Goal: Task Accomplishment & Management: Manage account settings

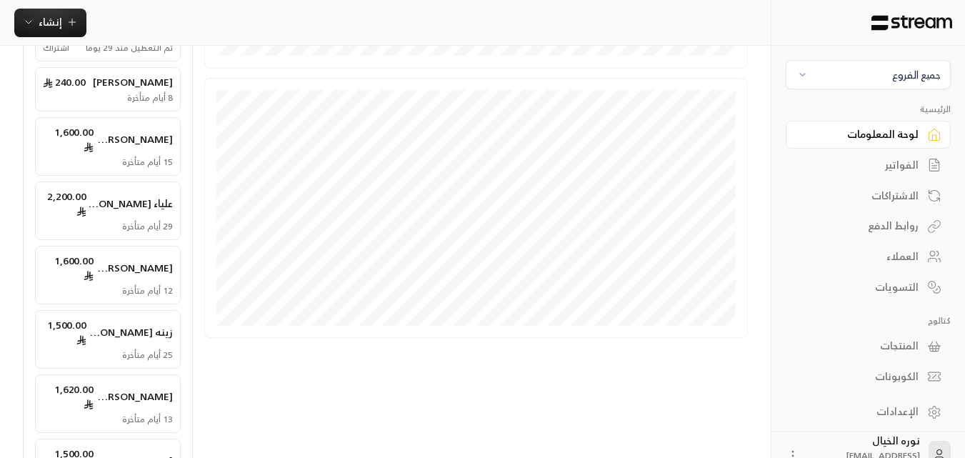
scroll to position [474, 0]
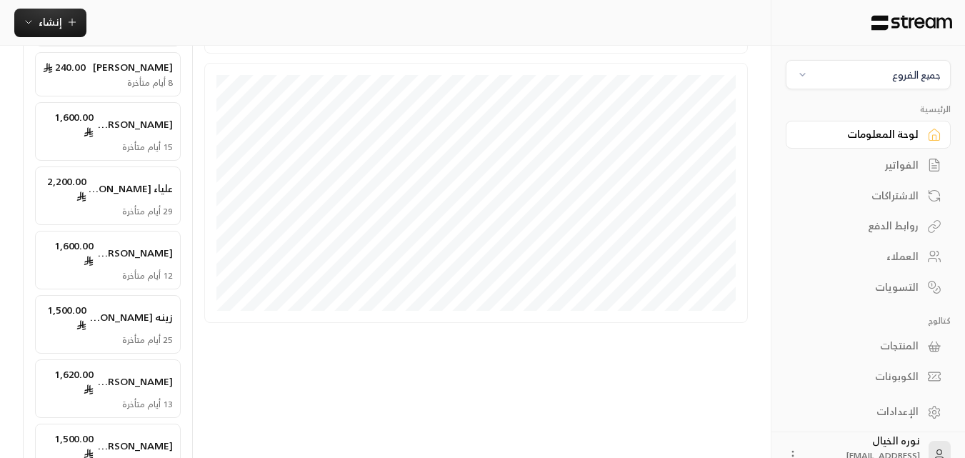
click at [867, 82] on span "جميع الفروع" at bounding box center [868, 74] width 146 height 16
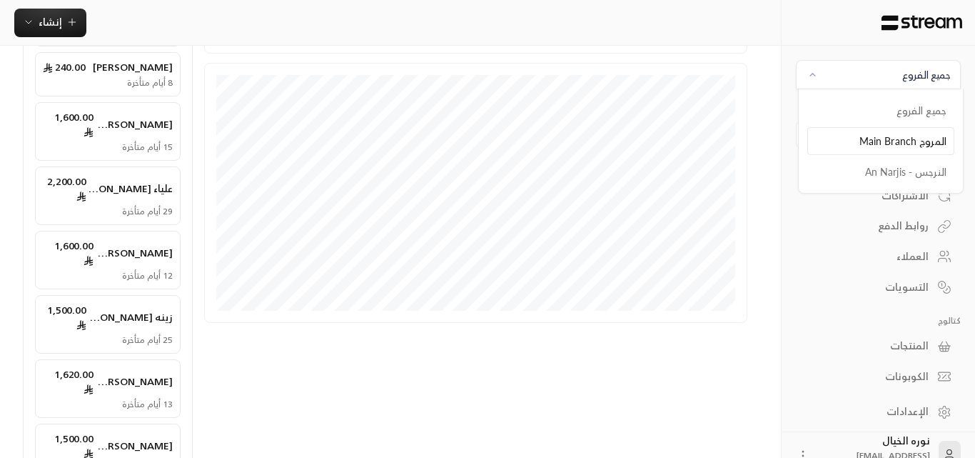
click at [900, 148] on li "المروج Main Branch" at bounding box center [880, 141] width 147 height 28
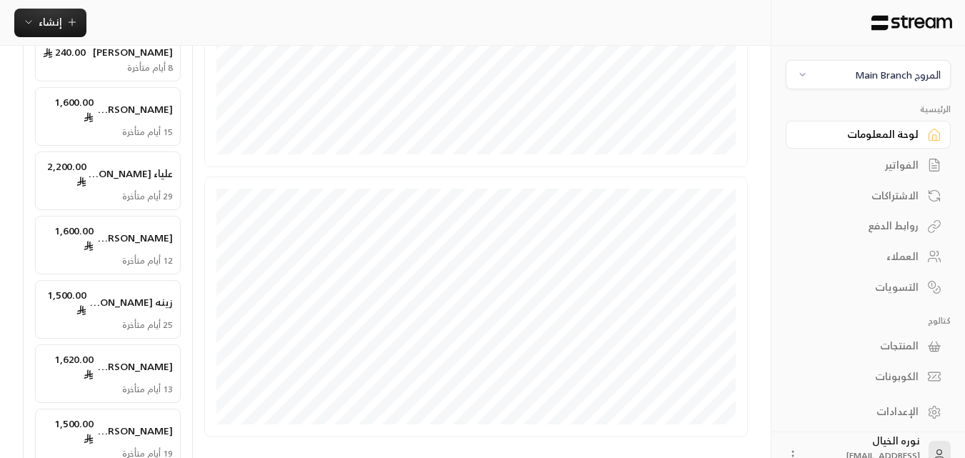
scroll to position [424, 0]
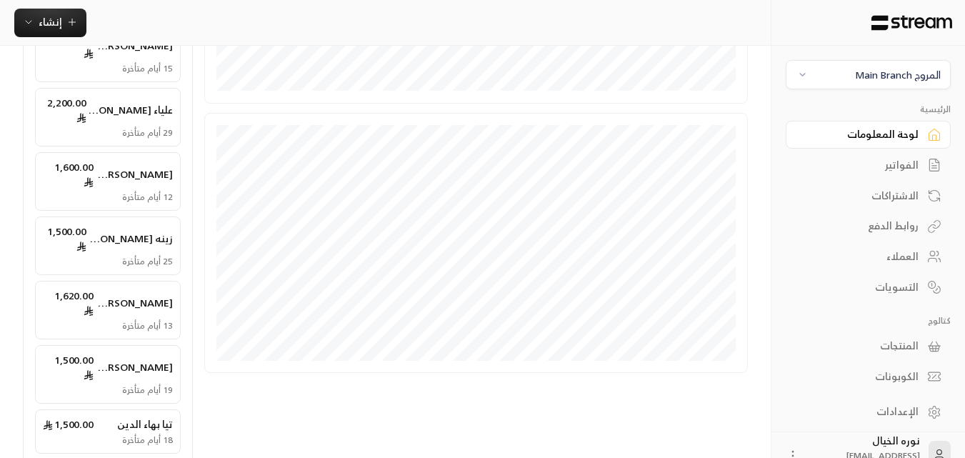
click at [151, 417] on span "تيا بهاء الدين" at bounding box center [145, 424] width 56 height 14
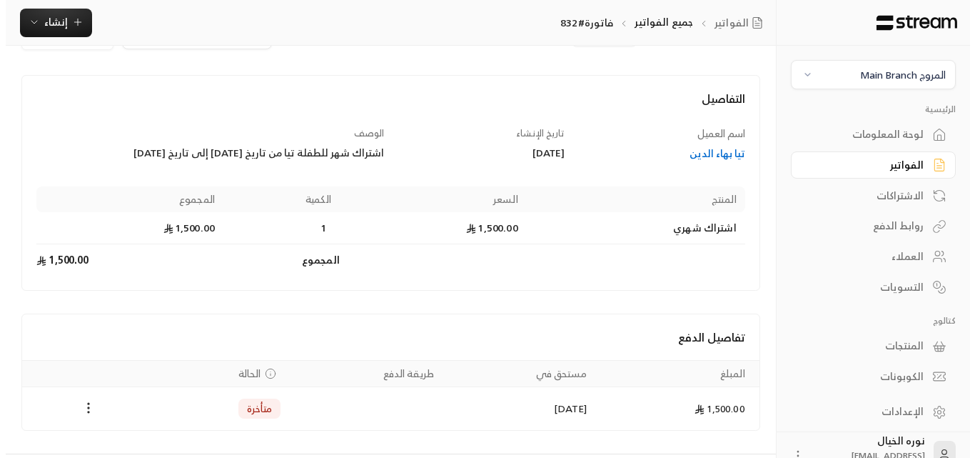
scroll to position [71, 0]
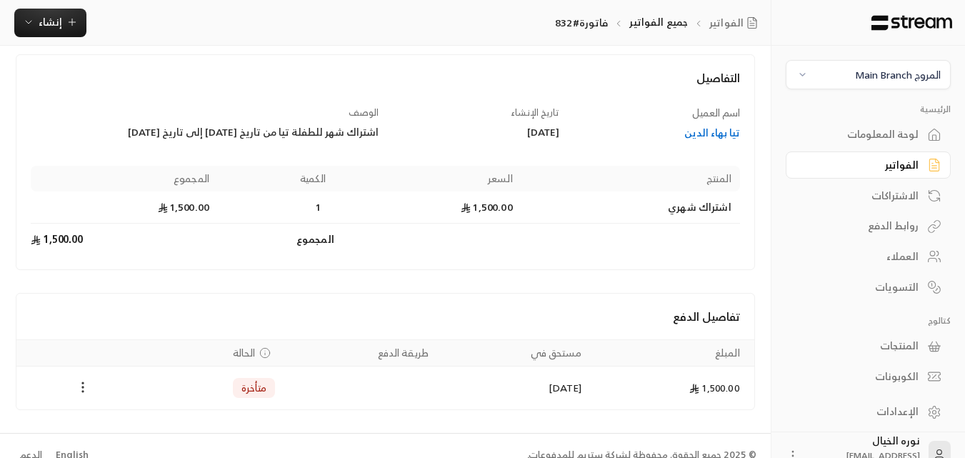
click at [84, 391] on circle "Payments" at bounding box center [82, 391] width 1 height 1
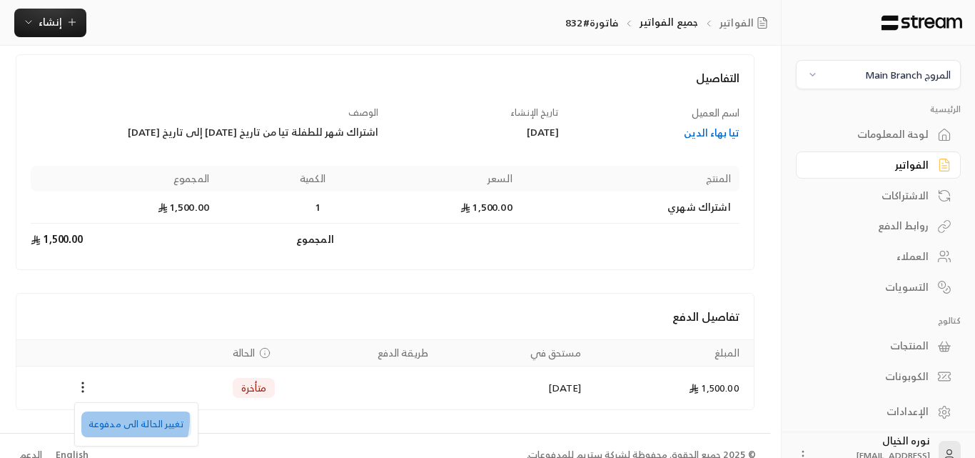
click at [119, 419] on li "تغيير الحالة الى مدفوعة" at bounding box center [136, 424] width 110 height 26
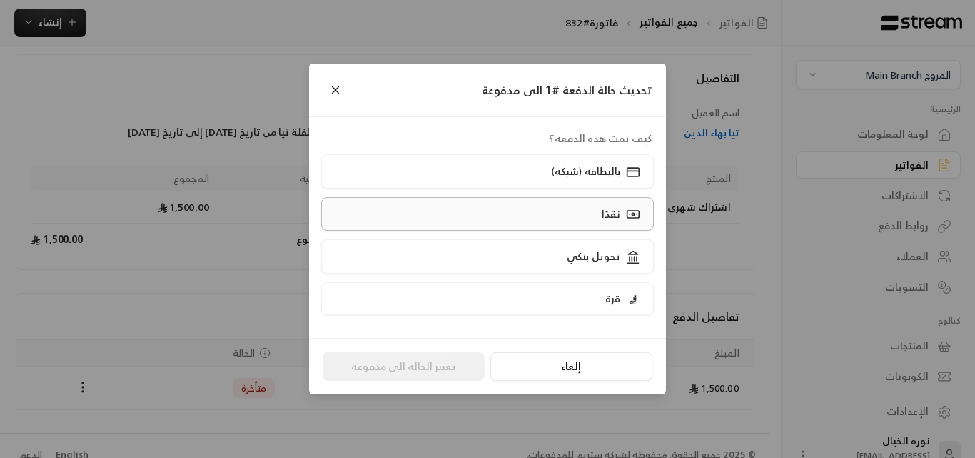
click at [581, 218] on label "نقدًا" at bounding box center [487, 214] width 333 height 34
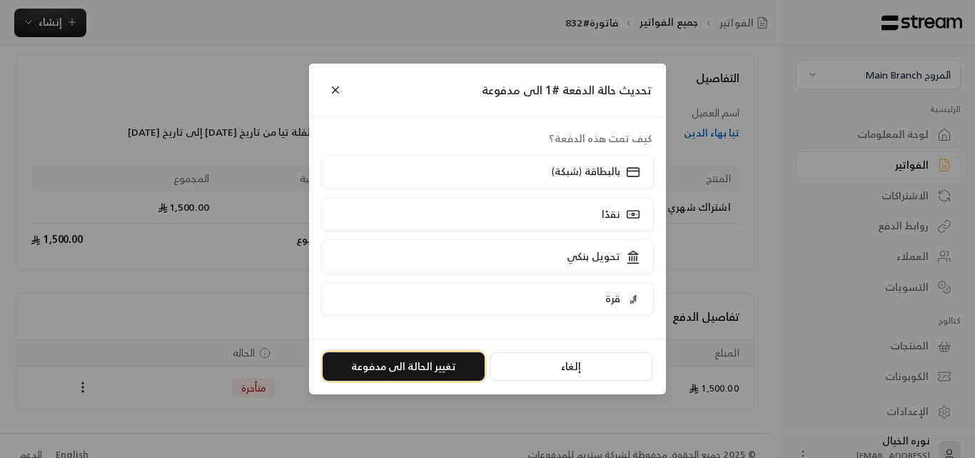
click at [425, 358] on button "تغيير الحالة الى مدفوعة" at bounding box center [404, 366] width 162 height 29
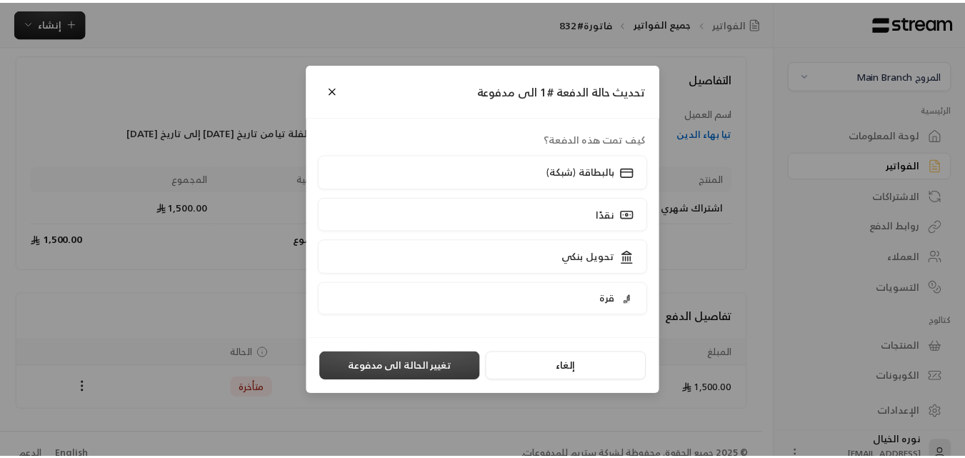
scroll to position [0, 0]
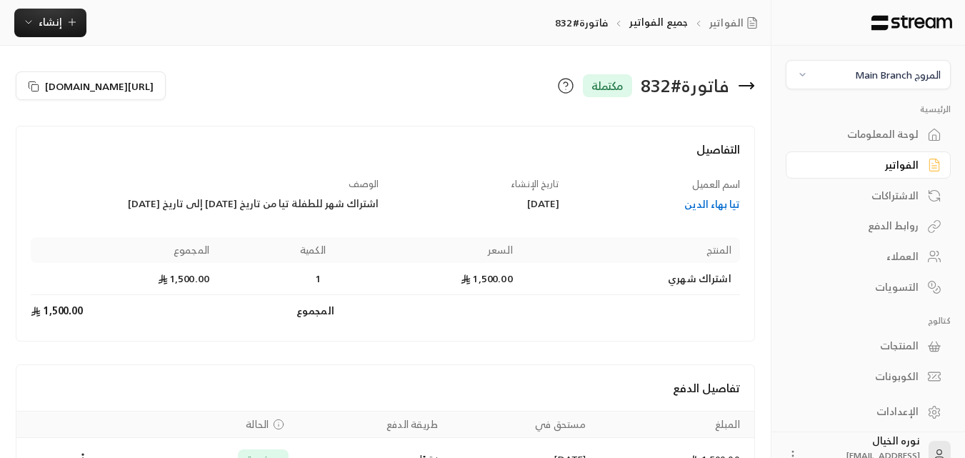
click at [867, 132] on div "لوحة المعلومات" at bounding box center [860, 134] width 115 height 14
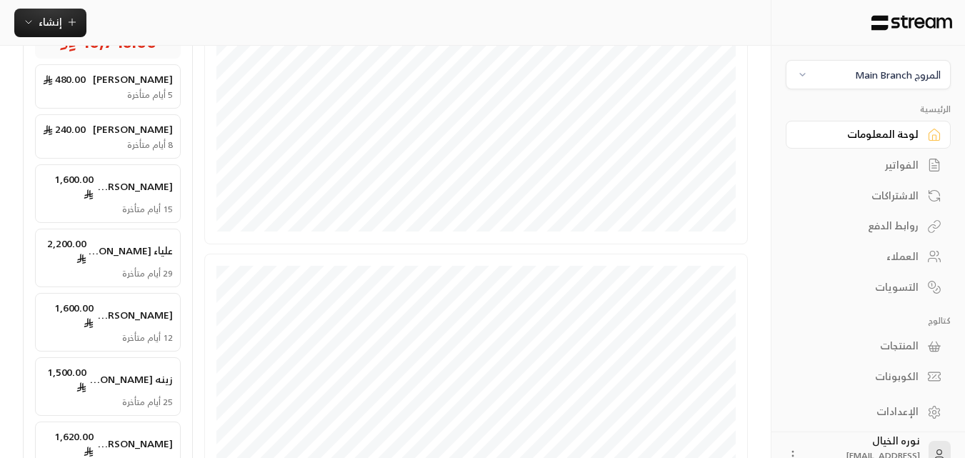
scroll to position [276, 0]
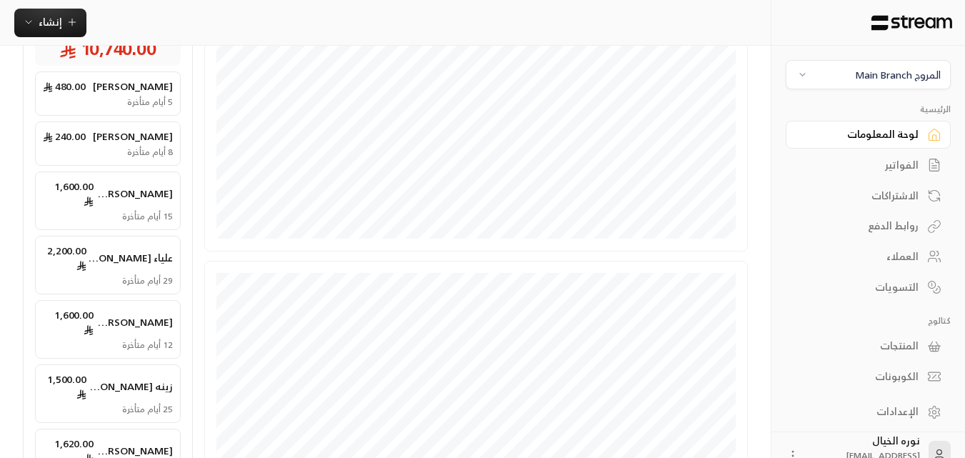
click at [147, 186] on span "[PERSON_NAME]" at bounding box center [133, 193] width 79 height 14
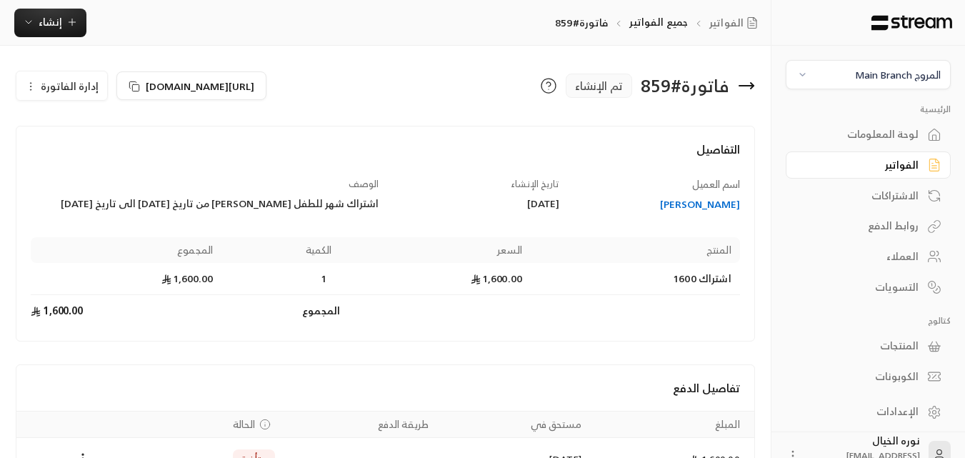
click at [878, 134] on div "لوحة المعلومات" at bounding box center [860, 134] width 115 height 14
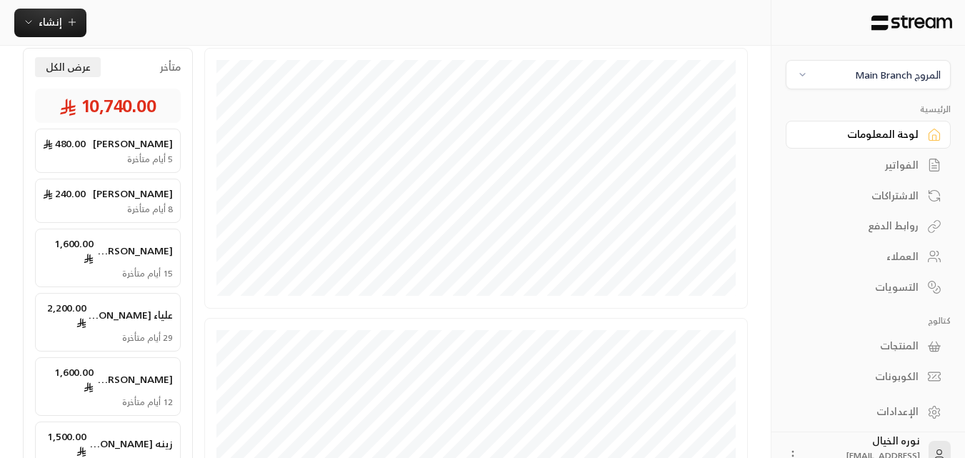
scroll to position [205, 0]
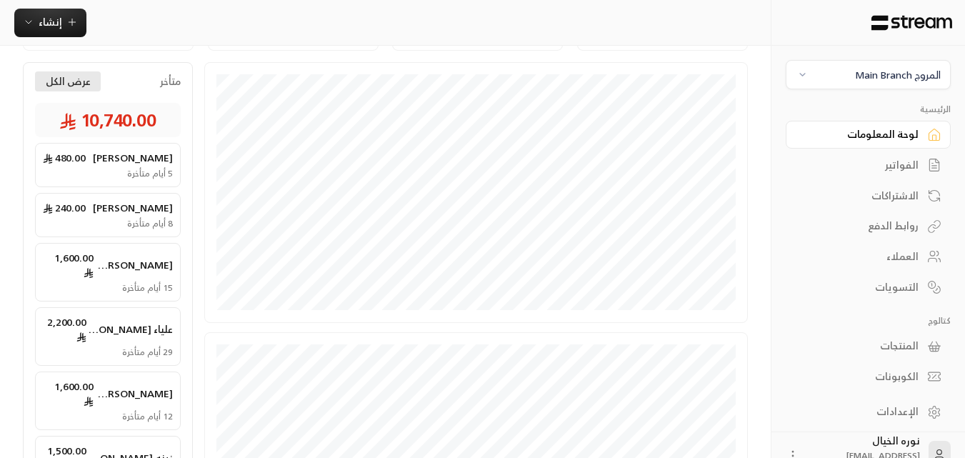
click at [61, 71] on button "عرض الكل" at bounding box center [68, 81] width 66 height 20
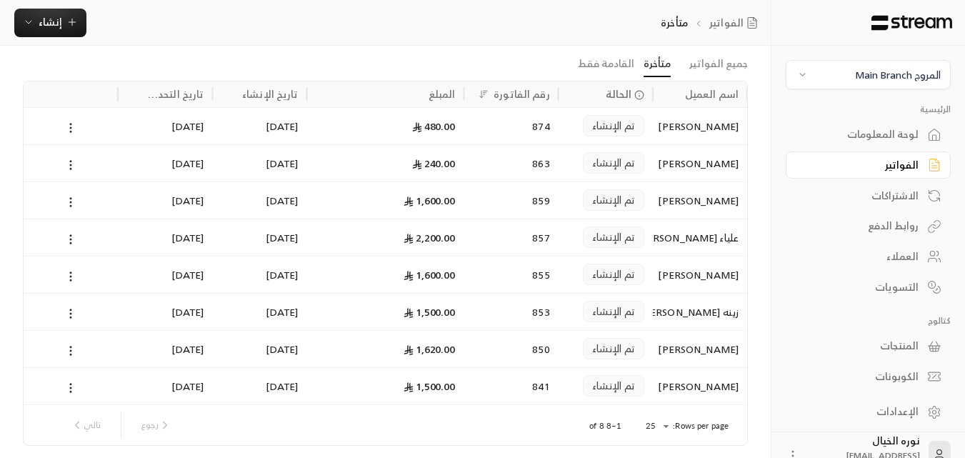
scroll to position [111, 0]
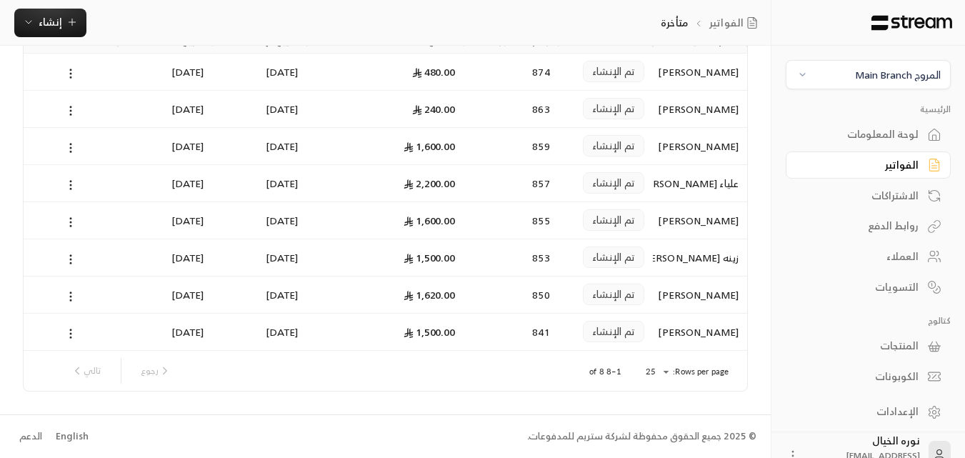
click at [691, 261] on div "زينه [PERSON_NAME]" at bounding box center [699, 257] width 77 height 36
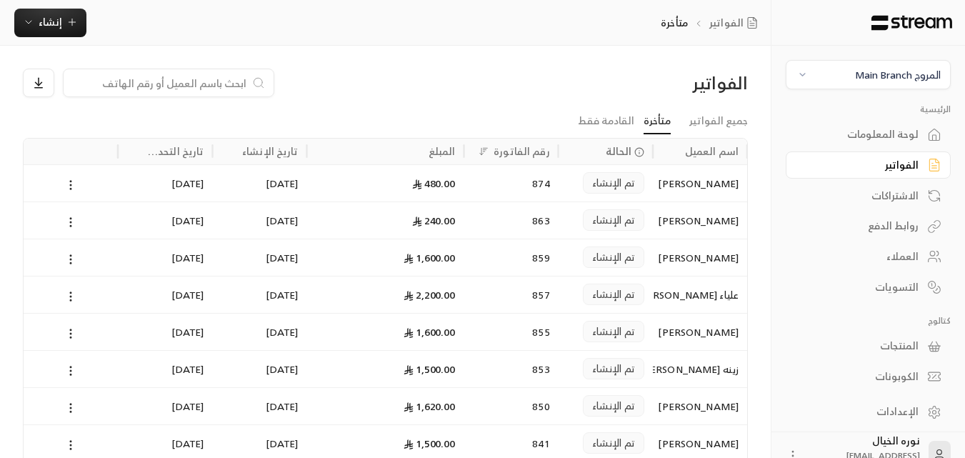
scroll to position [71, 0]
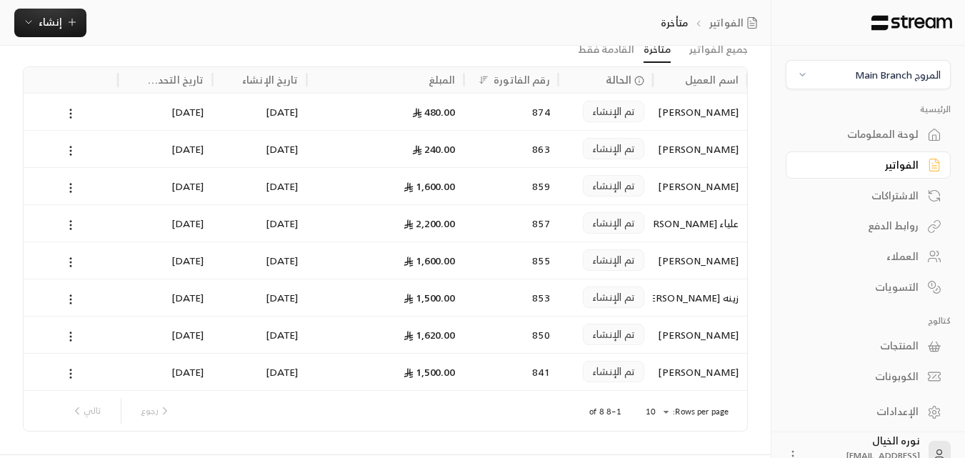
click at [426, 253] on div "1,600.00" at bounding box center [386, 260] width 140 height 36
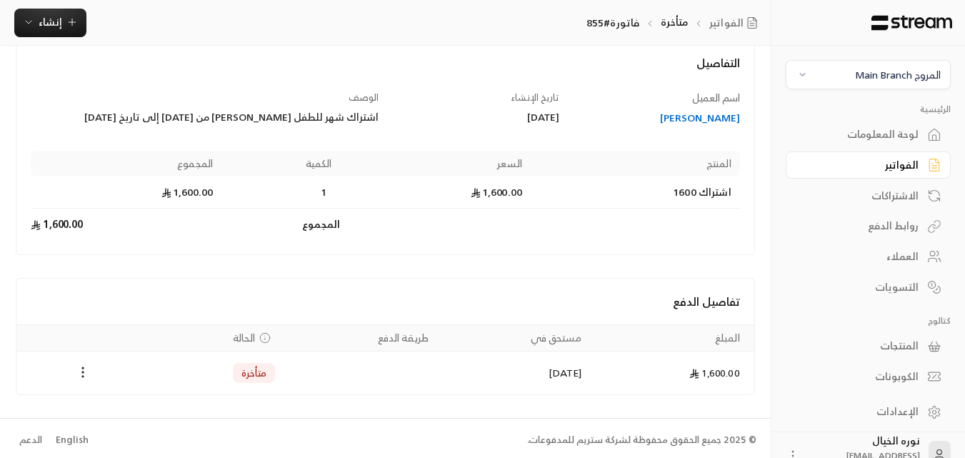
scroll to position [90, 0]
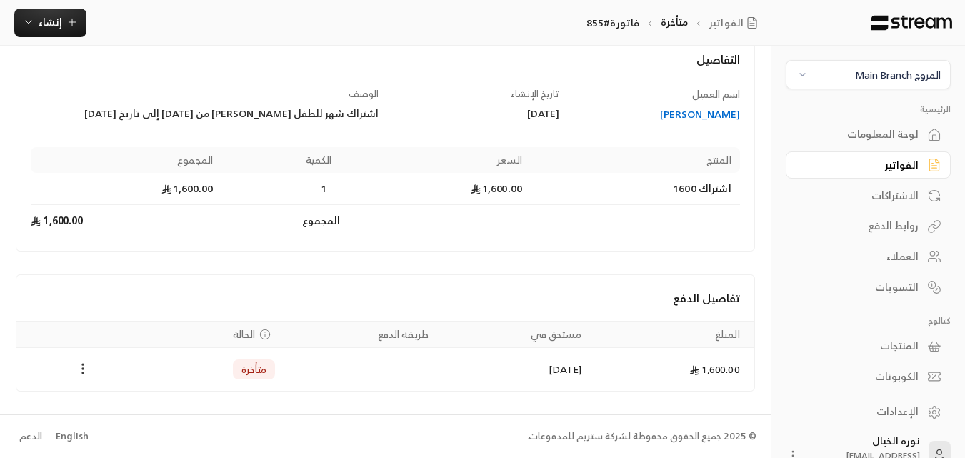
click at [87, 373] on icon "Payments" at bounding box center [83, 368] width 14 height 14
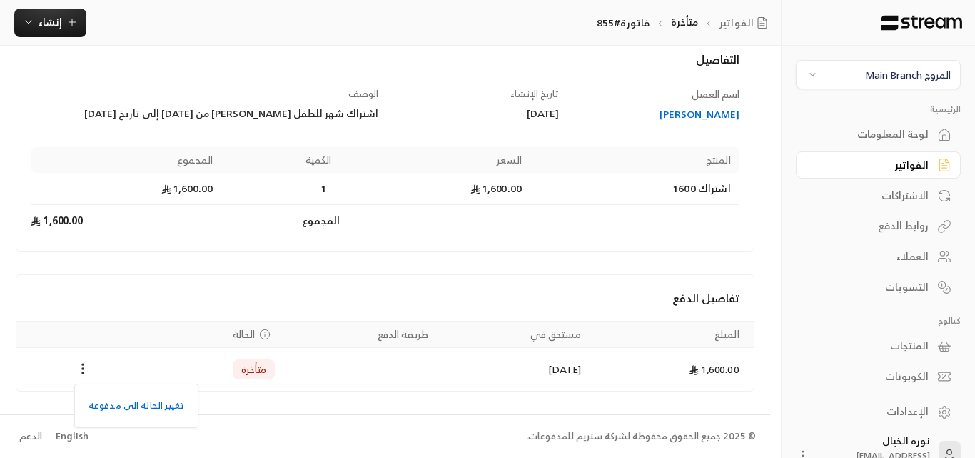
drag, startPoint x: 285, startPoint y: 422, endPoint x: 252, endPoint y: 332, distance: 95.8
click at [286, 422] on div at bounding box center [487, 229] width 975 height 458
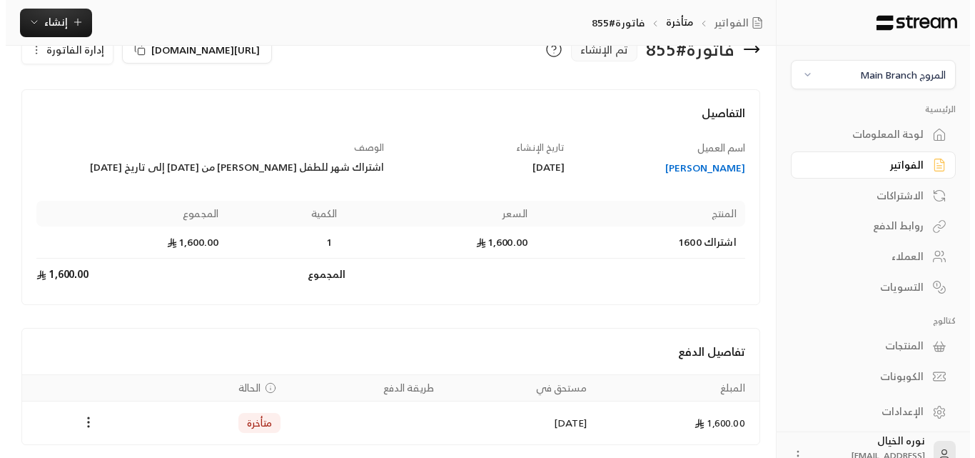
scroll to position [0, 0]
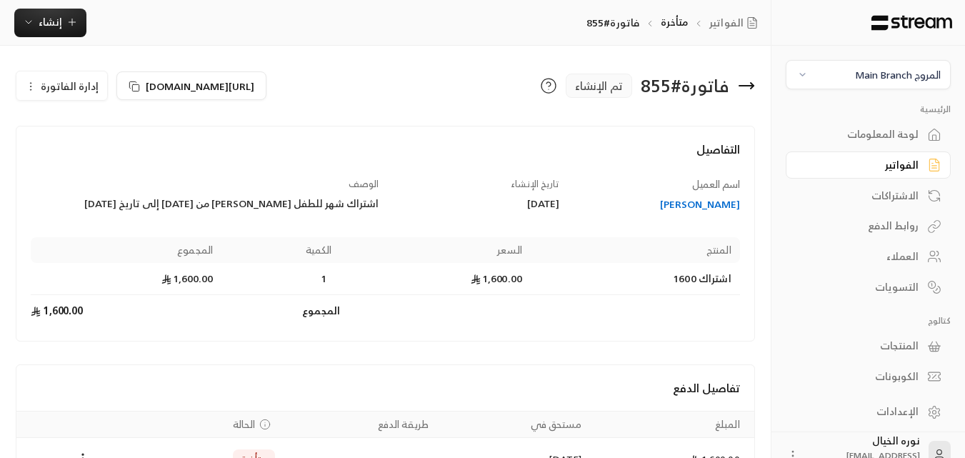
click at [31, 86] on circle "button" at bounding box center [31, 86] width 1 height 1
click at [99, 157] on span "إلغاء" at bounding box center [98, 152] width 18 height 11
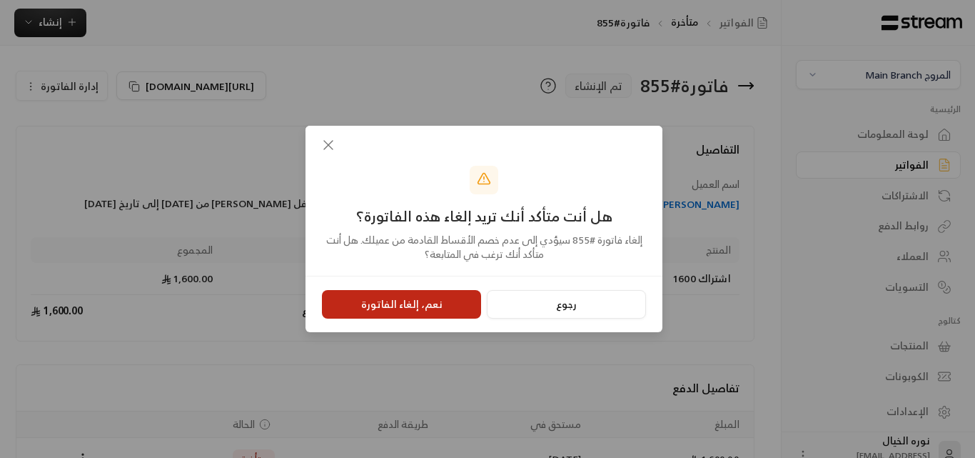
click at [383, 299] on button "نعم، إلغاء الفاتورة" at bounding box center [401, 304] width 159 height 29
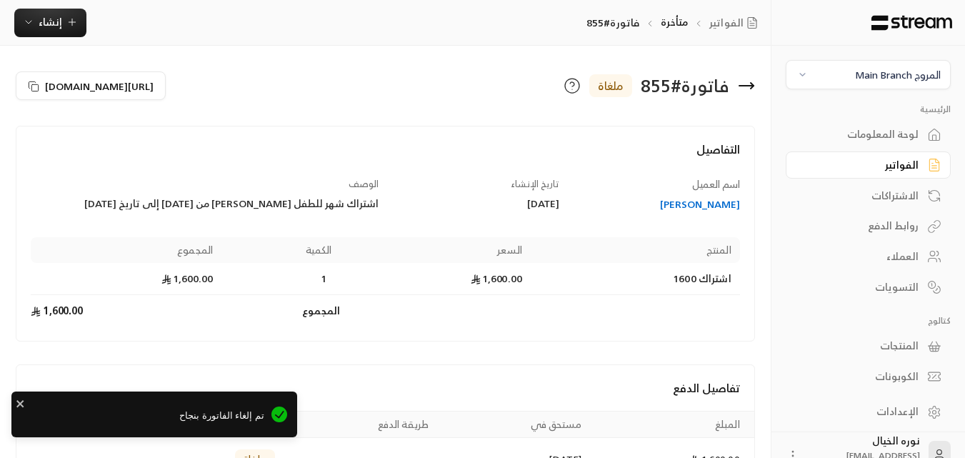
click at [690, 208] on div "[PERSON_NAME]" at bounding box center [656, 204] width 167 height 14
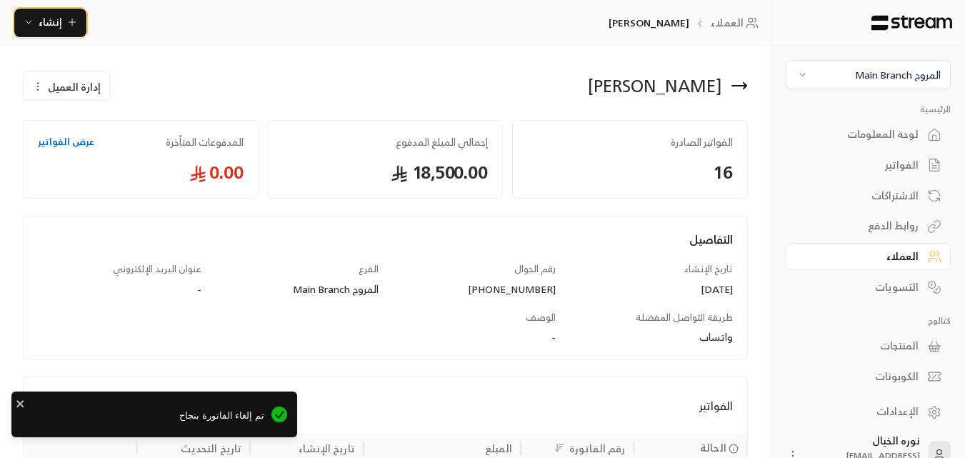
click at [61, 24] on span "إنشاء" at bounding box center [50, 22] width 55 height 18
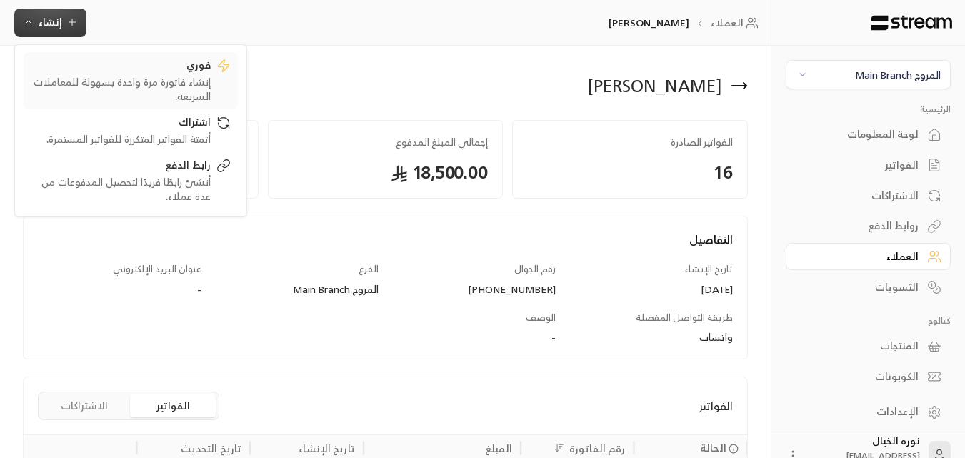
click at [149, 104] on link "فوري إنشاء فاتورة مرة واحدة بسهولة للمعاملات السريعة." at bounding box center [131, 80] width 214 height 57
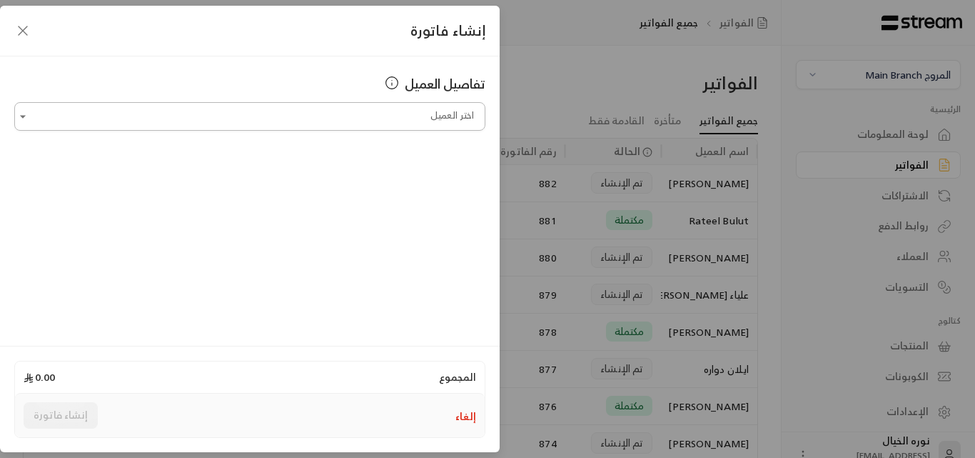
click at [398, 121] on input "اختر العميل" at bounding box center [249, 116] width 471 height 25
type input "*"
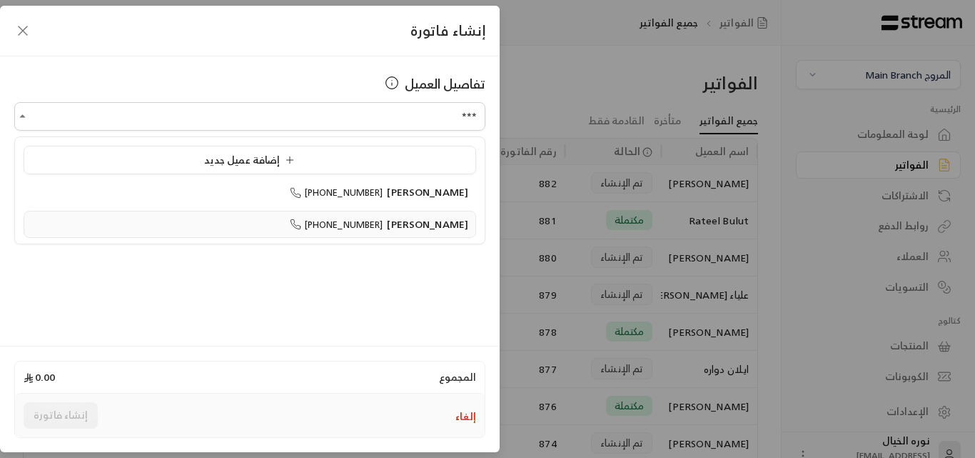
click at [369, 226] on span "[PHONE_NUMBER]" at bounding box center [337, 224] width 94 height 16
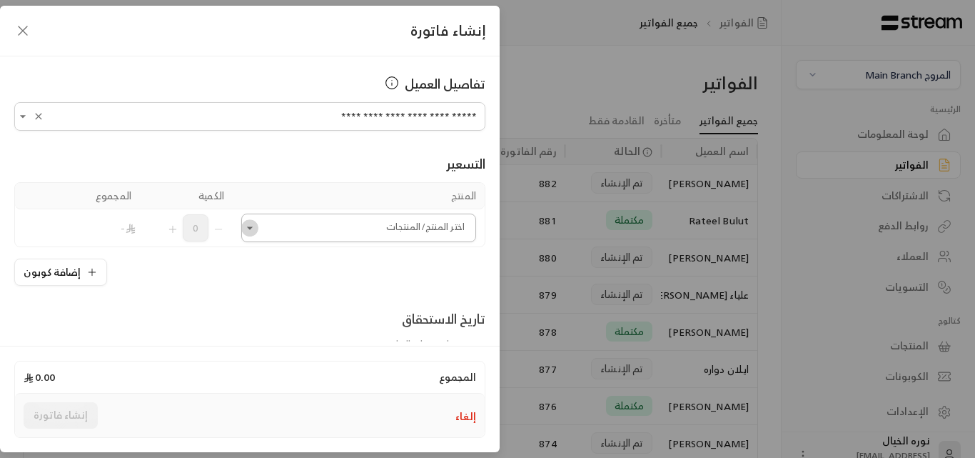
click at [254, 230] on icon "Open" at bounding box center [250, 228] width 14 height 14
type input "**********"
click at [295, 281] on div "500" at bounding box center [362, 276] width 193 height 15
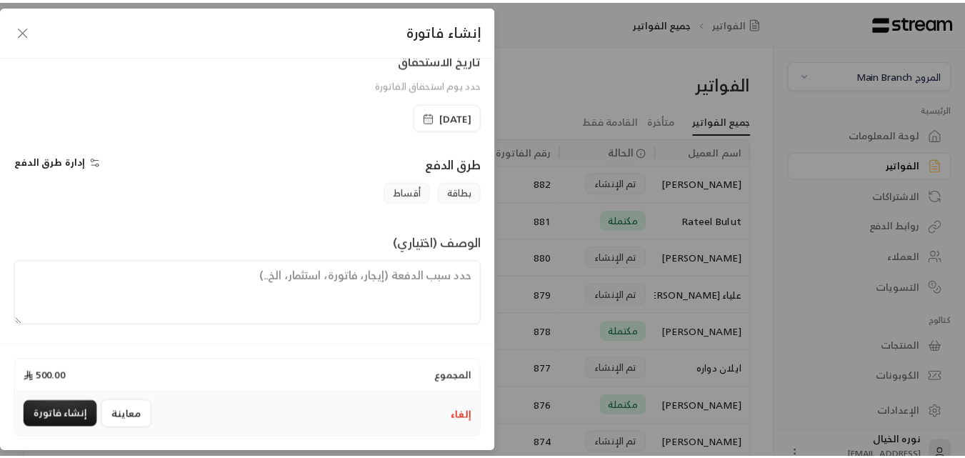
scroll to position [298, 0]
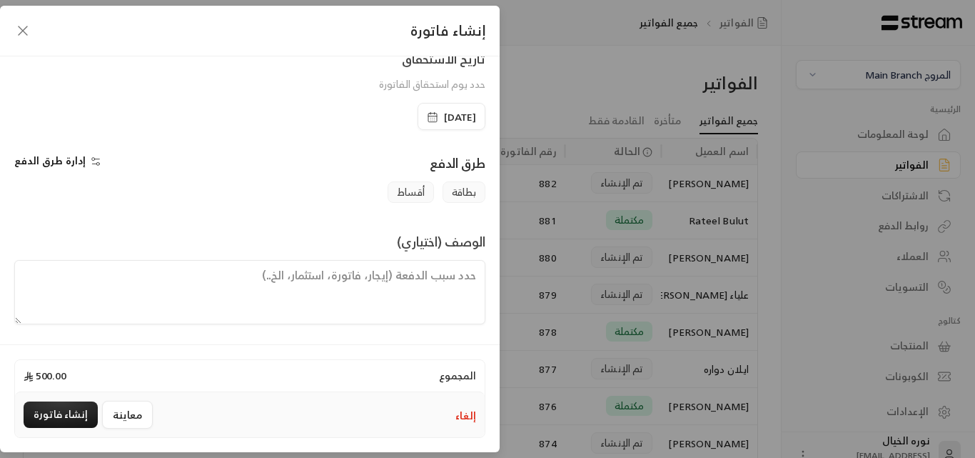
click at [292, 292] on textarea at bounding box center [249, 292] width 471 height 64
click at [316, 284] on textarea at bounding box center [249, 292] width 471 height 64
type textarea "اشتراك من تاريخ 1\10\2025 الى 9\10\2025"
click at [61, 416] on button "إنشاء فاتورة" at bounding box center [61, 414] width 74 height 26
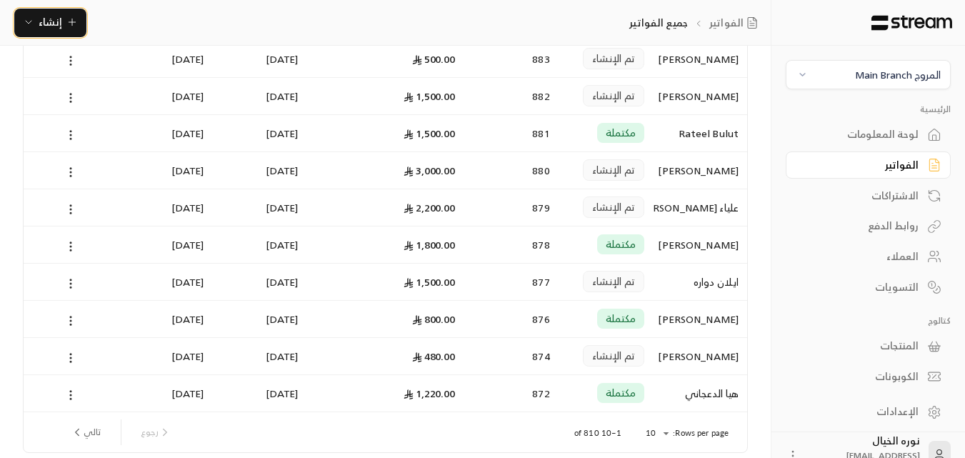
scroll to position [114, 0]
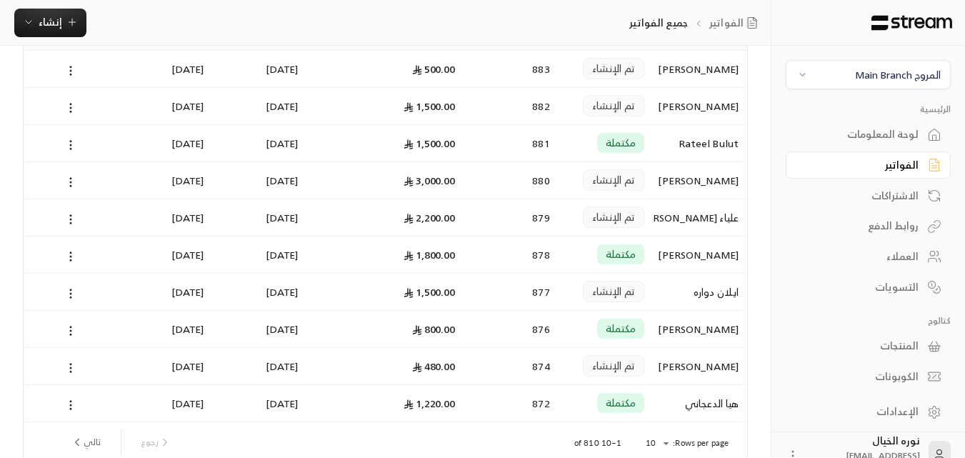
click at [855, 139] on div "لوحة المعلومات" at bounding box center [860, 134] width 115 height 14
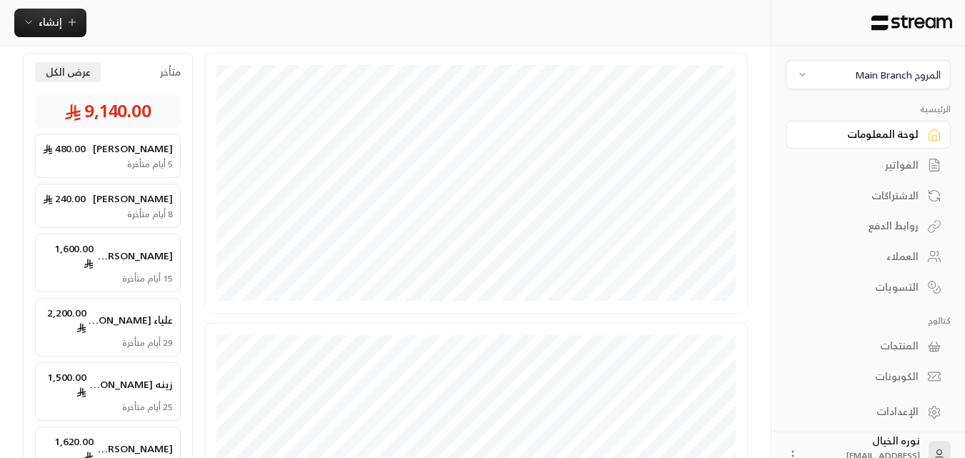
scroll to position [357, 0]
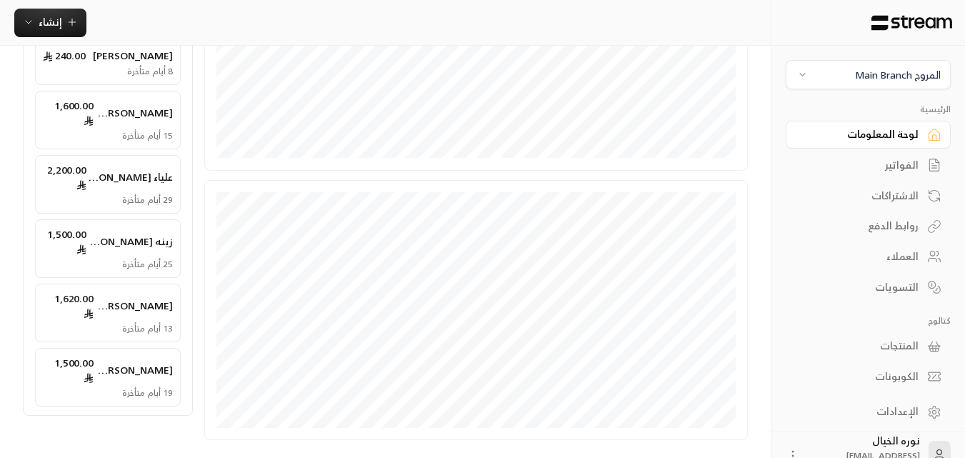
click at [892, 169] on div "الفواتير" at bounding box center [860, 165] width 115 height 14
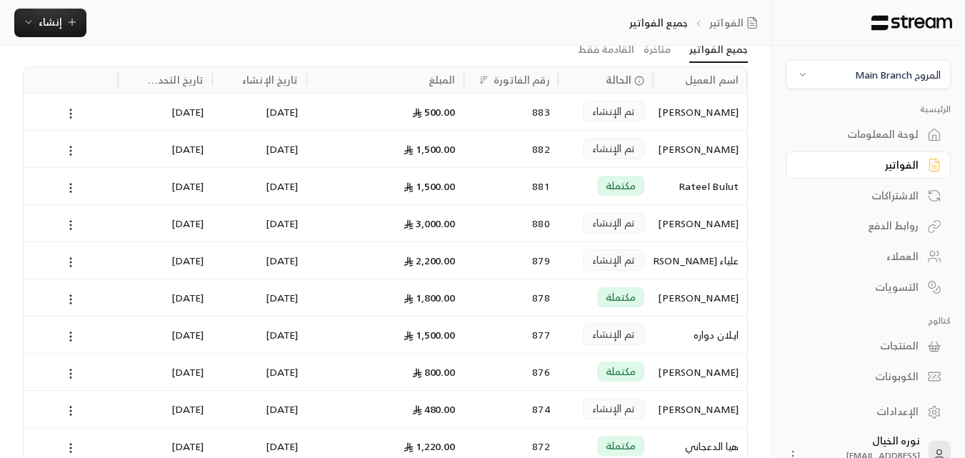
scroll to position [143, 0]
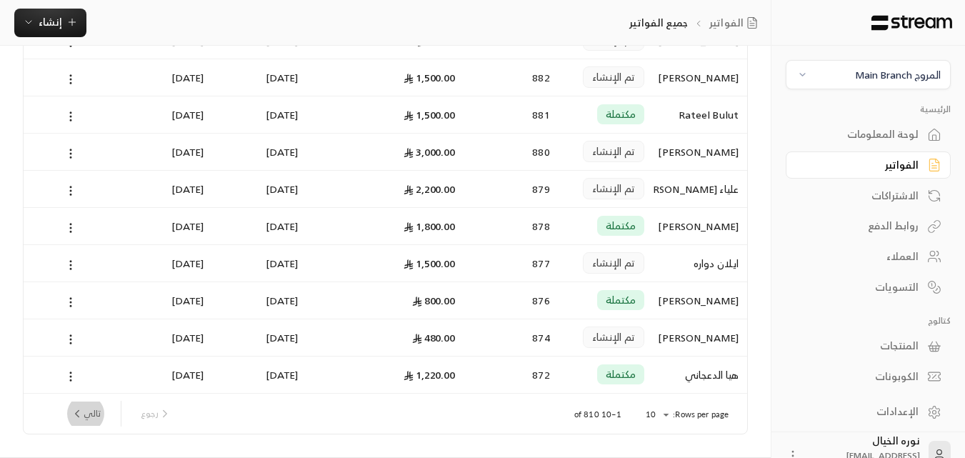
click at [82, 415] on icon "next page" at bounding box center [77, 413] width 13 height 13
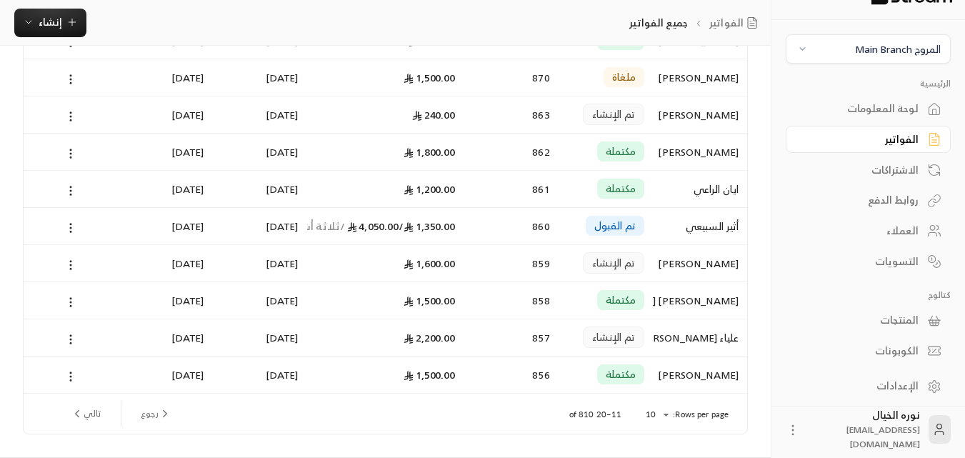
scroll to position [186, 0]
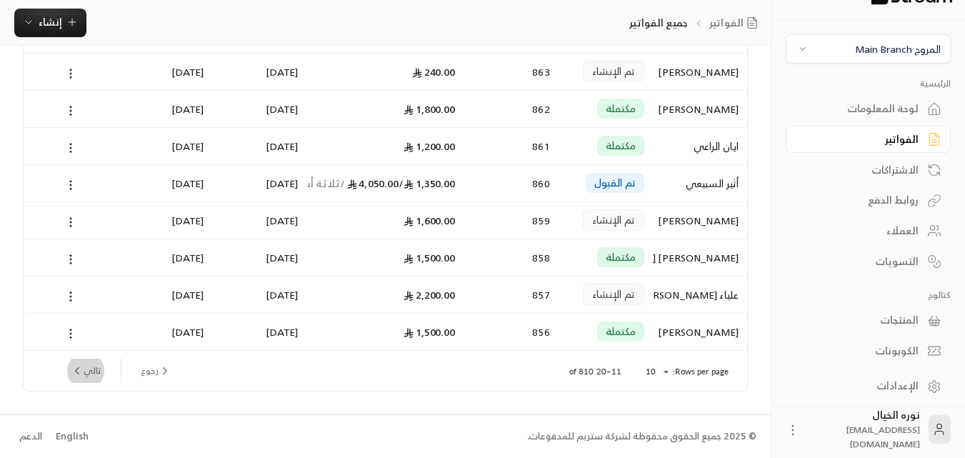
click at [101, 369] on button "تالي" at bounding box center [85, 370] width 41 height 24
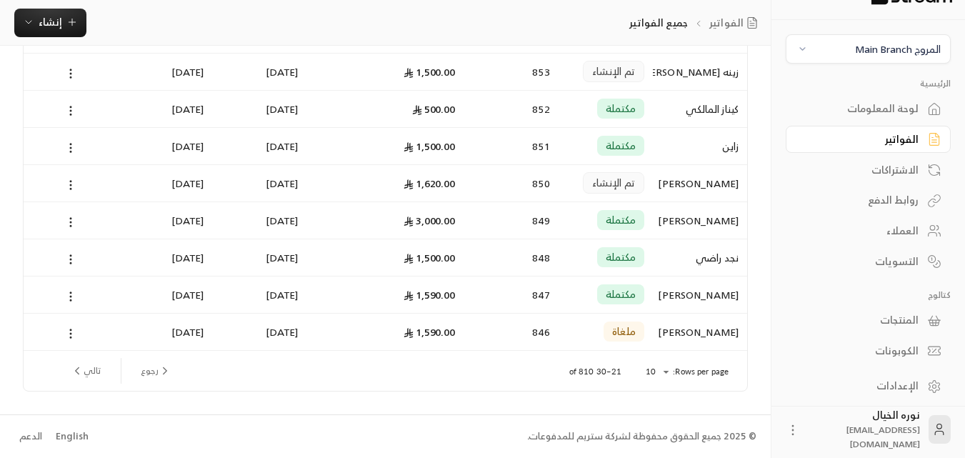
click at [109, 366] on div "رجوع تالي" at bounding box center [121, 371] width 112 height 26
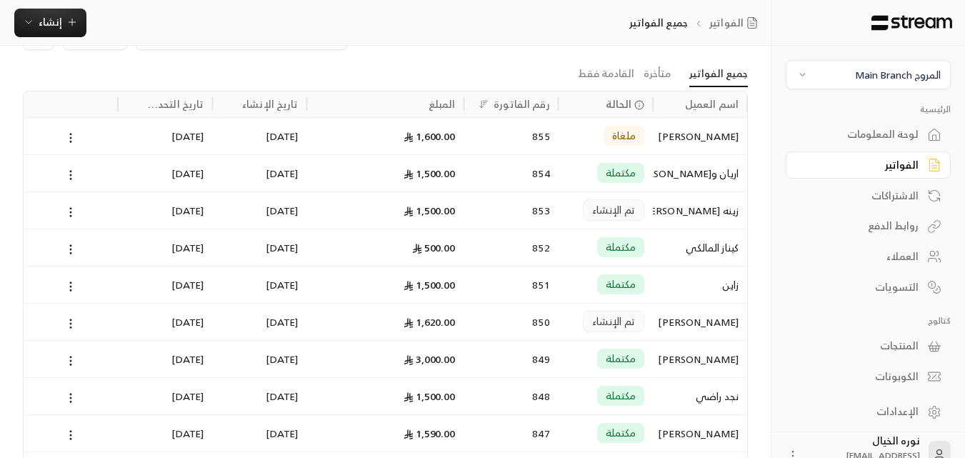
scroll to position [0, 0]
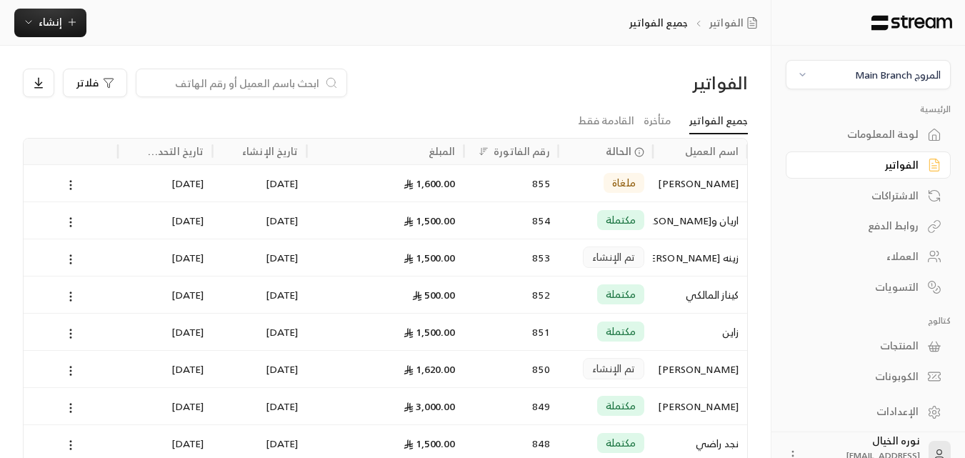
click at [305, 81] on input at bounding box center [232, 83] width 174 height 16
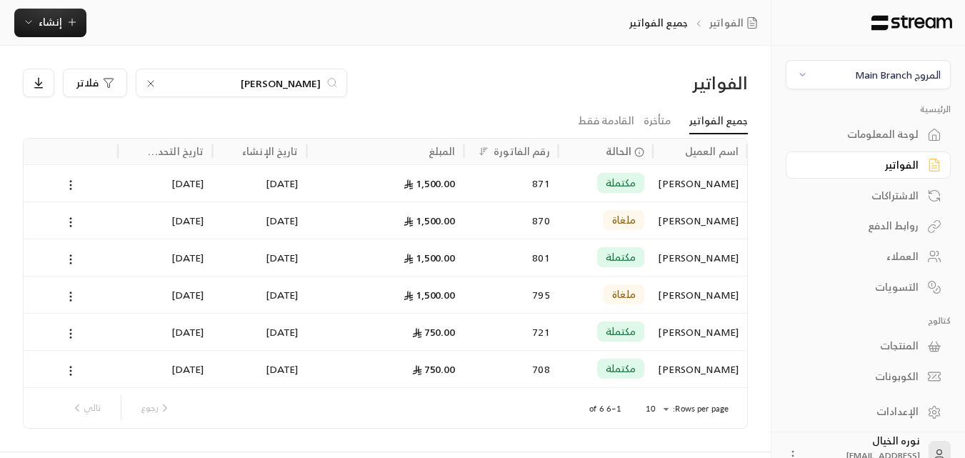
type input "[PERSON_NAME]"
click at [695, 180] on div "[PERSON_NAME]" at bounding box center [699, 183] width 77 height 36
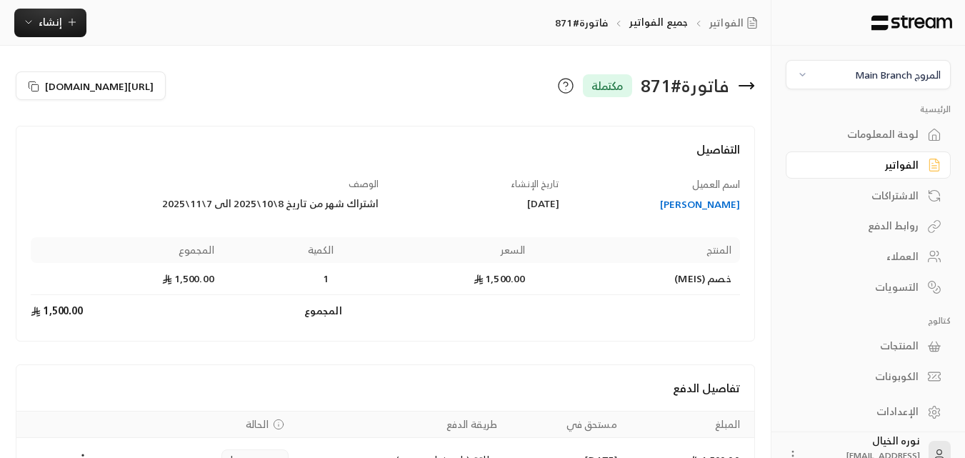
click at [713, 205] on div "[PERSON_NAME]" at bounding box center [656, 204] width 167 height 14
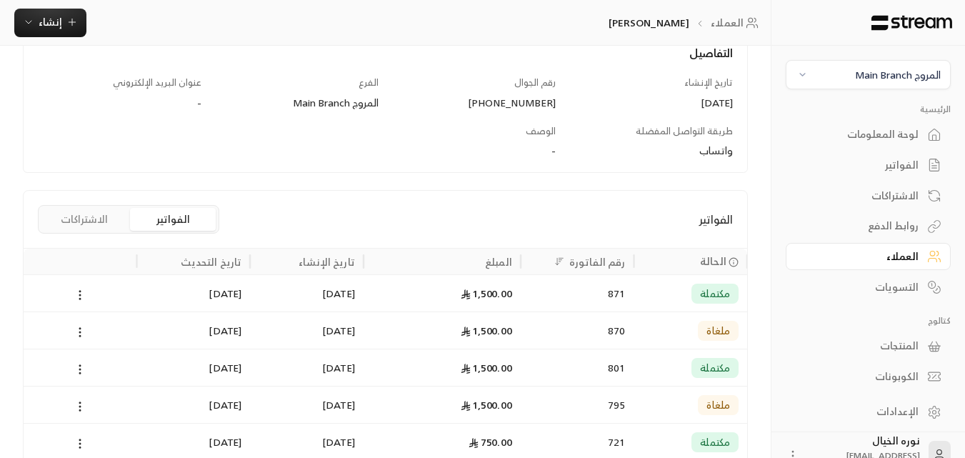
scroll to position [333, 0]
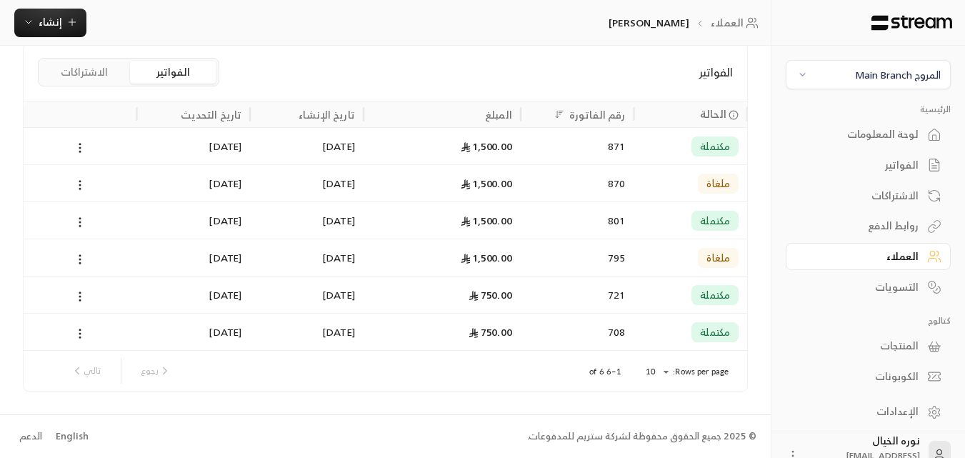
click at [323, 149] on div "[DATE]" at bounding box center [306, 146] width 96 height 36
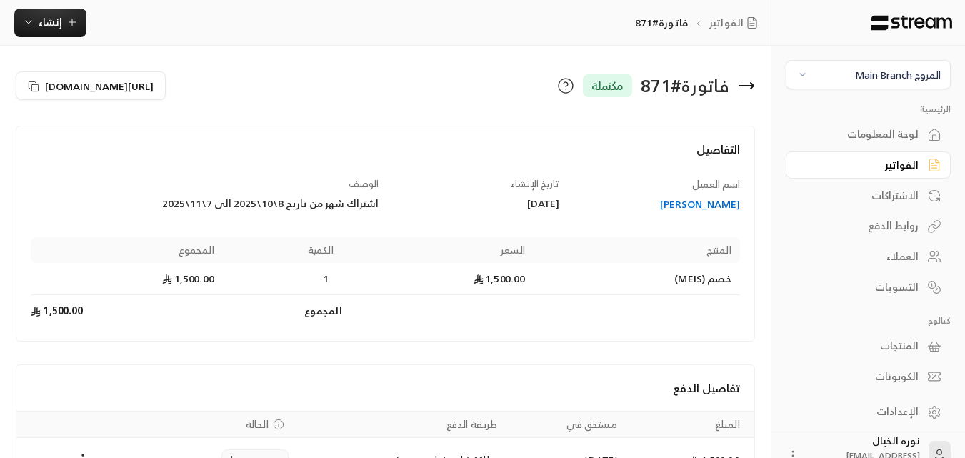
click at [855, 134] on div "لوحة المعلومات" at bounding box center [860, 134] width 115 height 14
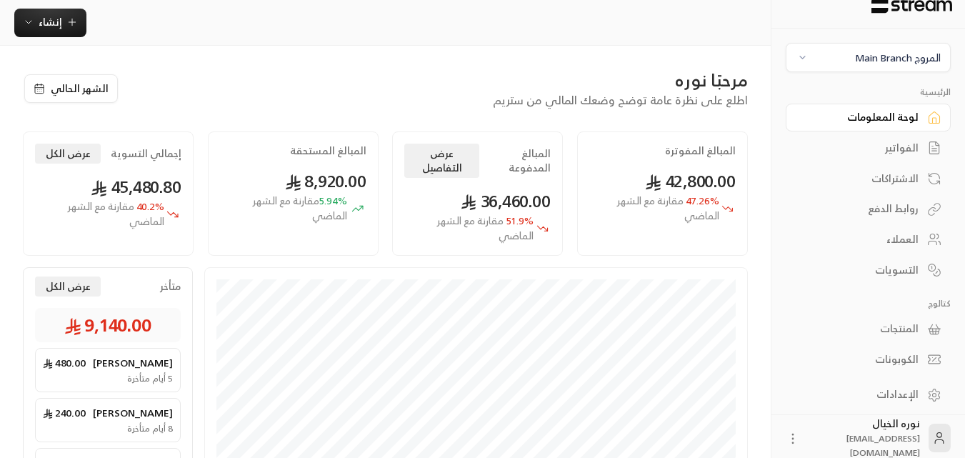
scroll to position [26, 0]
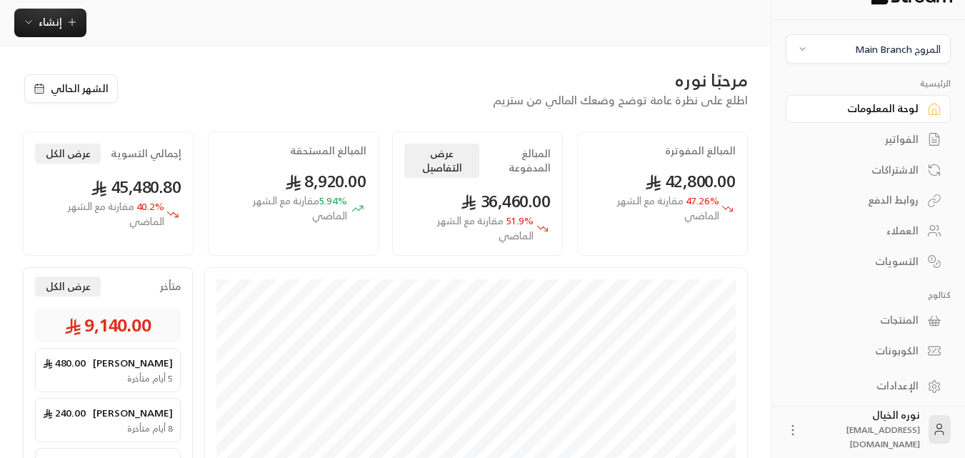
click at [900, 138] on div "الفواتير" at bounding box center [860, 139] width 115 height 14
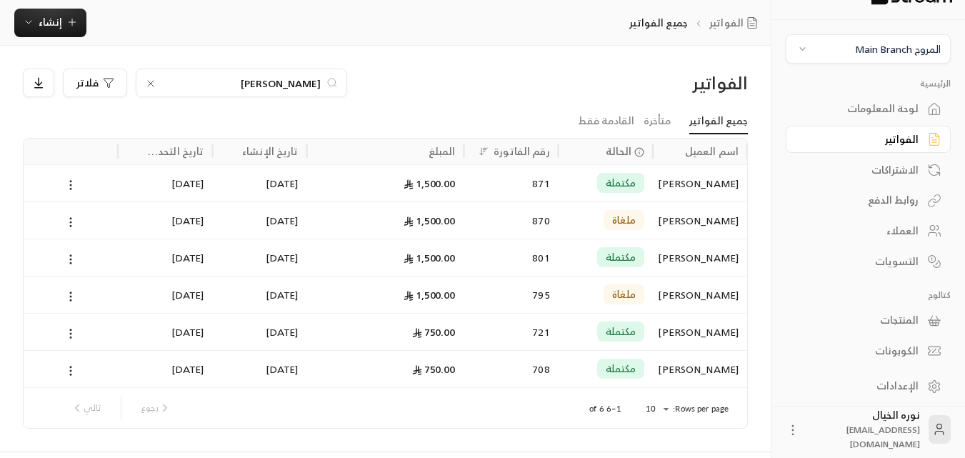
click at [294, 81] on input "[PERSON_NAME]" at bounding box center [241, 83] width 158 height 16
click at [298, 81] on input "[PERSON_NAME]" at bounding box center [241, 83] width 158 height 16
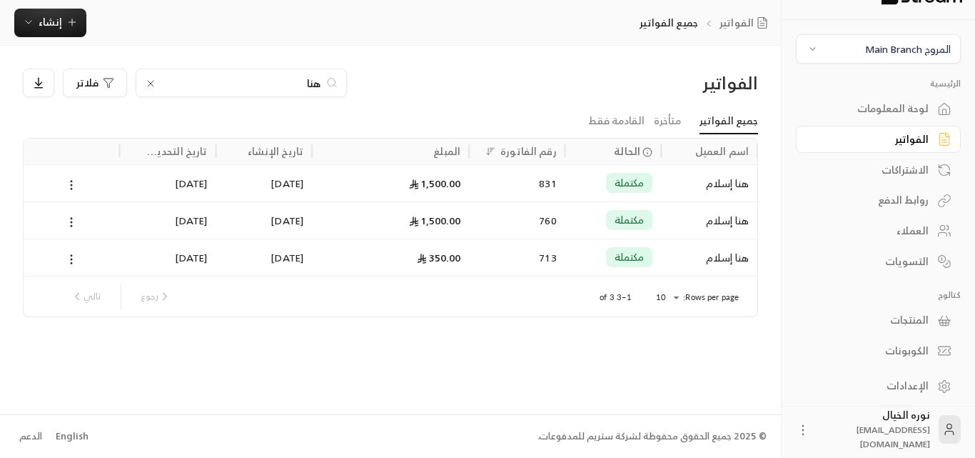
type input "هنا"
click at [740, 181] on div "هنا إسلام" at bounding box center [709, 183] width 79 height 36
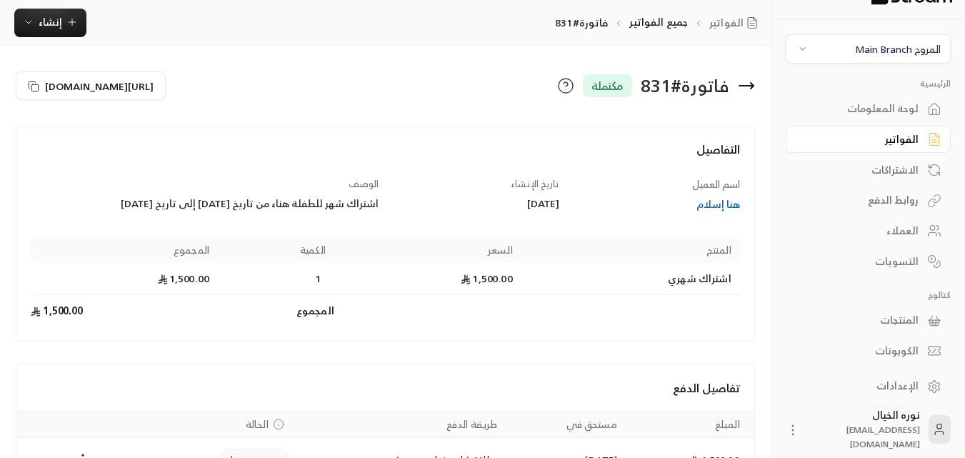
click at [710, 199] on div "هنا إسلام" at bounding box center [656, 204] width 167 height 14
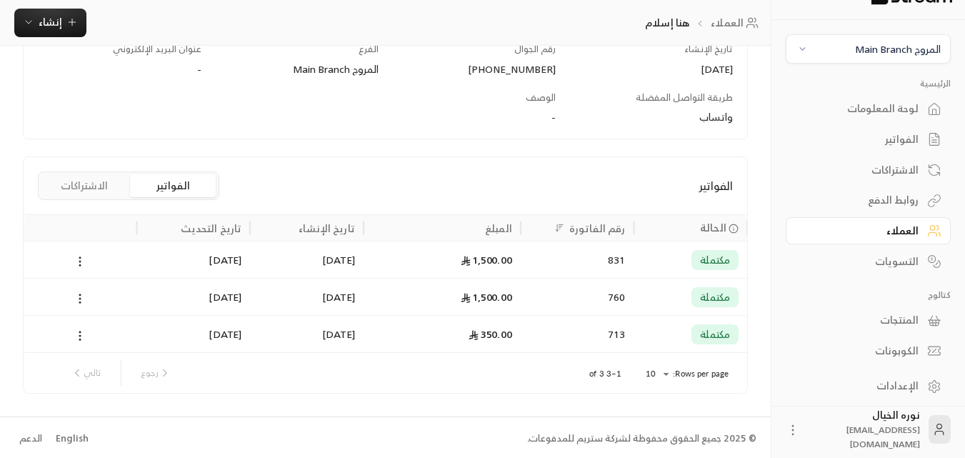
scroll to position [222, 0]
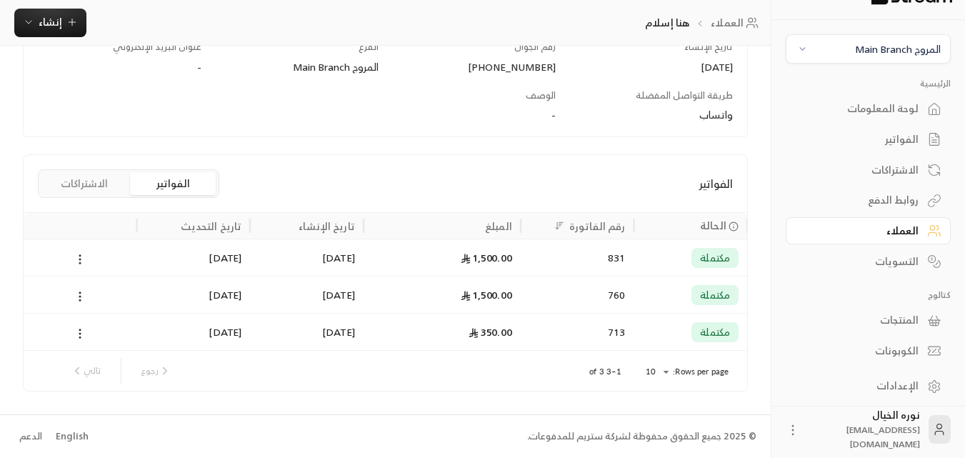
click at [310, 258] on div "[DATE]" at bounding box center [306, 257] width 96 height 36
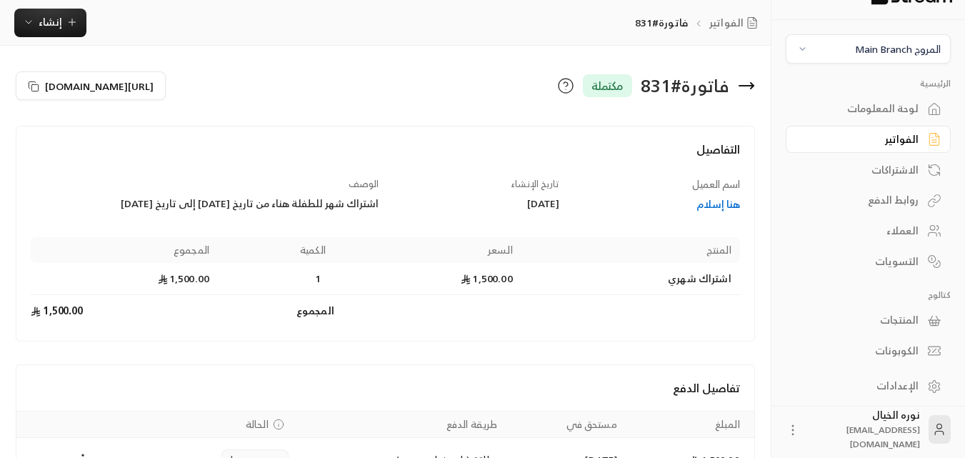
click at [914, 145] on div "الفواتير" at bounding box center [860, 139] width 115 height 14
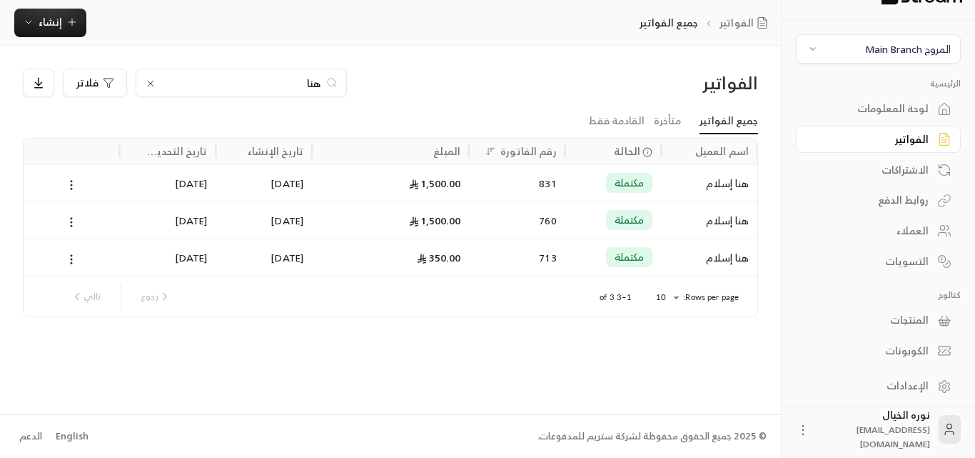
click at [915, 106] on div "لوحة المعلومات" at bounding box center [871, 108] width 115 height 14
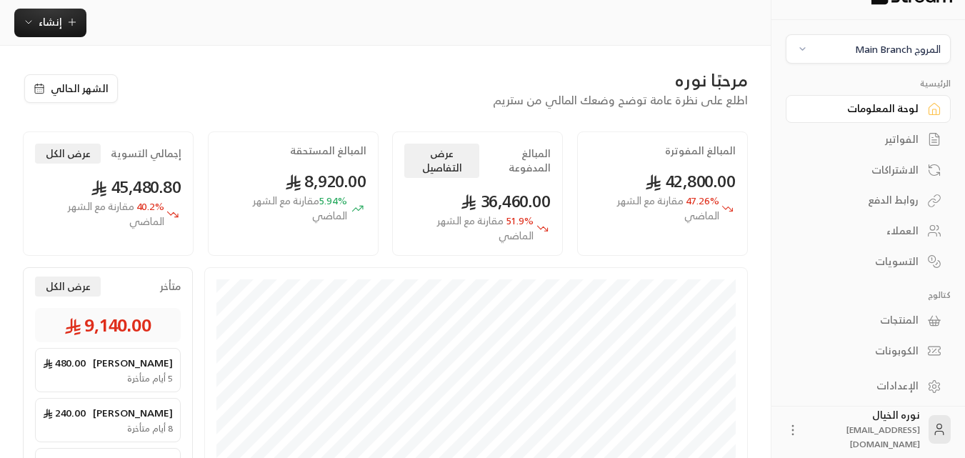
click at [902, 136] on div "الفواتير" at bounding box center [860, 139] width 115 height 14
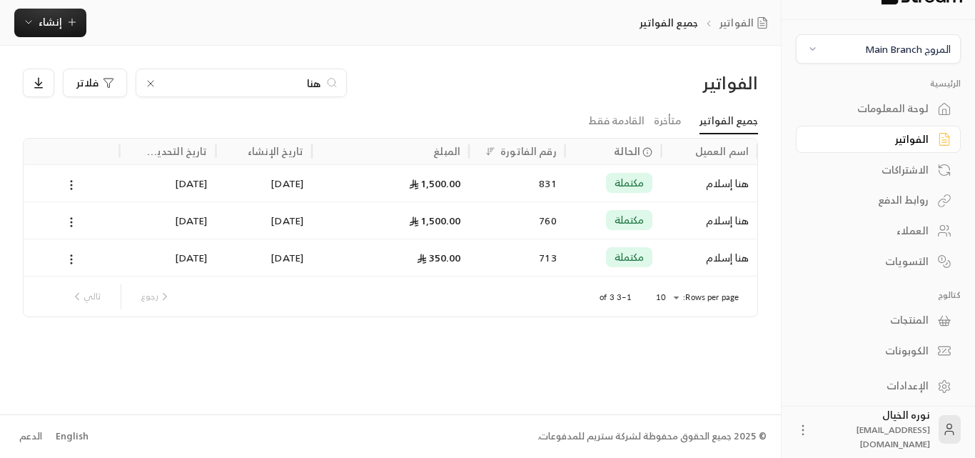
click at [296, 81] on input "هنا" at bounding box center [241, 83] width 158 height 16
type input "عمر"
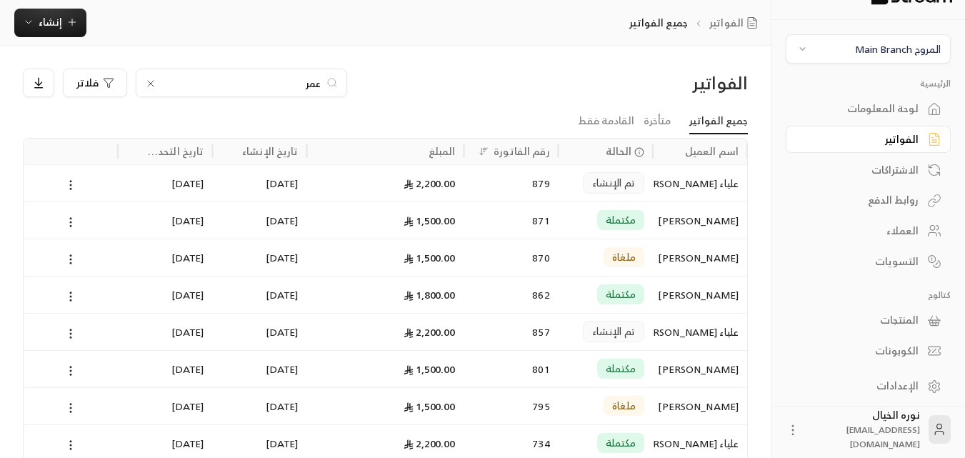
click at [715, 230] on div "[PERSON_NAME]" at bounding box center [699, 220] width 77 height 36
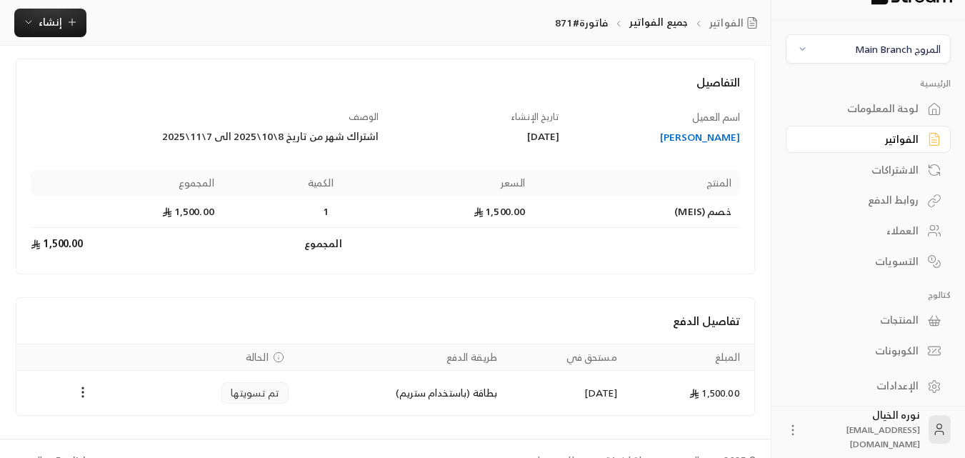
scroll to position [91, 0]
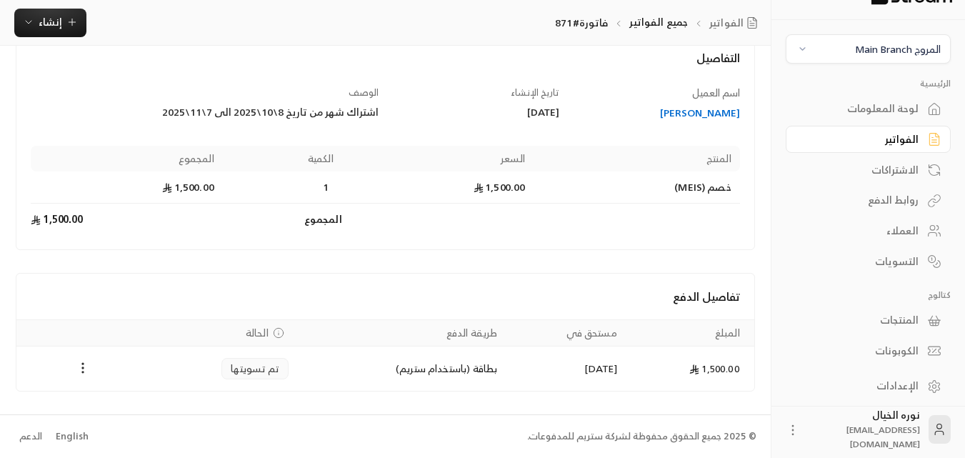
click at [713, 110] on div "[PERSON_NAME]" at bounding box center [656, 113] width 167 height 14
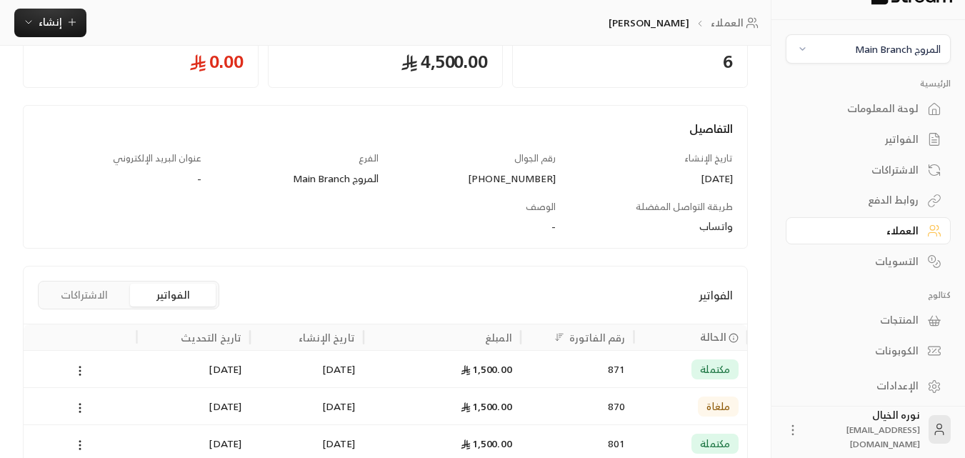
scroll to position [214, 0]
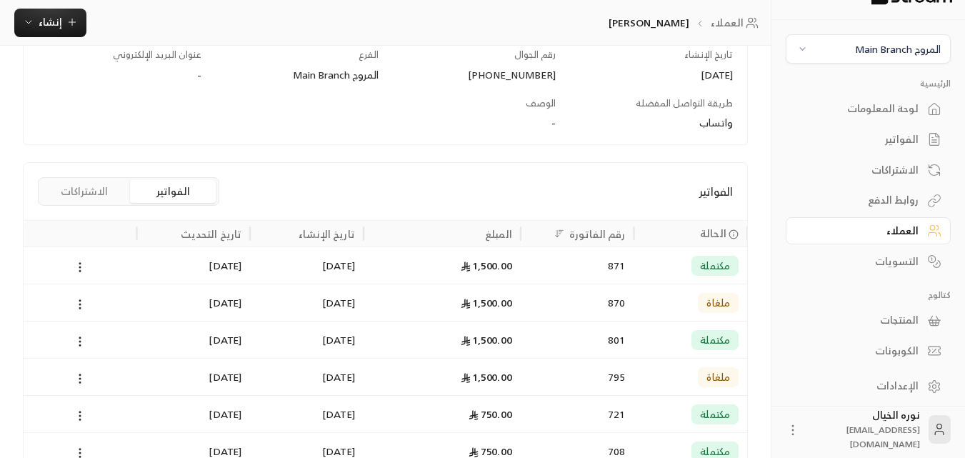
click at [265, 266] on div "[DATE]" at bounding box center [306, 265] width 96 height 36
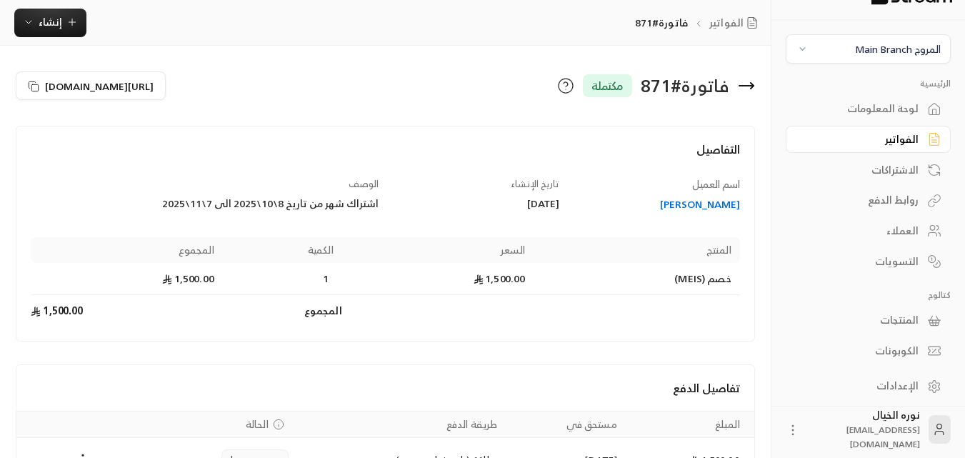
click at [904, 140] on div "الفواتير" at bounding box center [860, 139] width 115 height 14
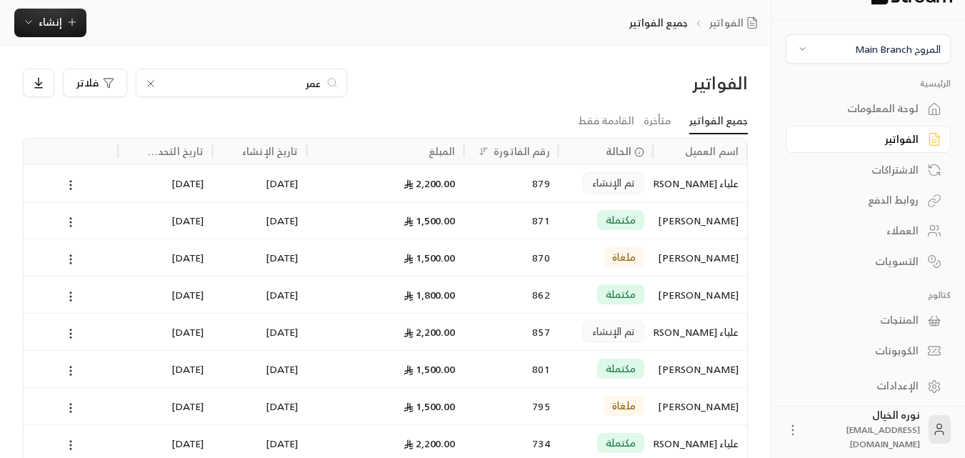
click at [259, 90] on input "عمر" at bounding box center [241, 83] width 158 height 16
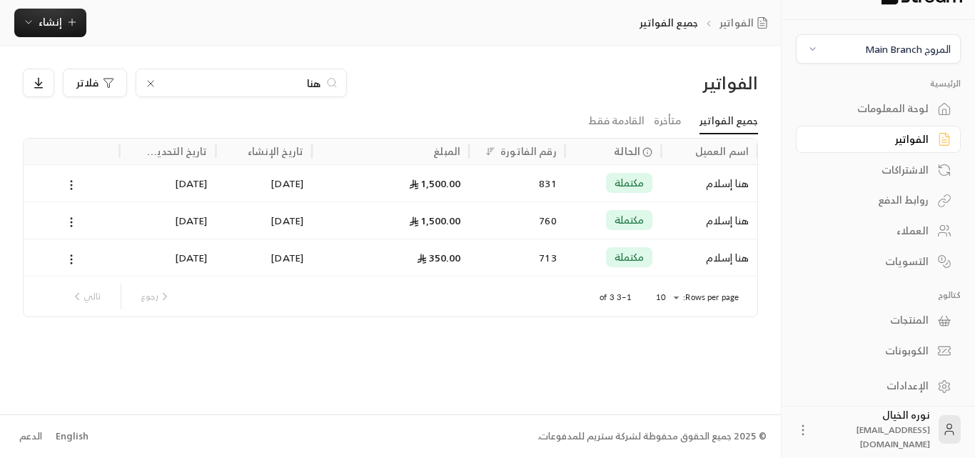
type input "هنا"
click at [537, 183] on div "831" at bounding box center [517, 183] width 79 height 36
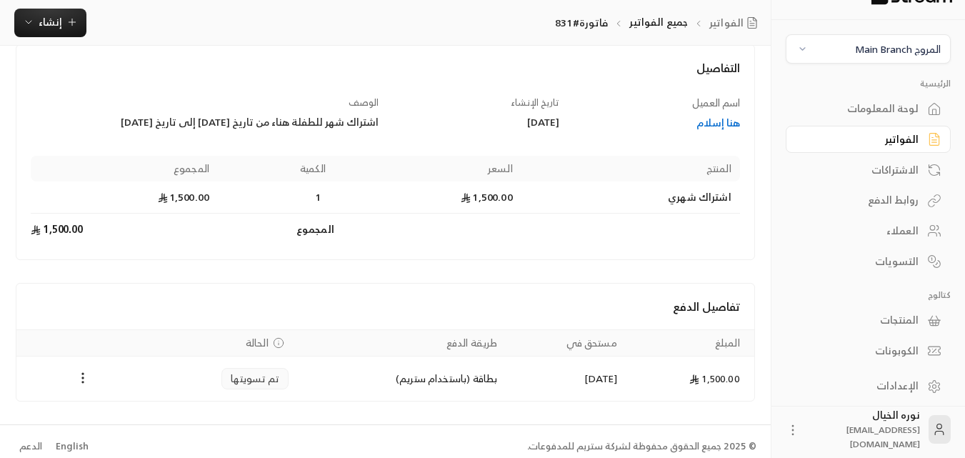
scroll to position [91, 0]
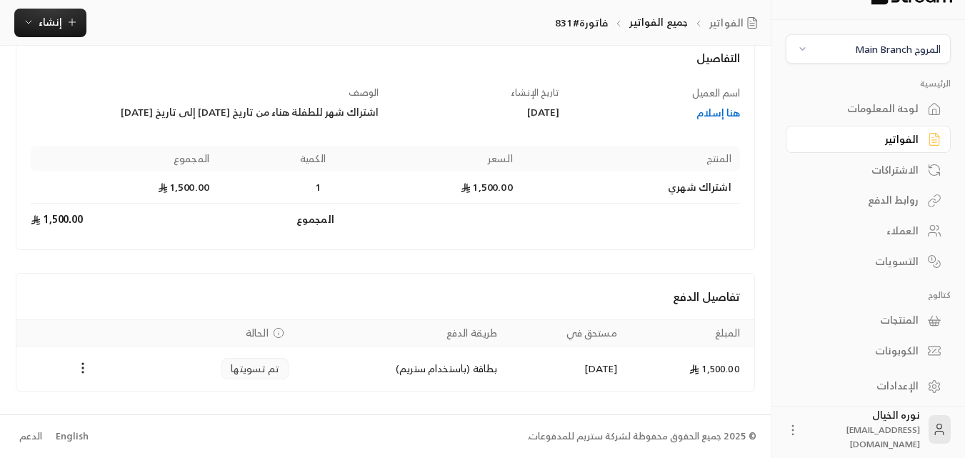
click at [710, 114] on div "هنا إسلام" at bounding box center [656, 113] width 167 height 14
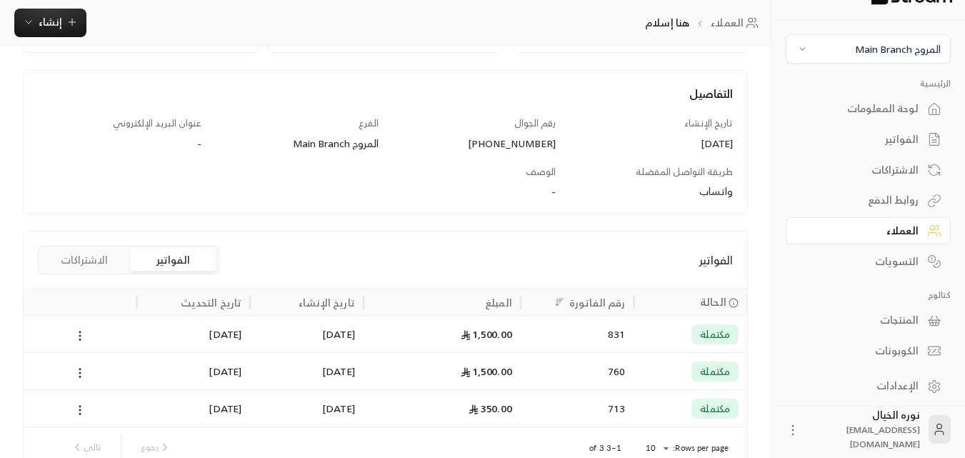
scroll to position [222, 0]
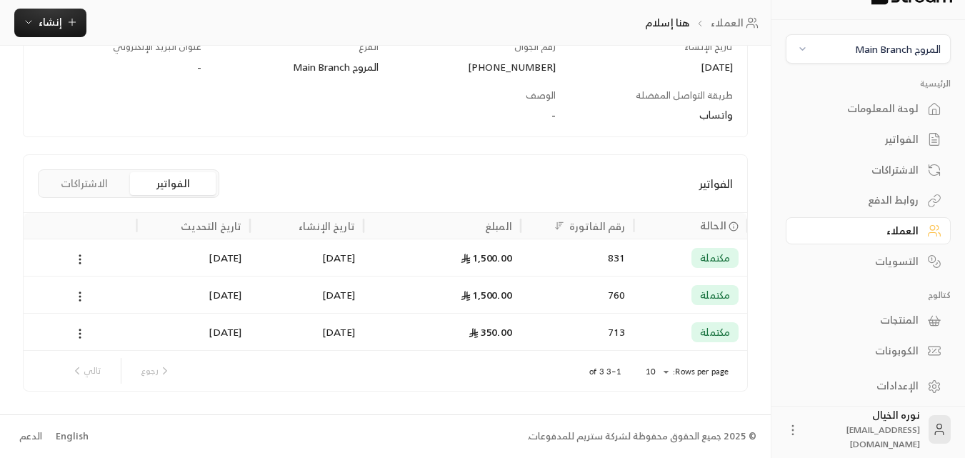
click at [562, 254] on div "831" at bounding box center [577, 257] width 96 height 36
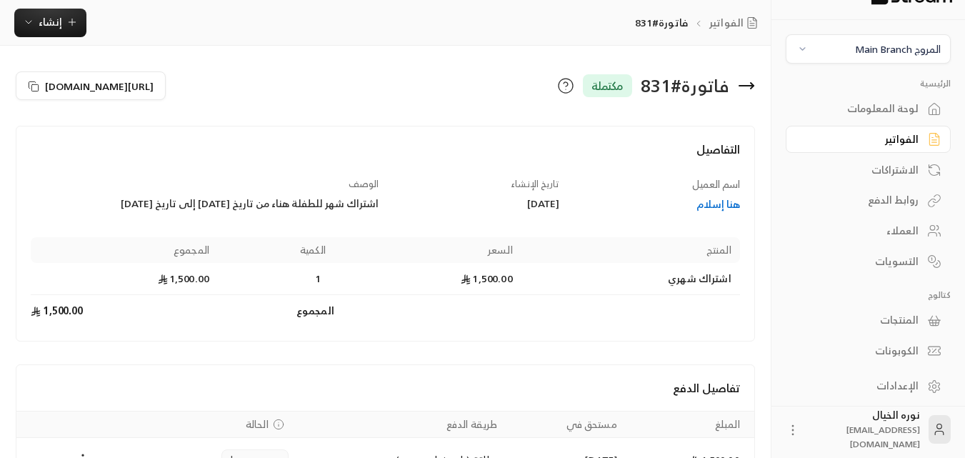
click at [915, 139] on div "الفواتير" at bounding box center [860, 139] width 115 height 14
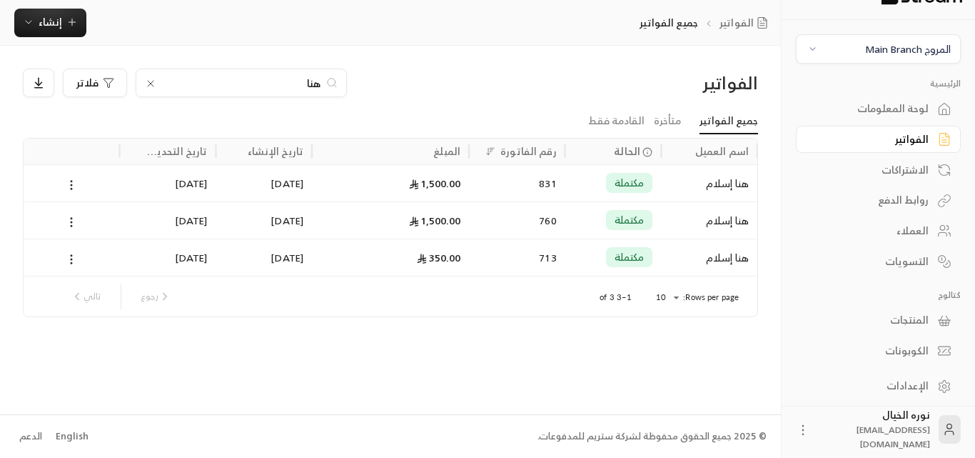
click at [305, 86] on input "هنا" at bounding box center [241, 83] width 158 height 16
type input "قصي"
click at [510, 177] on div "827" at bounding box center [517, 183] width 79 height 36
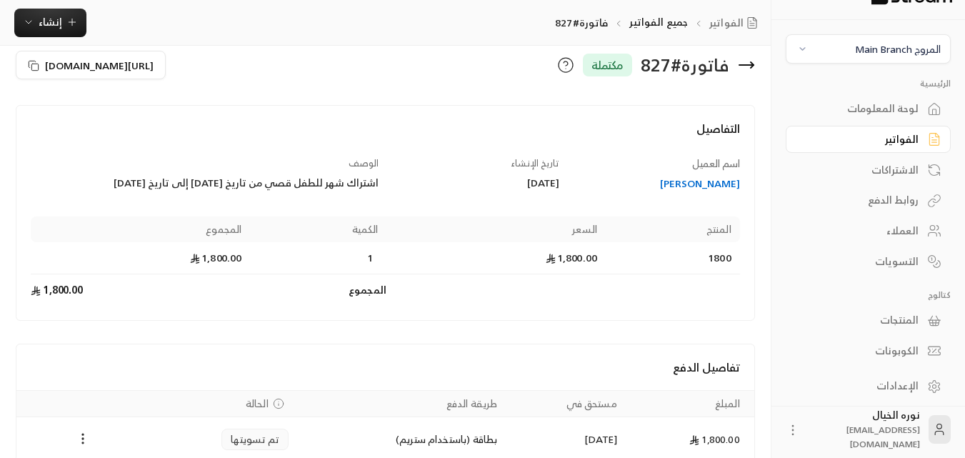
scroll to position [20, 0]
click at [725, 177] on div "[PERSON_NAME]" at bounding box center [656, 184] width 167 height 14
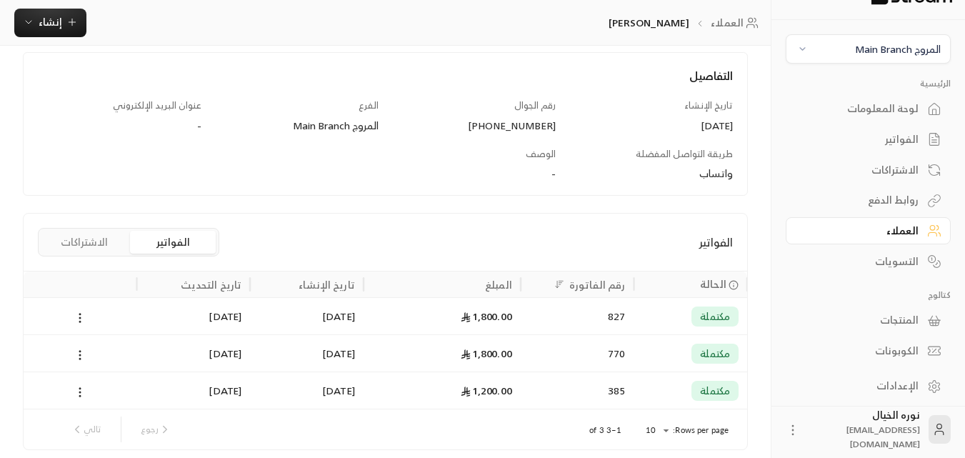
scroll to position [222, 0]
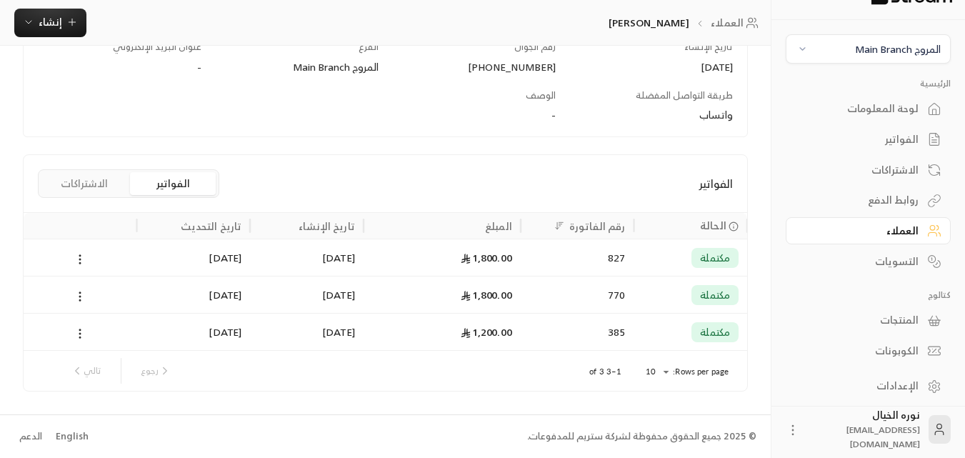
click at [468, 259] on icon at bounding box center [466, 258] width 10 height 10
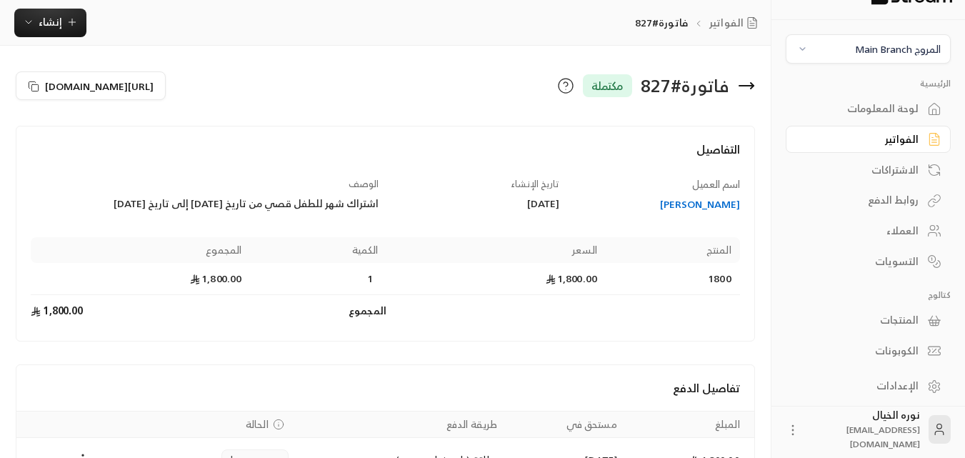
click at [893, 136] on div "الفواتير" at bounding box center [860, 139] width 115 height 14
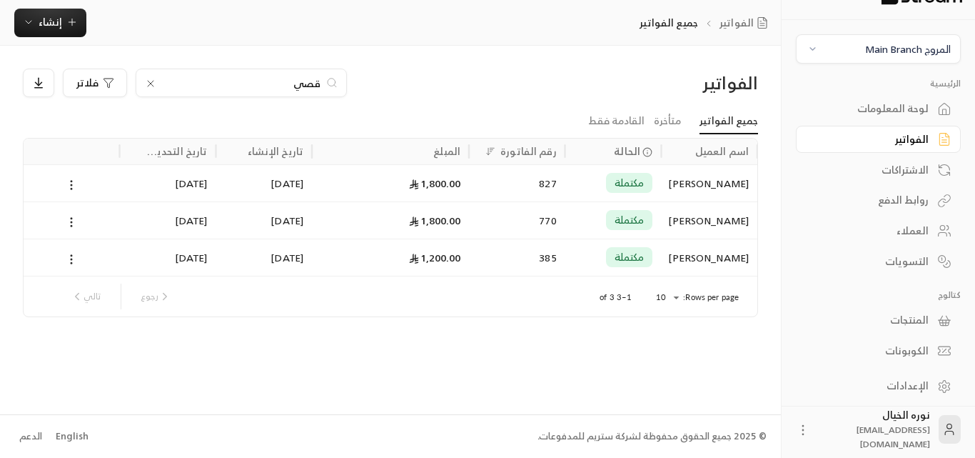
click at [255, 86] on input "قصي" at bounding box center [241, 83] width 158 height 16
type input "زاين"
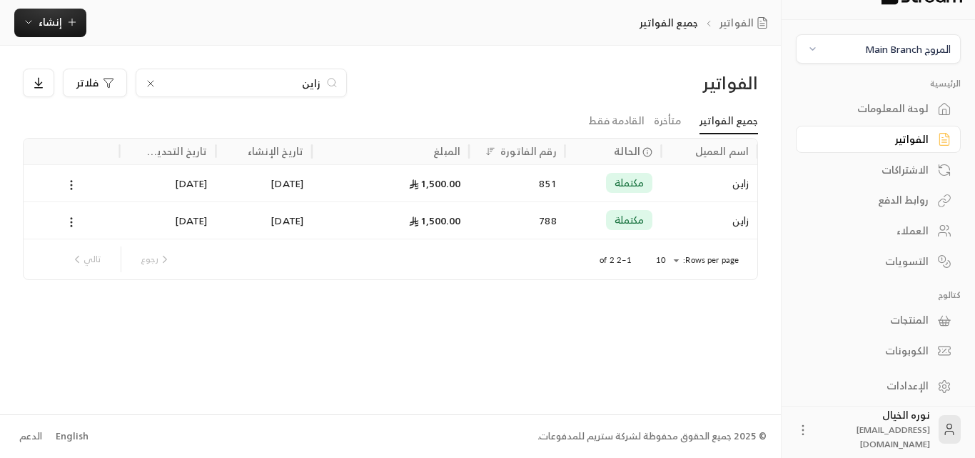
click at [685, 182] on div "زاين" at bounding box center [709, 183] width 79 height 36
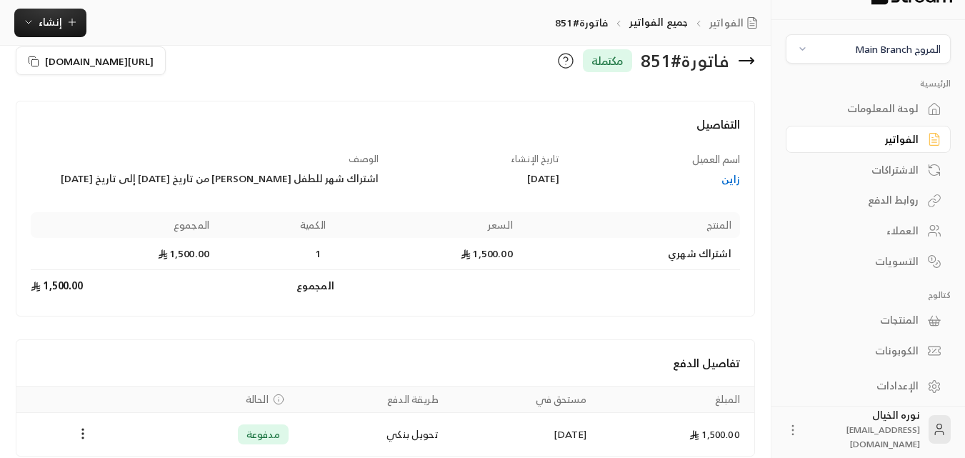
scroll to position [90, 0]
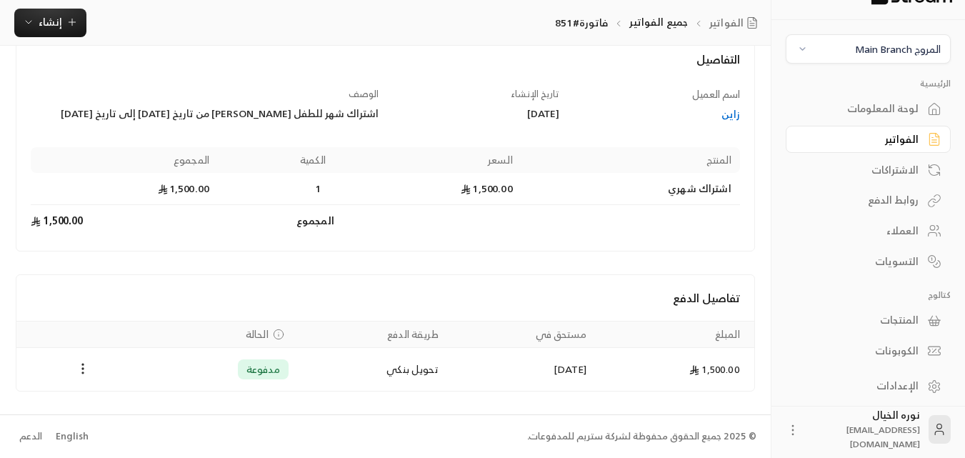
click at [575, 367] on td "[DATE]" at bounding box center [521, 369] width 148 height 43
click at [728, 111] on div "زاين" at bounding box center [656, 114] width 167 height 14
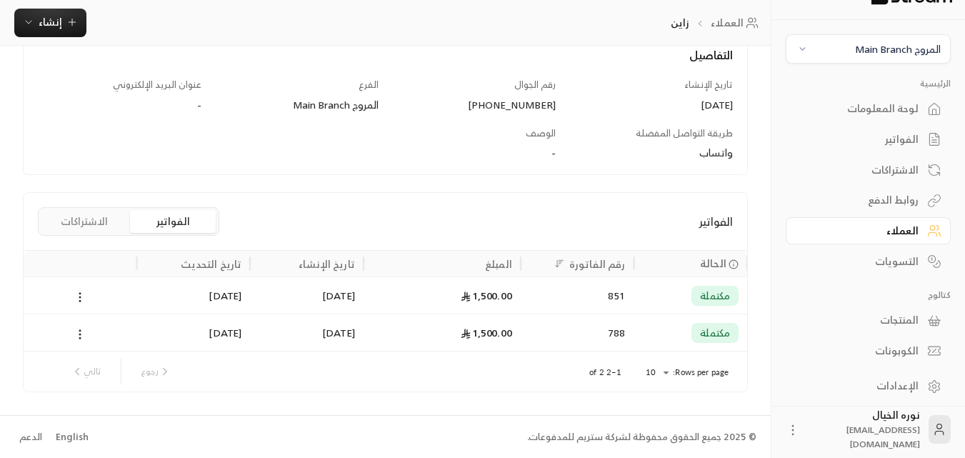
scroll to position [185, 0]
click at [486, 295] on div "1,500.00" at bounding box center [442, 294] width 140 height 36
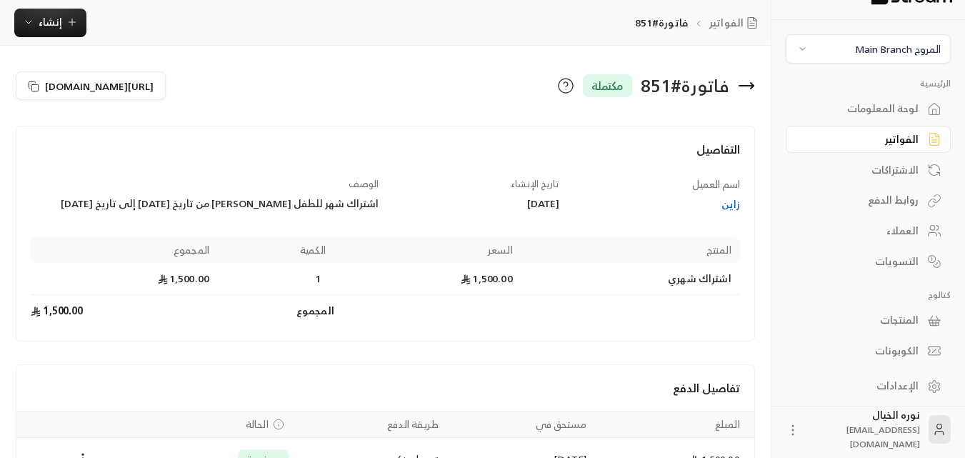
click at [902, 141] on div "الفواتير" at bounding box center [860, 139] width 115 height 14
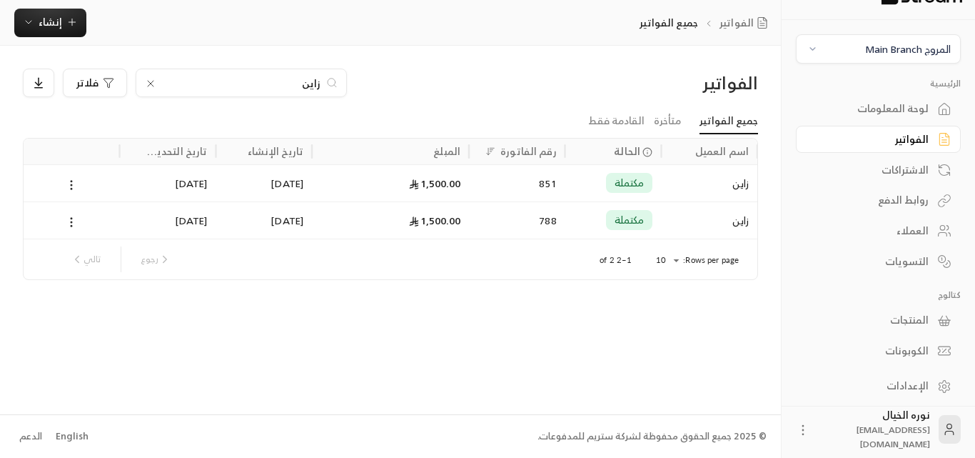
click at [271, 87] on input "زاين" at bounding box center [241, 83] width 158 height 16
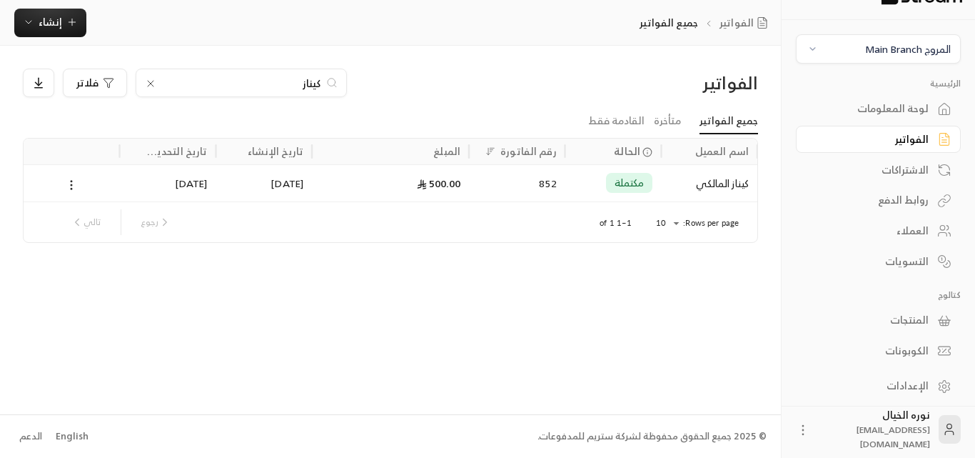
type input "كيناز"
click at [296, 194] on div "[DATE]" at bounding box center [263, 183] width 79 height 36
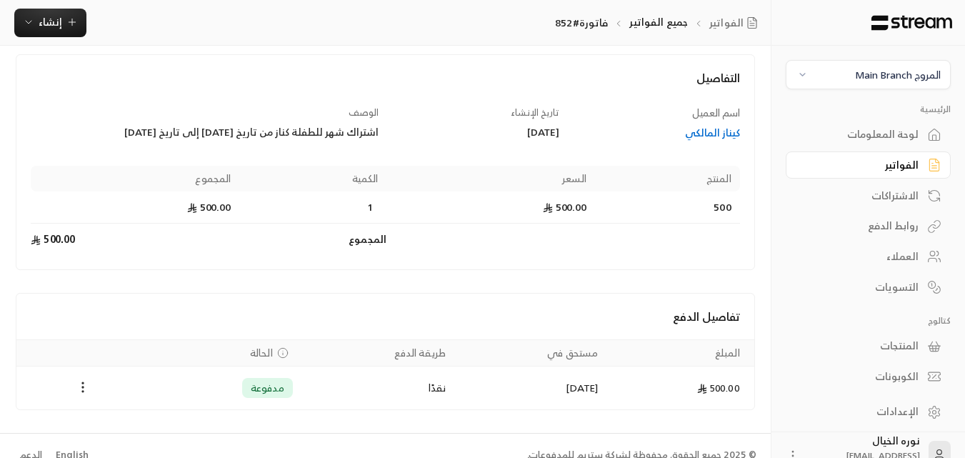
click at [922, 170] on link "الفواتير" at bounding box center [867, 165] width 165 height 28
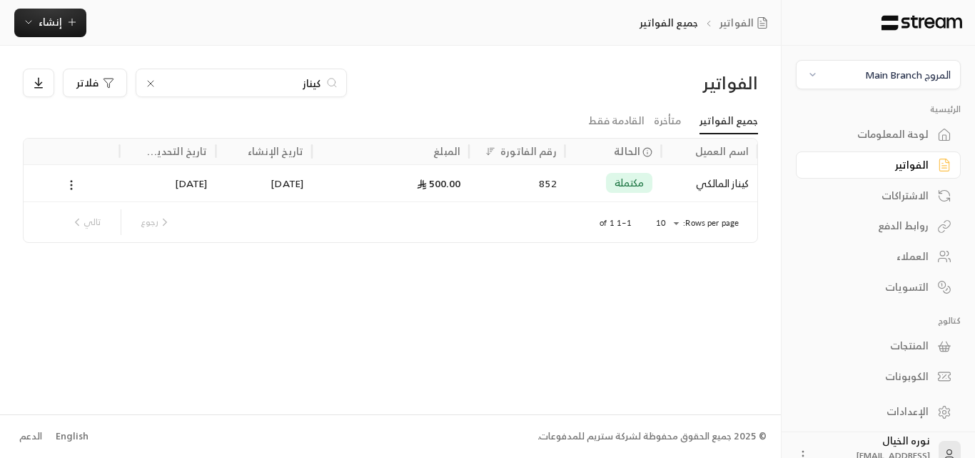
click at [287, 86] on input "كيناز" at bounding box center [241, 83] width 158 height 16
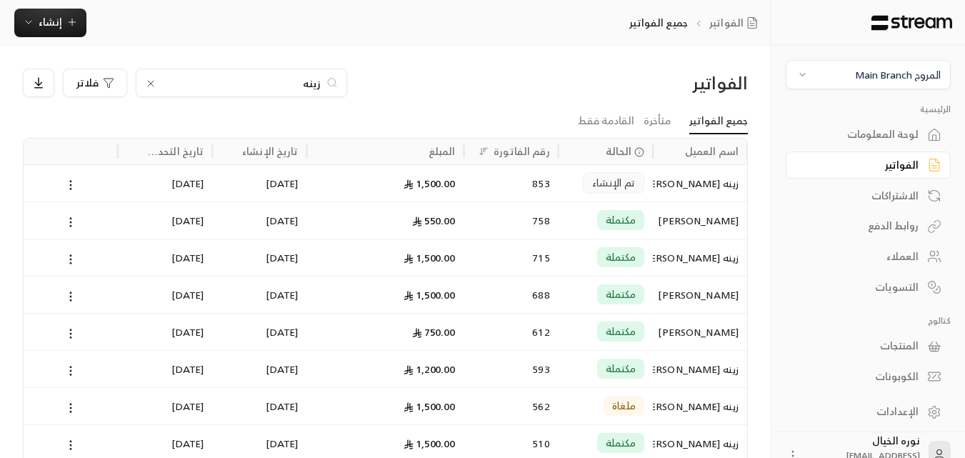
type input "زينه"
click at [714, 187] on div "زينه [PERSON_NAME]" at bounding box center [699, 183] width 77 height 36
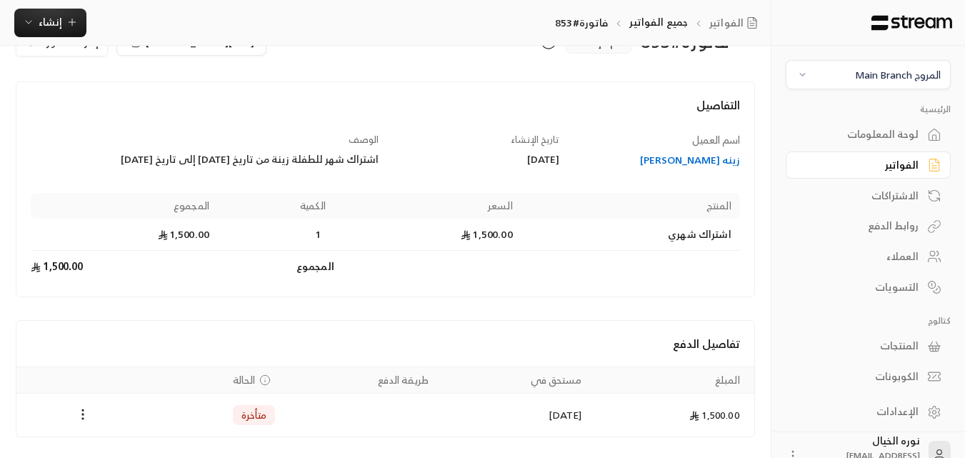
scroll to position [90, 0]
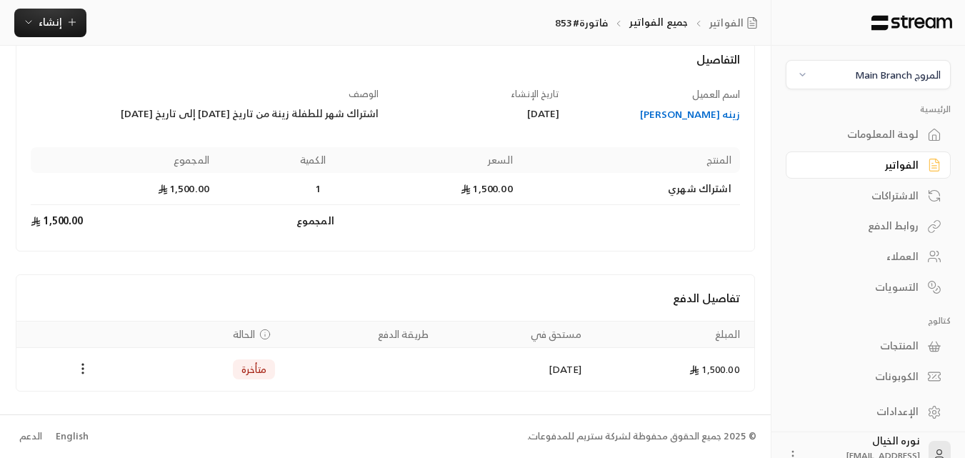
click at [697, 114] on div "زينه [PERSON_NAME]" at bounding box center [656, 114] width 167 height 14
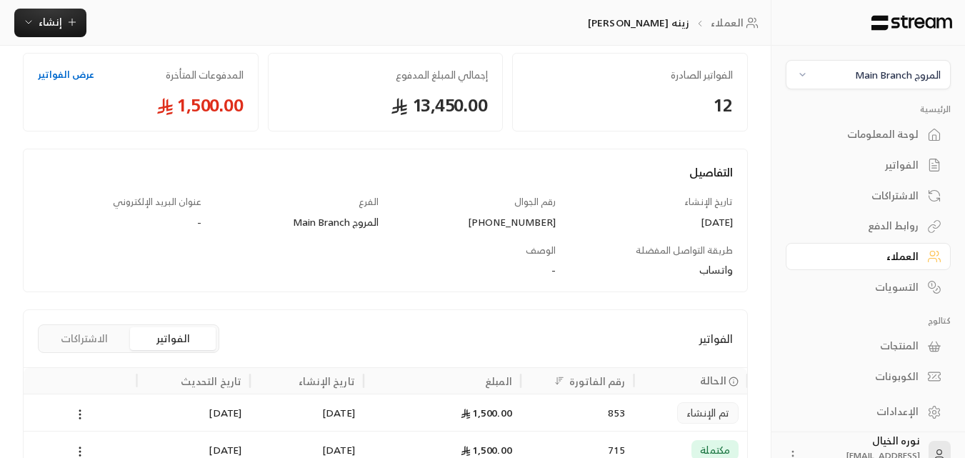
scroll to position [143, 0]
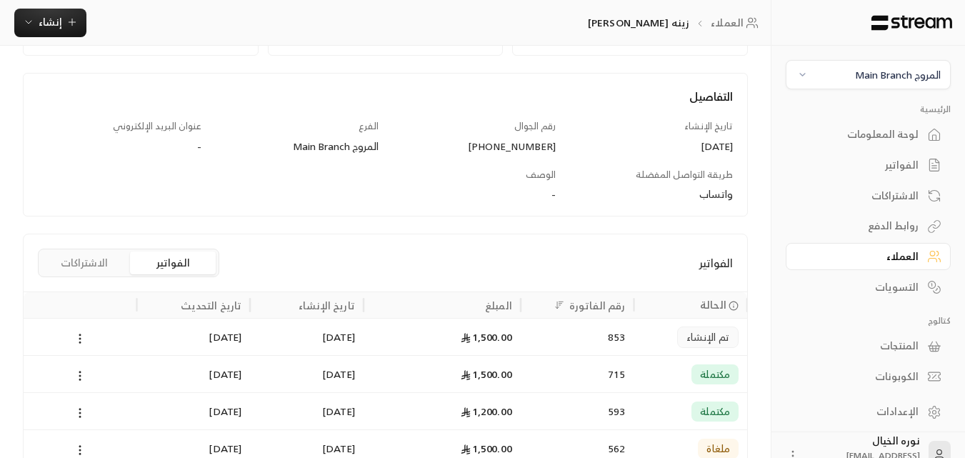
click at [640, 333] on div "تم الإنشاء" at bounding box center [690, 336] width 114 height 37
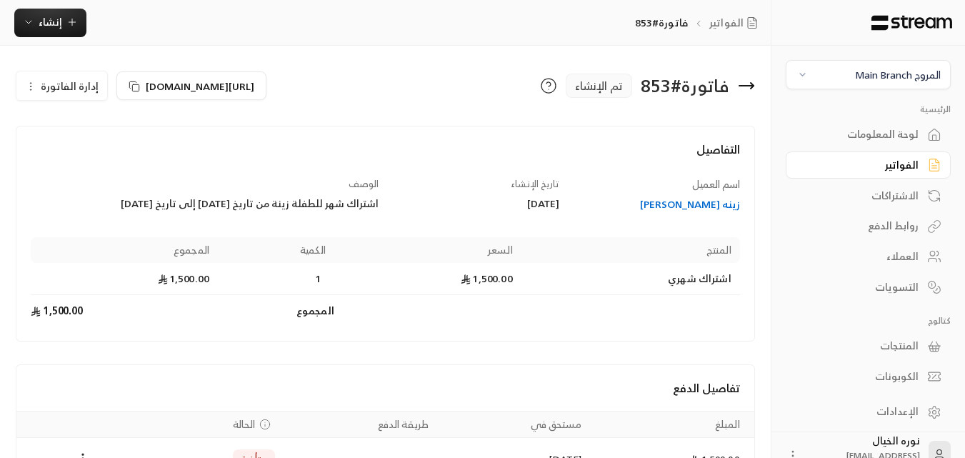
click at [916, 158] on div "الفواتير" at bounding box center [860, 165] width 115 height 14
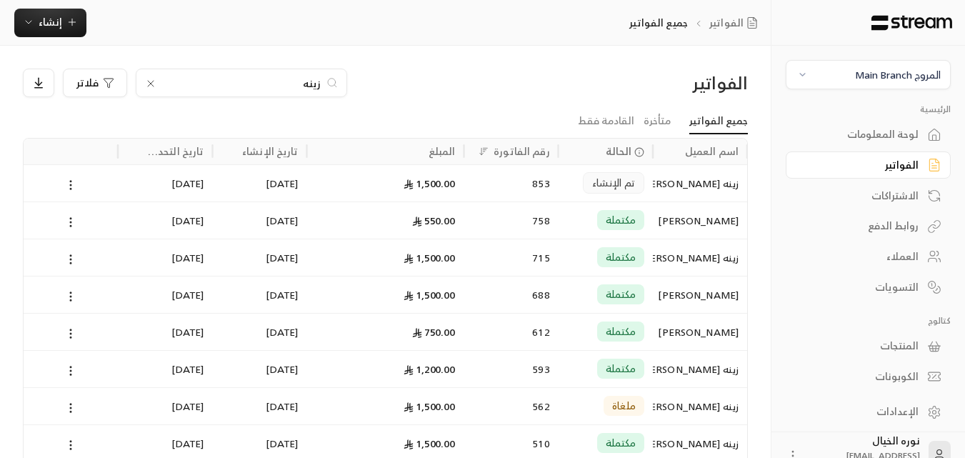
click at [289, 70] on div "زينه" at bounding box center [241, 83] width 211 height 29
click at [291, 88] on input "زينه" at bounding box center [241, 83] width 158 height 16
type input "علايا"
click at [718, 182] on div "اريان و[PERSON_NAME]" at bounding box center [699, 183] width 77 height 36
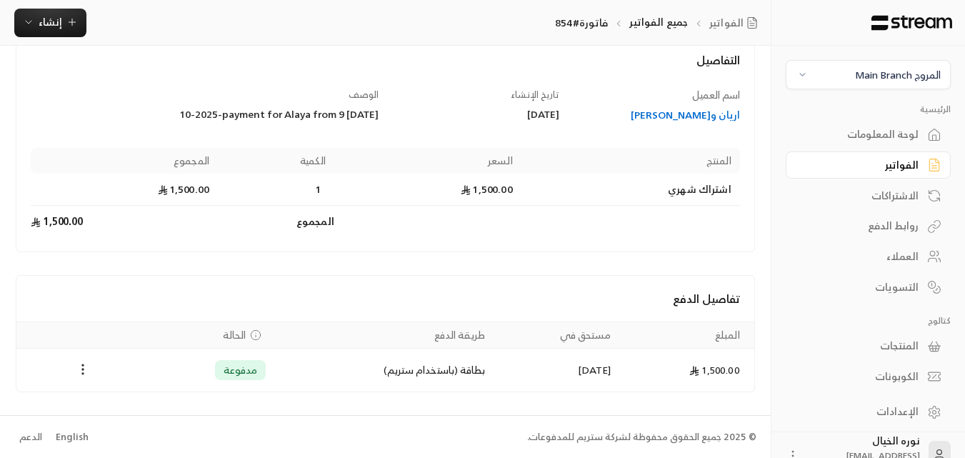
scroll to position [90, 0]
click at [685, 114] on div "اريان و[PERSON_NAME]" at bounding box center [656, 114] width 167 height 14
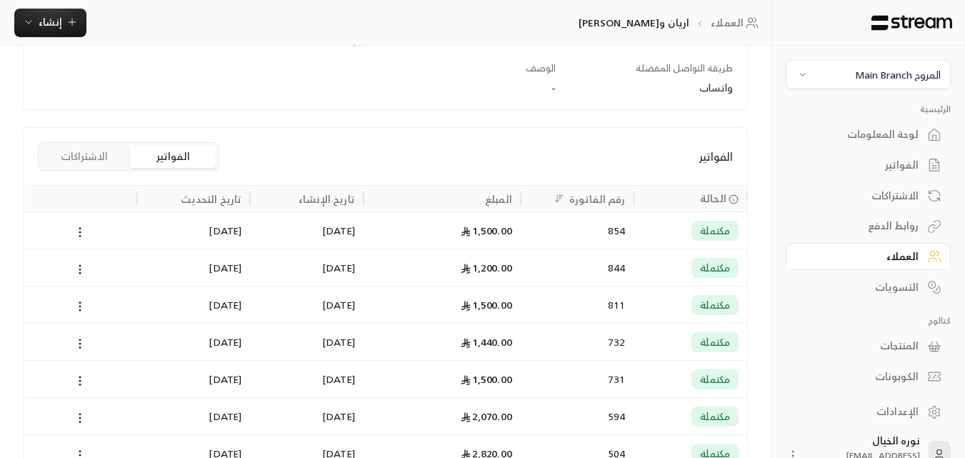
scroll to position [286, 0]
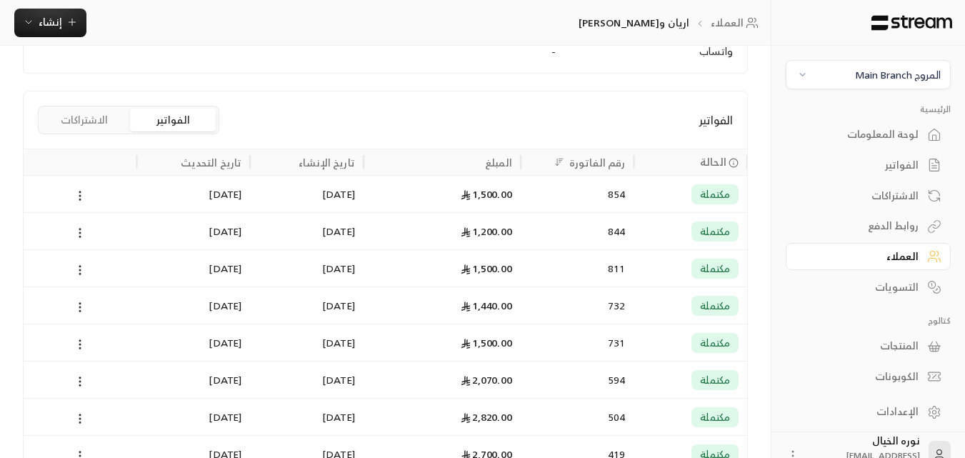
click at [429, 194] on div "1,500.00" at bounding box center [442, 194] width 140 height 36
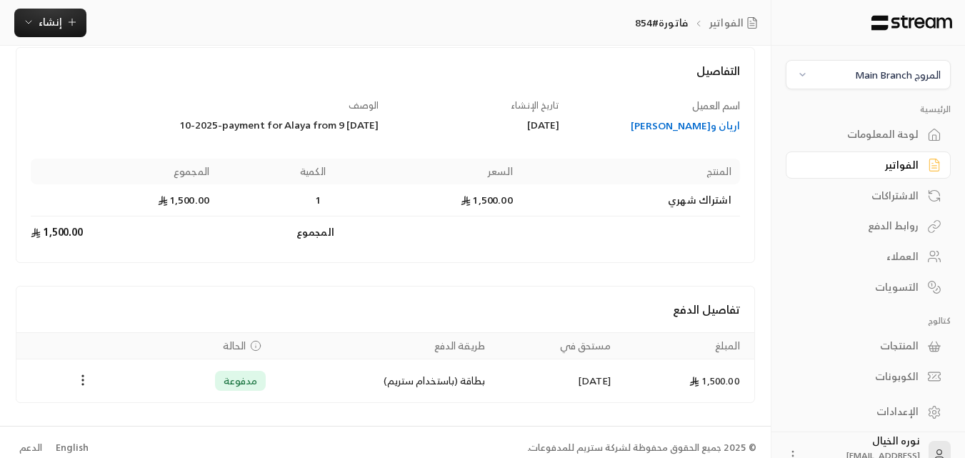
scroll to position [90, 0]
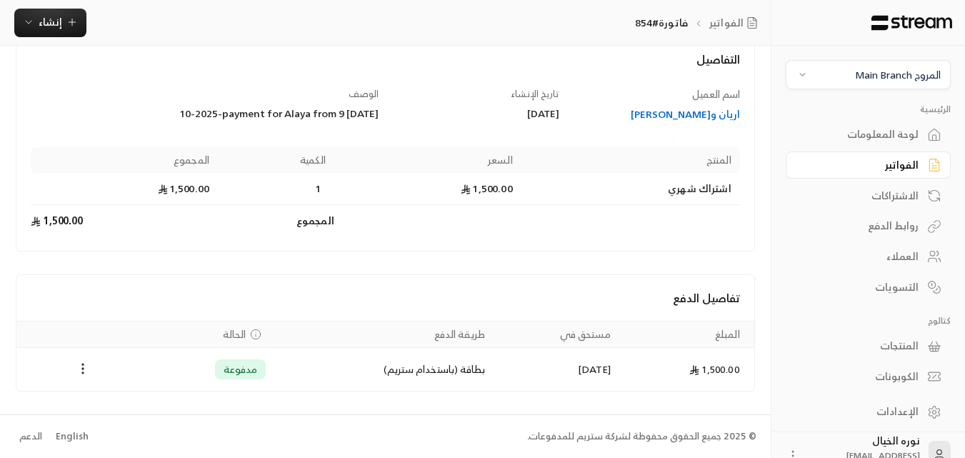
click at [903, 166] on div "الفواتير" at bounding box center [860, 165] width 115 height 14
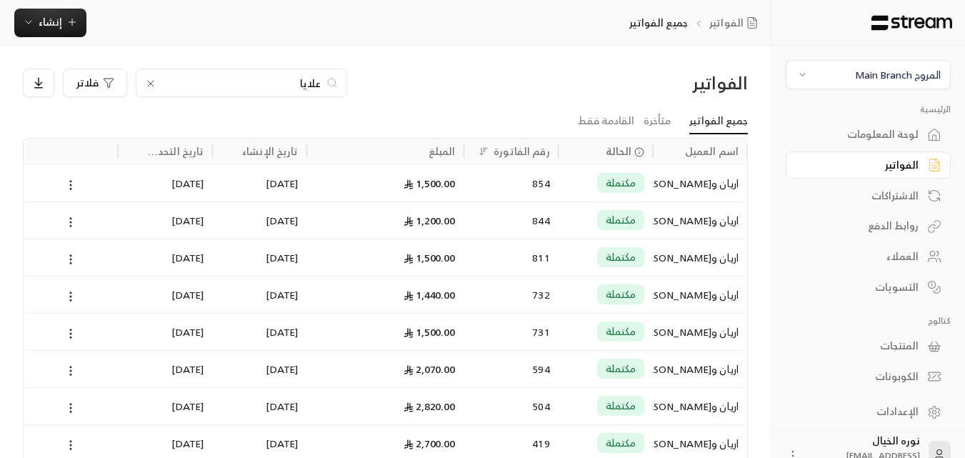
click at [291, 81] on input "علايا" at bounding box center [241, 83] width 158 height 16
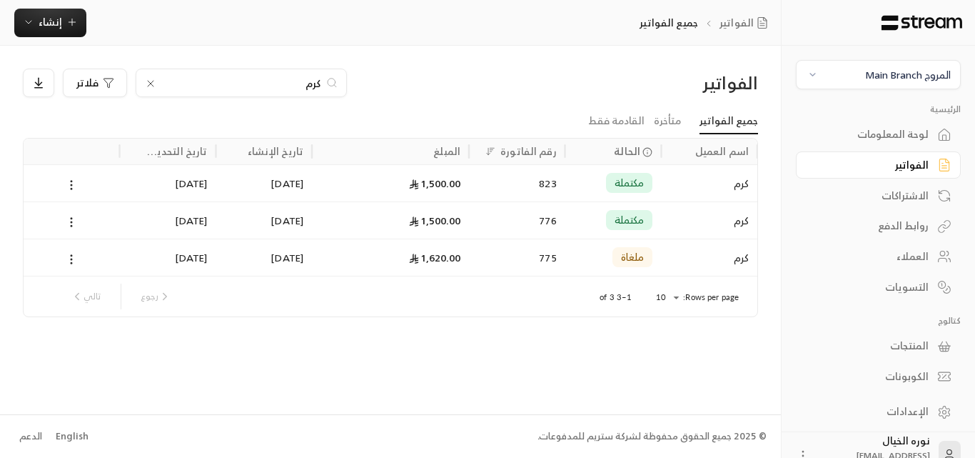
type input "كرم"
click at [633, 181] on span "مكتملة" at bounding box center [630, 183] width 30 height 14
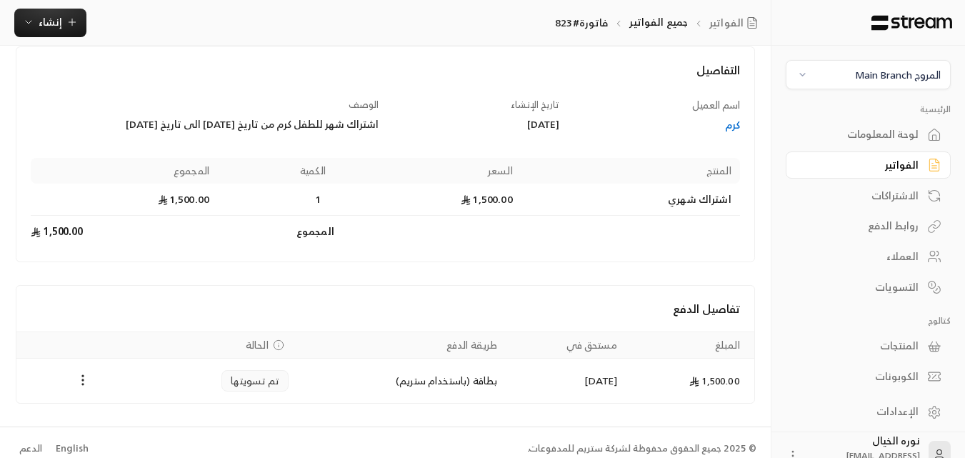
scroll to position [91, 0]
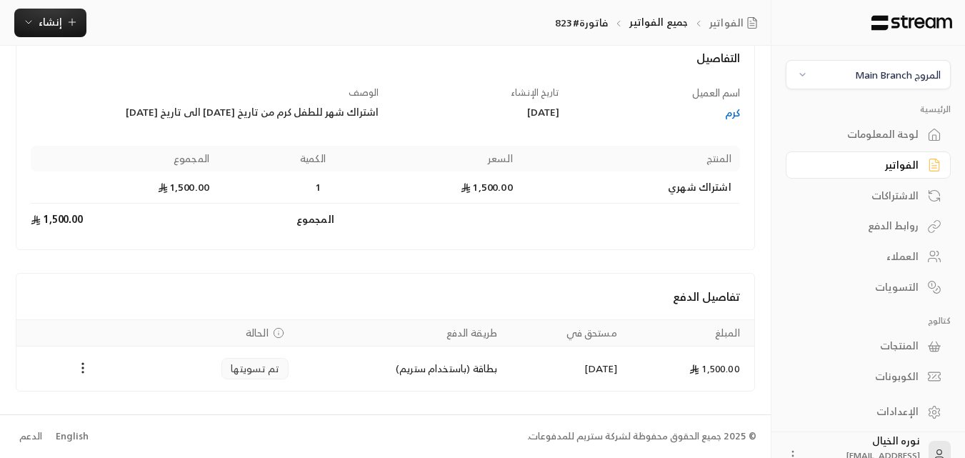
click at [728, 111] on div "كرم" at bounding box center [656, 113] width 167 height 14
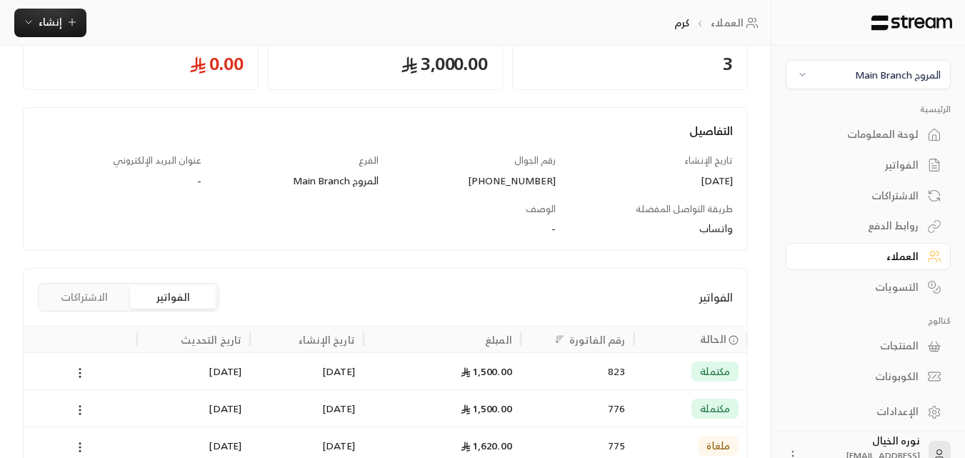
scroll to position [214, 0]
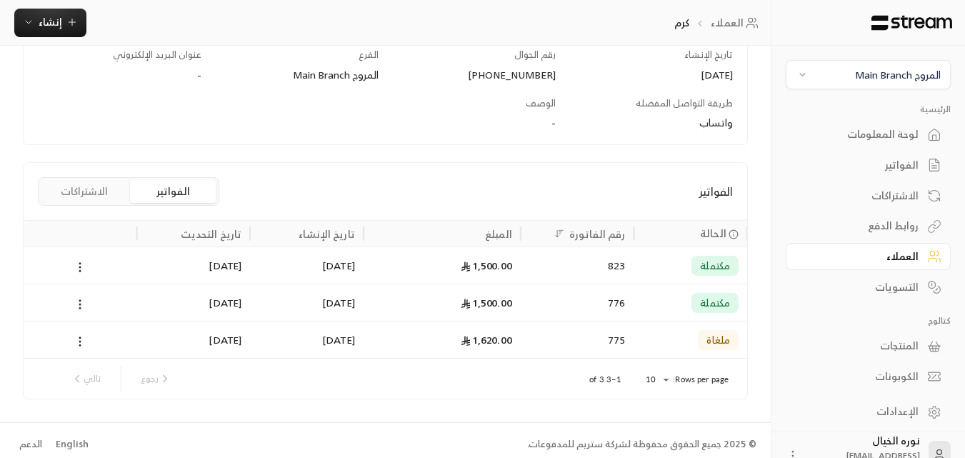
click at [691, 261] on div "مكتملة" at bounding box center [690, 265] width 96 height 36
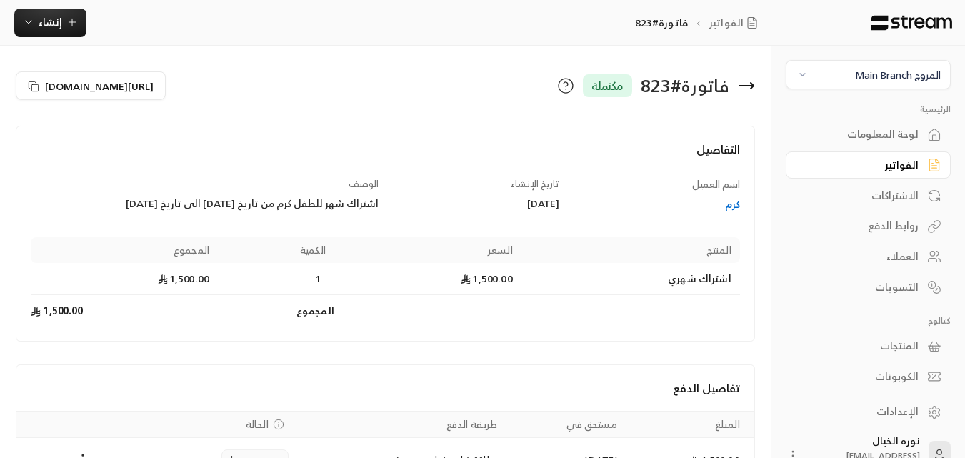
click at [907, 171] on div "الفواتير" at bounding box center [860, 165] width 115 height 14
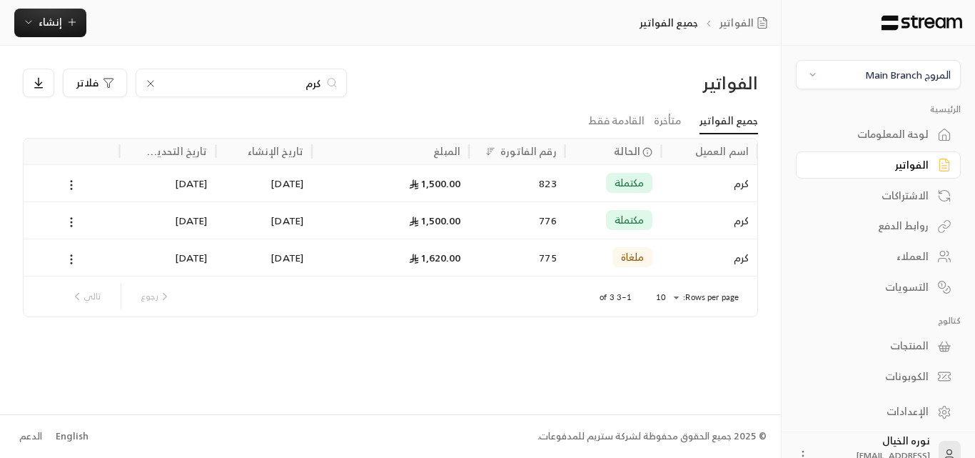
click at [278, 91] on div "كرم" at bounding box center [241, 83] width 211 height 29
drag, startPoint x: 278, startPoint y: 91, endPoint x: 281, endPoint y: 84, distance: 7.7
click at [277, 89] on div "كرم" at bounding box center [241, 83] width 211 height 29
click at [281, 84] on input "كرم" at bounding box center [241, 83] width 158 height 16
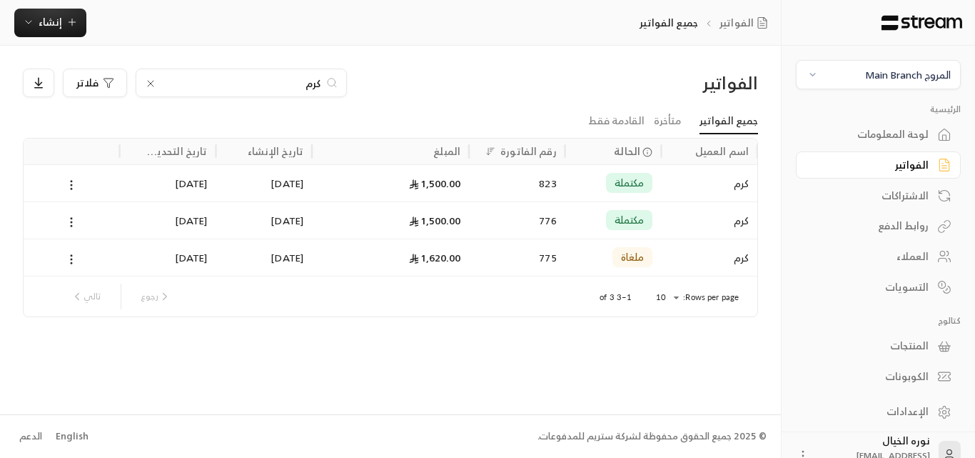
click at [281, 84] on input "كرم" at bounding box center [241, 83] width 158 height 16
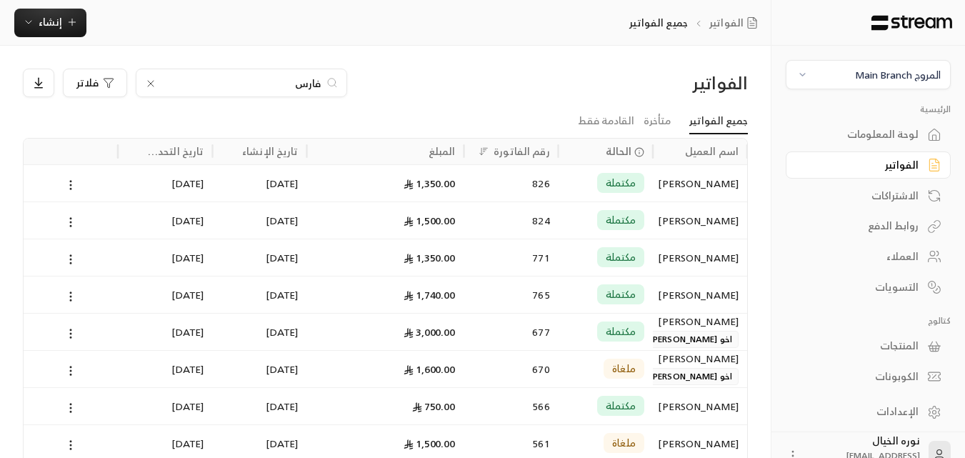
type input "فارس"
click at [640, 186] on div "مكتملة" at bounding box center [620, 183] width 47 height 20
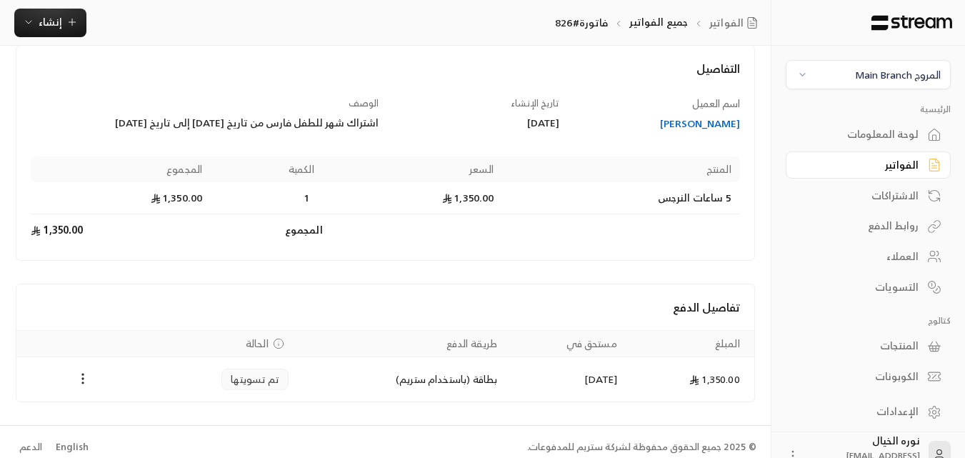
scroll to position [91, 0]
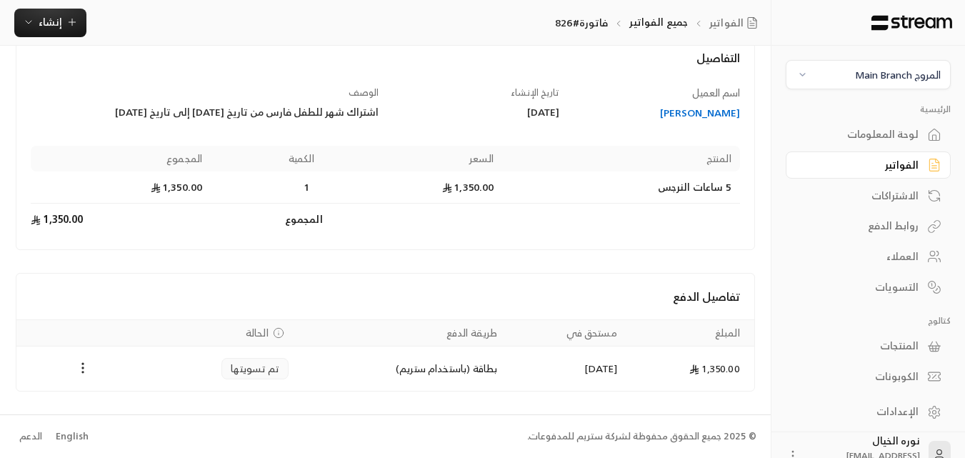
click at [715, 111] on div "[PERSON_NAME]" at bounding box center [656, 113] width 167 height 14
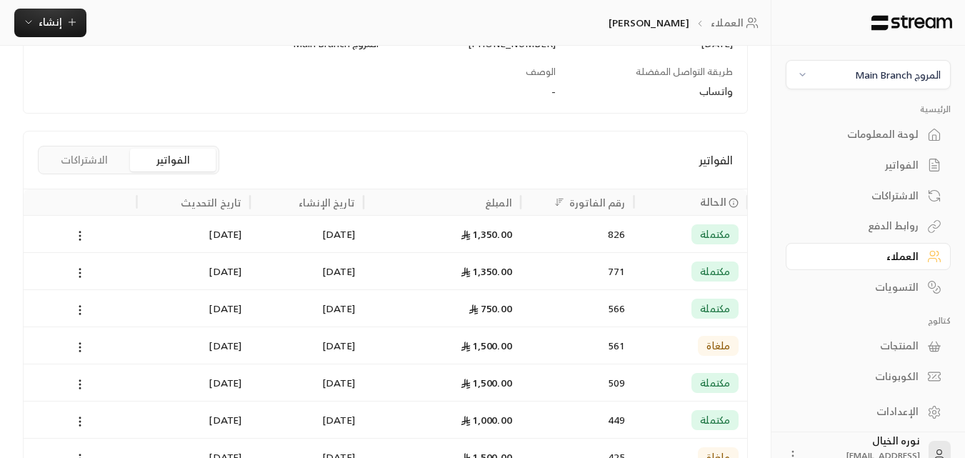
scroll to position [286, 0]
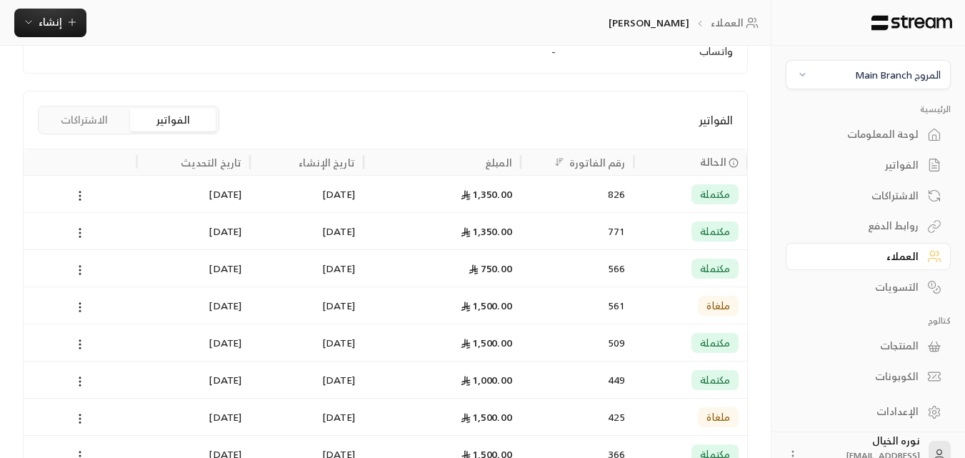
click at [530, 189] on div "826" at bounding box center [577, 194] width 96 height 36
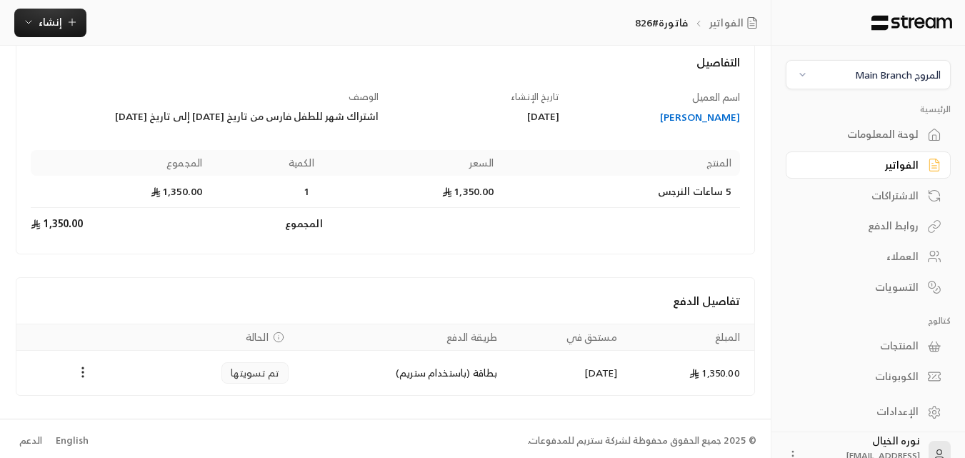
scroll to position [91, 0]
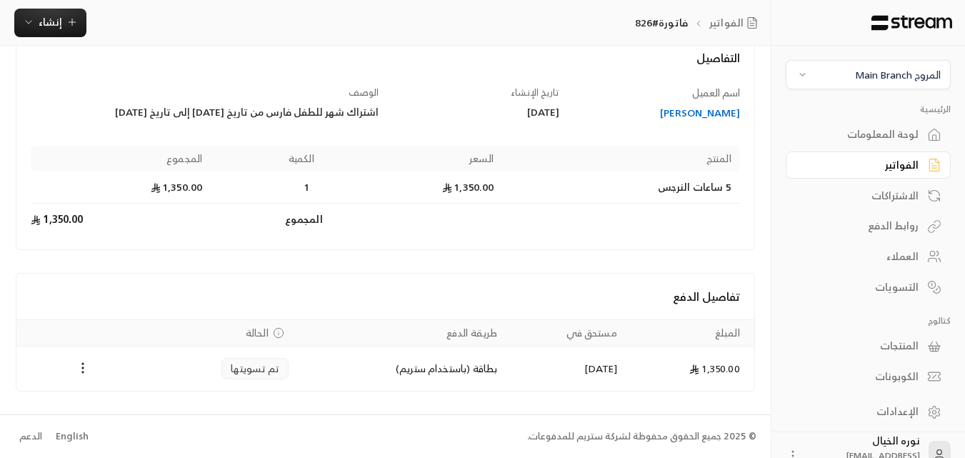
click at [902, 161] on div "الفواتير" at bounding box center [860, 165] width 115 height 14
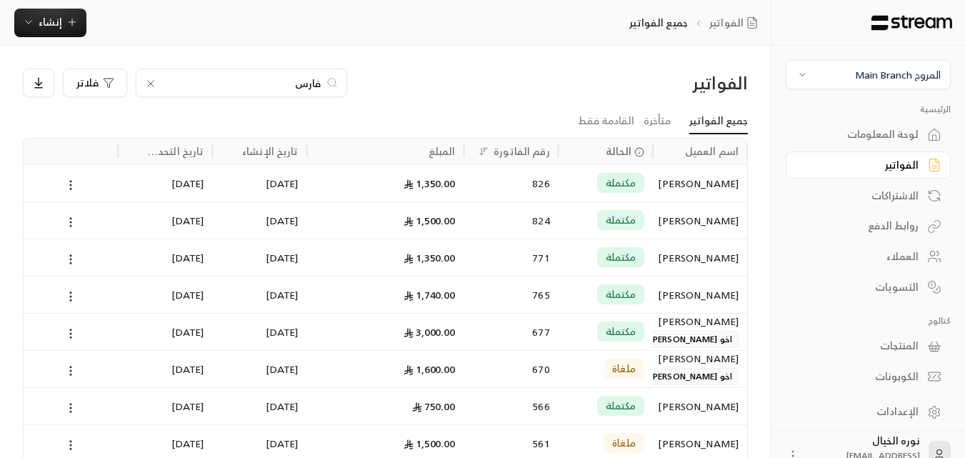
click at [906, 165] on div "الفواتير" at bounding box center [860, 165] width 115 height 14
click at [317, 87] on input "فارس" at bounding box center [241, 83] width 158 height 16
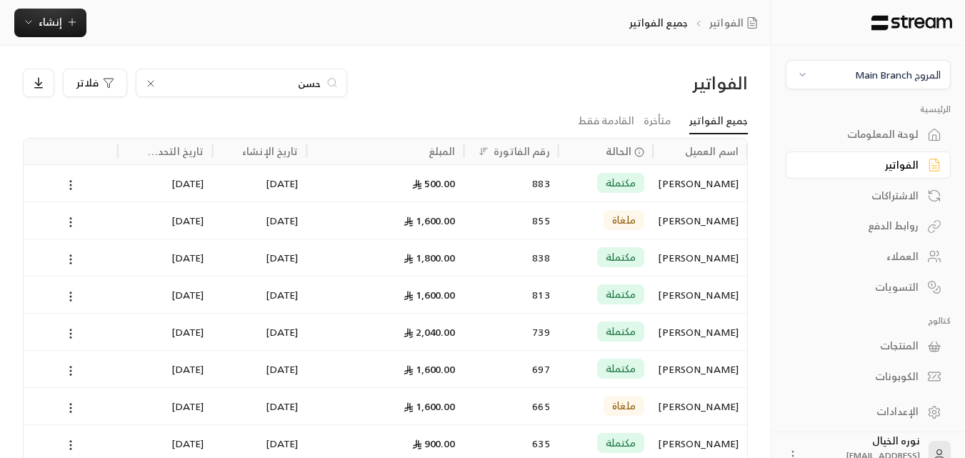
type input "حسن"
click at [657, 186] on div "[PERSON_NAME]" at bounding box center [700, 182] width 94 height 37
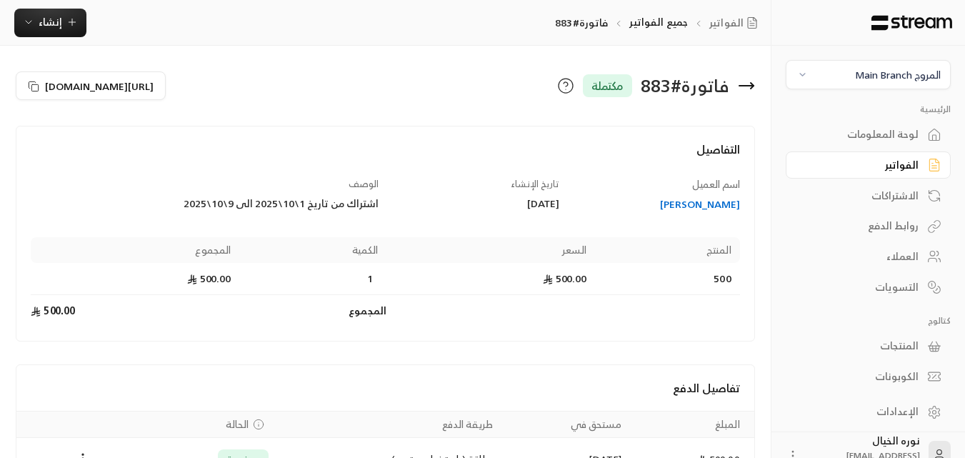
click at [890, 165] on div "الفواتير" at bounding box center [860, 165] width 115 height 14
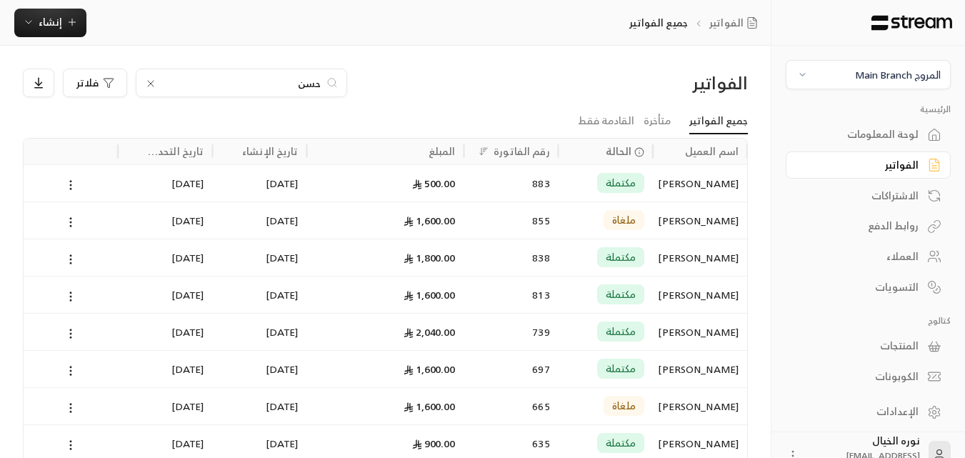
click at [312, 81] on input "حسن" at bounding box center [241, 83] width 158 height 16
type input "تاليا"
click at [438, 186] on div "2,500.00" at bounding box center [386, 183] width 140 height 36
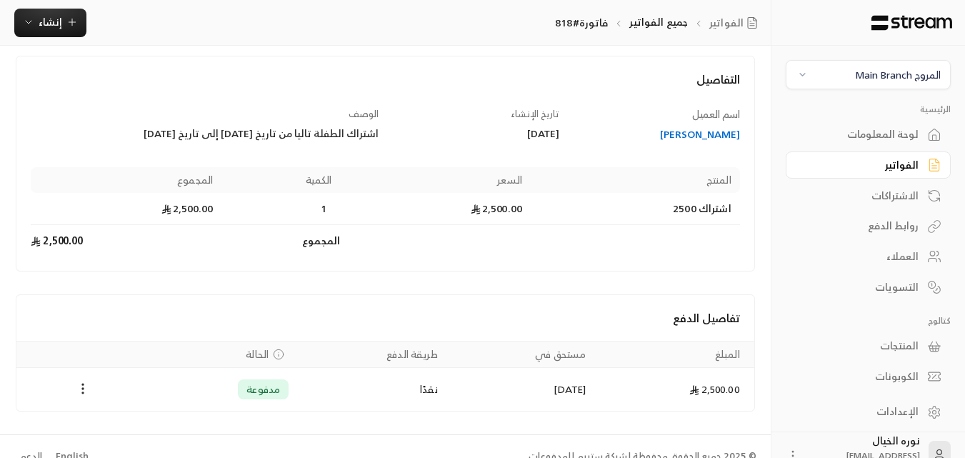
scroll to position [90, 0]
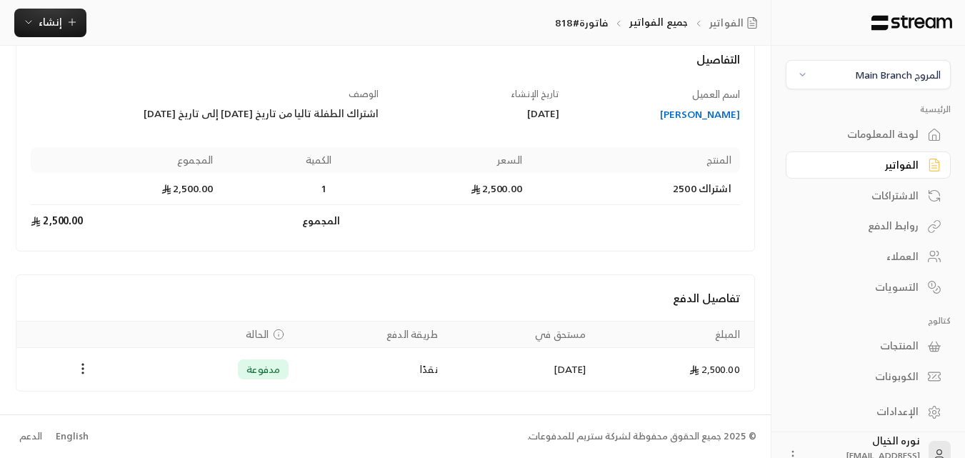
click at [722, 113] on div "[PERSON_NAME]" at bounding box center [656, 114] width 167 height 14
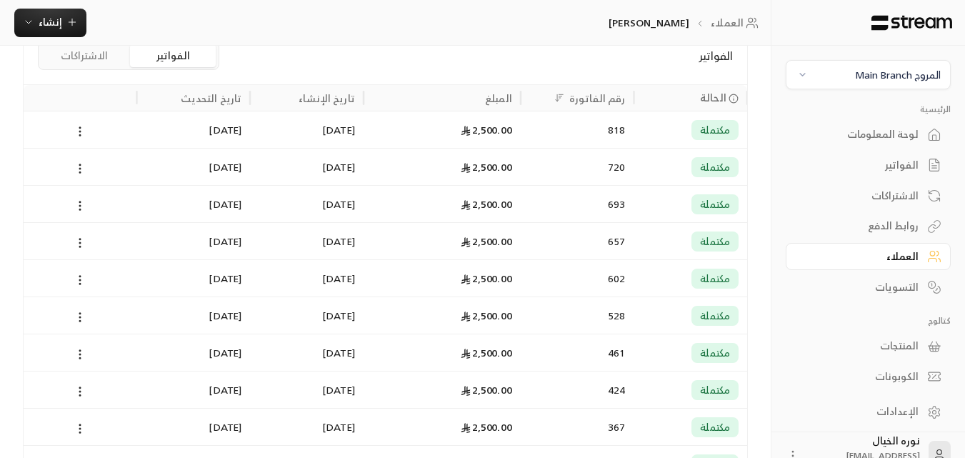
scroll to position [268, 0]
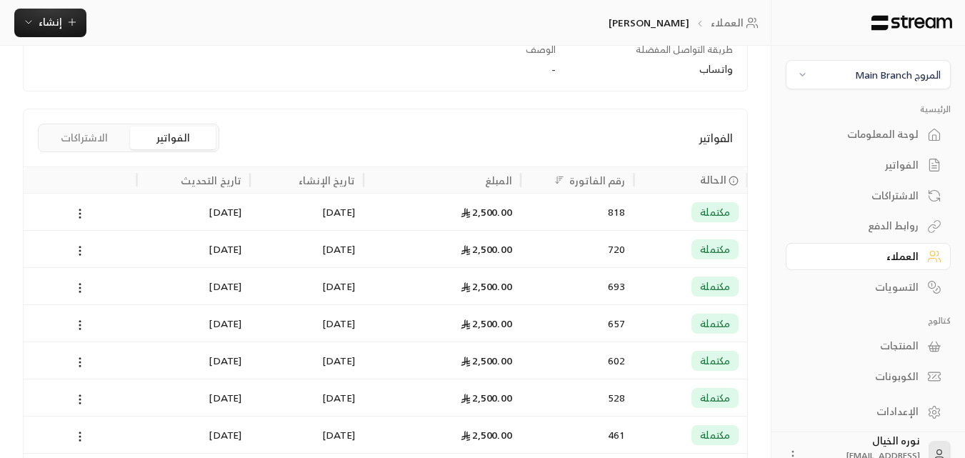
click at [498, 211] on div "2,500.00" at bounding box center [442, 211] width 140 height 36
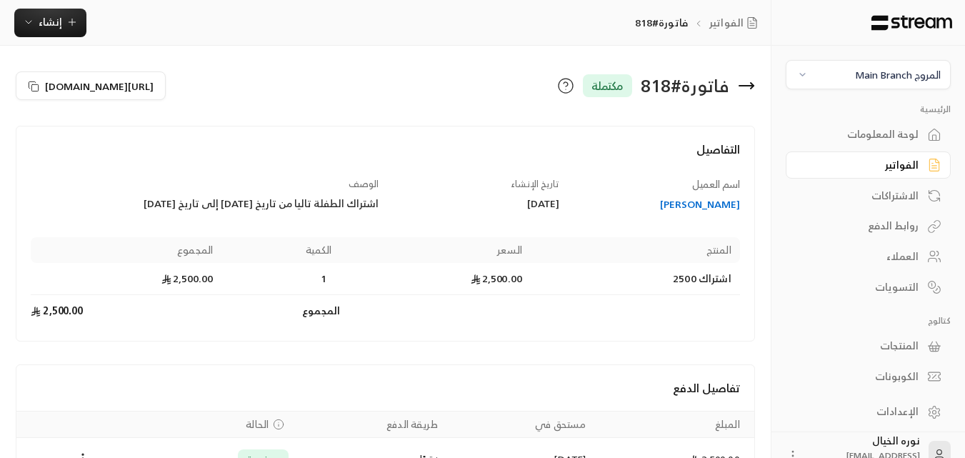
click at [912, 166] on div "الفواتير" at bounding box center [860, 165] width 115 height 14
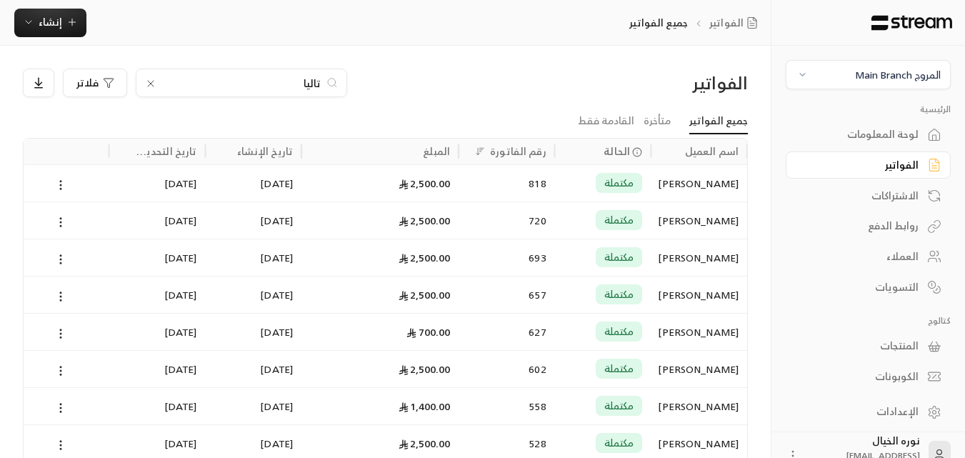
click at [299, 77] on input "تاليا" at bounding box center [241, 83] width 158 height 16
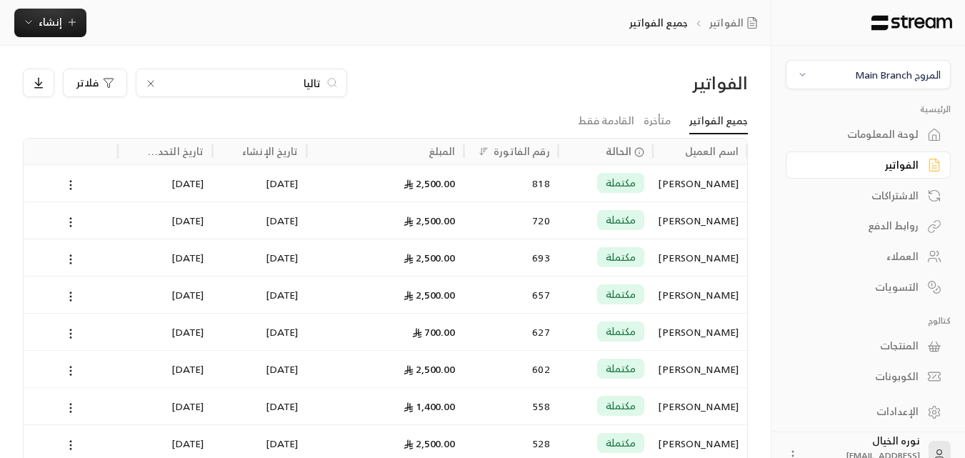
click at [299, 77] on input "تاليا" at bounding box center [241, 83] width 158 height 16
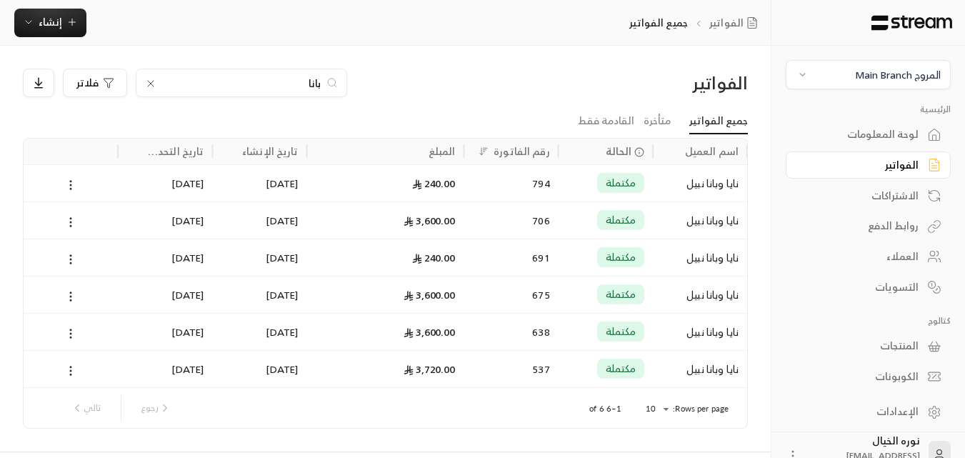
type input "بانا"
click at [691, 181] on div "نايا وبانا نبيل" at bounding box center [699, 183] width 77 height 36
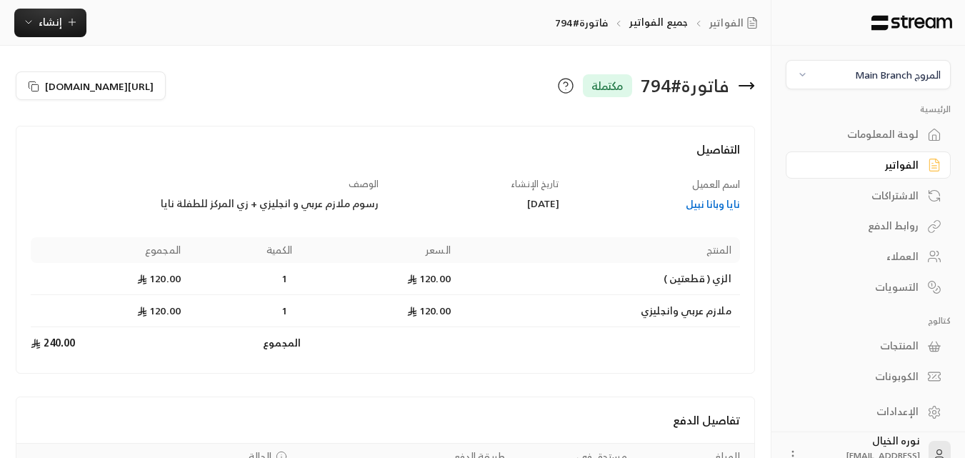
click at [698, 204] on div "نايا وبانا نبيل" at bounding box center [656, 204] width 167 height 14
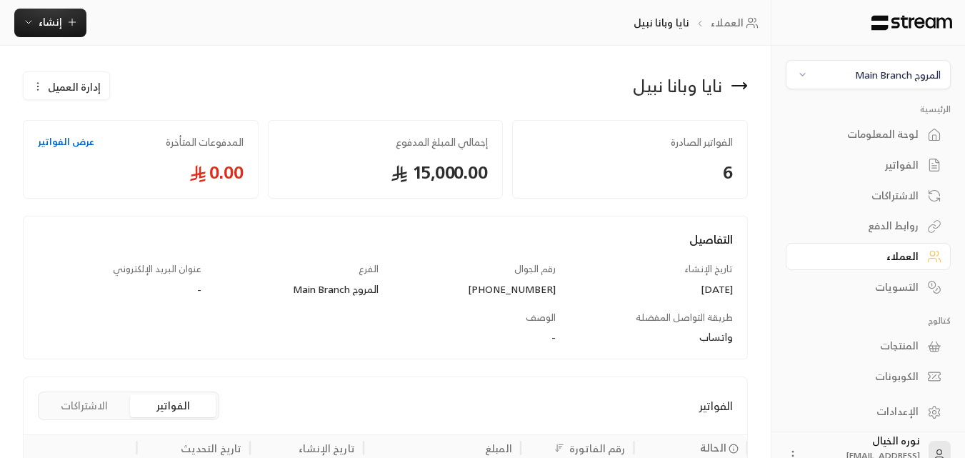
scroll to position [143, 0]
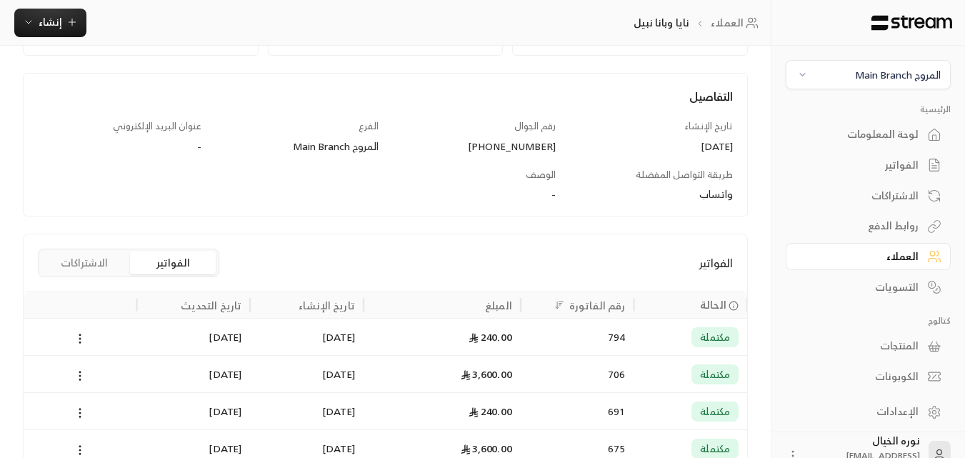
click at [483, 341] on div "240.00" at bounding box center [442, 336] width 140 height 36
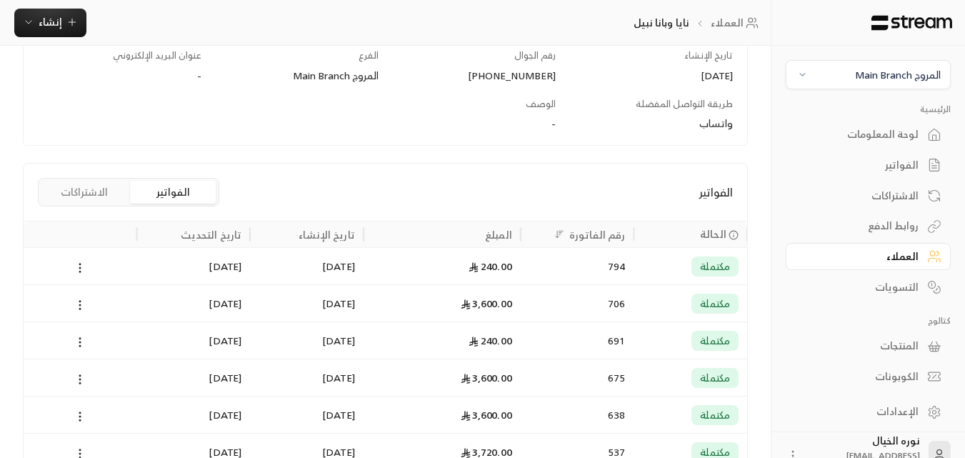
scroll to position [214, 0]
click at [610, 298] on div "706" at bounding box center [577, 302] width 96 height 36
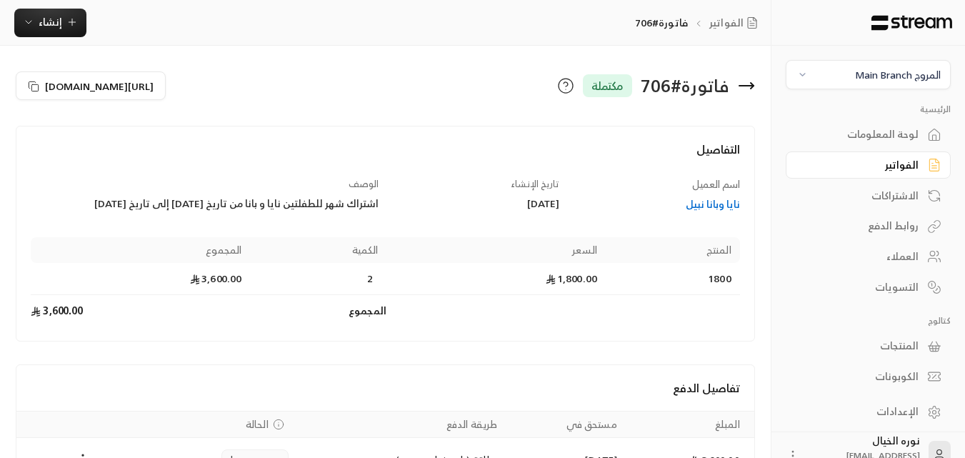
click at [907, 166] on div "الفواتير" at bounding box center [860, 165] width 115 height 14
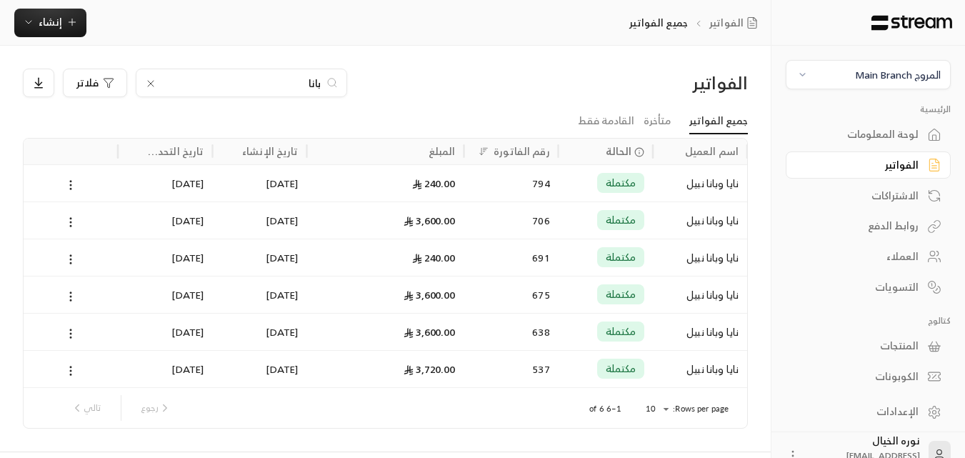
click at [280, 84] on input "بانا" at bounding box center [241, 83] width 158 height 16
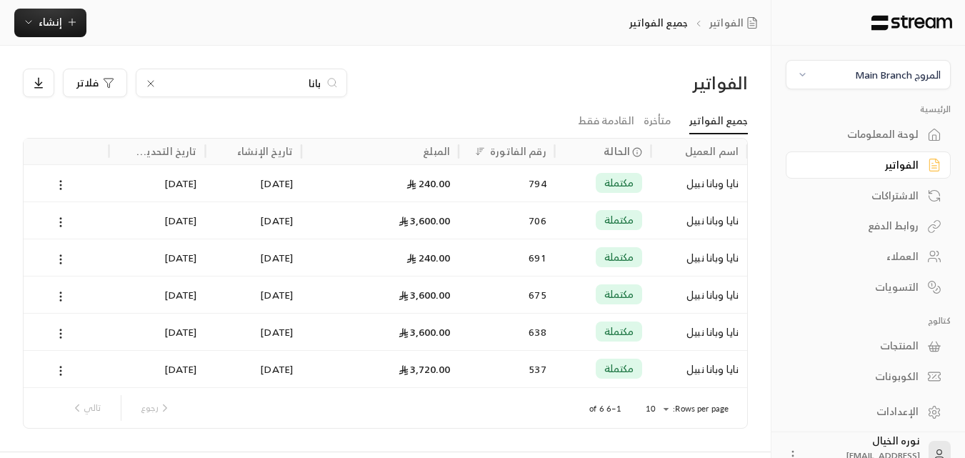
click at [280, 84] on input "بانا" at bounding box center [241, 83] width 158 height 16
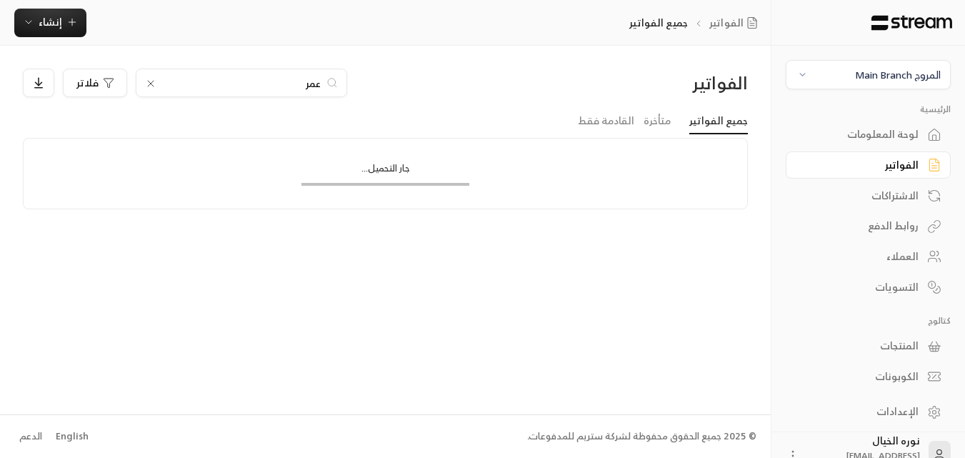
type input "عمر"
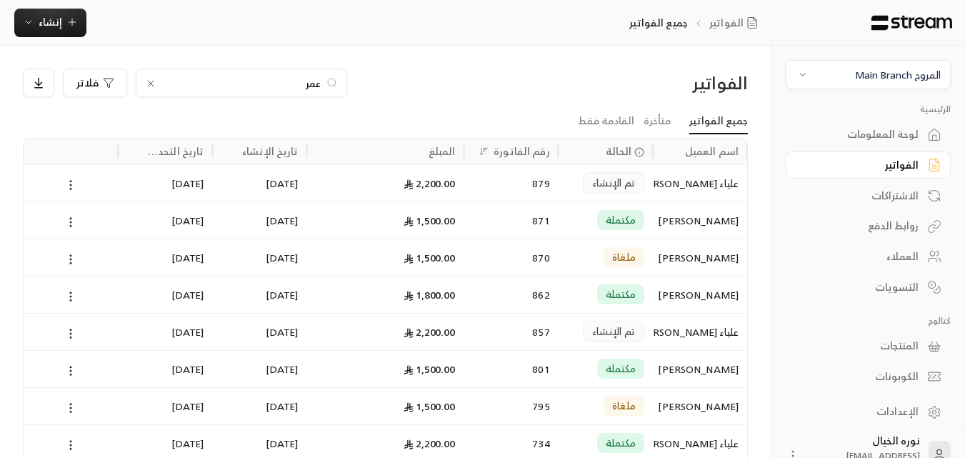
click at [687, 221] on div "[PERSON_NAME]" at bounding box center [699, 220] width 77 height 36
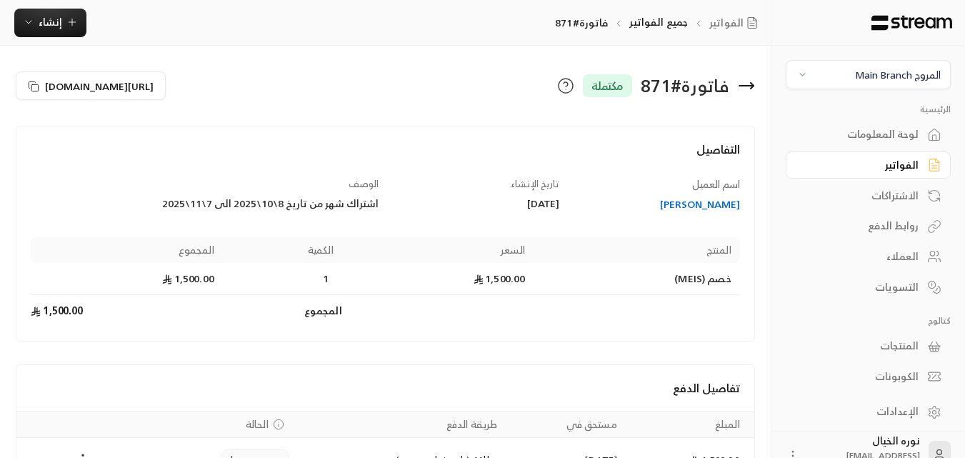
click at [892, 138] on div "لوحة المعلومات" at bounding box center [860, 134] width 115 height 14
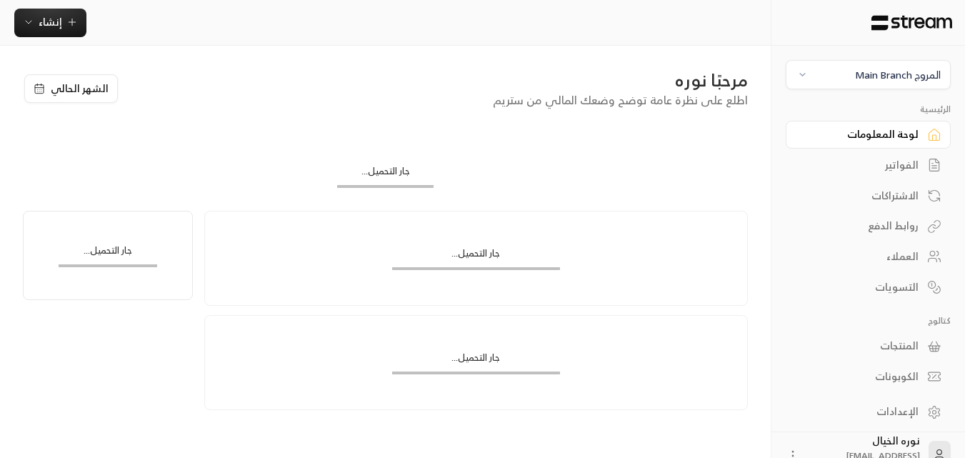
click at [900, 161] on div "الفواتير" at bounding box center [860, 165] width 115 height 14
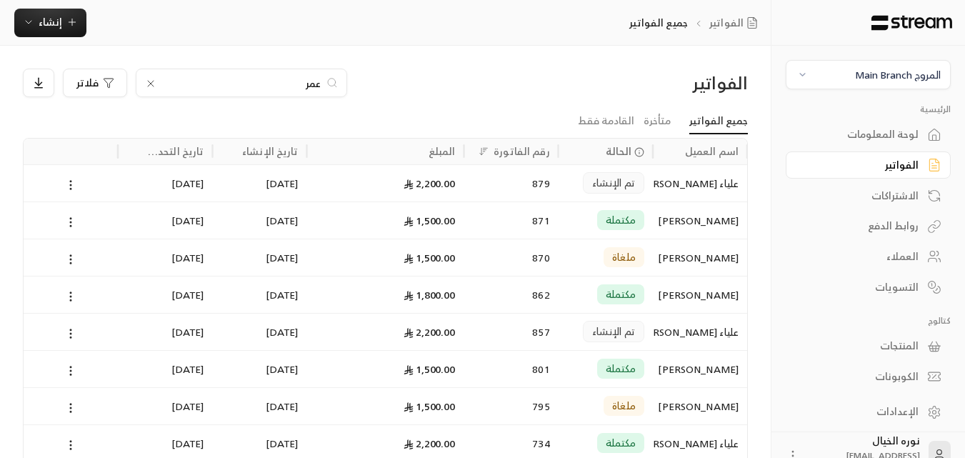
click at [250, 79] on input "عمر" at bounding box center [241, 83] width 158 height 16
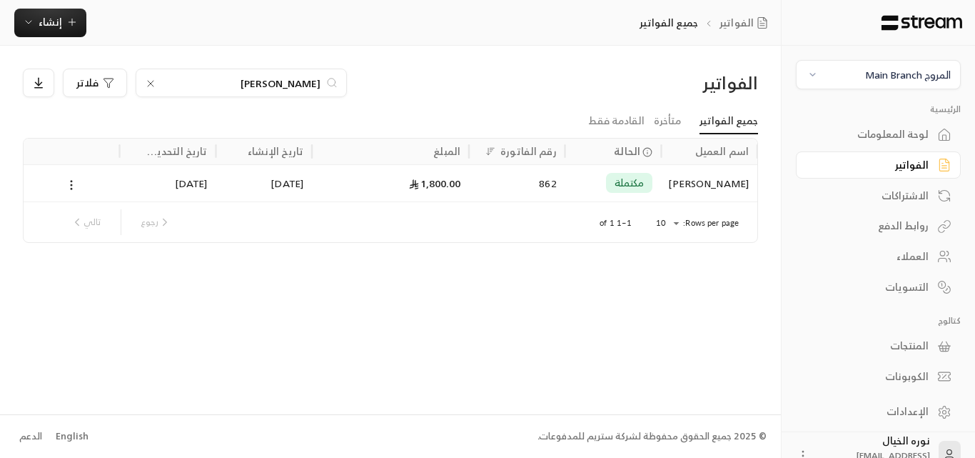
type input "[PERSON_NAME]"
click at [649, 180] on div "مكتملة" at bounding box center [629, 183] width 47 height 20
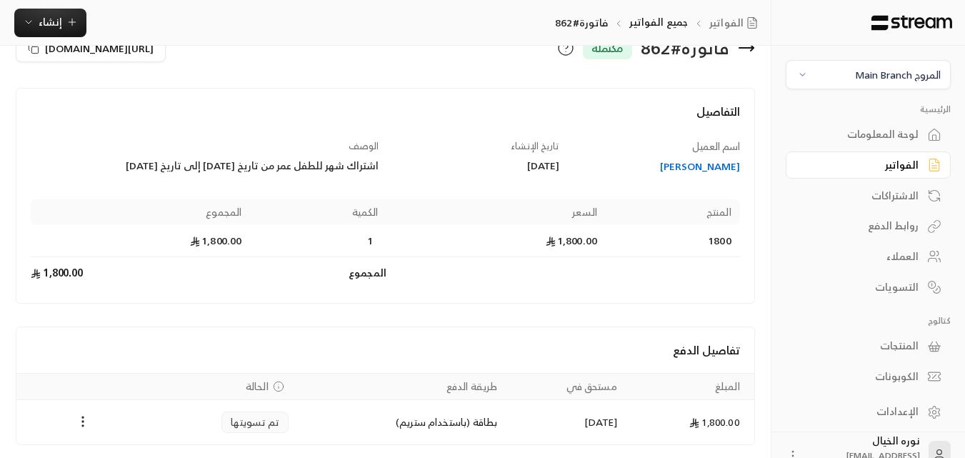
scroll to position [20, 0]
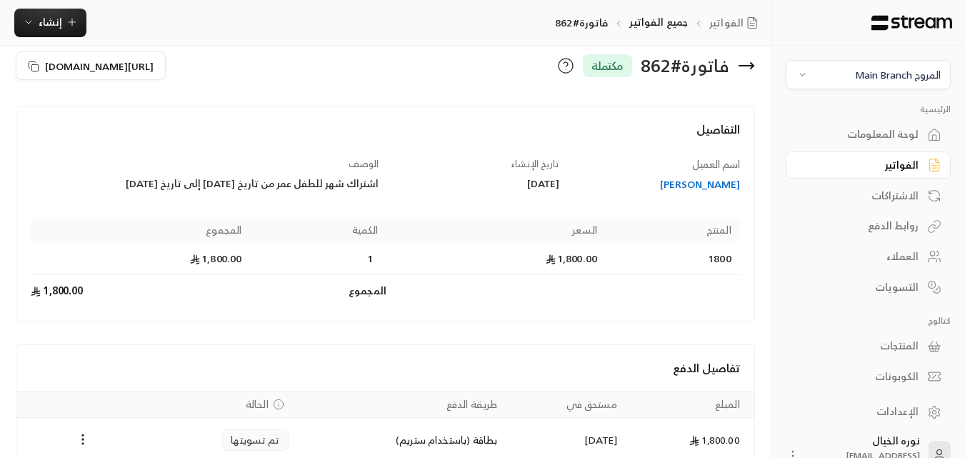
click at [899, 166] on div "الفواتير" at bounding box center [860, 165] width 115 height 14
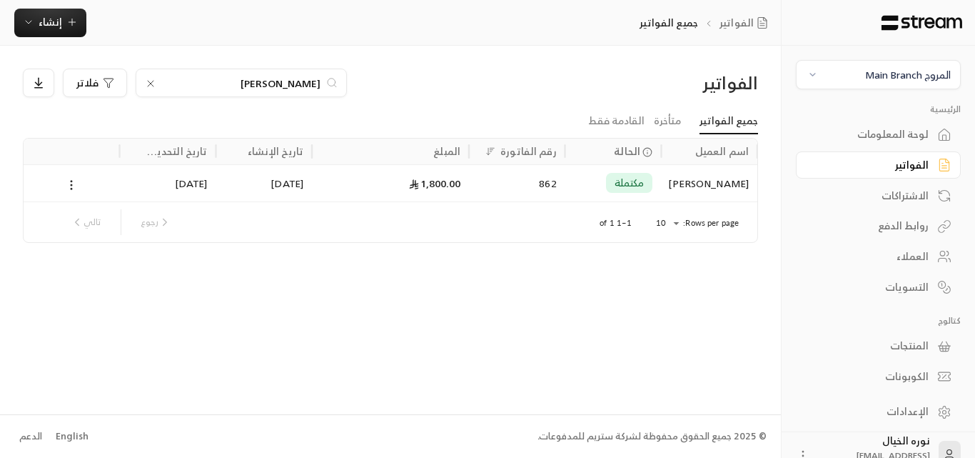
click at [295, 82] on input "[PERSON_NAME]" at bounding box center [241, 83] width 158 height 16
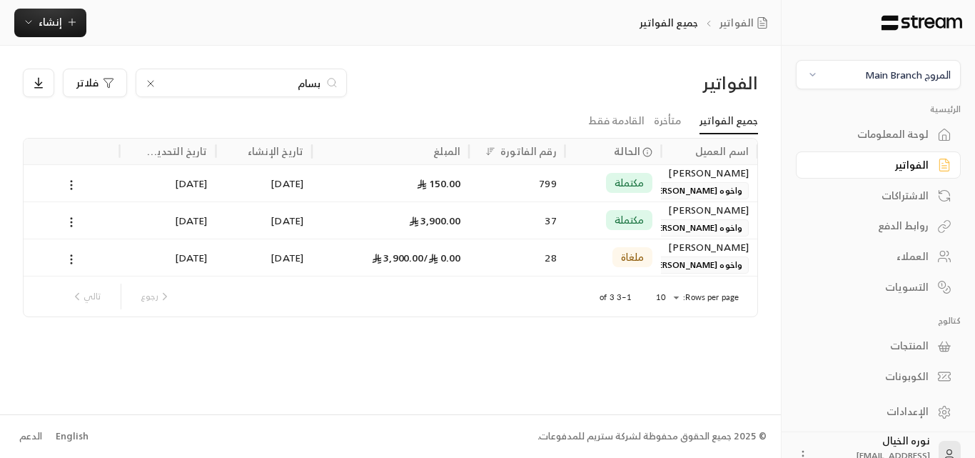
type input "بسام"
click at [718, 173] on div "[PERSON_NAME]" at bounding box center [709, 173] width 79 height 16
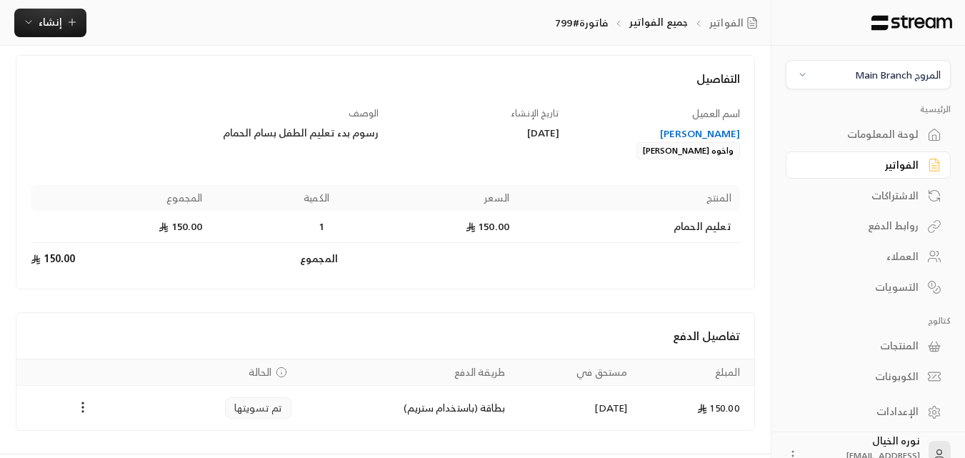
scroll to position [71, 0]
click at [700, 139] on div "[PERSON_NAME]" at bounding box center [656, 133] width 167 height 14
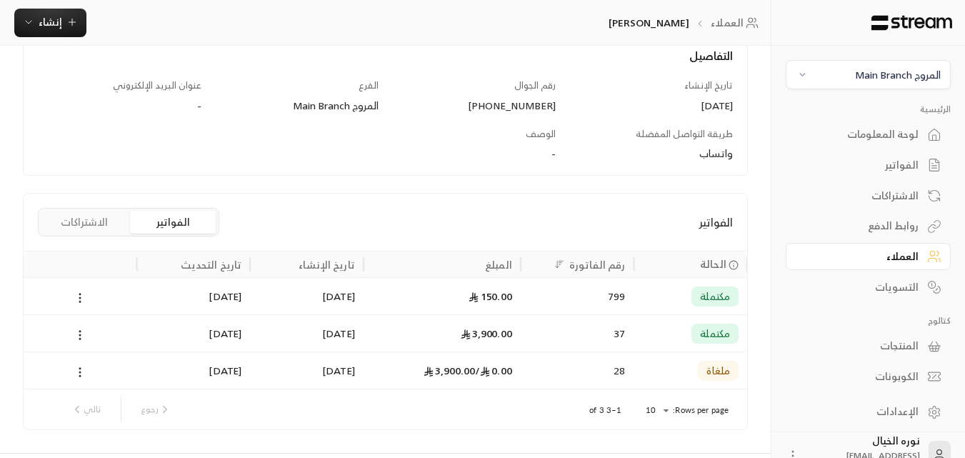
scroll to position [196, 0]
click at [515, 329] on div "3,900.00" at bounding box center [441, 331] width 157 height 37
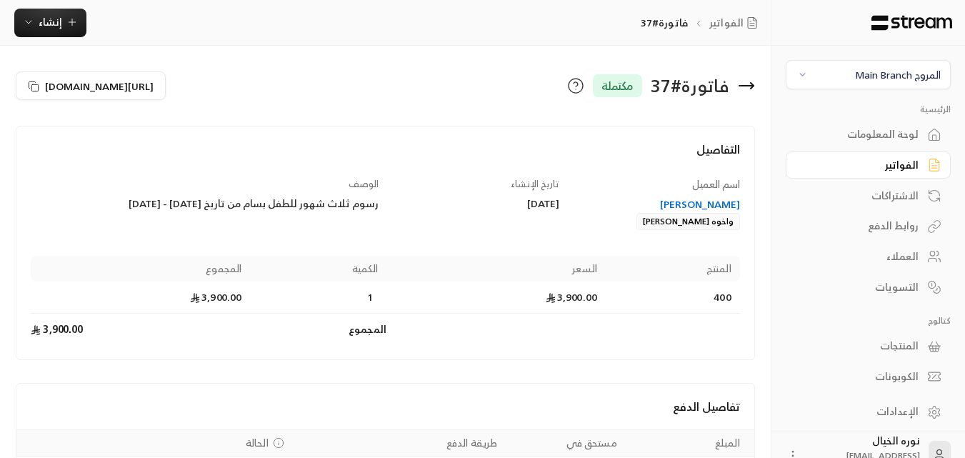
click at [900, 168] on div "الفواتير" at bounding box center [860, 165] width 115 height 14
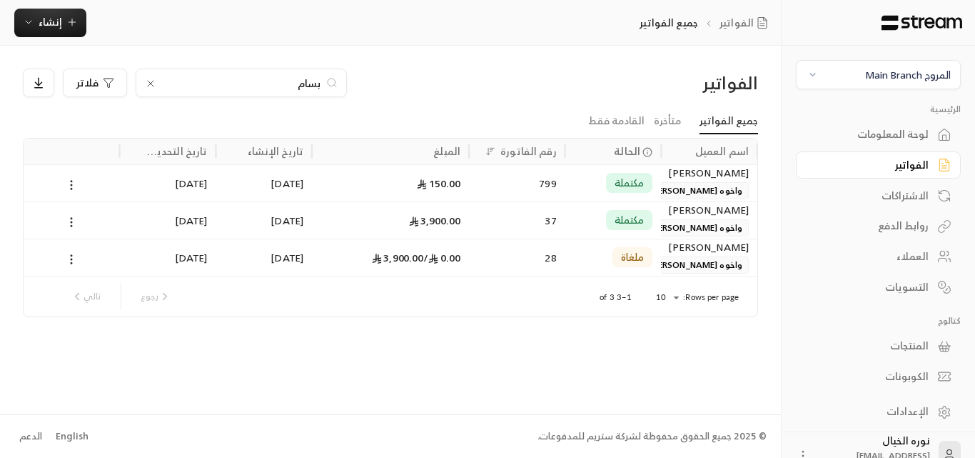
click at [279, 79] on input "بسام" at bounding box center [241, 83] width 158 height 16
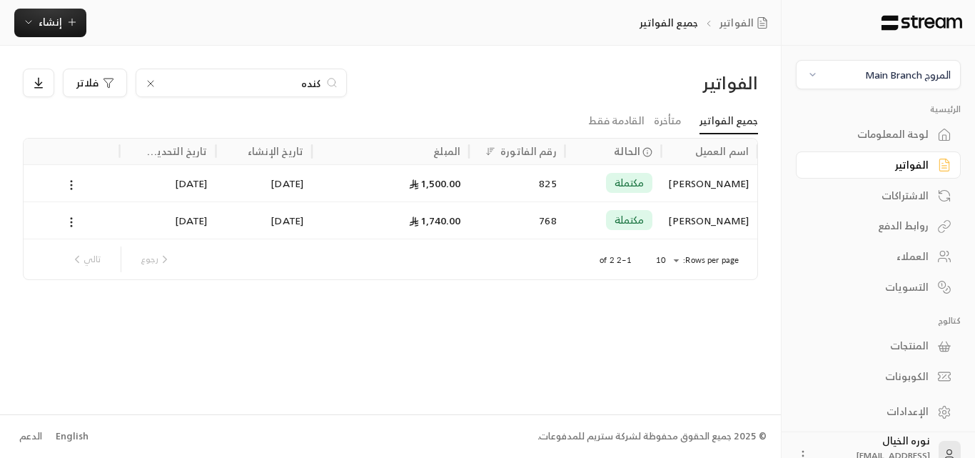
type input "كنده"
click at [531, 181] on div "825" at bounding box center [517, 183] width 79 height 36
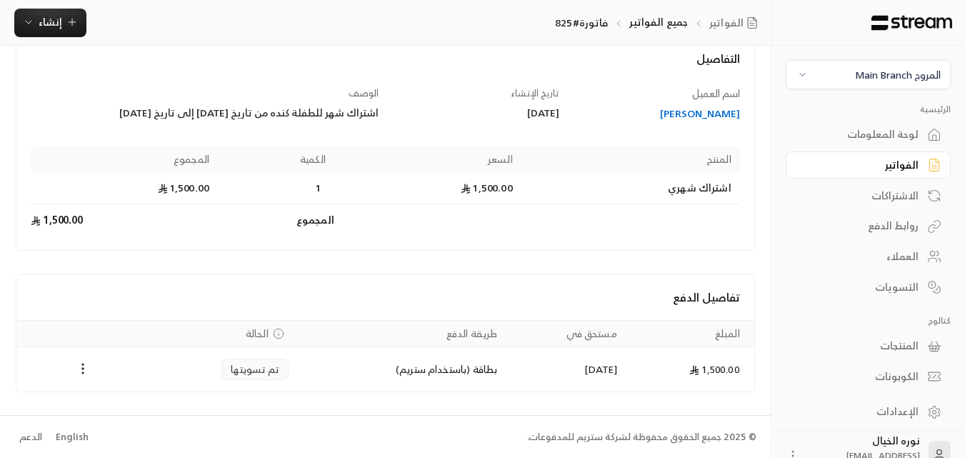
scroll to position [91, 0]
click at [713, 111] on div "[PERSON_NAME]" at bounding box center [656, 113] width 167 height 14
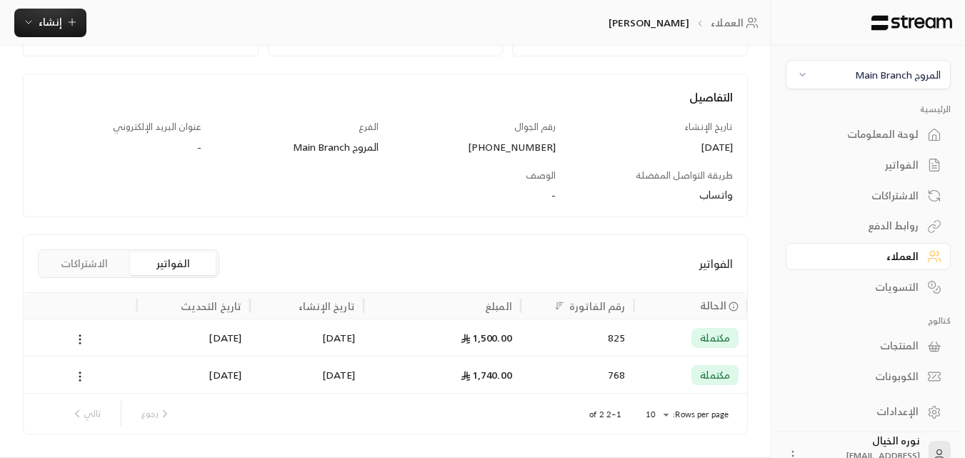
scroll to position [143, 0]
click at [490, 333] on div "1,500.00" at bounding box center [442, 336] width 140 height 36
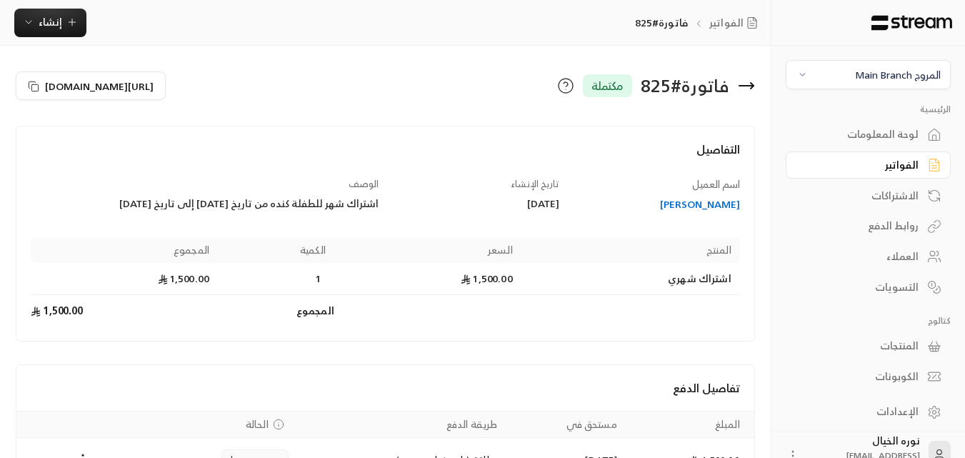
click at [900, 161] on div "الفواتير" at bounding box center [860, 165] width 115 height 14
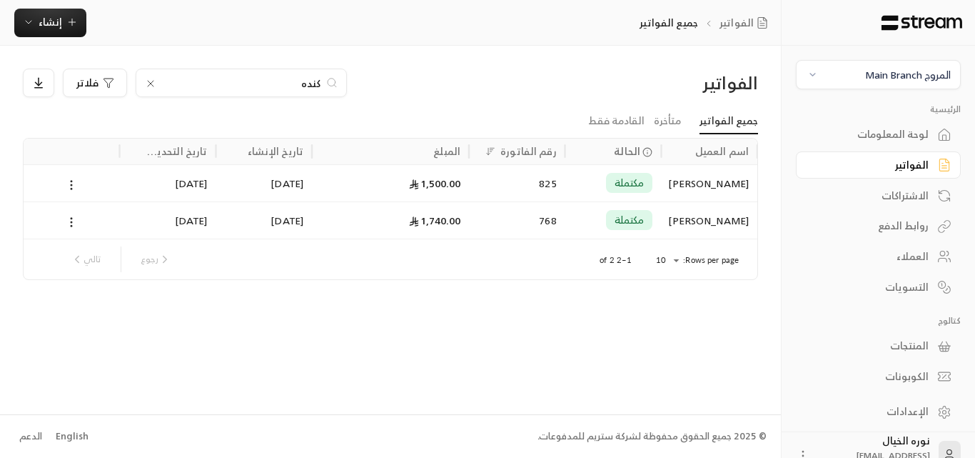
click at [276, 89] on input "كنده" at bounding box center [241, 83] width 158 height 16
type input "سلامه"
click at [439, 186] on div "1,500.00" at bounding box center [391, 183] width 140 height 36
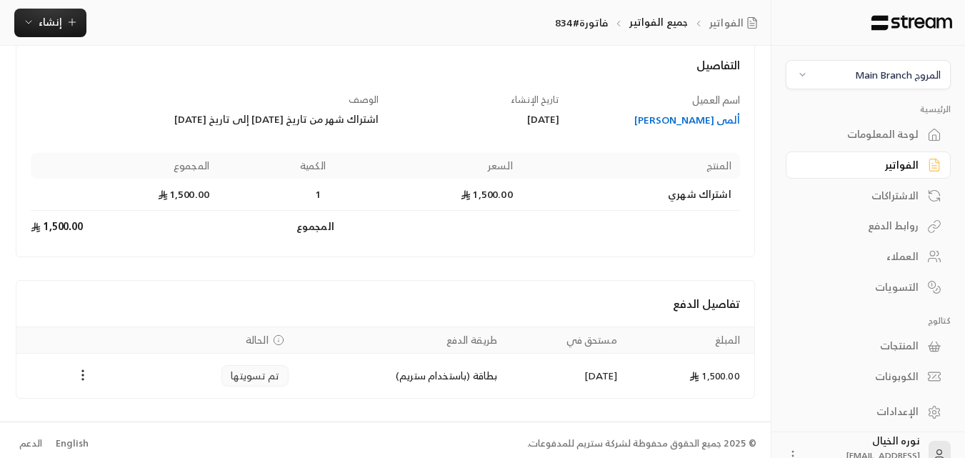
scroll to position [91, 0]
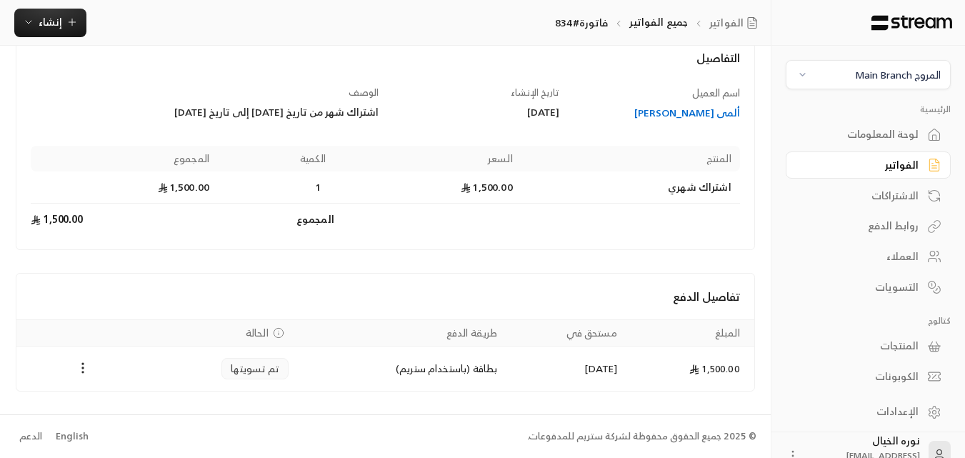
click at [715, 107] on div "ألمى [PERSON_NAME]" at bounding box center [656, 113] width 167 height 14
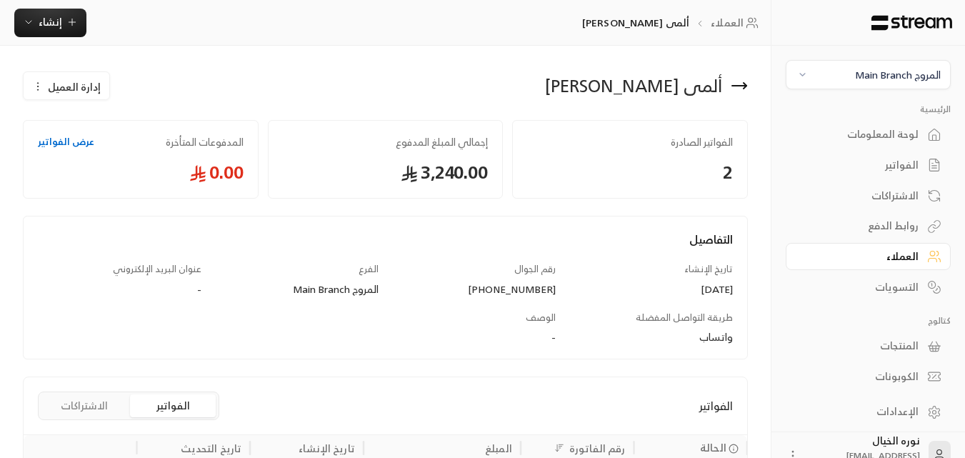
scroll to position [185, 0]
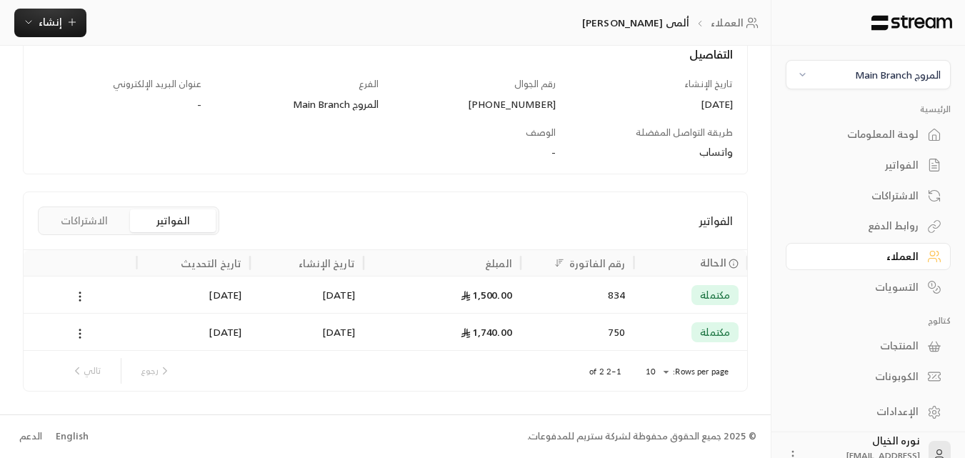
click at [708, 288] on span "مكتملة" at bounding box center [715, 295] width 30 height 14
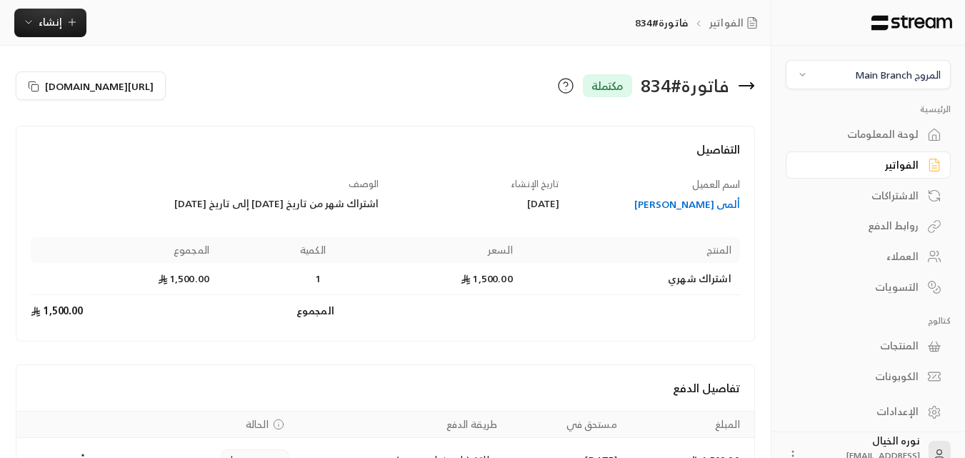
click at [920, 169] on link "الفواتير" at bounding box center [867, 165] width 165 height 28
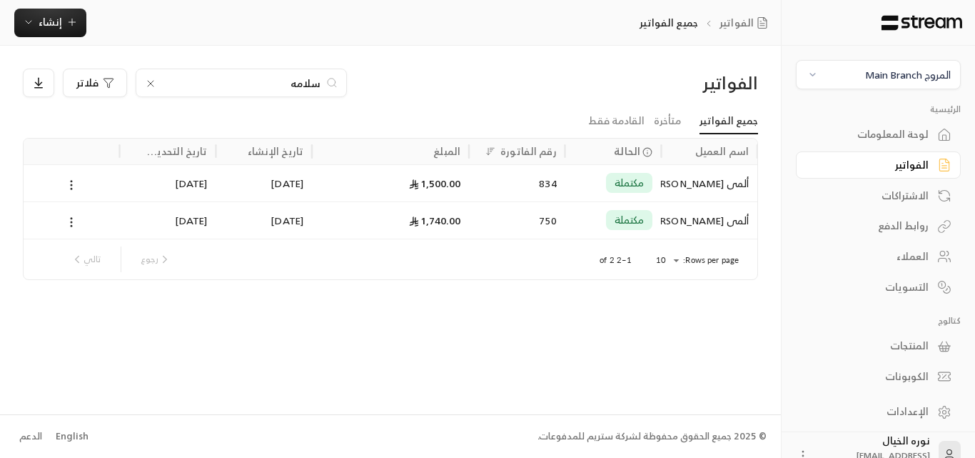
click at [238, 87] on input "سلامه" at bounding box center [241, 83] width 158 height 16
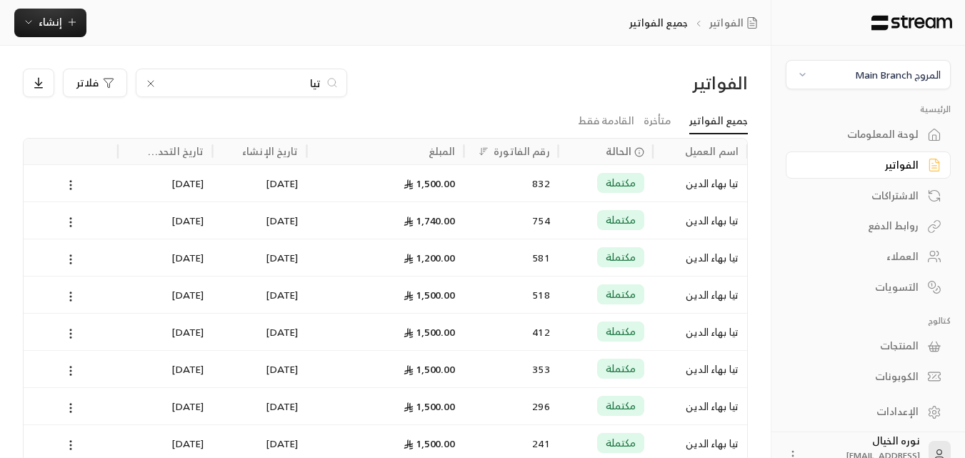
type input "تيا"
click at [676, 180] on div "تيا بهاء الدين" at bounding box center [699, 183] width 77 height 36
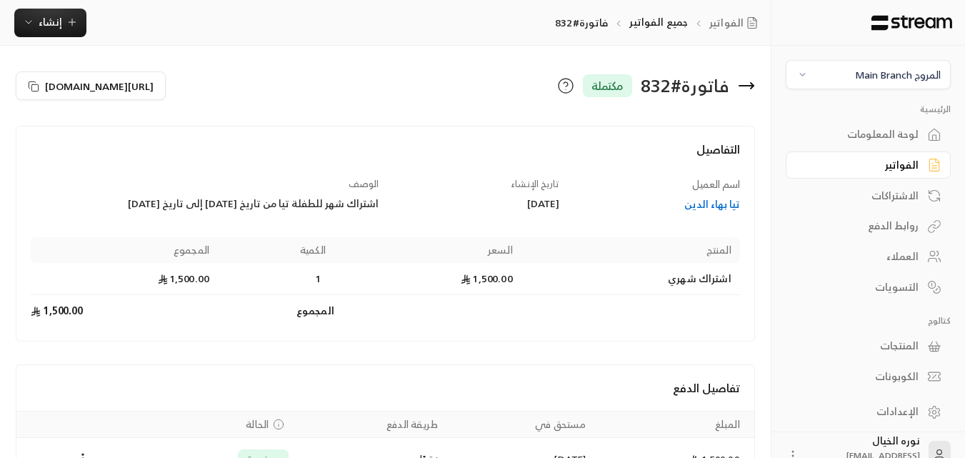
click at [912, 171] on div "الفواتير" at bounding box center [860, 165] width 115 height 14
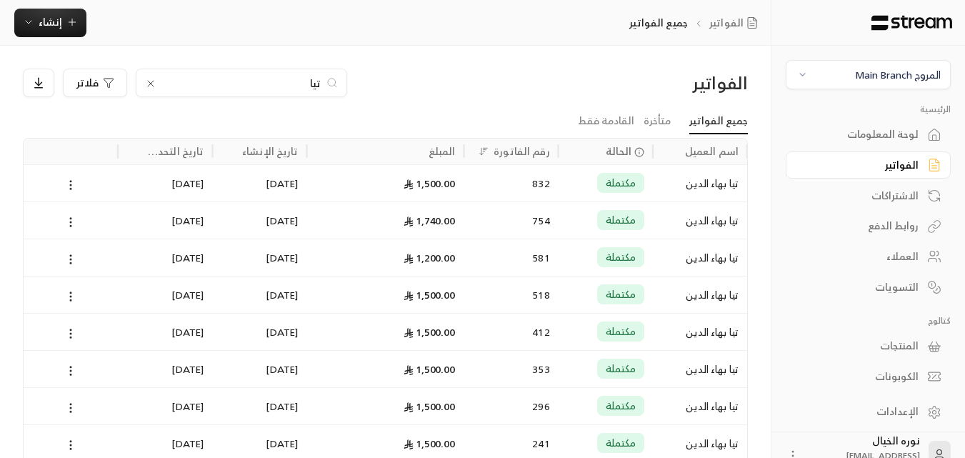
click at [236, 76] on input "تيا" at bounding box center [241, 83] width 158 height 16
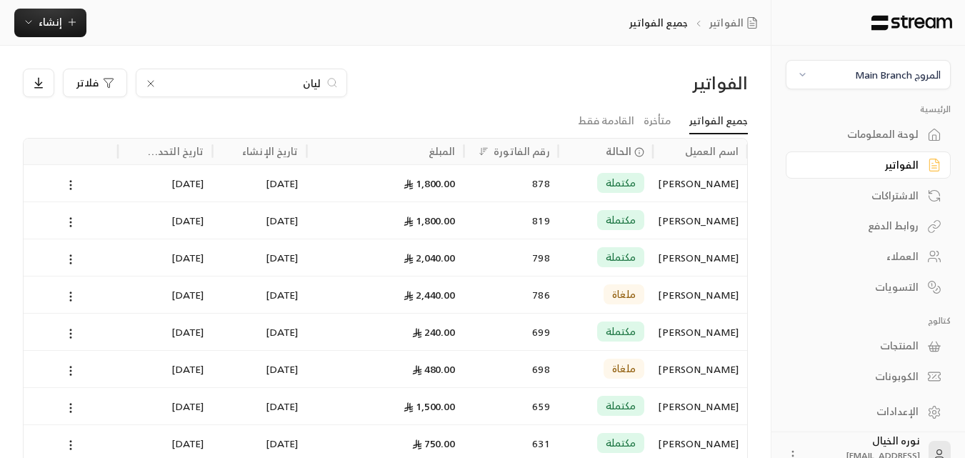
type input "ليان"
click at [730, 183] on div "[PERSON_NAME]" at bounding box center [699, 183] width 77 height 36
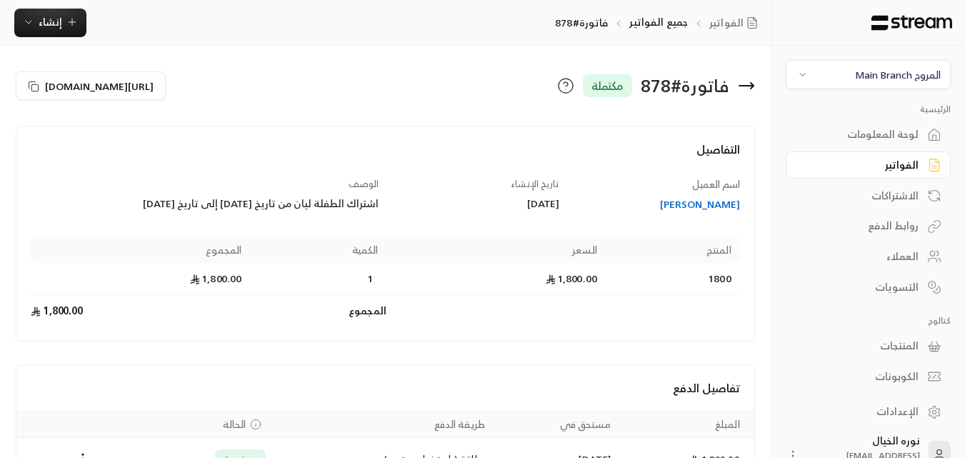
click at [709, 203] on div "[PERSON_NAME]" at bounding box center [656, 204] width 167 height 14
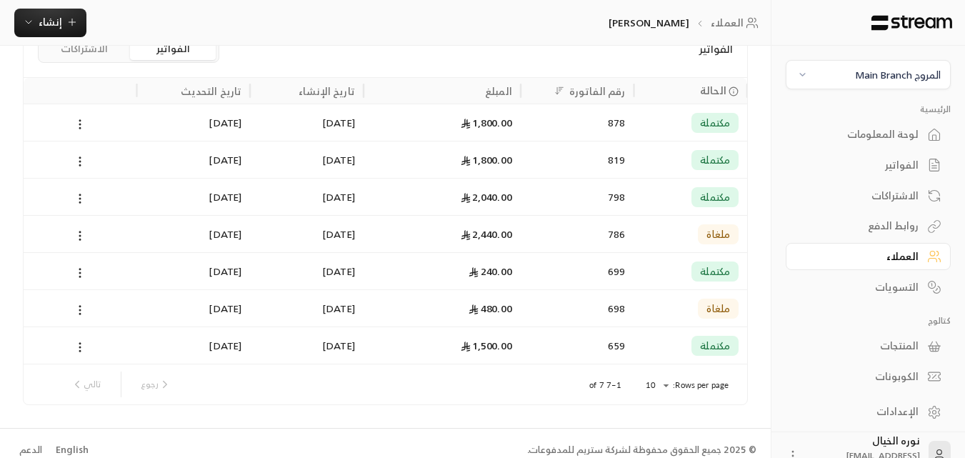
scroll to position [286, 0]
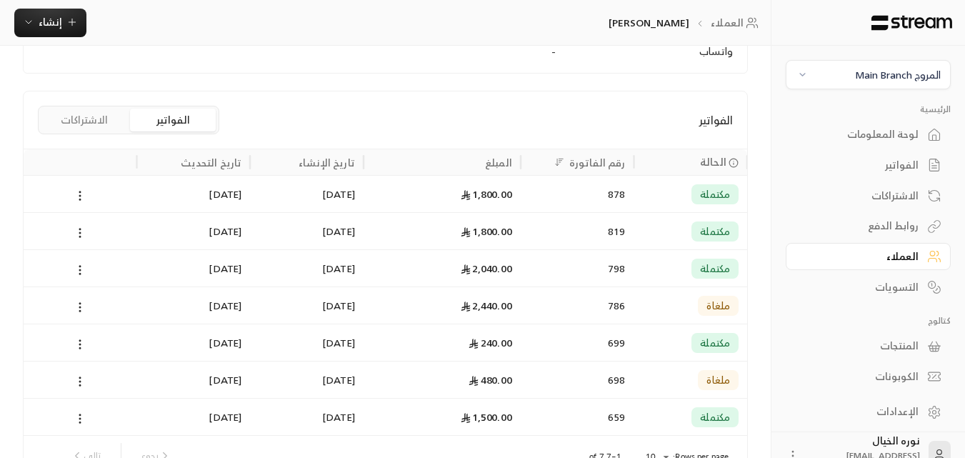
click at [631, 193] on div "878" at bounding box center [577, 193] width 114 height 37
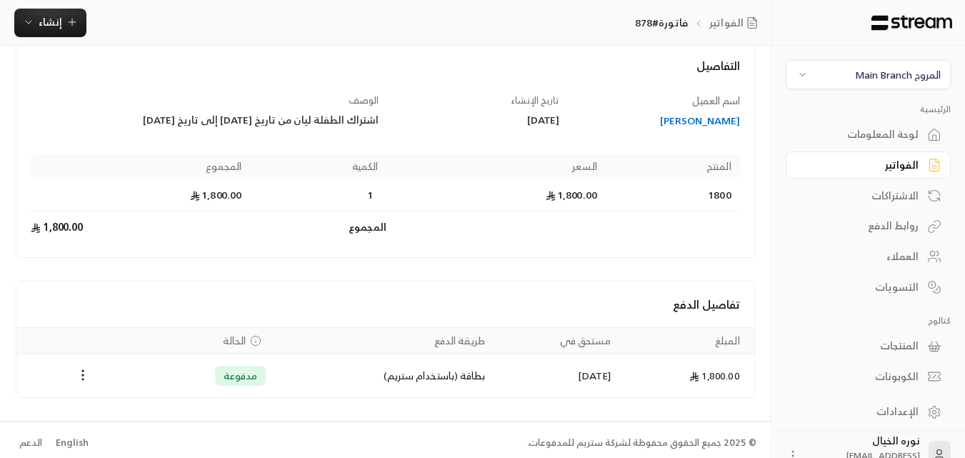
scroll to position [90, 0]
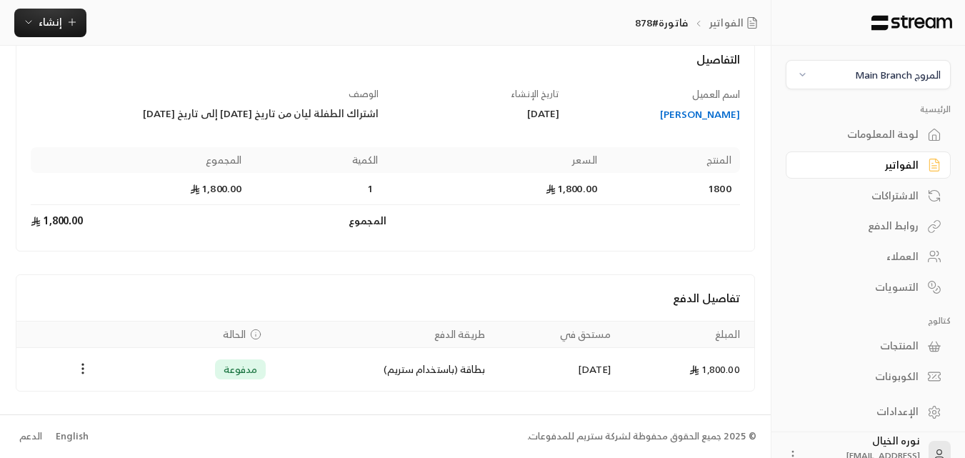
click at [715, 107] on div "[PERSON_NAME]" at bounding box center [656, 114] width 167 height 14
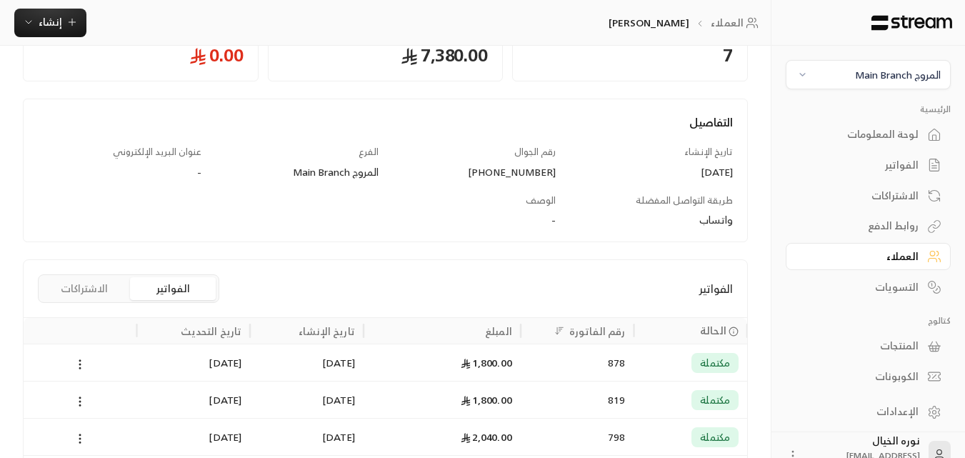
scroll to position [214, 0]
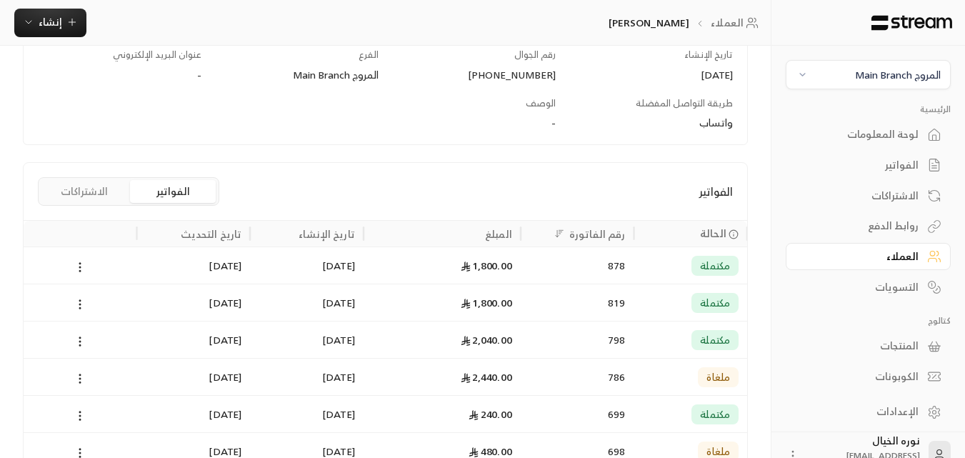
click at [725, 268] on span "مكتملة" at bounding box center [715, 265] width 30 height 14
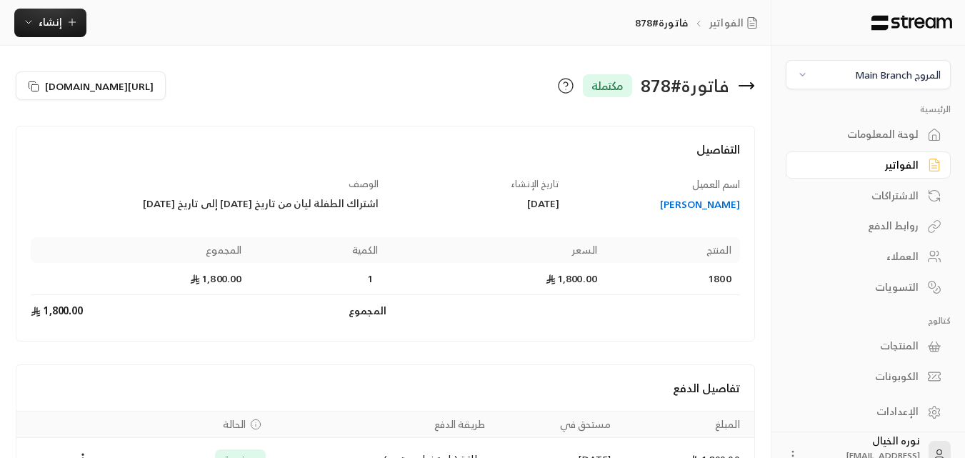
click at [896, 170] on div "الفواتير" at bounding box center [860, 165] width 115 height 14
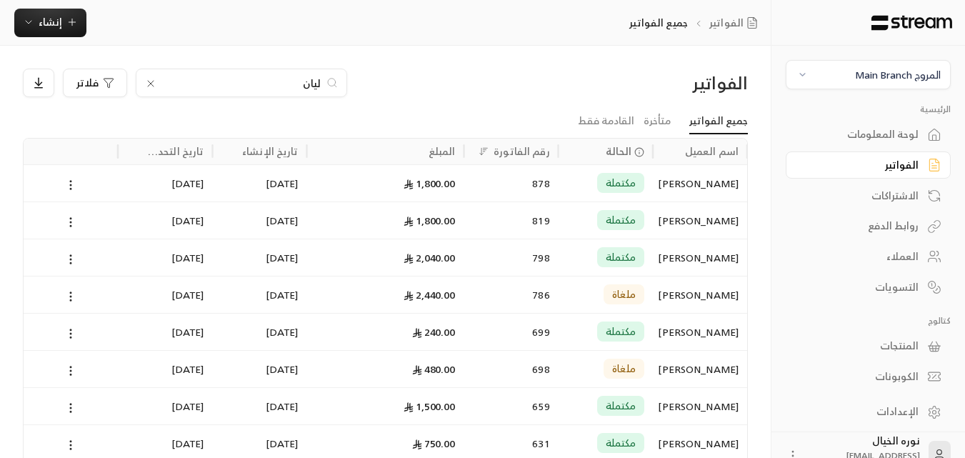
click at [236, 80] on input "ليان" at bounding box center [241, 83] width 158 height 16
type input "القضاة"
click at [624, 178] on span "تم الإنشاء" at bounding box center [613, 183] width 43 height 14
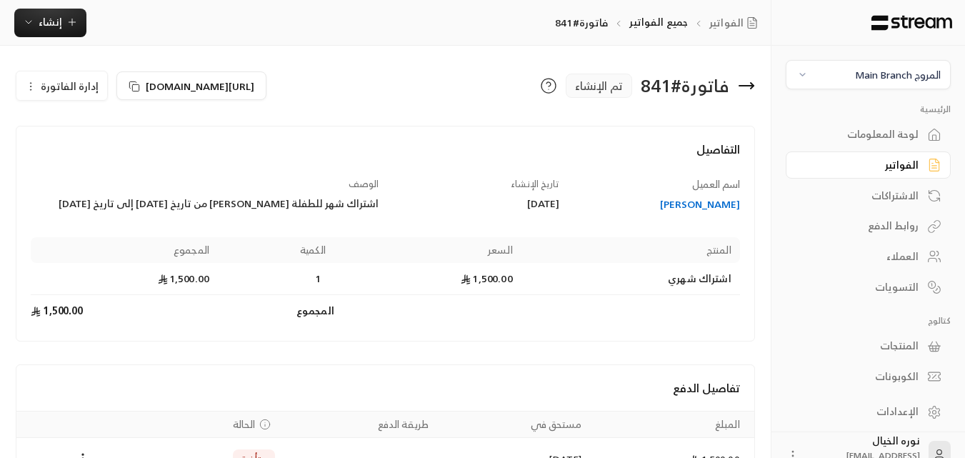
click at [865, 164] on div "الفواتير" at bounding box center [860, 165] width 115 height 14
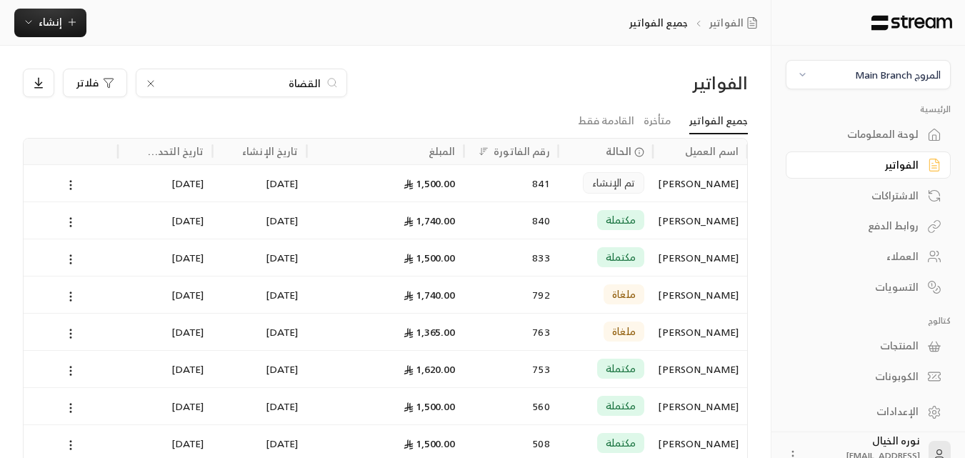
click at [260, 93] on div "القضاة" at bounding box center [241, 83] width 211 height 29
click at [262, 84] on input "القضاة" at bounding box center [241, 83] width 158 height 16
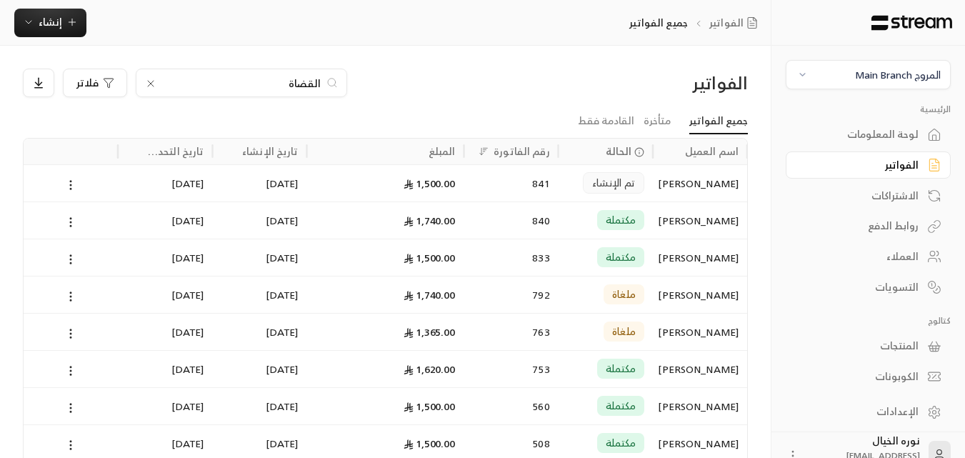
click at [698, 255] on div "[PERSON_NAME]" at bounding box center [699, 257] width 77 height 36
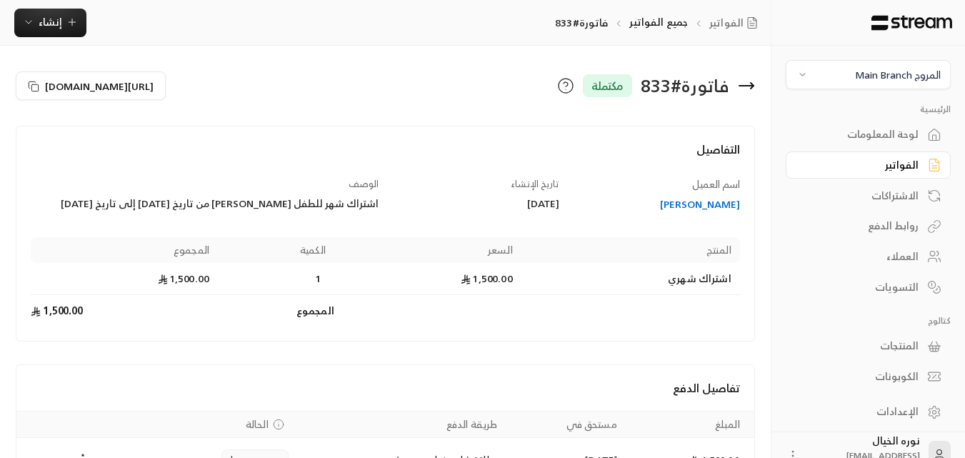
click at [698, 205] on div "[PERSON_NAME]" at bounding box center [656, 204] width 167 height 14
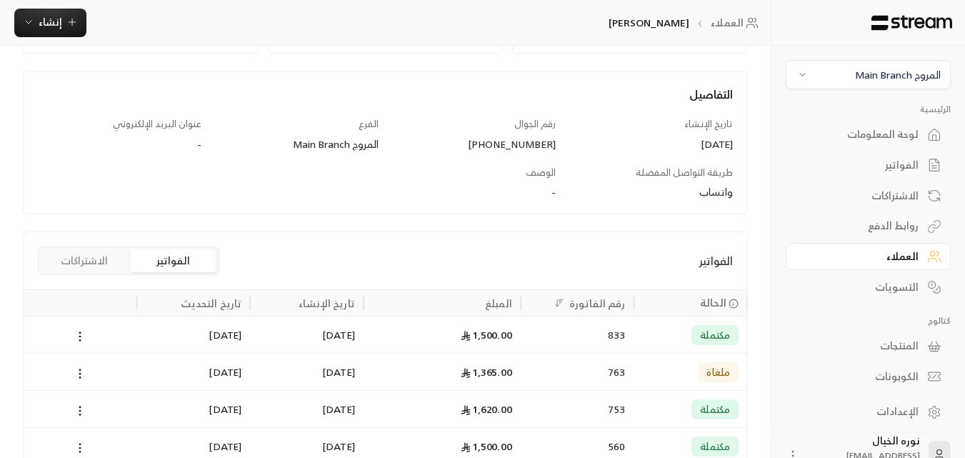
scroll to position [214, 0]
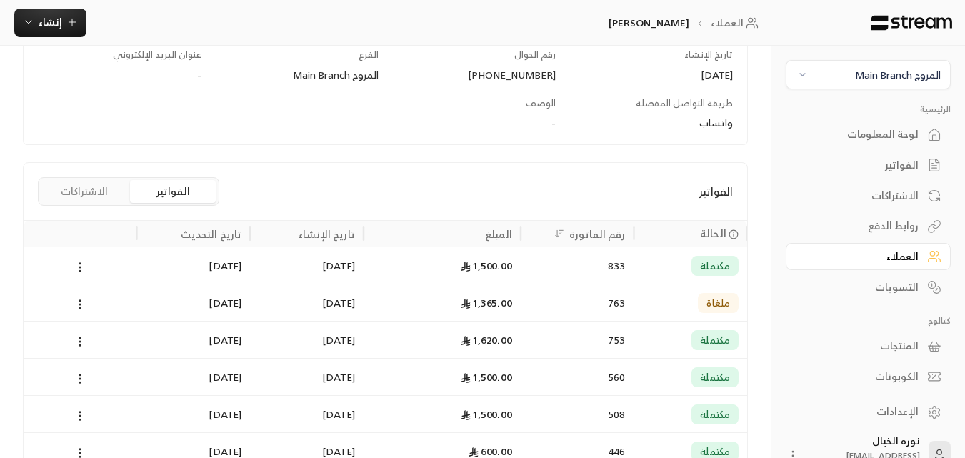
click at [603, 265] on div "833" at bounding box center [577, 265] width 96 height 36
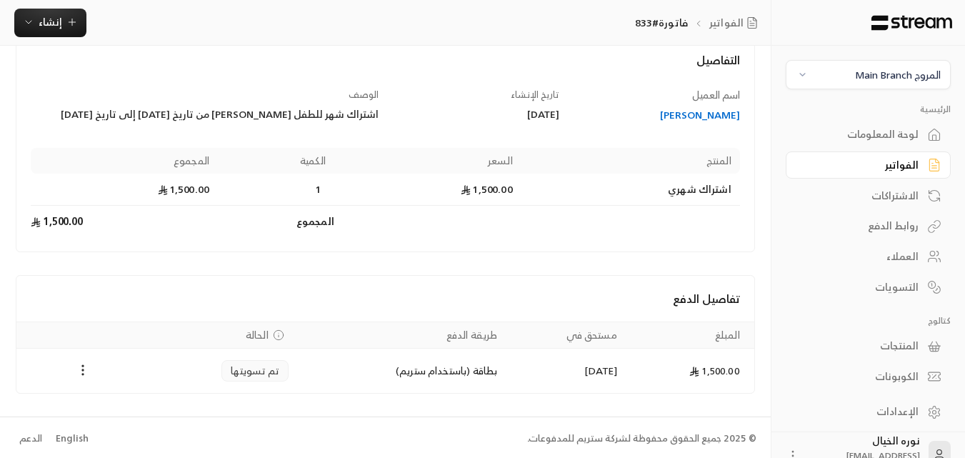
scroll to position [91, 0]
click at [885, 163] on div "الفواتير" at bounding box center [860, 165] width 115 height 14
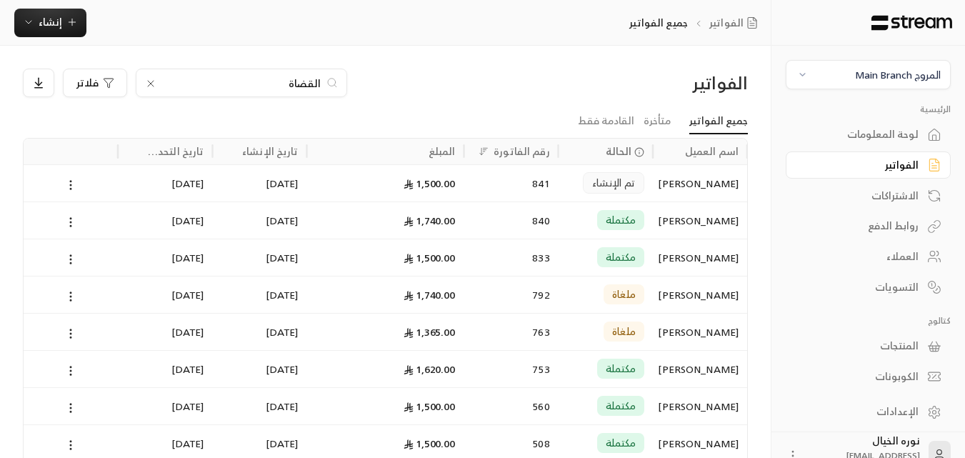
click at [292, 82] on input "القضاة" at bounding box center [241, 83] width 158 height 16
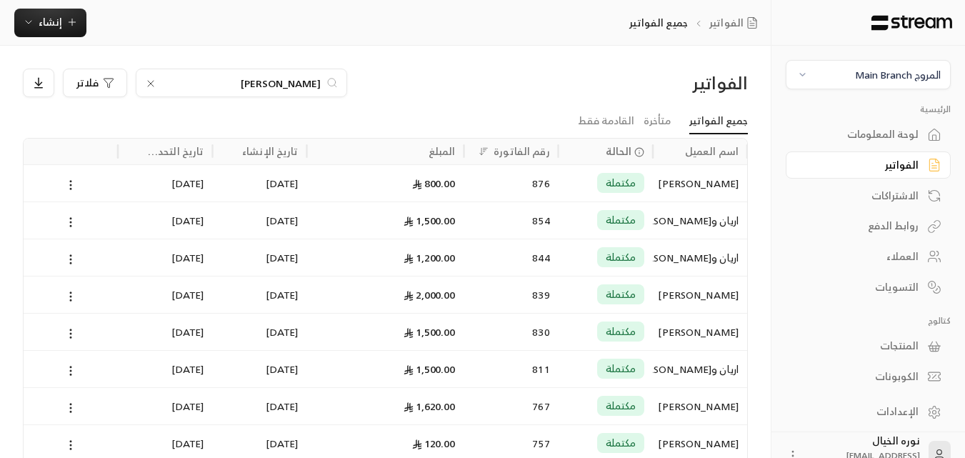
type input "[PERSON_NAME]"
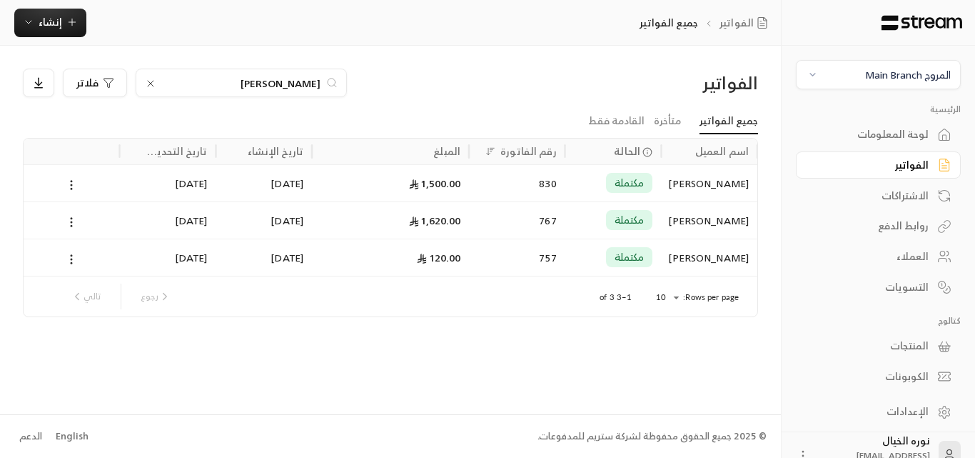
click at [713, 186] on div "[PERSON_NAME]" at bounding box center [709, 183] width 79 height 36
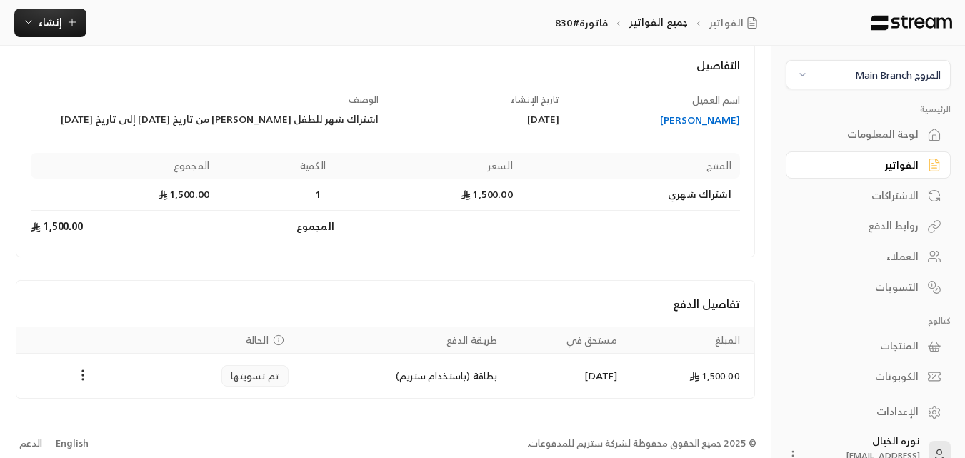
scroll to position [91, 0]
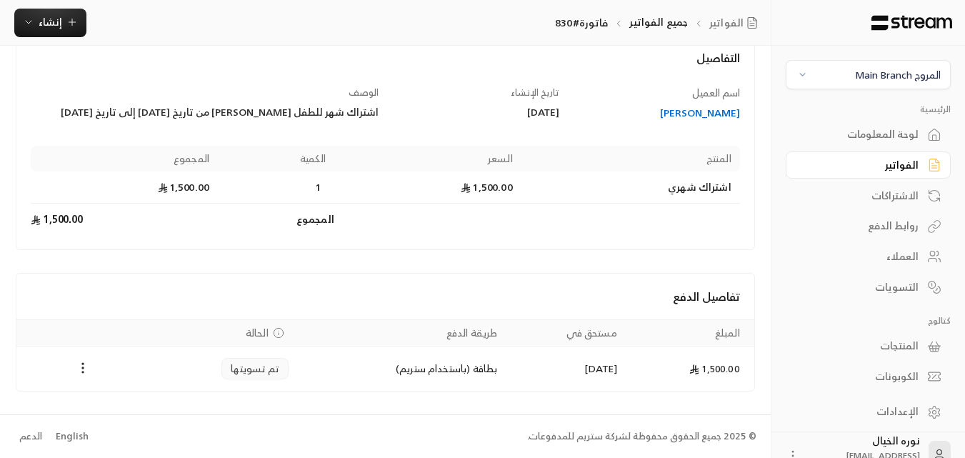
click at [710, 119] on div "[PERSON_NAME]" at bounding box center [656, 113] width 167 height 14
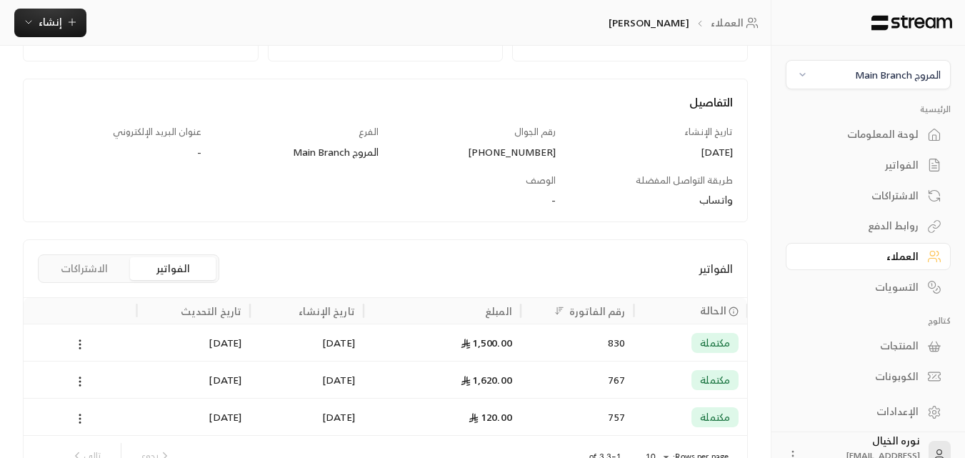
scroll to position [143, 0]
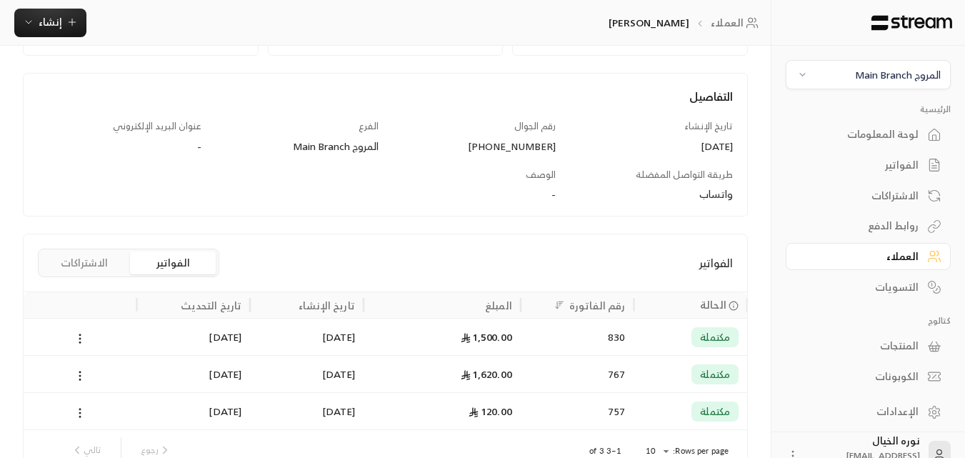
click at [560, 336] on div "830" at bounding box center [577, 336] width 96 height 36
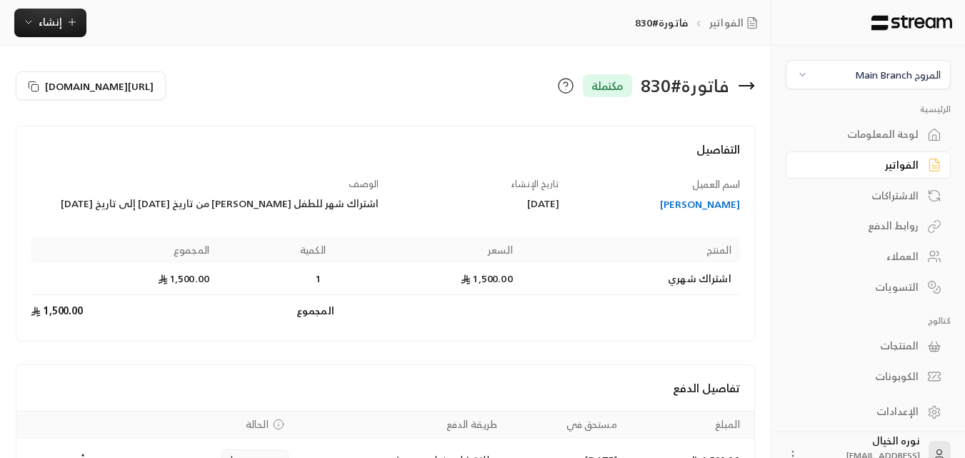
scroll to position [71, 0]
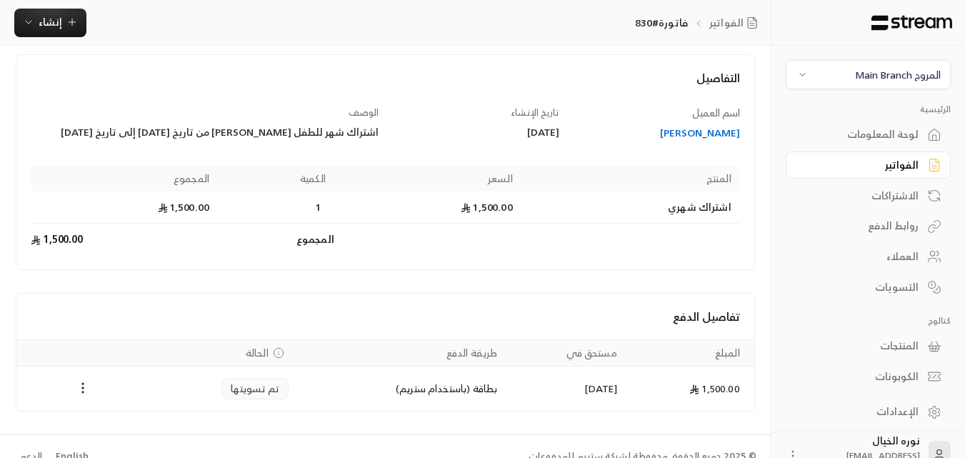
click at [912, 171] on div "الفواتير" at bounding box center [860, 165] width 115 height 14
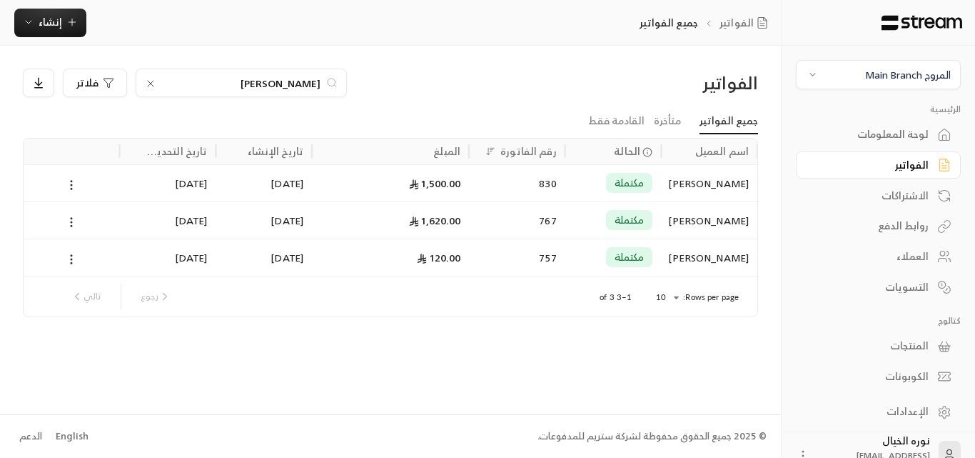
click at [259, 74] on div "[PERSON_NAME]" at bounding box center [241, 83] width 211 height 29
click at [261, 80] on input "[PERSON_NAME]" at bounding box center [241, 83] width 158 height 16
click at [263, 84] on input "[PERSON_NAME]" at bounding box center [241, 83] width 158 height 16
type input "م"
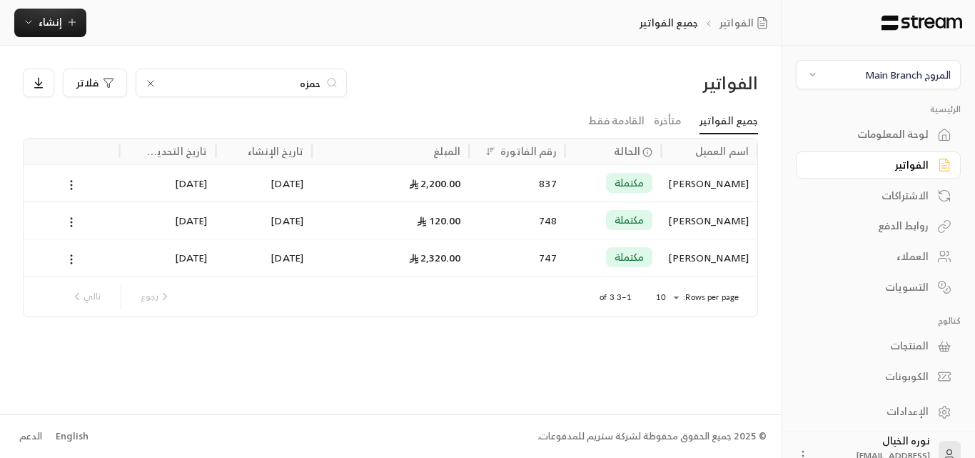
type input "حمزه"
click at [427, 195] on div "2,200.00" at bounding box center [391, 183] width 140 height 36
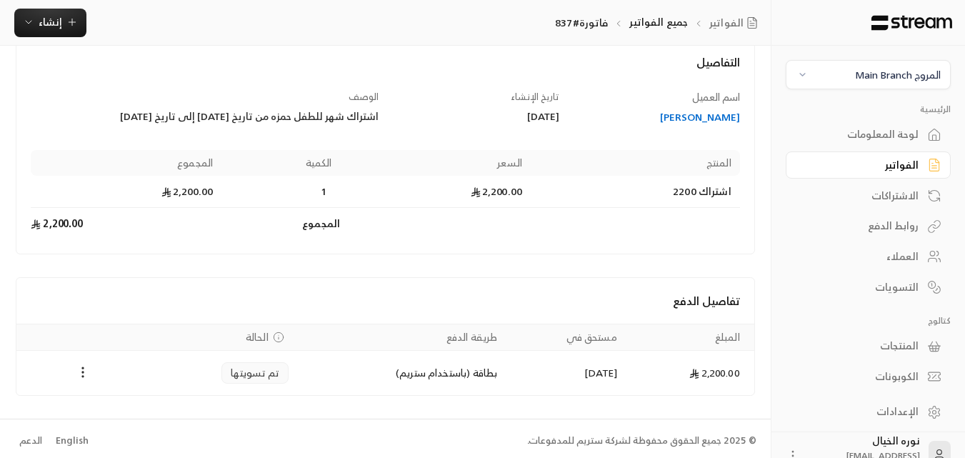
scroll to position [91, 0]
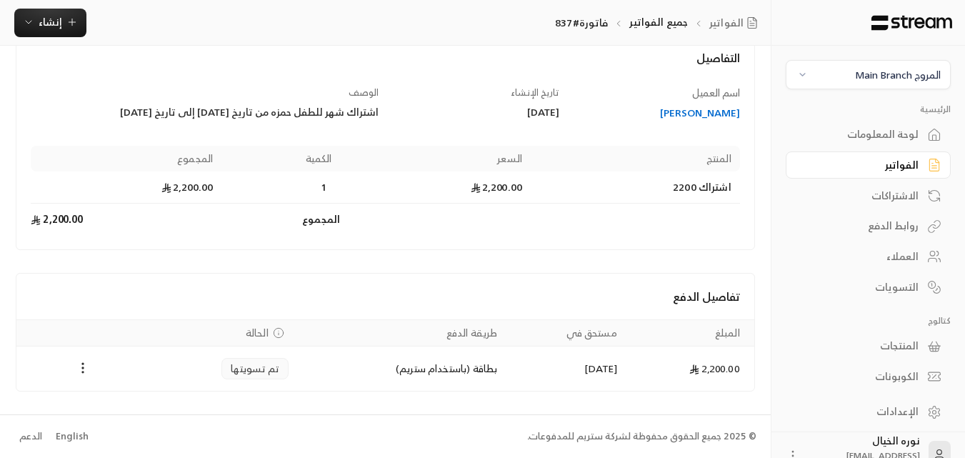
click at [695, 116] on div "[PERSON_NAME]" at bounding box center [656, 113] width 167 height 14
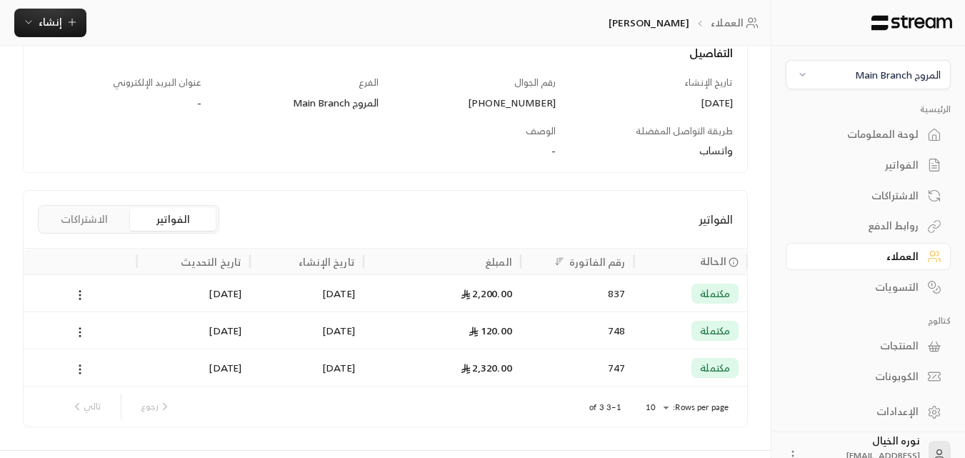
scroll to position [214, 0]
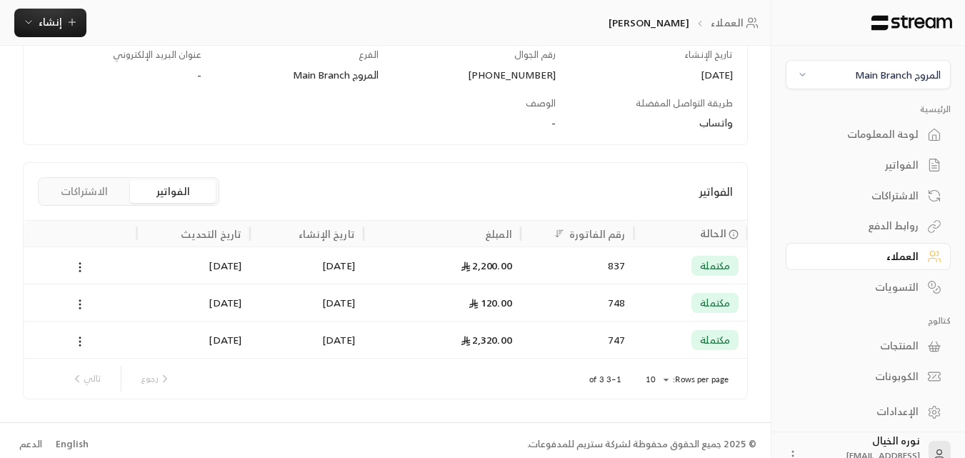
click at [595, 262] on div "837" at bounding box center [577, 265] width 96 height 36
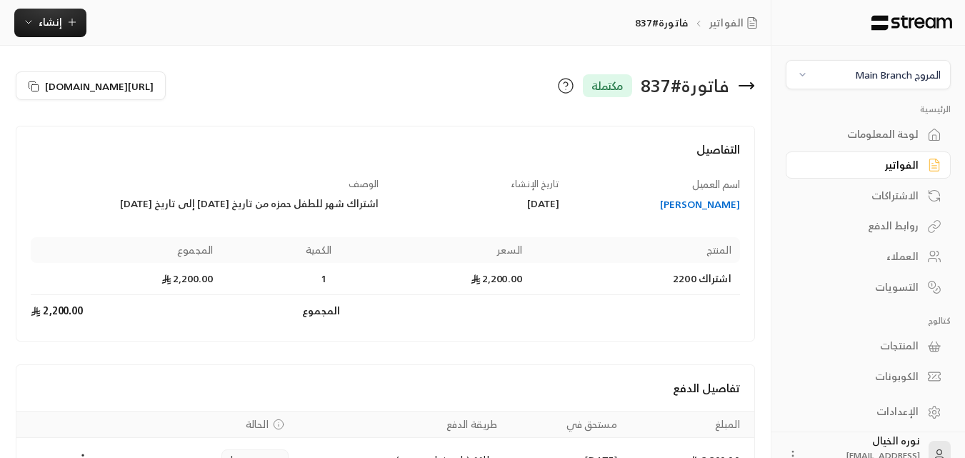
scroll to position [71, 0]
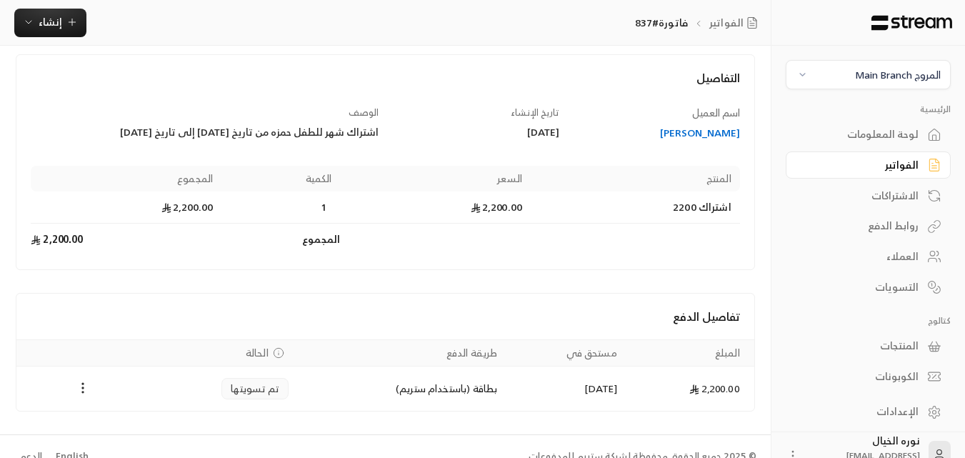
click at [906, 161] on div "الفواتير" at bounding box center [860, 165] width 115 height 14
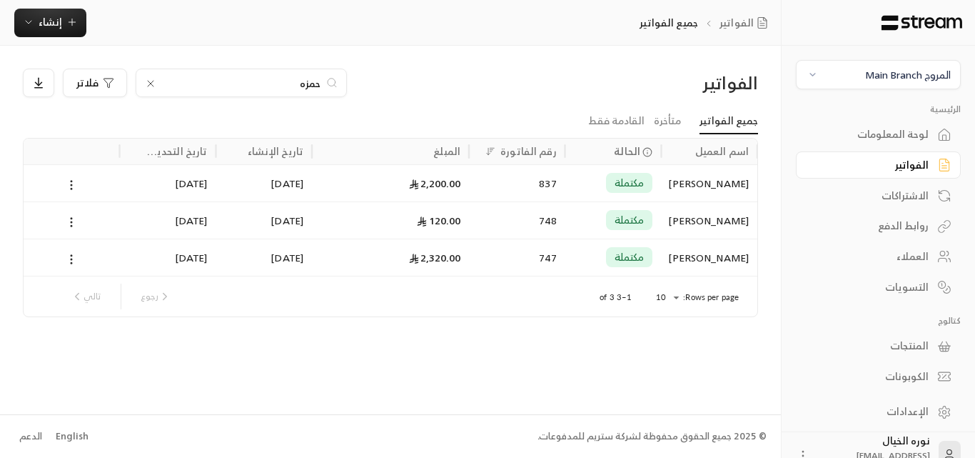
click at [296, 82] on input "حمزه" at bounding box center [241, 83] width 158 height 16
type input "ديم"
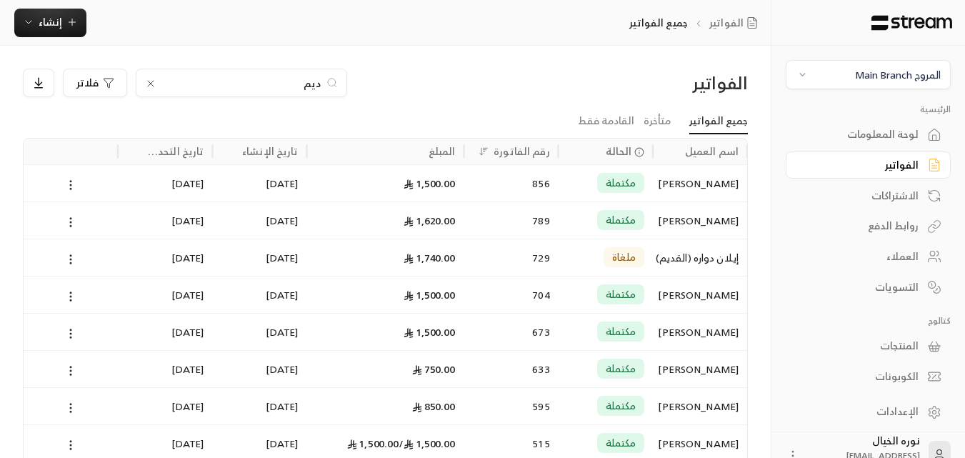
click at [642, 173] on div "مكتملة" at bounding box center [605, 183] width 77 height 36
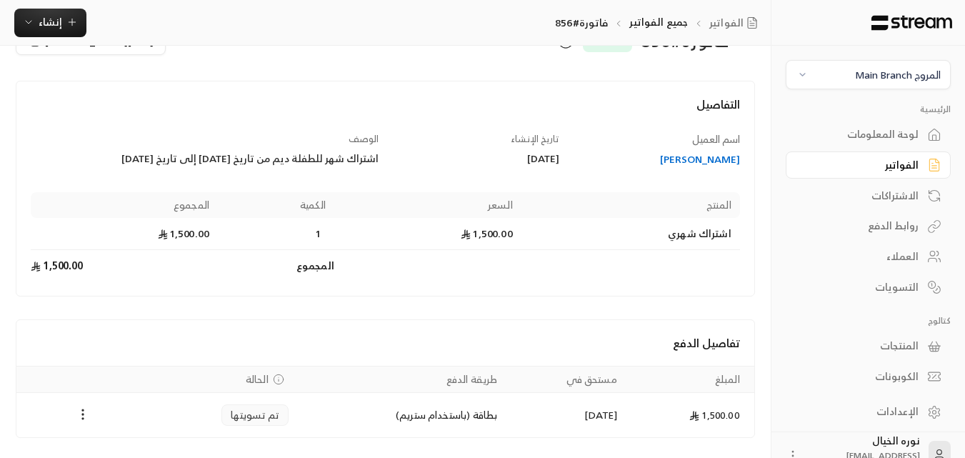
scroll to position [91, 0]
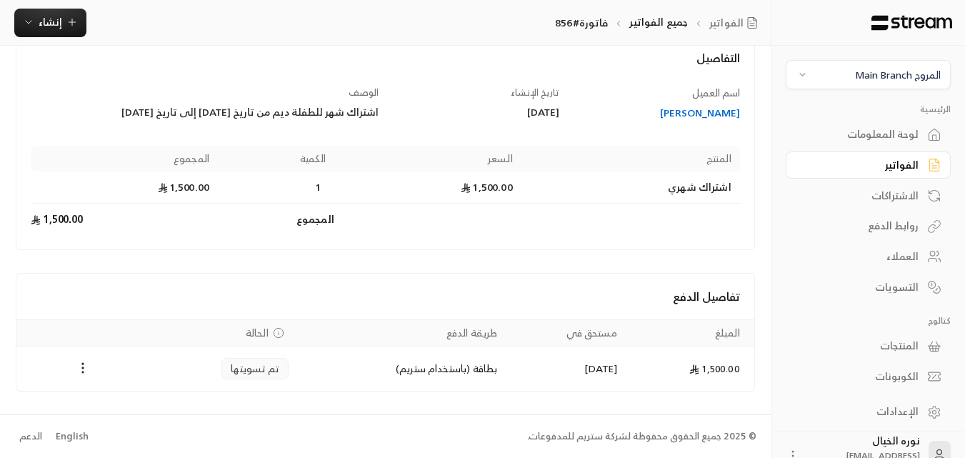
click at [694, 117] on div "[PERSON_NAME]" at bounding box center [656, 113] width 167 height 14
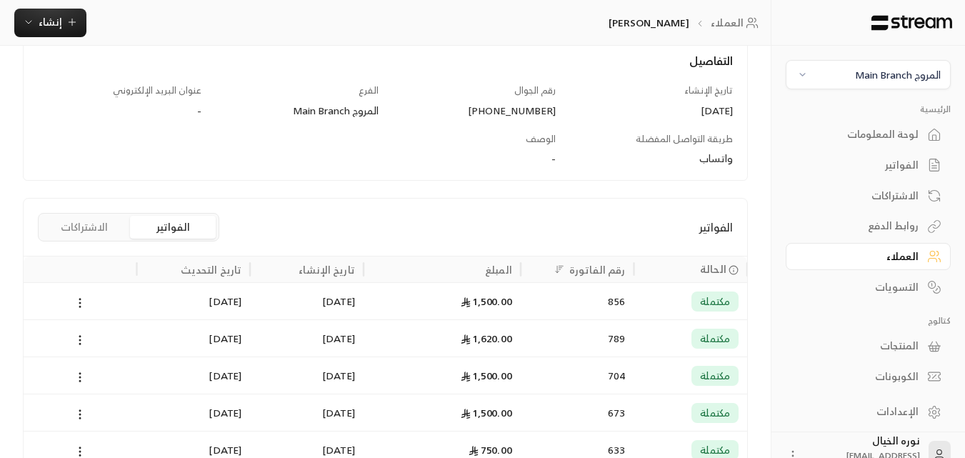
scroll to position [214, 0]
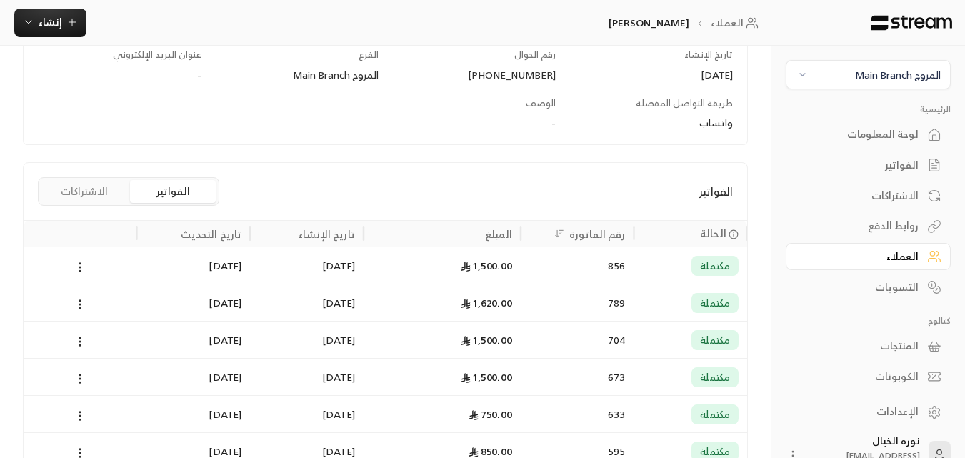
click at [648, 255] on div "مكتملة" at bounding box center [690, 265] width 96 height 36
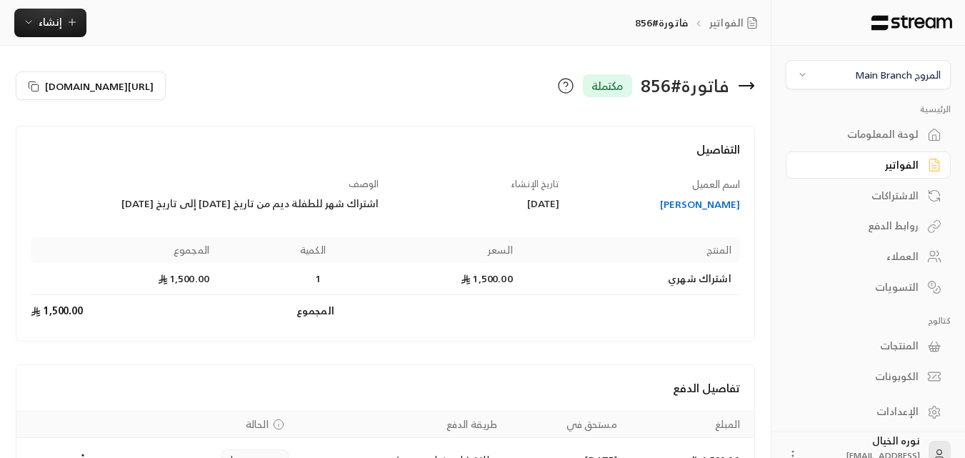
click at [927, 163] on icon at bounding box center [934, 165] width 14 height 14
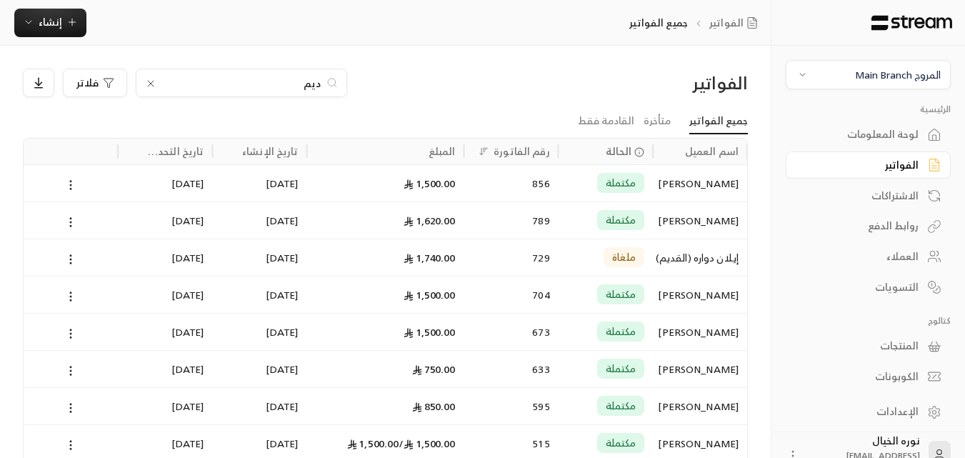
click at [283, 89] on input "ديم" at bounding box center [241, 83] width 158 height 16
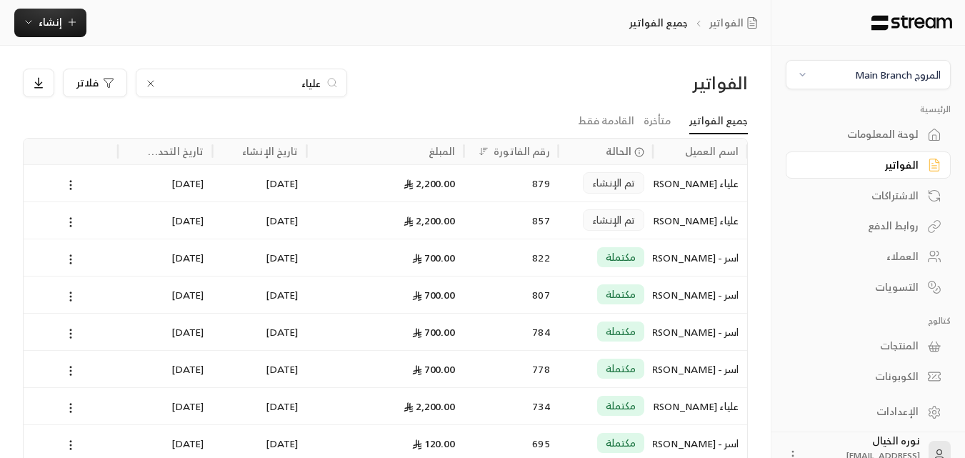
type input "علياء"
click at [649, 230] on div "تم الإنشاء" at bounding box center [605, 219] width 94 height 37
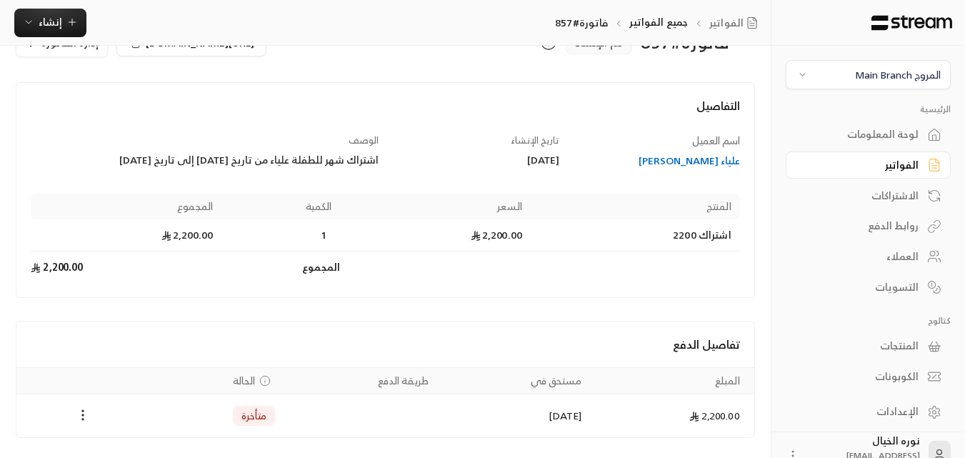
scroll to position [90, 0]
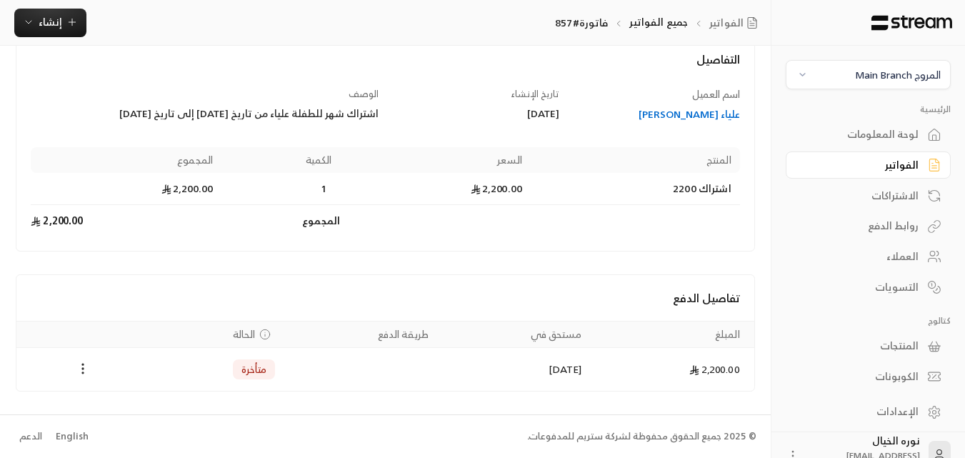
click at [708, 111] on div "علياء [PERSON_NAME]" at bounding box center [656, 114] width 167 height 14
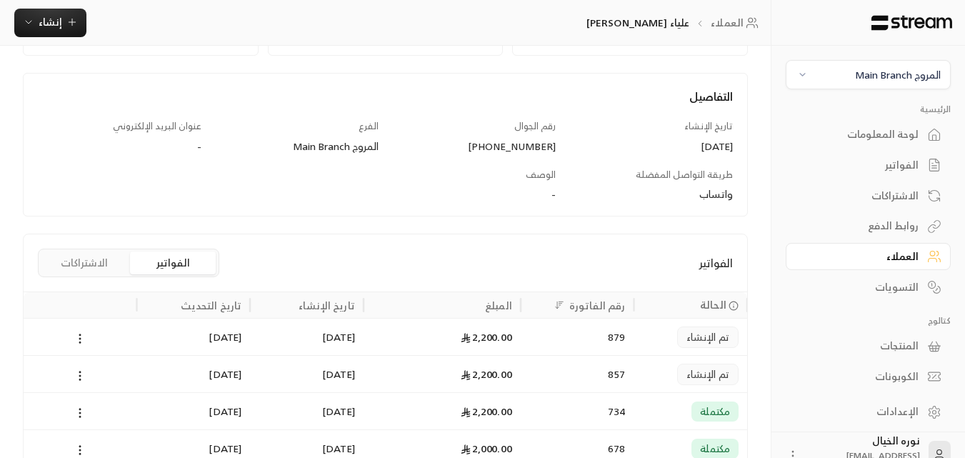
scroll to position [286, 0]
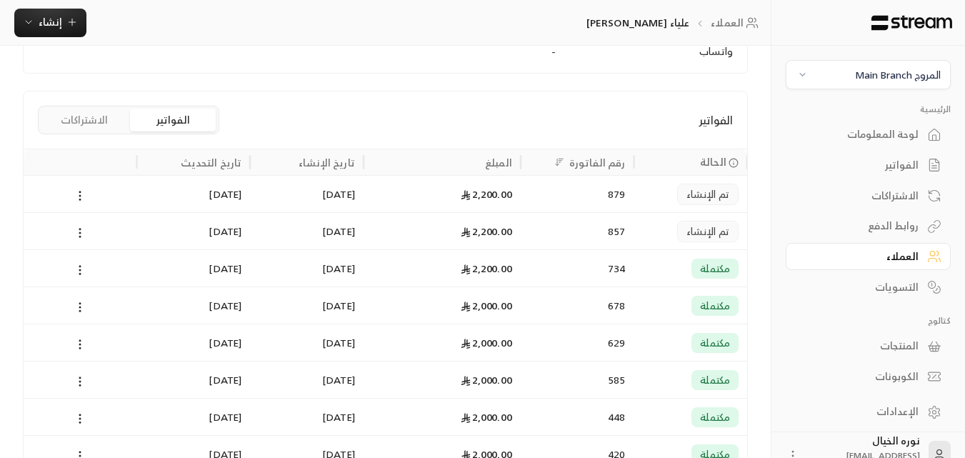
click at [902, 258] on div "العملاء" at bounding box center [860, 256] width 115 height 14
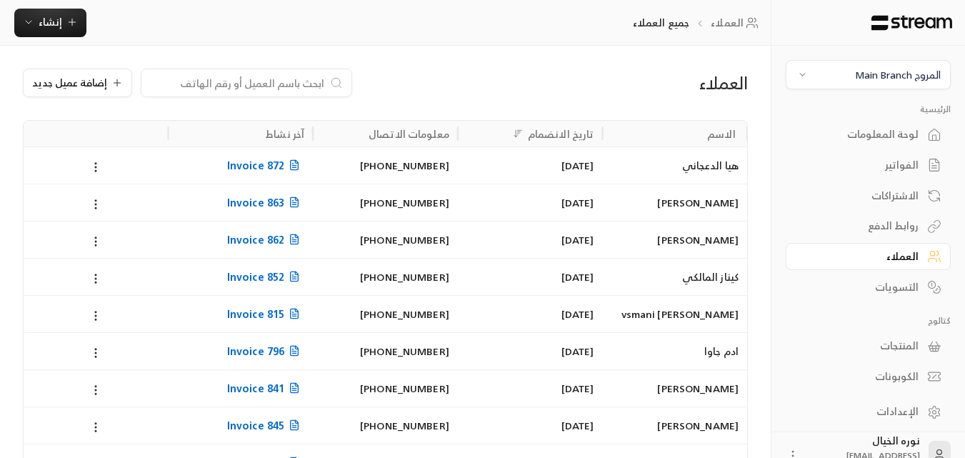
click at [285, 83] on input at bounding box center [237, 83] width 174 height 16
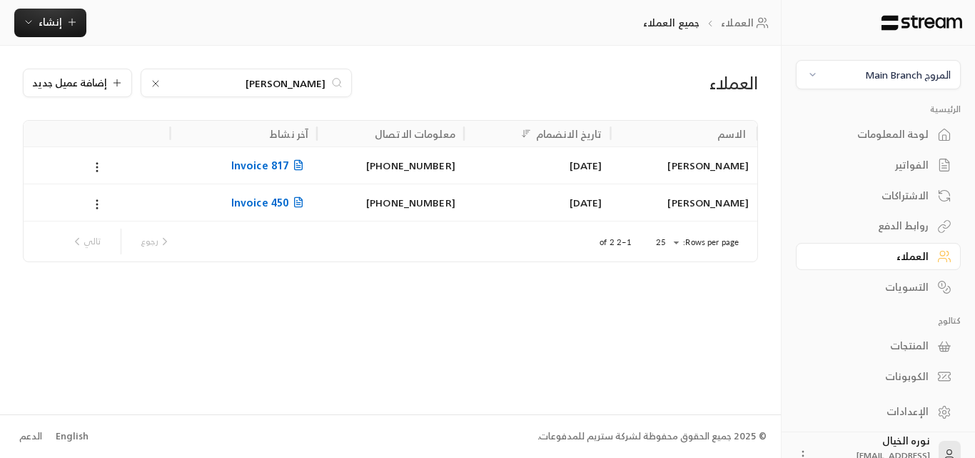
type input "[PERSON_NAME]"
click at [707, 160] on div "[PERSON_NAME]" at bounding box center [684, 165] width 130 height 36
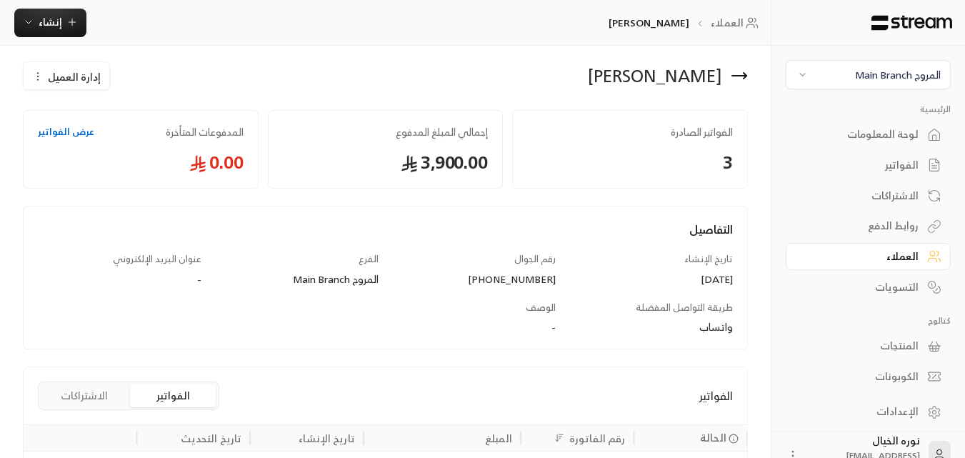
scroll to position [214, 0]
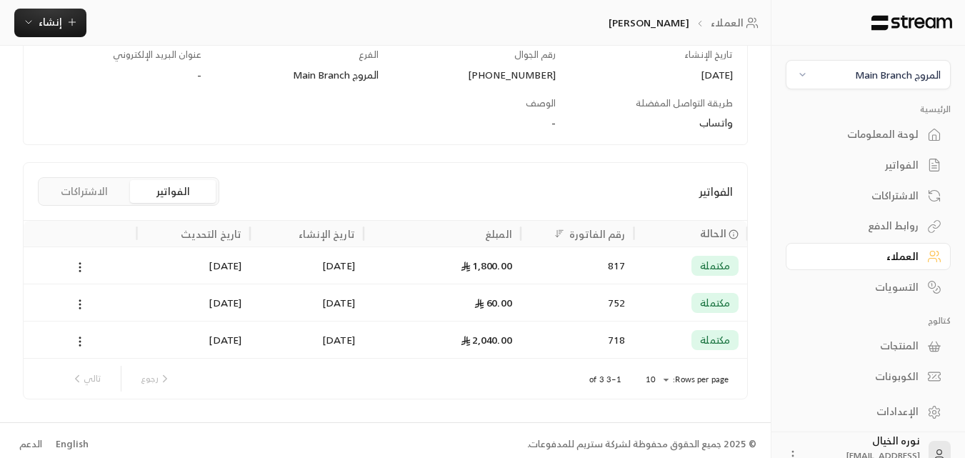
click at [712, 271] on span "مكتملة" at bounding box center [715, 265] width 30 height 14
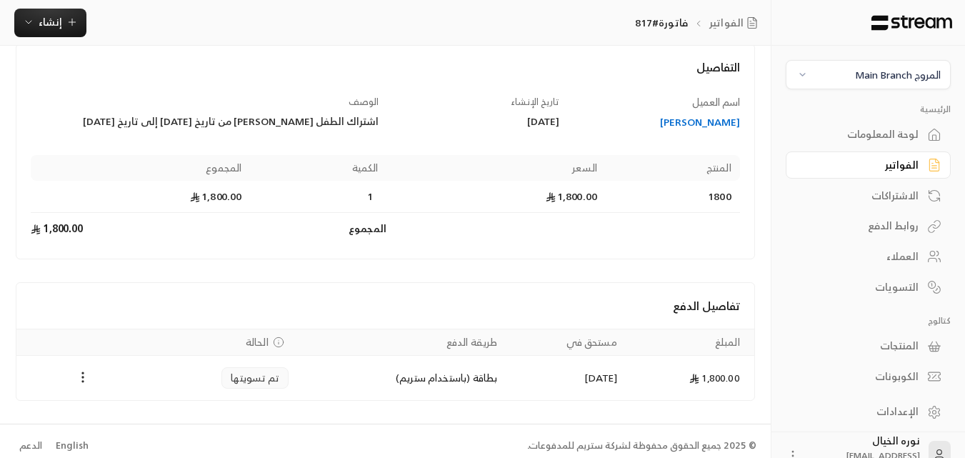
scroll to position [91, 0]
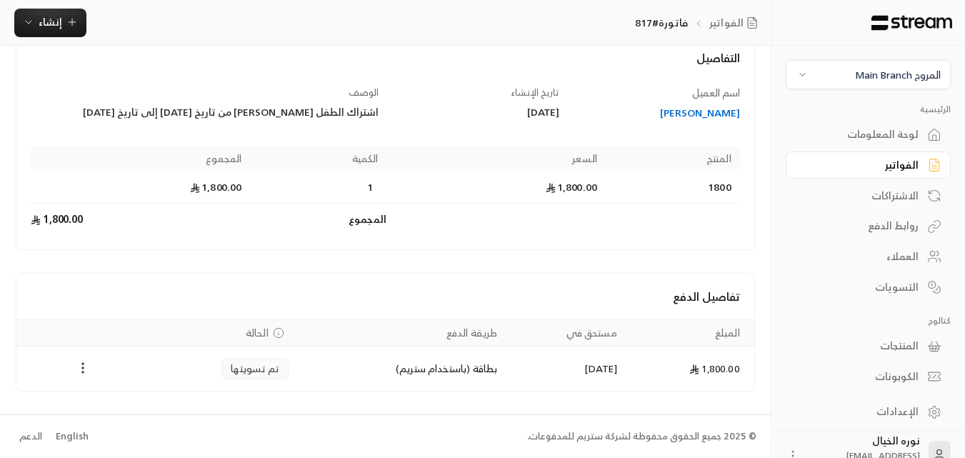
click at [689, 114] on div "[PERSON_NAME]" at bounding box center [656, 113] width 167 height 14
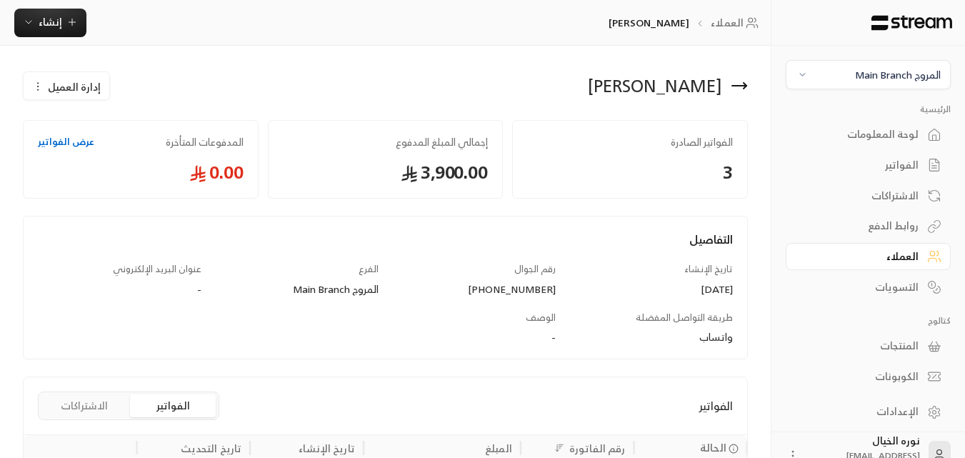
scroll to position [222, 0]
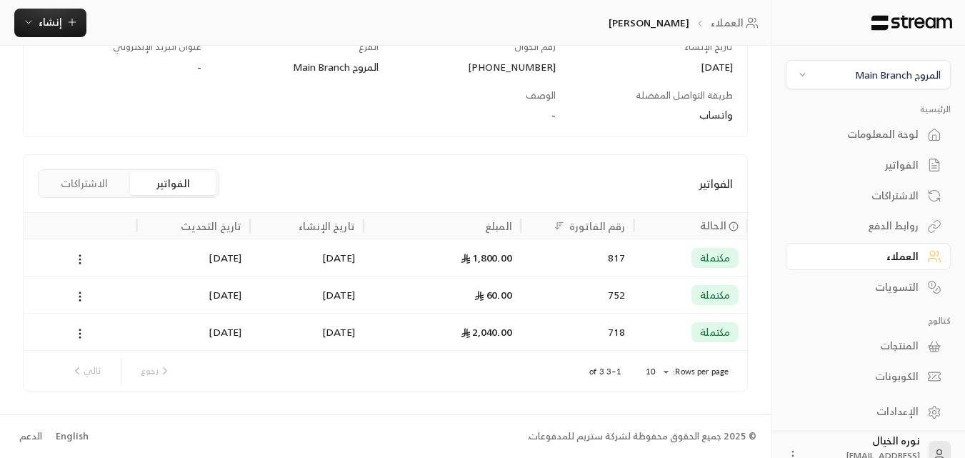
click at [546, 258] on div "817" at bounding box center [577, 257] width 96 height 36
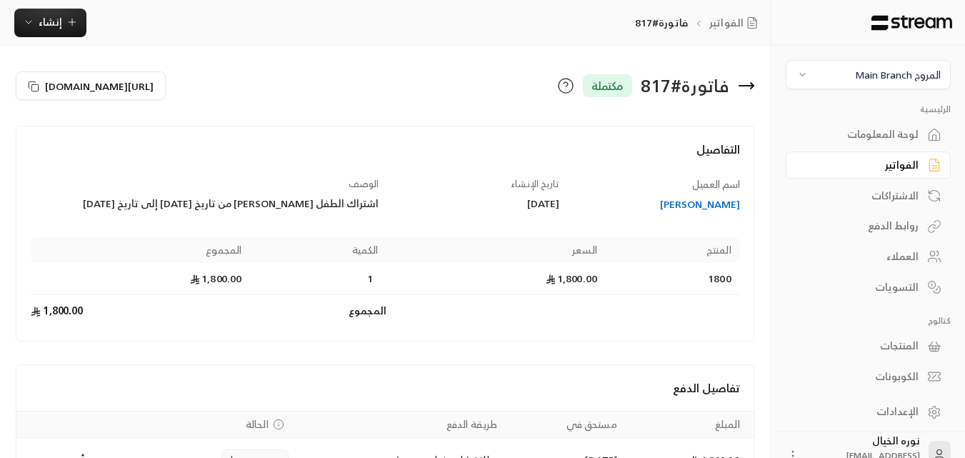
click at [901, 165] on div "الفواتير" at bounding box center [860, 165] width 115 height 14
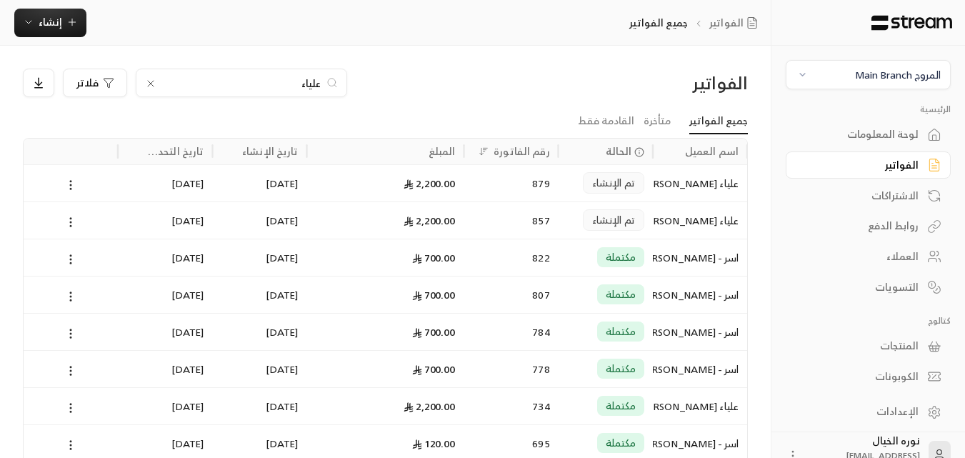
click at [291, 86] on input "علياء" at bounding box center [241, 83] width 158 height 16
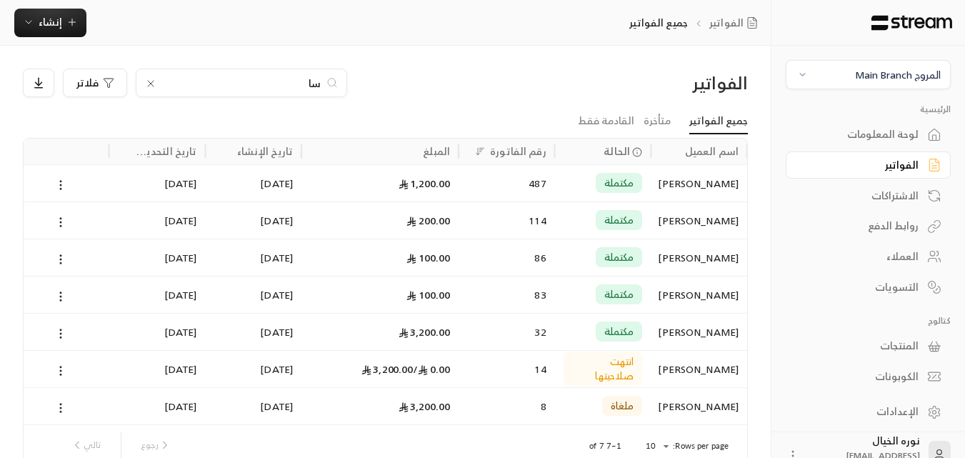
type input "س"
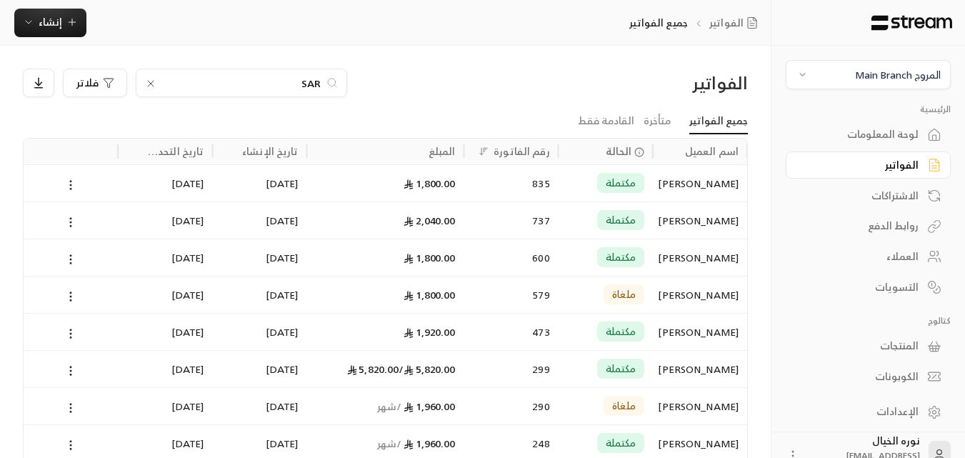
type input "SAR"
click at [412, 182] on icon at bounding box center [408, 184] width 10 height 10
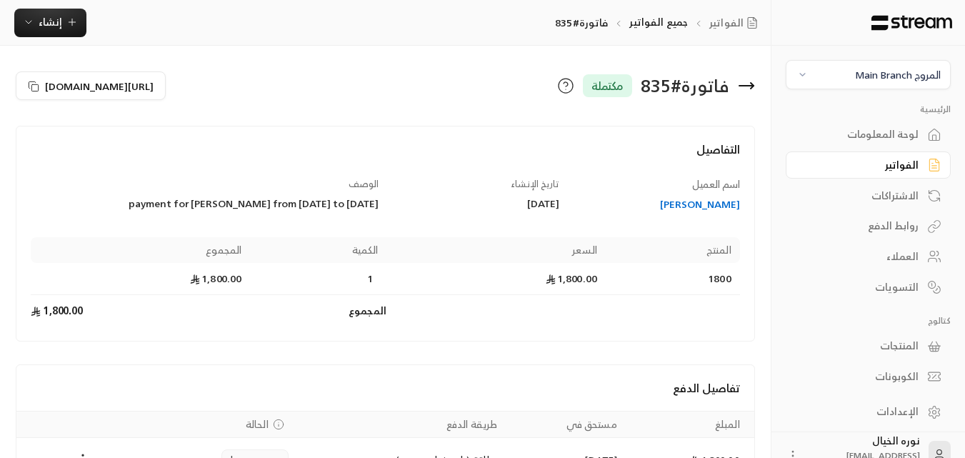
click at [719, 198] on div "[PERSON_NAME]" at bounding box center [656, 204] width 167 height 14
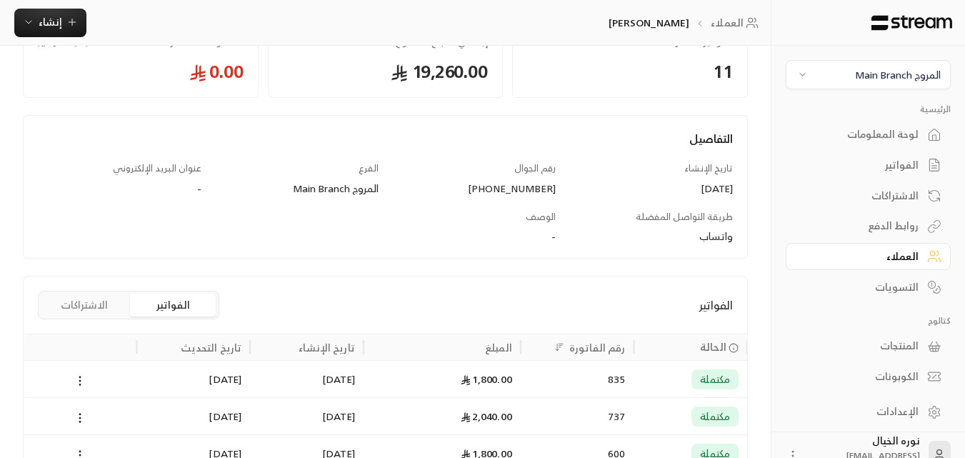
scroll to position [126, 0]
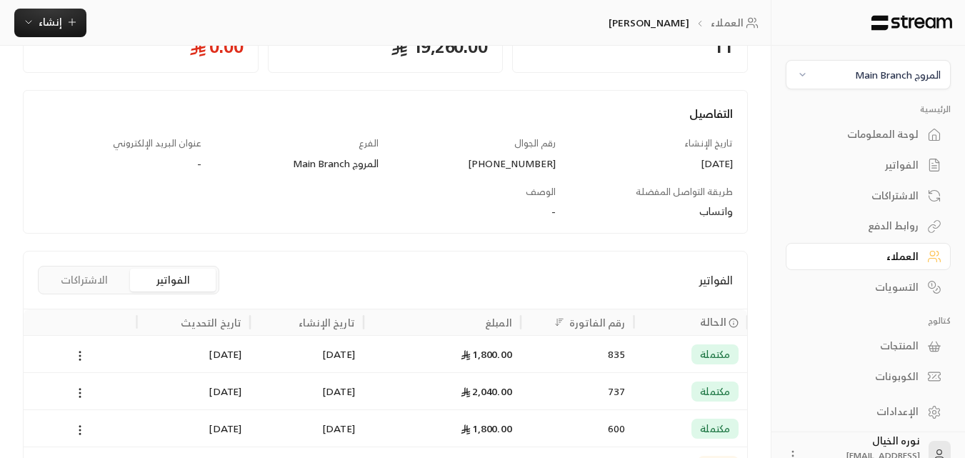
click at [403, 352] on div "1,800.00" at bounding box center [442, 354] width 140 height 36
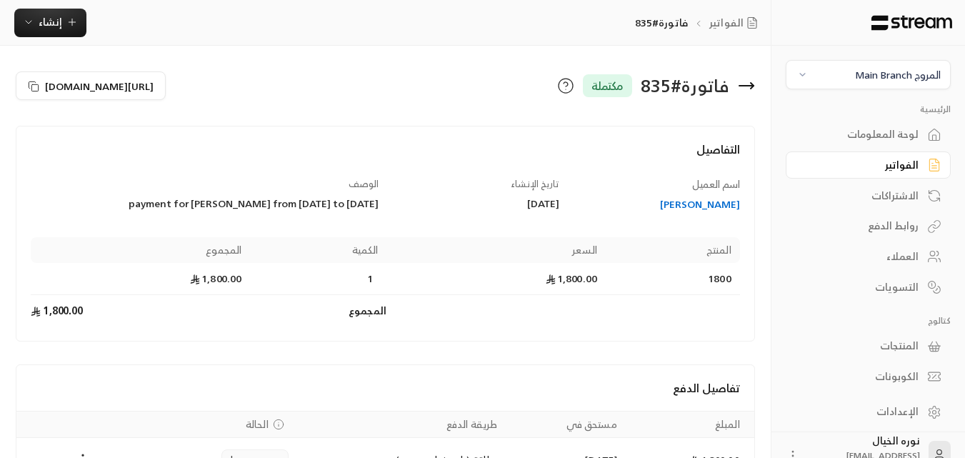
click at [888, 168] on div "الفواتير" at bounding box center [860, 165] width 115 height 14
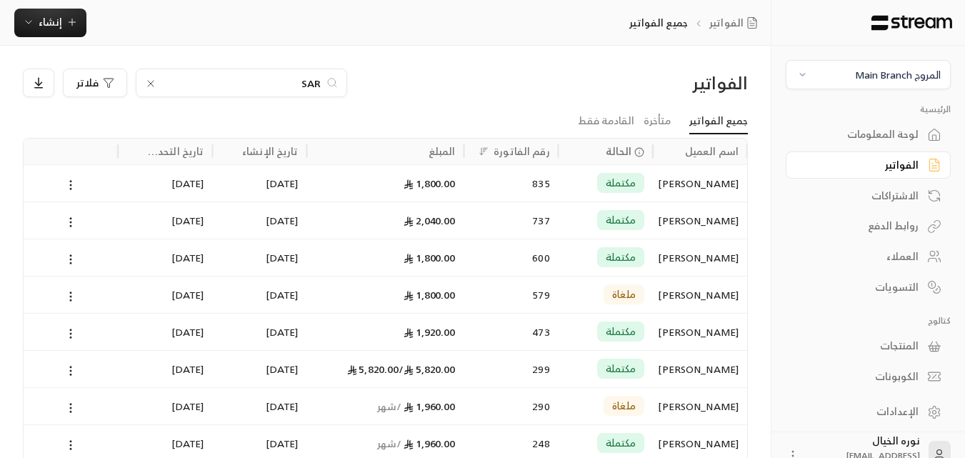
click at [298, 74] on div "SAR" at bounding box center [241, 83] width 211 height 29
click at [300, 82] on input "SAR" at bounding box center [241, 83] width 158 height 16
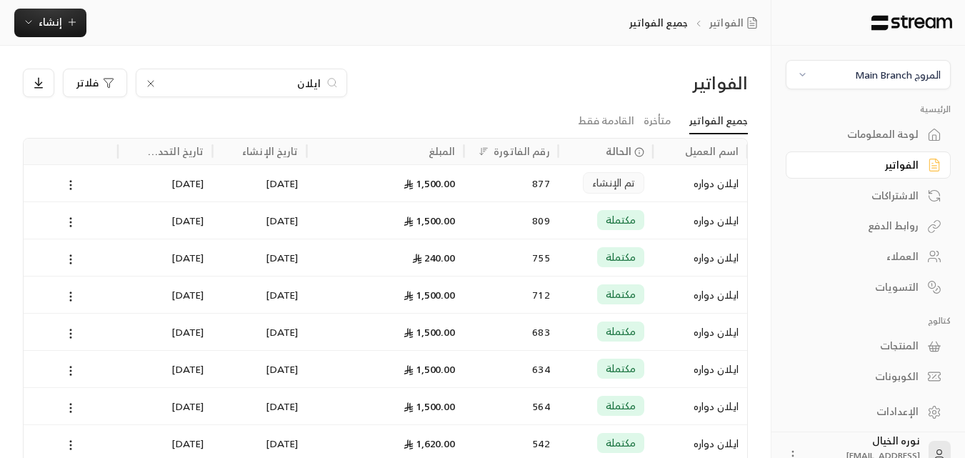
type input "ايلان"
click at [442, 192] on div "1,500.00" at bounding box center [386, 183] width 140 height 36
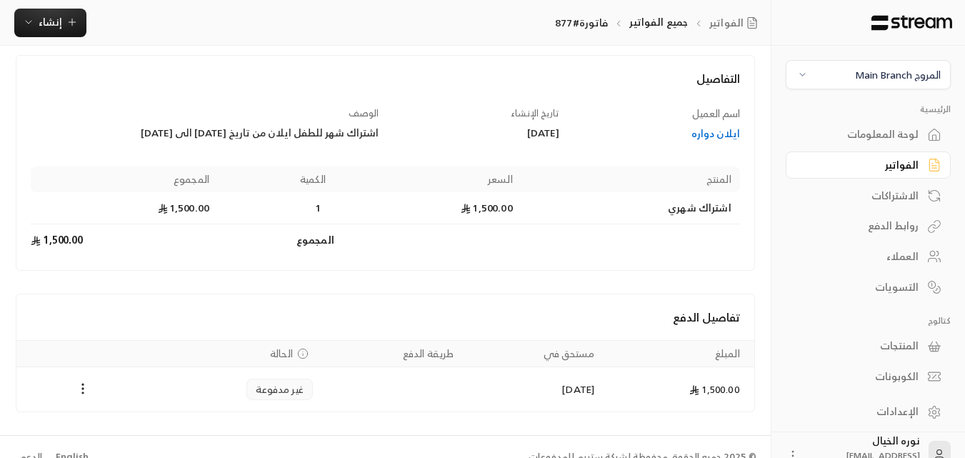
scroll to position [71, 0]
click at [856, 171] on div "الفواتير" at bounding box center [860, 165] width 115 height 14
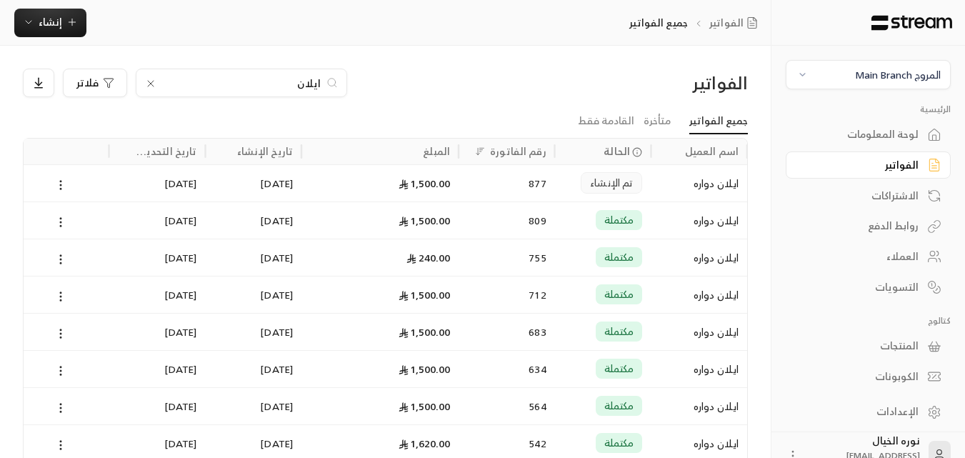
click at [249, 84] on input "ايلان" at bounding box center [241, 83] width 158 height 16
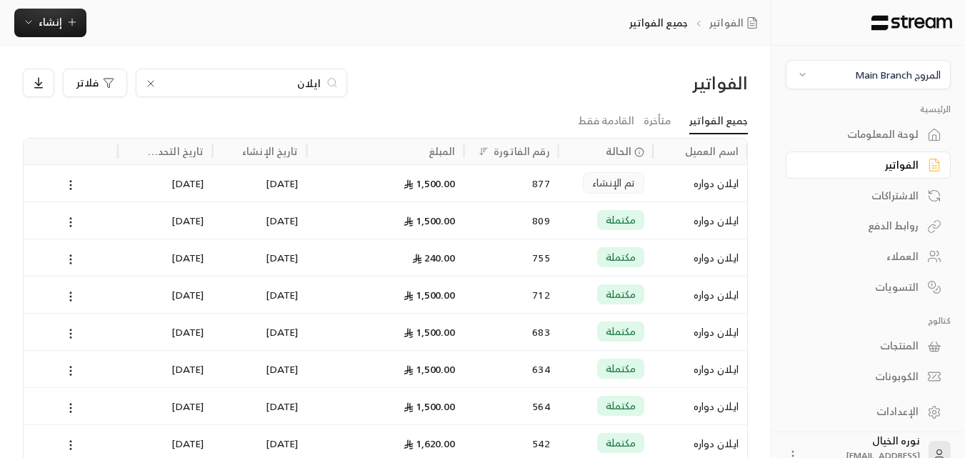
click at [249, 84] on input "ايلان" at bounding box center [241, 83] width 158 height 16
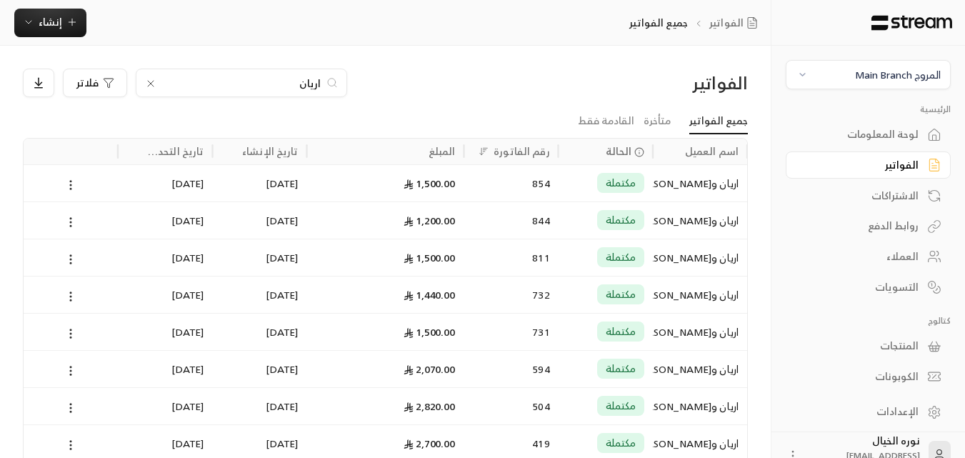
type input "اريان"
click at [583, 186] on div "مكتملة" at bounding box center [605, 183] width 77 height 36
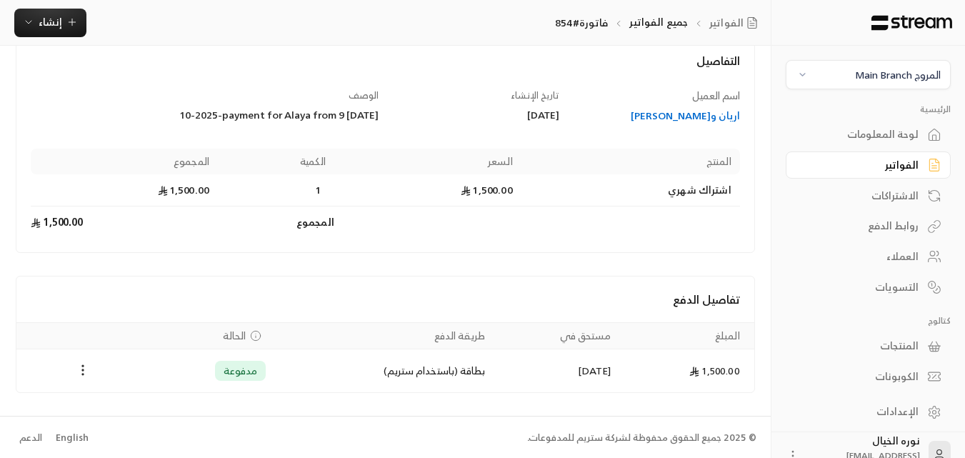
scroll to position [90, 0]
click at [709, 107] on div "اريان و[PERSON_NAME]" at bounding box center [656, 114] width 167 height 14
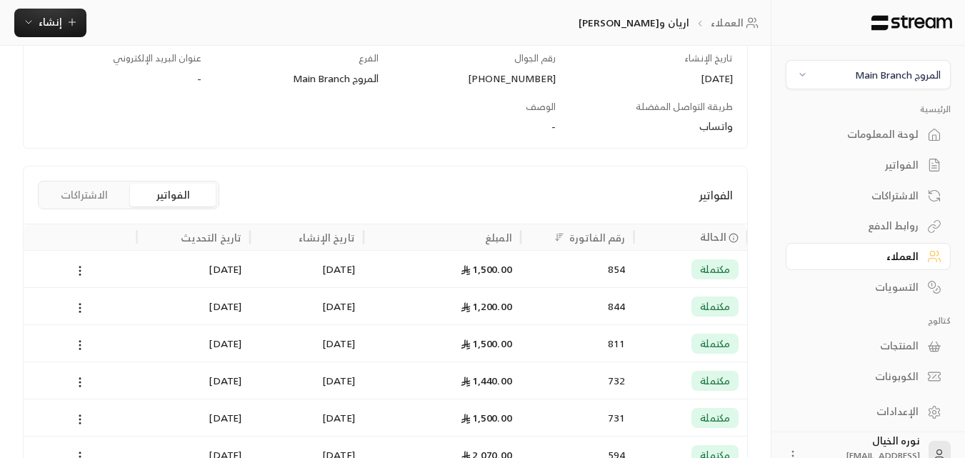
scroll to position [214, 0]
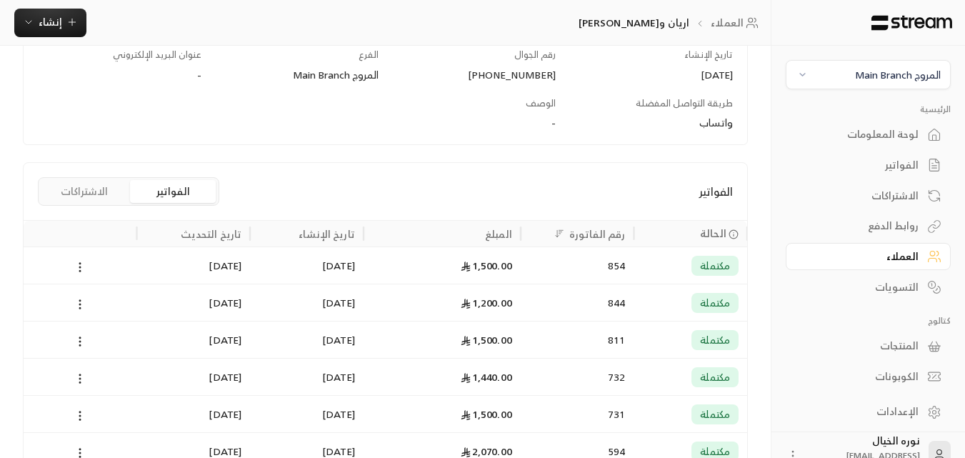
click at [388, 298] on div "1,200.00" at bounding box center [442, 302] width 140 height 36
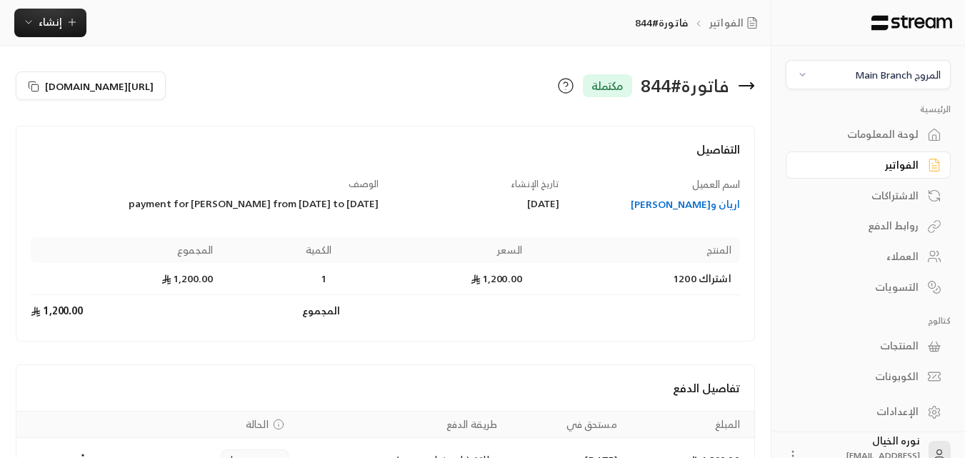
click at [923, 166] on link "الفواتير" at bounding box center [867, 165] width 165 height 28
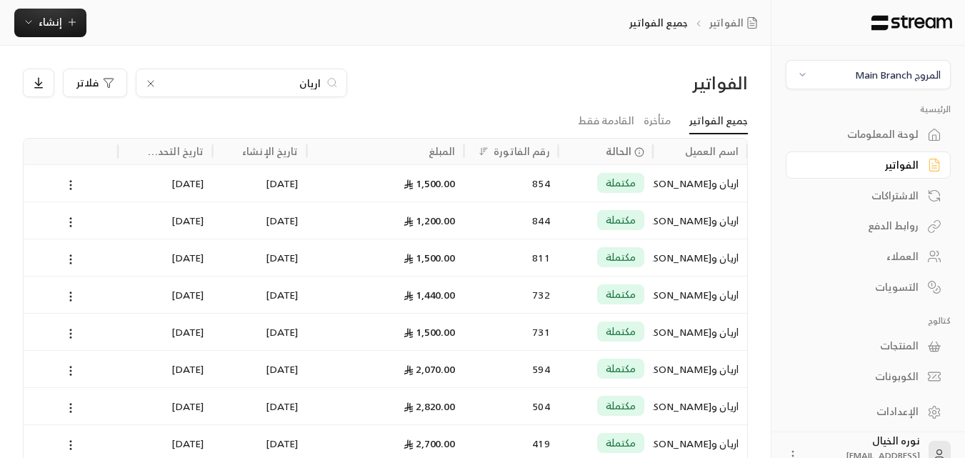
click at [296, 79] on input "اريان" at bounding box center [241, 83] width 158 height 16
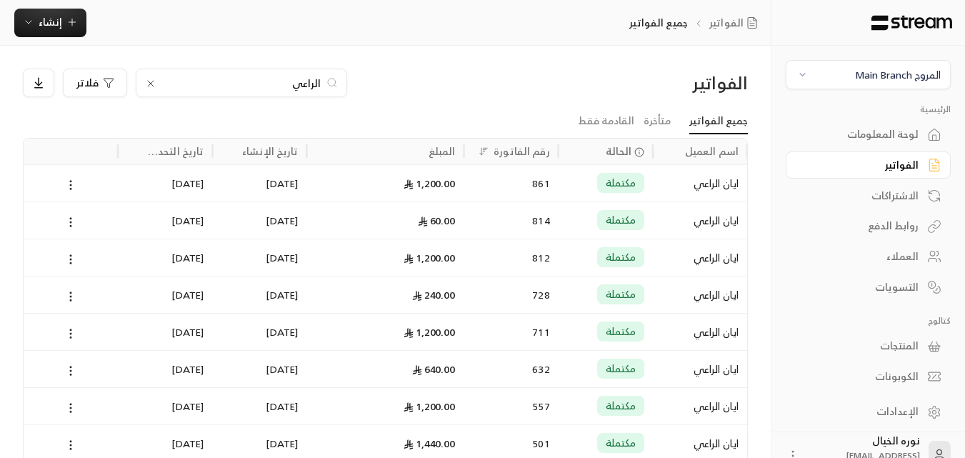
type input "الراعي"
click at [635, 181] on div "مكتملة" at bounding box center [620, 183] width 47 height 20
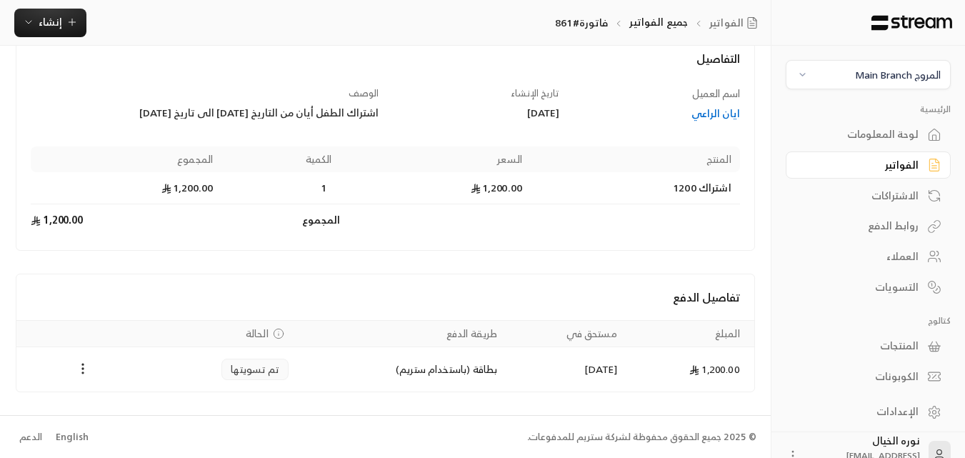
scroll to position [91, 0]
click at [705, 118] on div "ايان الراعي" at bounding box center [656, 113] width 167 height 14
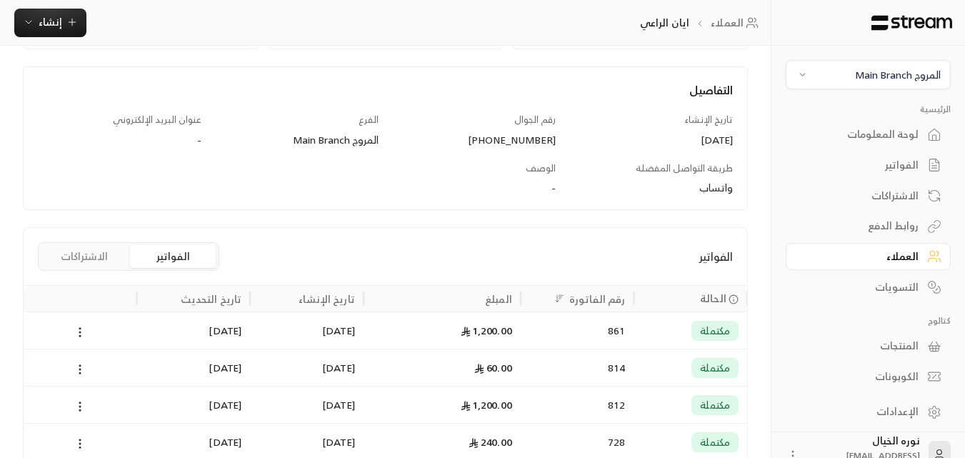
scroll to position [214, 0]
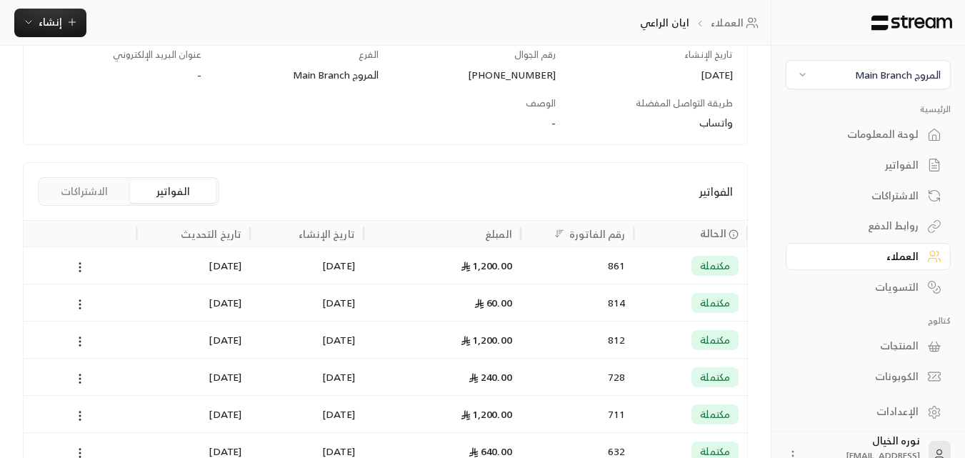
click at [630, 263] on div "861" at bounding box center [577, 264] width 114 height 37
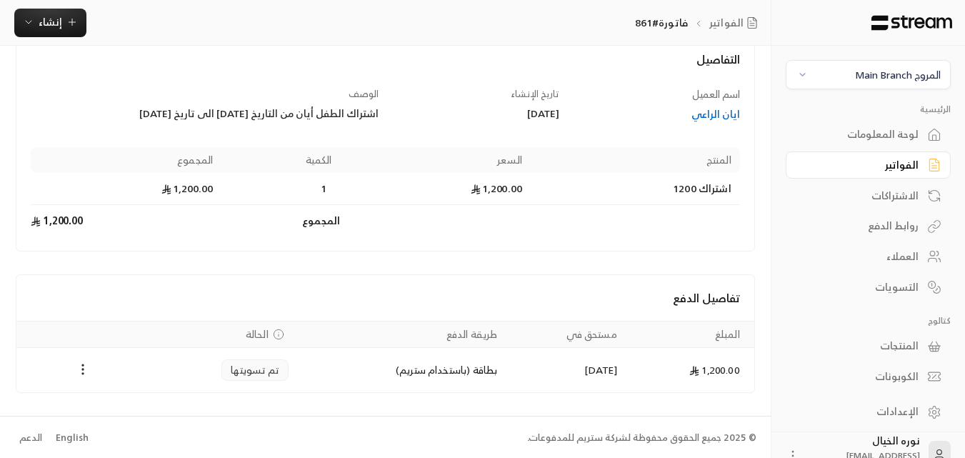
scroll to position [91, 0]
click at [718, 115] on div "ايان الراعي" at bounding box center [656, 113] width 167 height 14
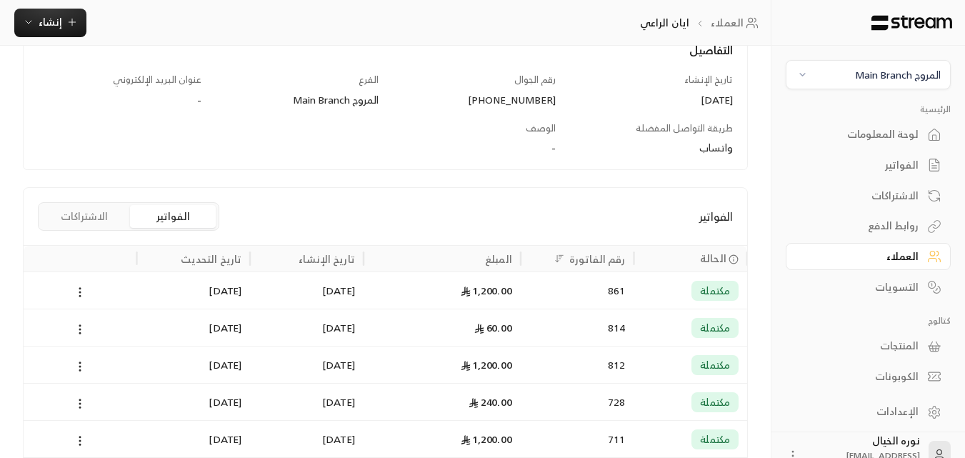
scroll to position [214, 0]
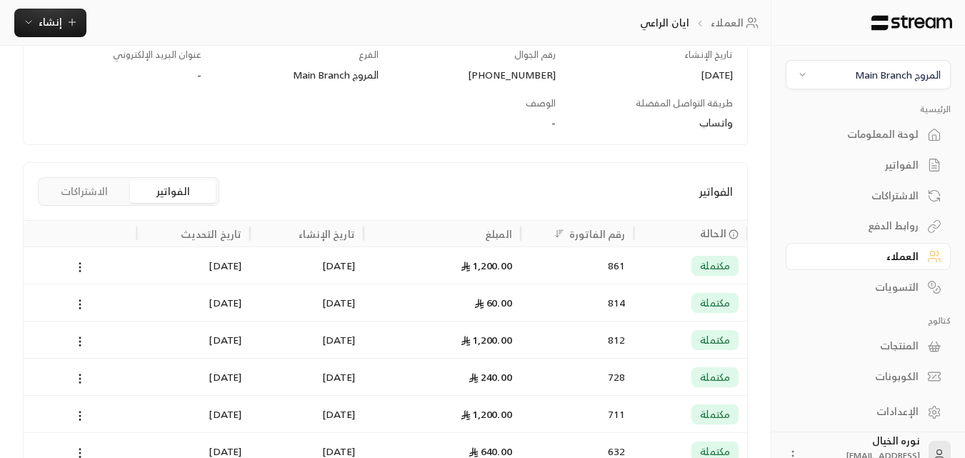
click at [554, 265] on div "861" at bounding box center [577, 265] width 96 height 36
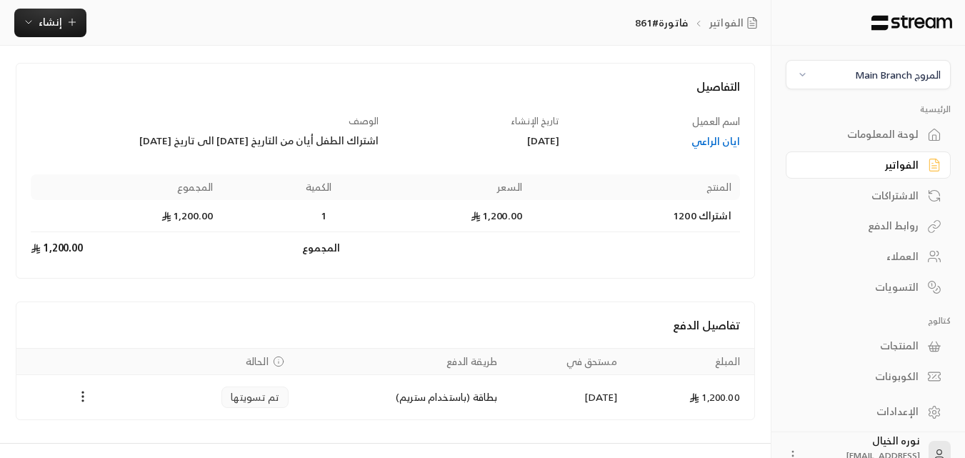
scroll to position [91, 0]
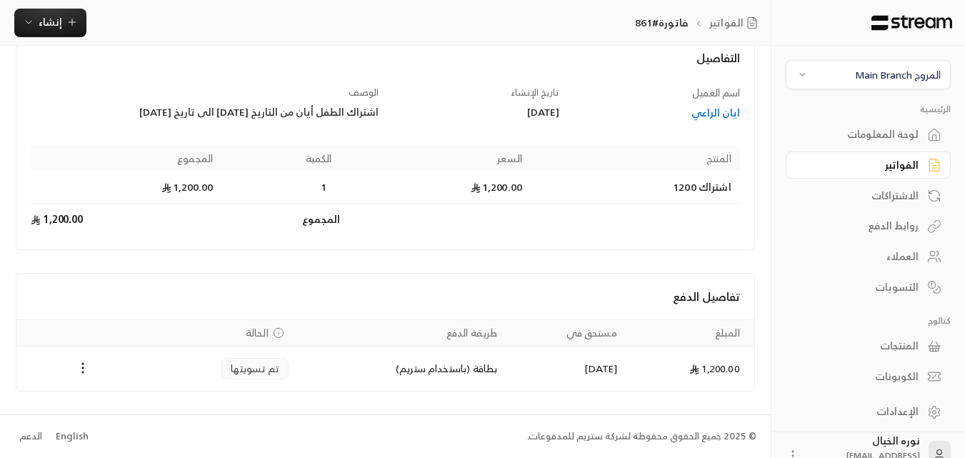
click at [718, 108] on div "ايان الراعي" at bounding box center [656, 113] width 167 height 14
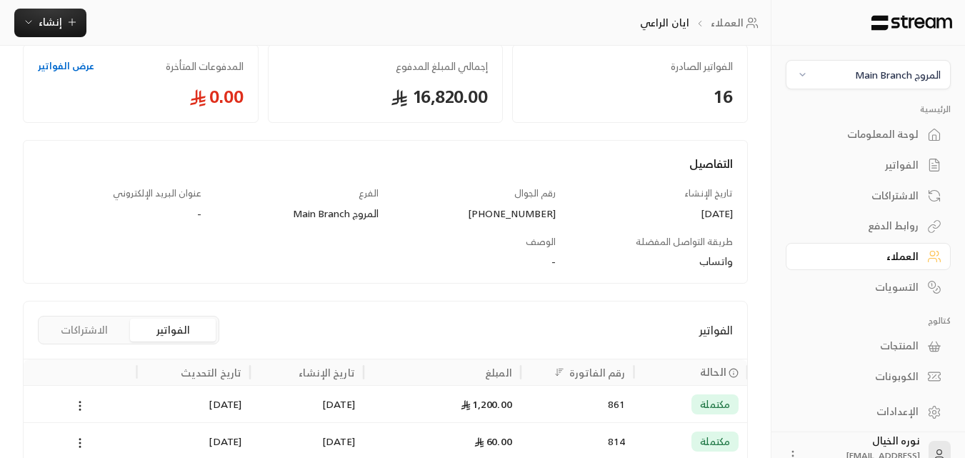
scroll to position [214, 0]
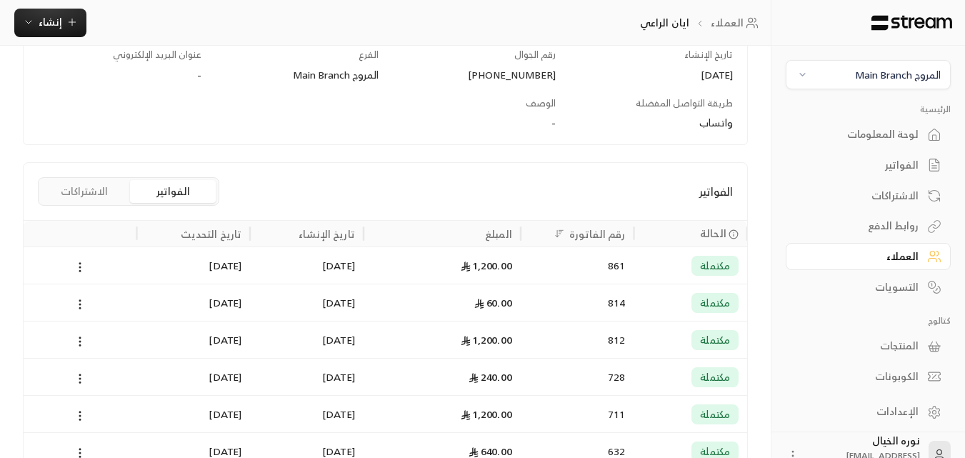
click at [581, 261] on div "861" at bounding box center [577, 265] width 96 height 36
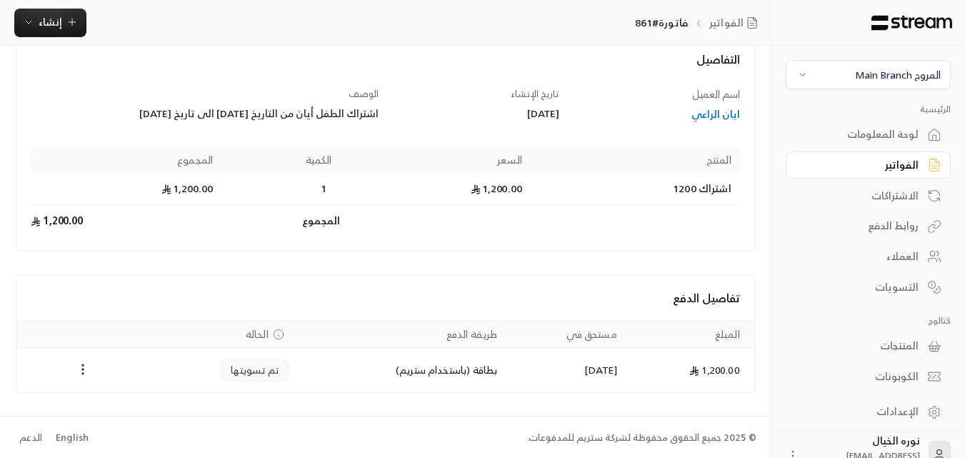
scroll to position [91, 0]
click at [920, 161] on link "الفواتير" at bounding box center [867, 165] width 165 height 28
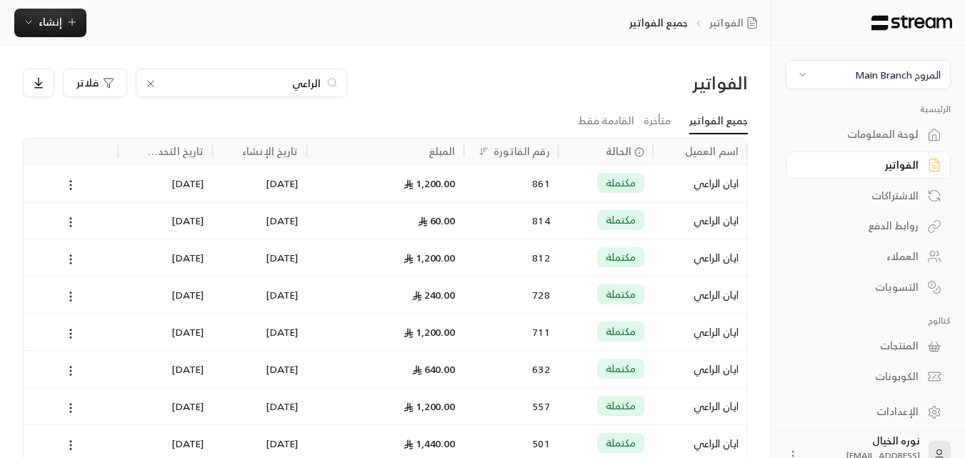
click at [273, 91] on div "الراعي" at bounding box center [241, 83] width 211 height 29
click at [273, 92] on div "الراعي" at bounding box center [241, 83] width 211 height 29
click at [276, 83] on input "الراعي" at bounding box center [241, 83] width 158 height 16
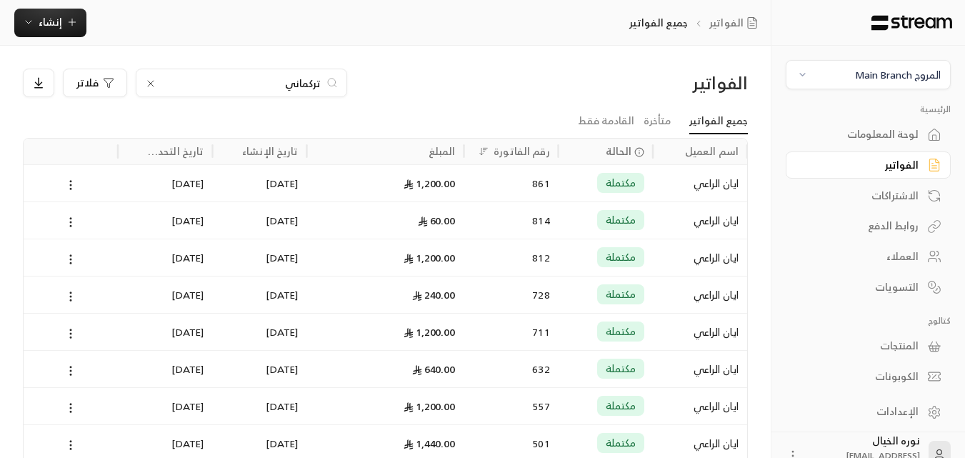
type input "تركماني"
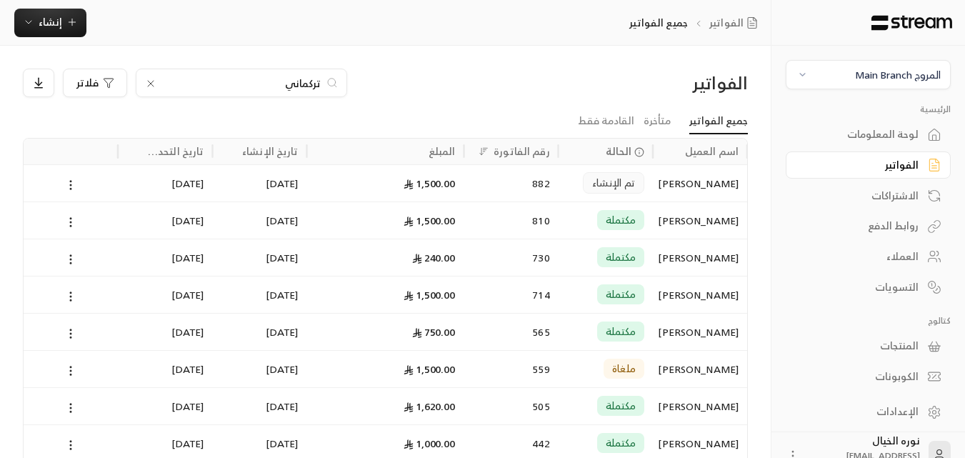
click at [620, 181] on span "تم الإنشاء" at bounding box center [613, 183] width 43 height 14
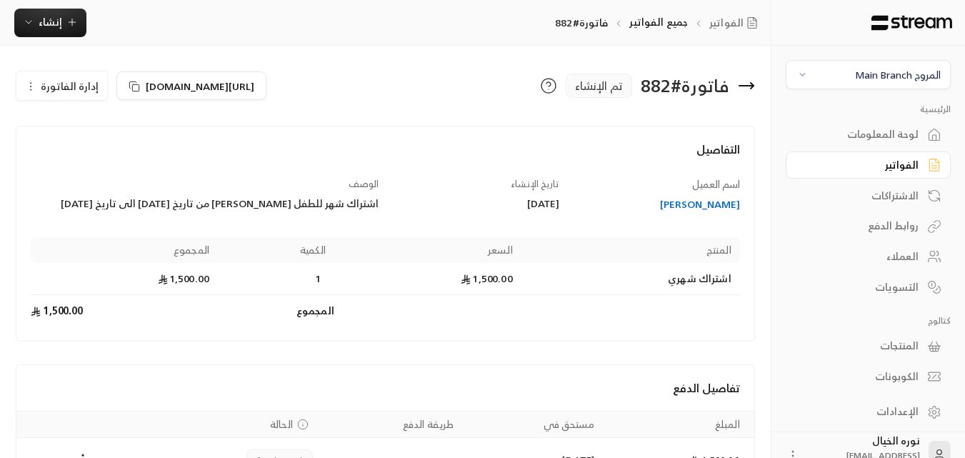
click at [735, 209] on div "[PERSON_NAME]" at bounding box center [656, 204] width 167 height 14
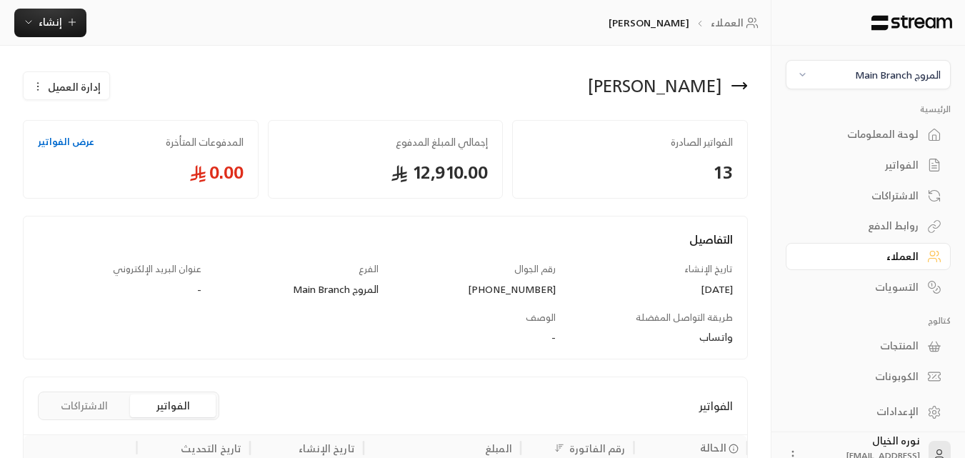
scroll to position [143, 0]
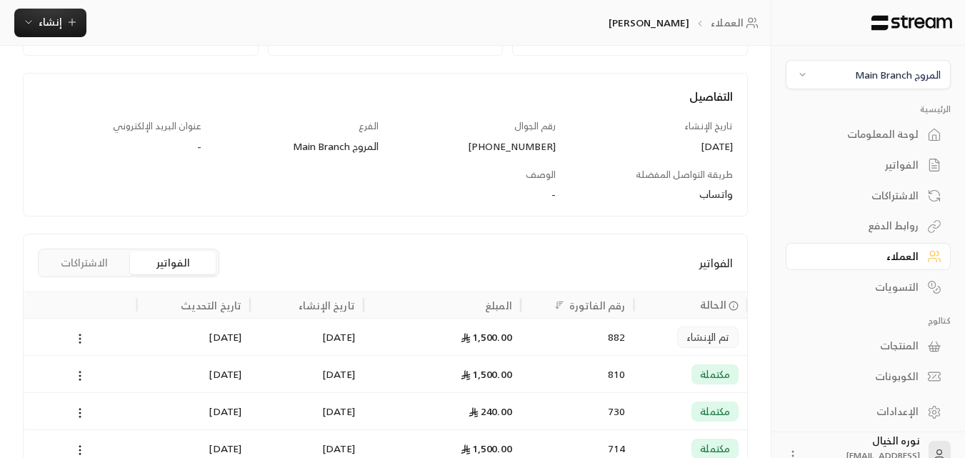
click at [492, 328] on div "1,500.00" at bounding box center [442, 336] width 140 height 36
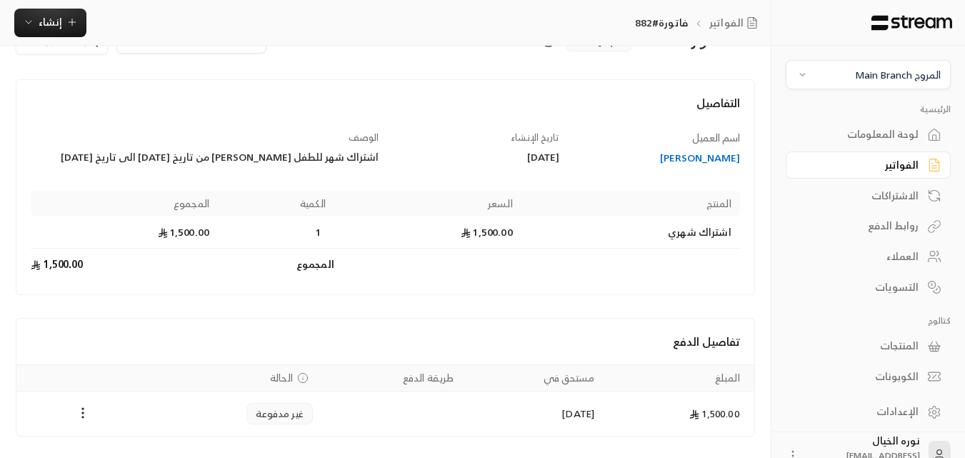
scroll to position [71, 0]
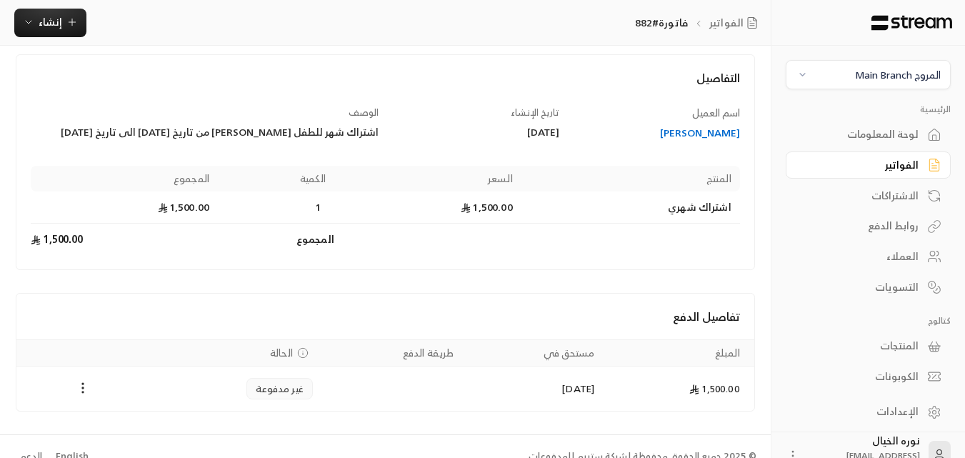
click at [906, 166] on div "الفواتير" at bounding box center [860, 165] width 115 height 14
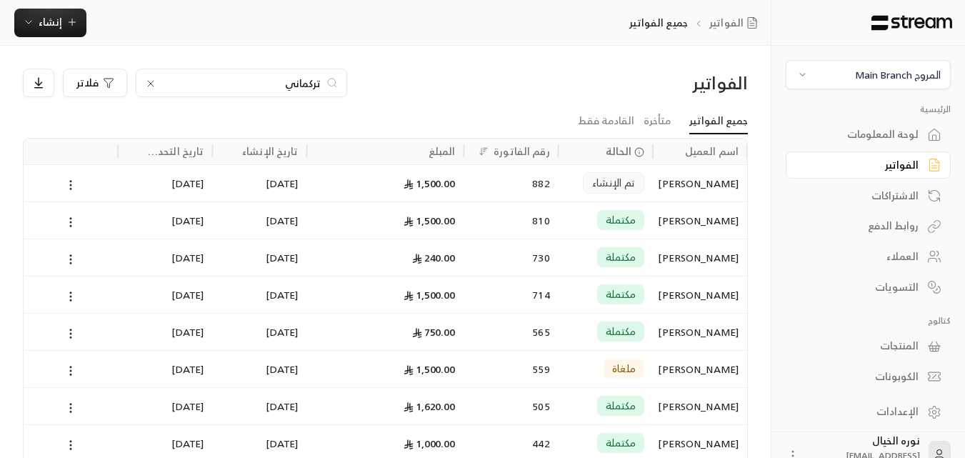
click at [865, 165] on div "الفواتير" at bounding box center [860, 165] width 115 height 14
click at [241, 80] on input "تركماني" at bounding box center [241, 83] width 158 height 16
type input "[PERSON_NAME]"
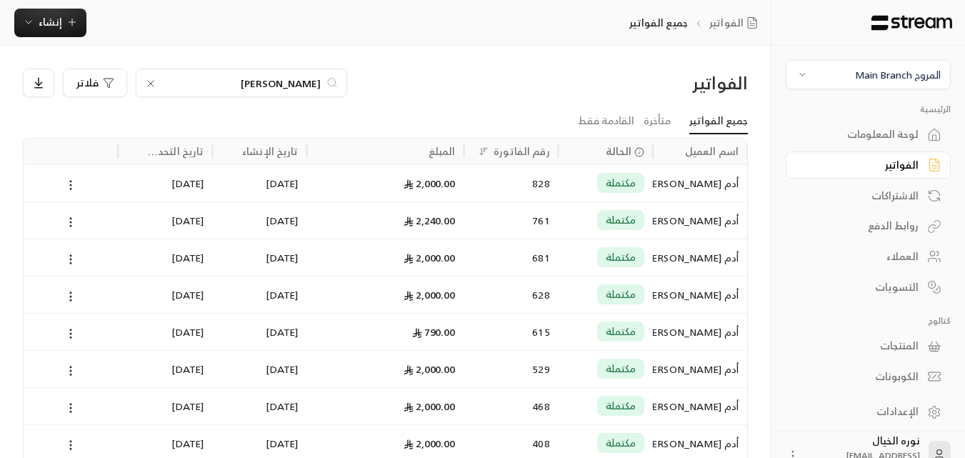
click at [540, 193] on div "828" at bounding box center [511, 183] width 77 height 36
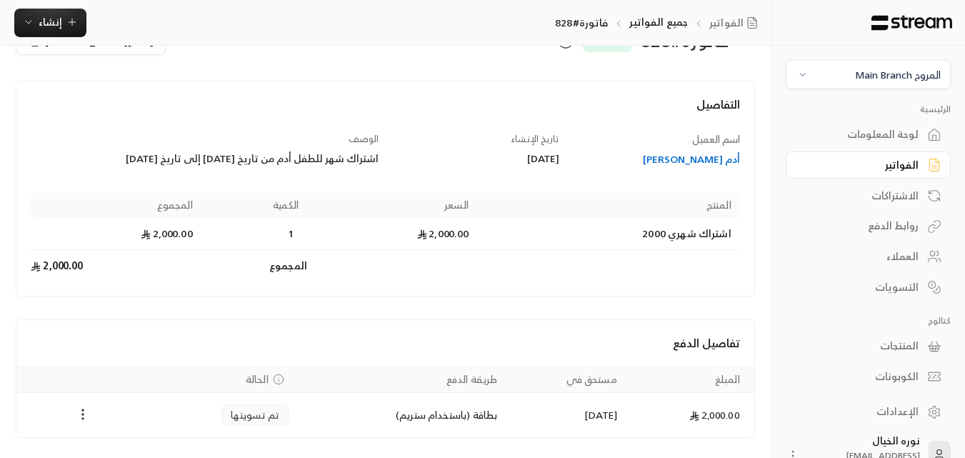
scroll to position [91, 0]
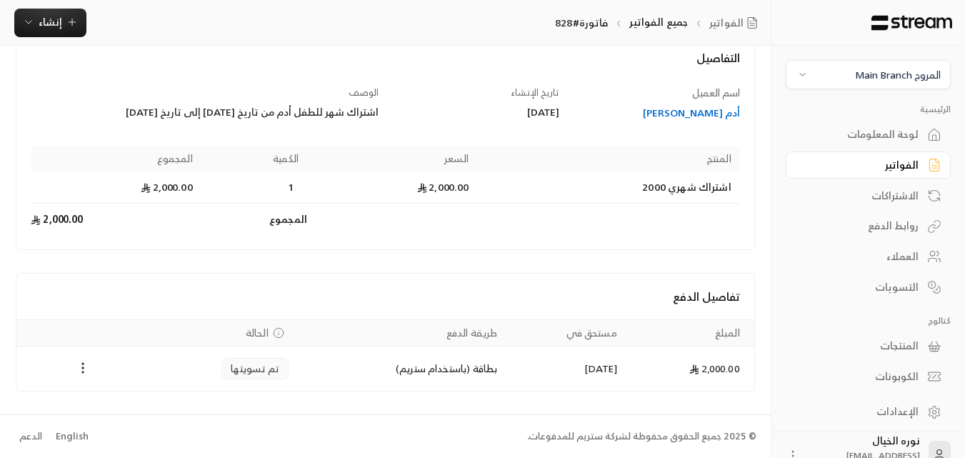
click at [716, 111] on div "أدم [PERSON_NAME]" at bounding box center [656, 113] width 167 height 14
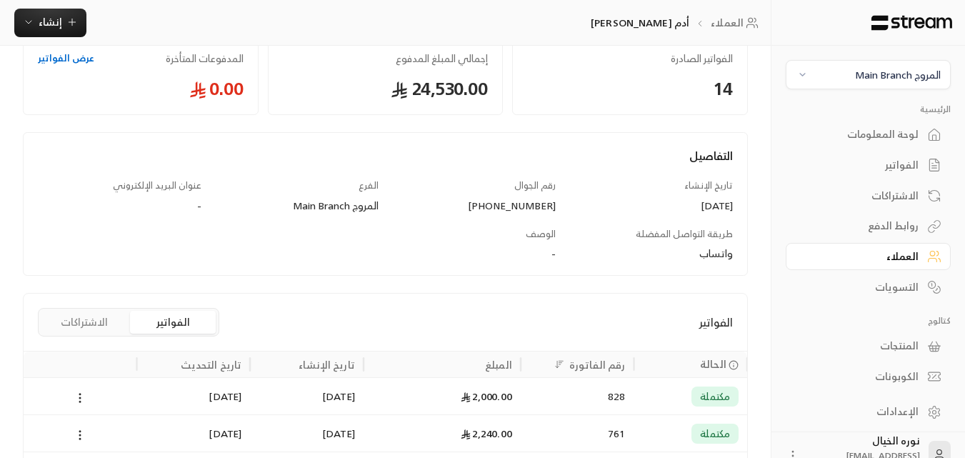
scroll to position [214, 0]
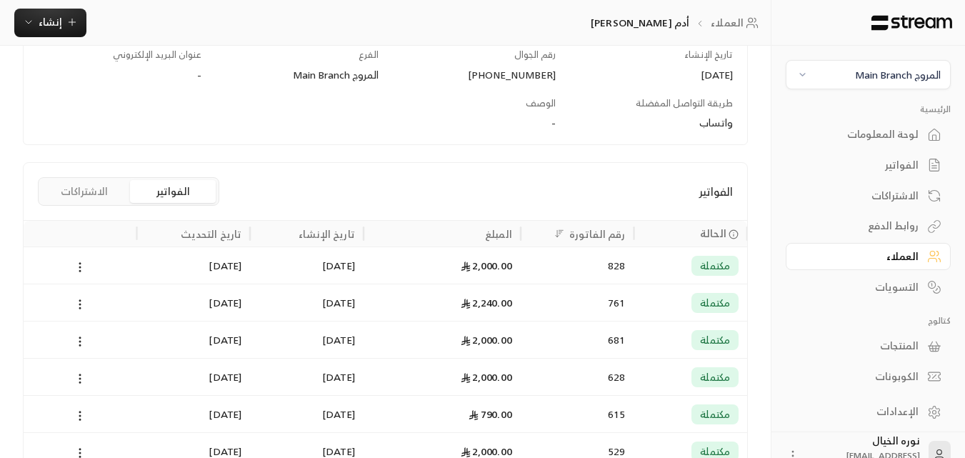
click at [690, 258] on div "مكتملة" at bounding box center [690, 265] width 96 height 36
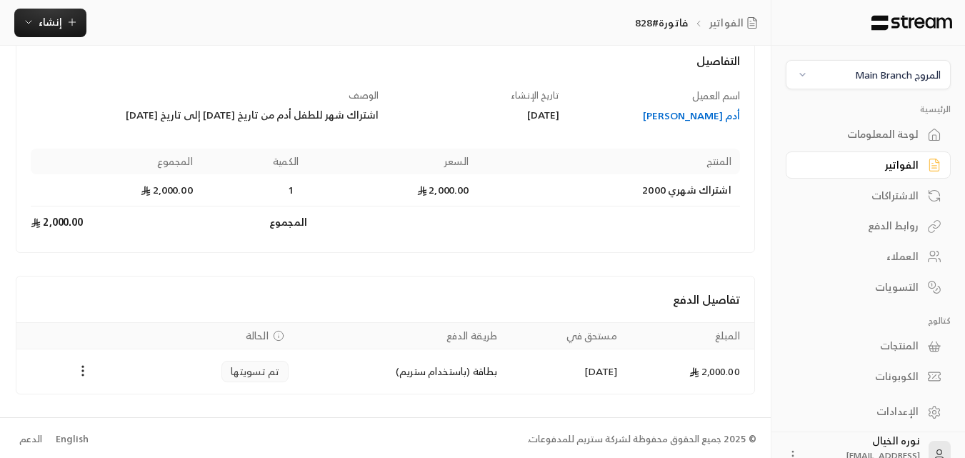
scroll to position [91, 0]
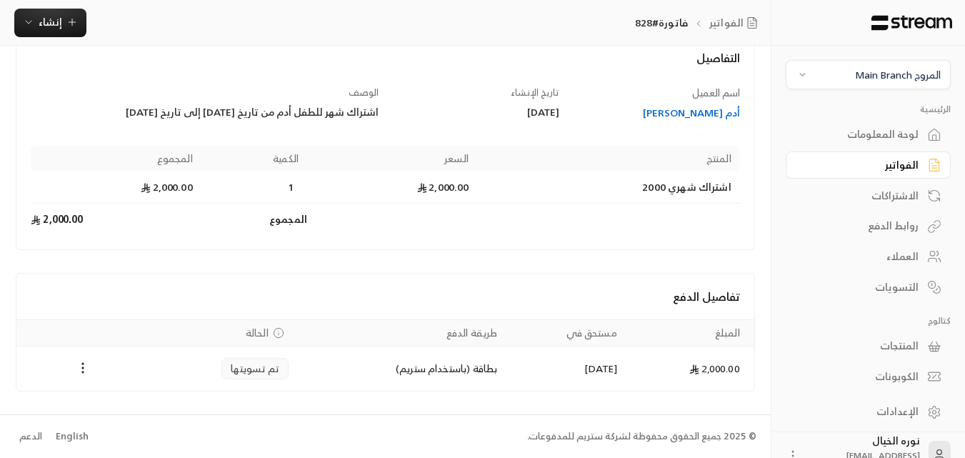
drag, startPoint x: 261, startPoint y: 104, endPoint x: 69, endPoint y: 104, distance: 191.3
click at [69, 104] on div "الوصف اشتراك شهر للطفل أدم من تاريخ [DATE] إلى تاريخ [DATE]" at bounding box center [204, 103] width 361 height 35
click at [196, 112] on div "اشتراك شهر للطفل أدم من تاريخ [DATE] إلى تاريخ [DATE]" at bounding box center [205, 112] width 348 height 14
click at [910, 169] on div "الفواتير" at bounding box center [860, 165] width 115 height 14
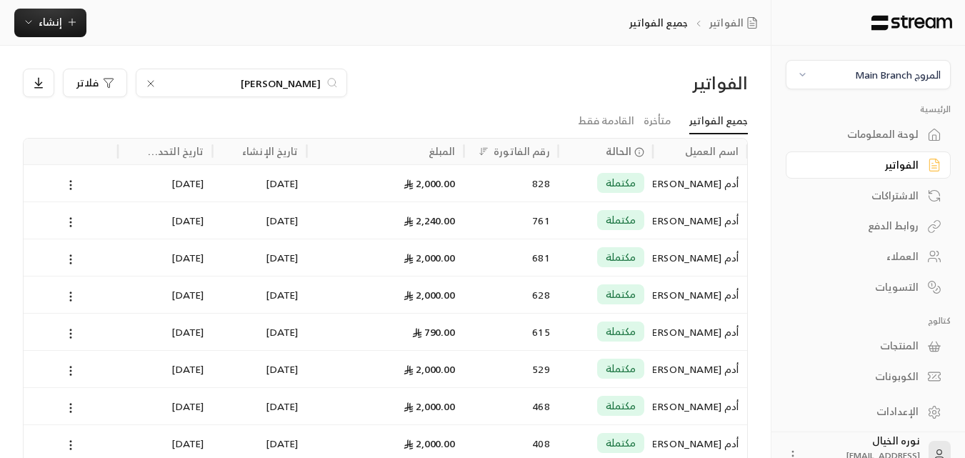
click at [244, 87] on input "[PERSON_NAME]" at bounding box center [241, 83] width 158 height 16
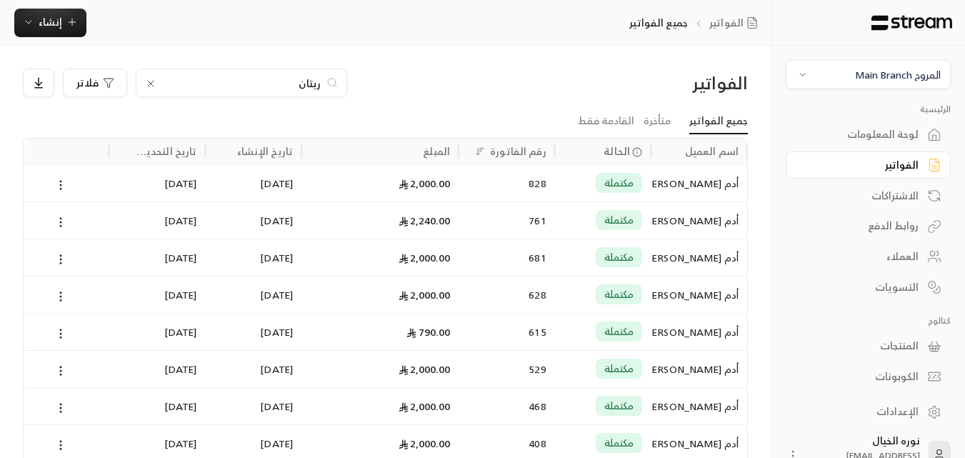
type input "ريتان"
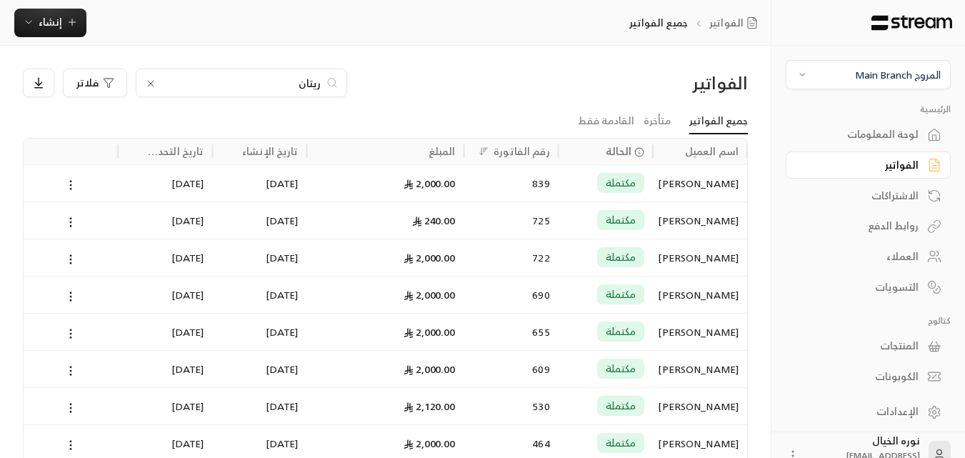
click at [661, 186] on div "[PERSON_NAME]" at bounding box center [699, 183] width 77 height 36
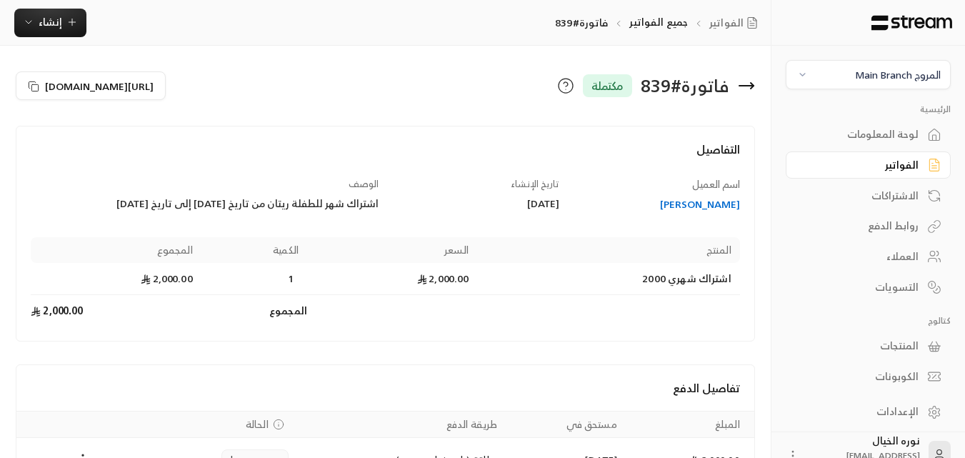
click at [712, 208] on div "[PERSON_NAME]" at bounding box center [656, 204] width 167 height 14
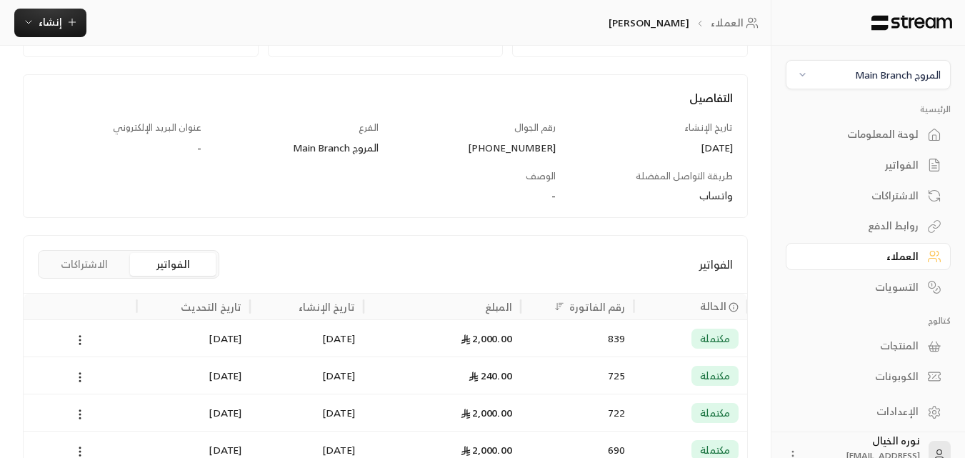
scroll to position [143, 0]
click at [649, 336] on div "مكتملة" at bounding box center [690, 336] width 96 height 36
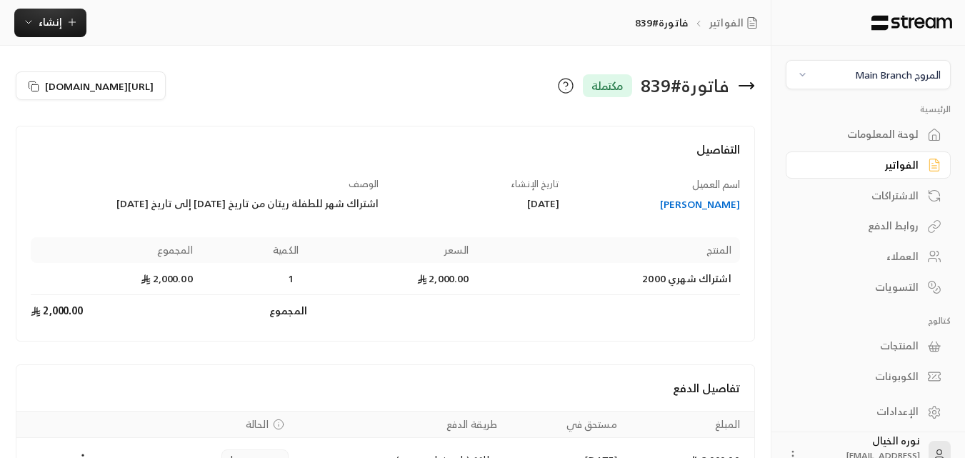
scroll to position [71, 0]
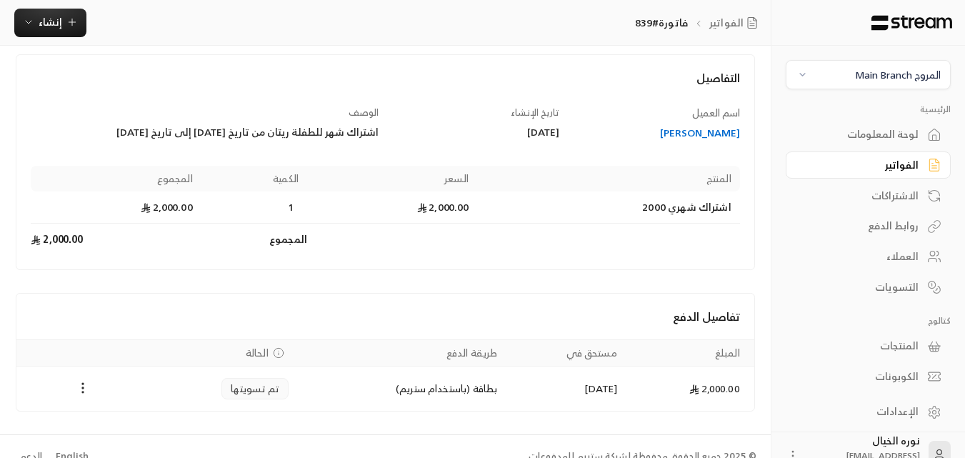
click at [276, 139] on div "اشتراك شهر للطفلة ريتان من تاريخ [DATE] إلى تاريخ [DATE]" at bounding box center [205, 132] width 348 height 14
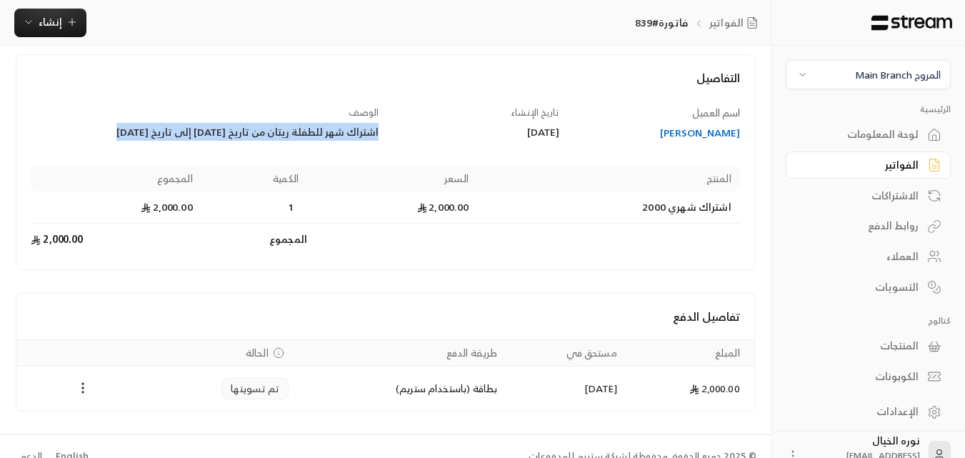
click at [276, 139] on div "اشتراك شهر للطفلة ريتان من تاريخ [DATE] إلى تاريخ [DATE]" at bounding box center [205, 132] width 348 height 14
click at [912, 168] on div "الفواتير" at bounding box center [860, 165] width 115 height 14
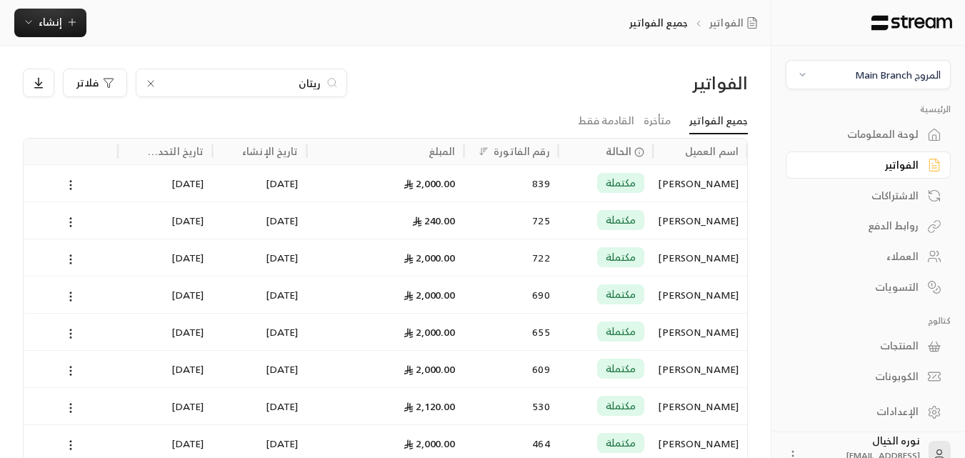
click at [260, 83] on input "ريتان" at bounding box center [241, 83] width 158 height 16
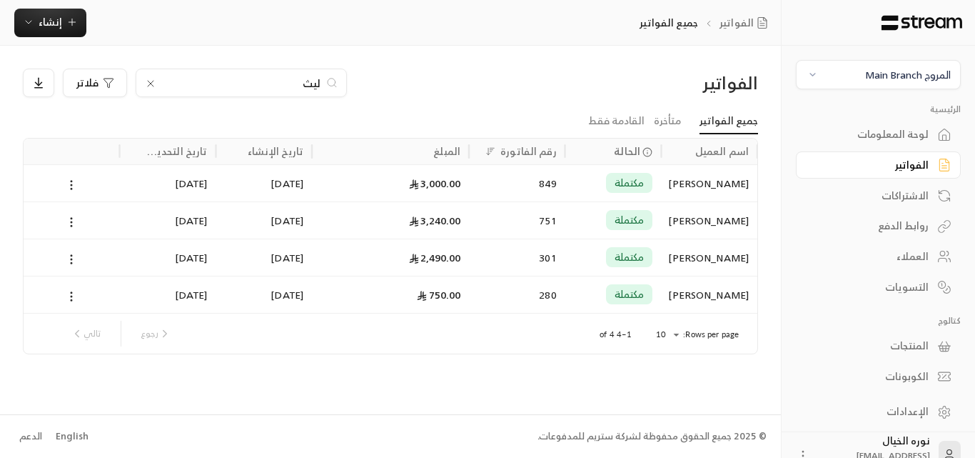
type input "ليث"
click at [560, 186] on div "849" at bounding box center [517, 182] width 96 height 37
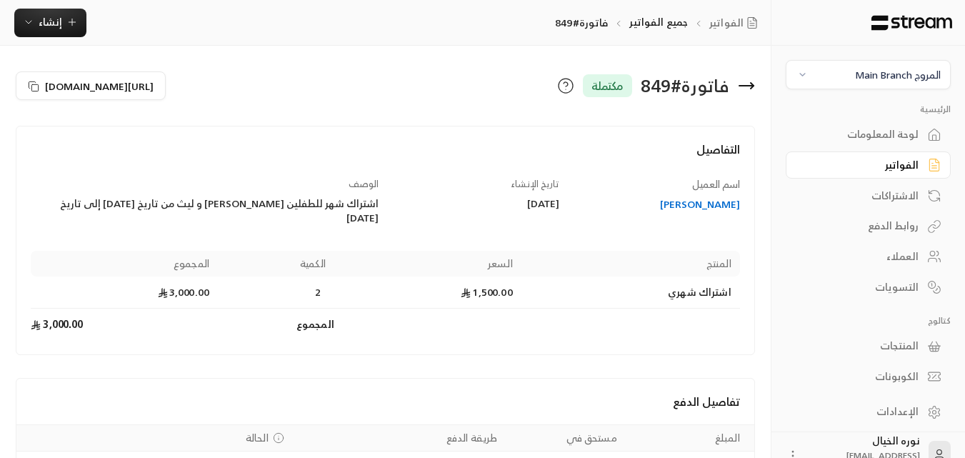
click at [680, 208] on div "[PERSON_NAME]" at bounding box center [656, 204] width 167 height 14
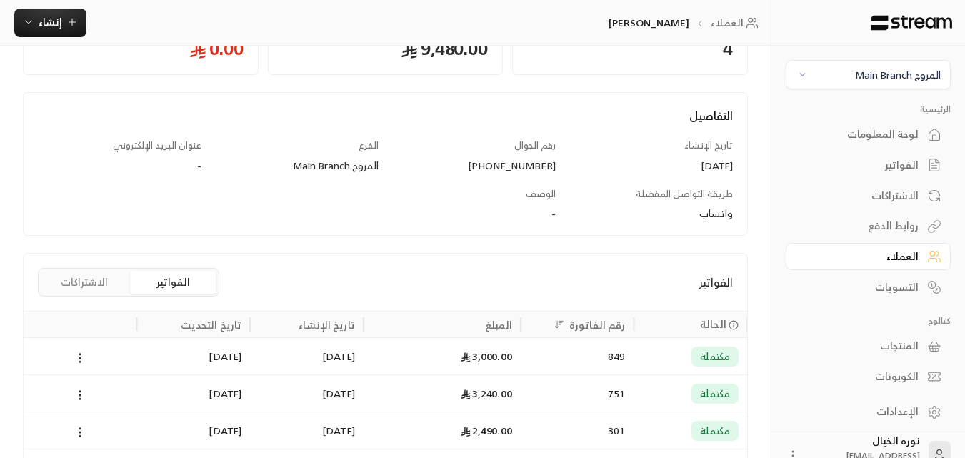
scroll to position [143, 0]
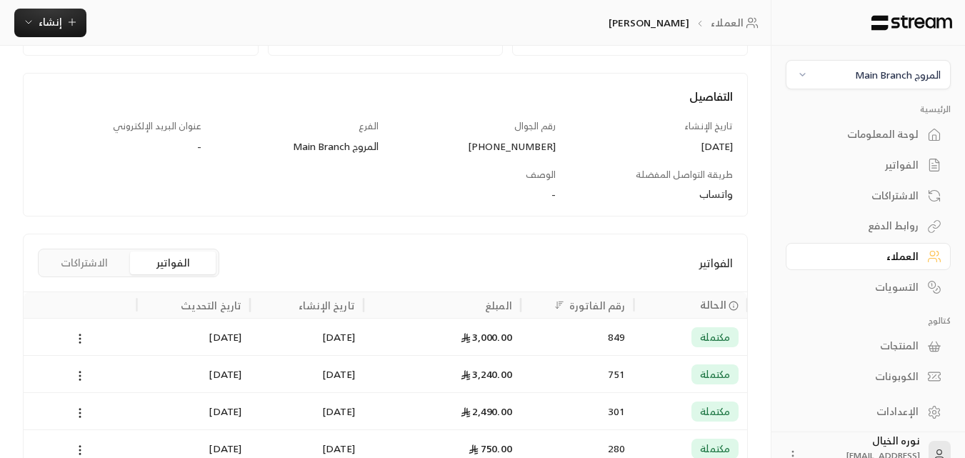
click at [675, 336] on div "مكتملة" at bounding box center [690, 336] width 96 height 36
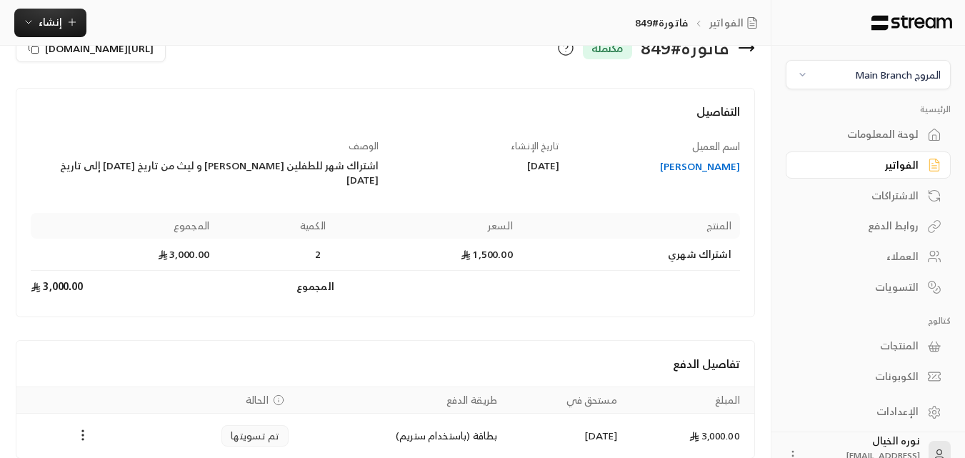
scroll to position [71, 0]
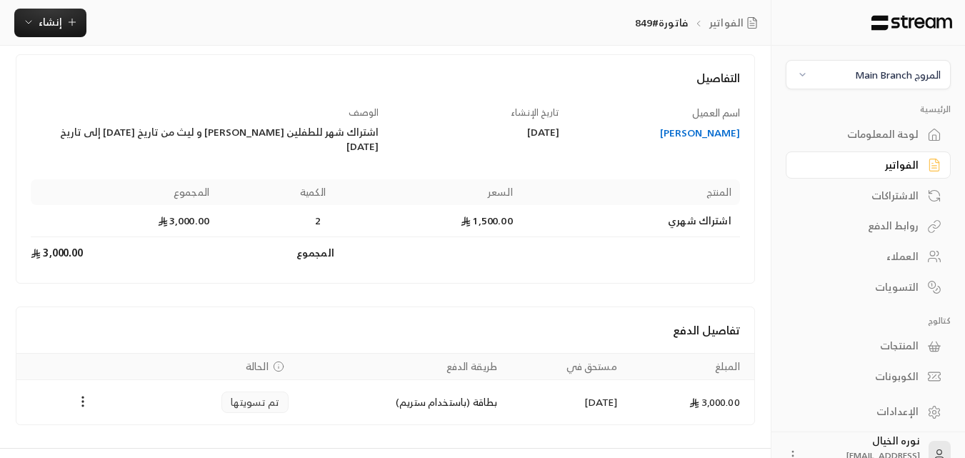
click at [897, 163] on div "الفواتير" at bounding box center [860, 165] width 115 height 14
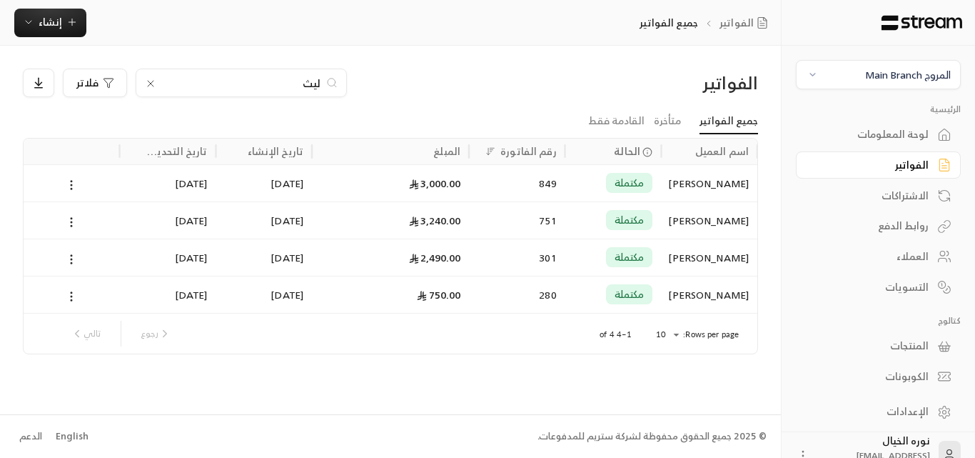
click at [253, 81] on input "ليث" at bounding box center [241, 83] width 158 height 16
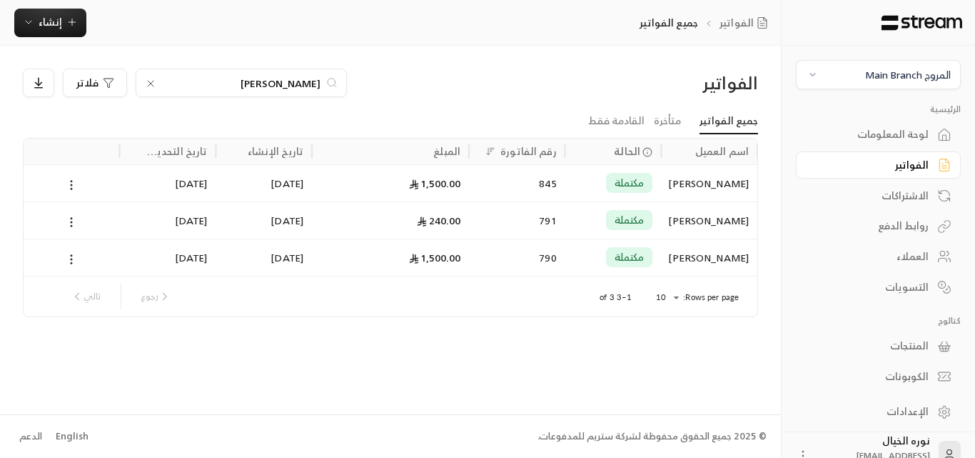
type input "[PERSON_NAME]"
click at [558, 183] on div "845" at bounding box center [517, 182] width 96 height 37
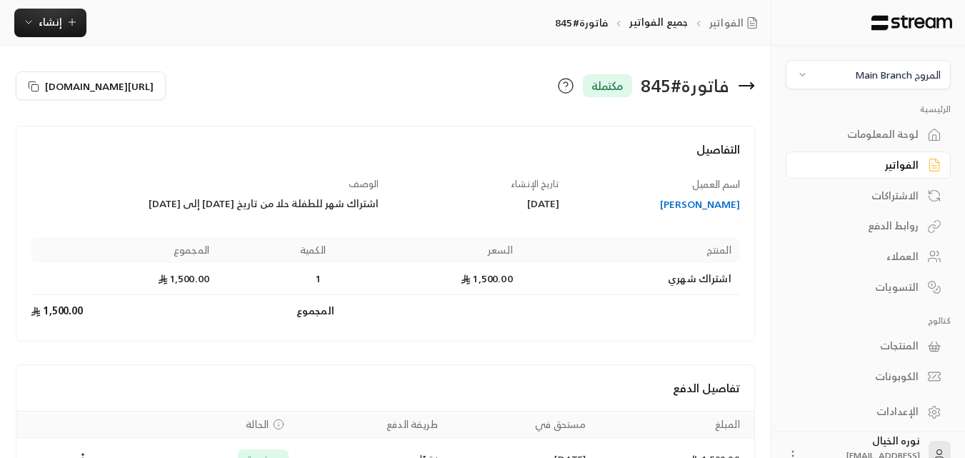
click at [704, 207] on div "[PERSON_NAME]" at bounding box center [656, 204] width 167 height 14
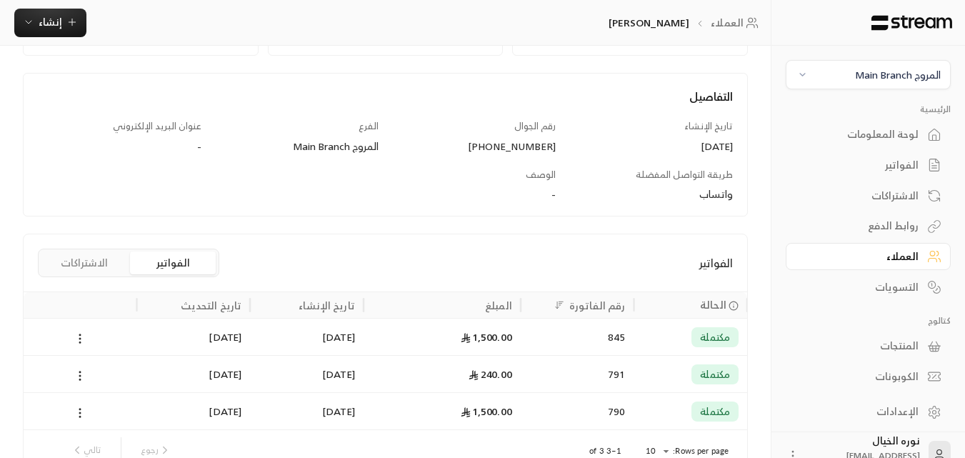
scroll to position [214, 0]
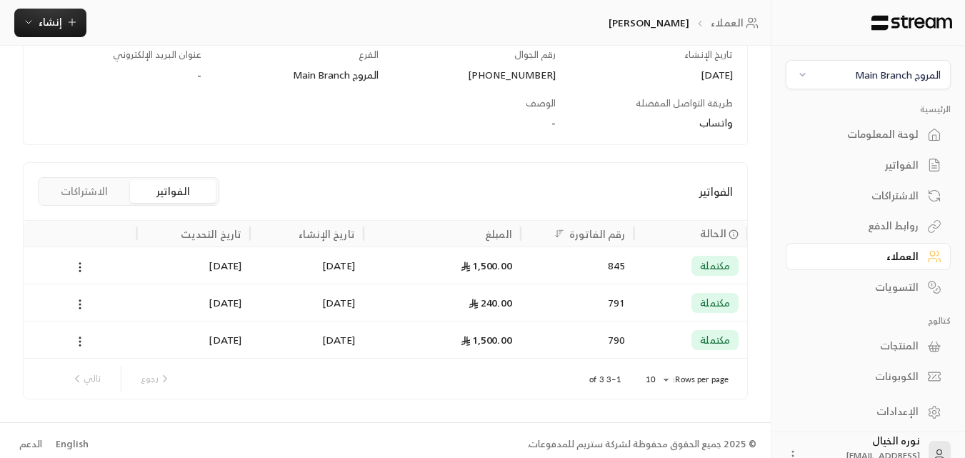
click at [498, 263] on div "1,500.00" at bounding box center [442, 265] width 140 height 36
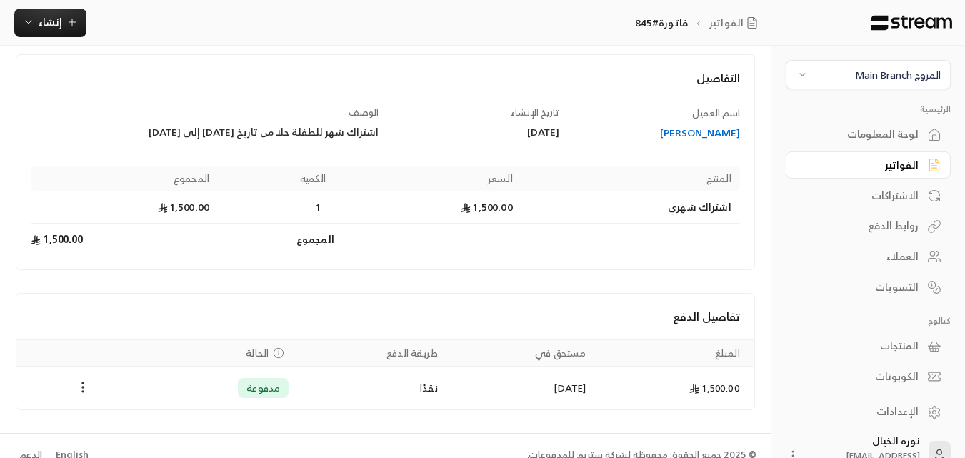
scroll to position [90, 0]
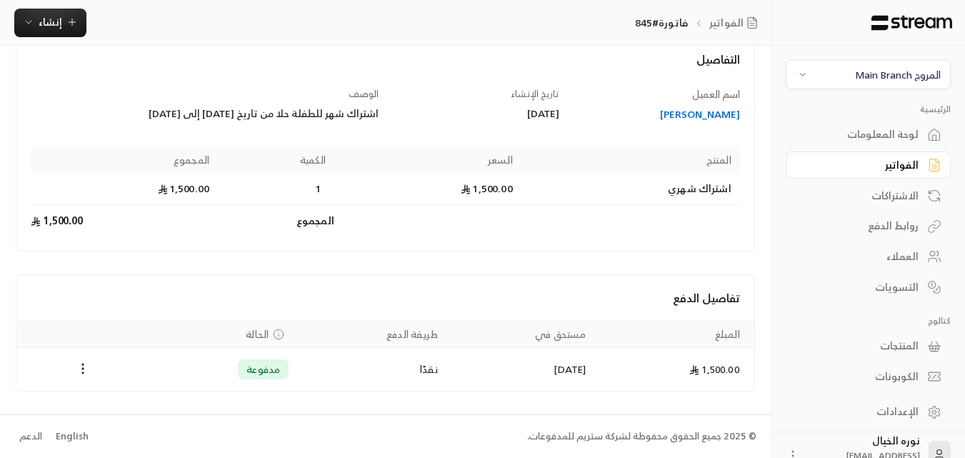
click at [873, 164] on div "الفواتير" at bounding box center [860, 165] width 115 height 14
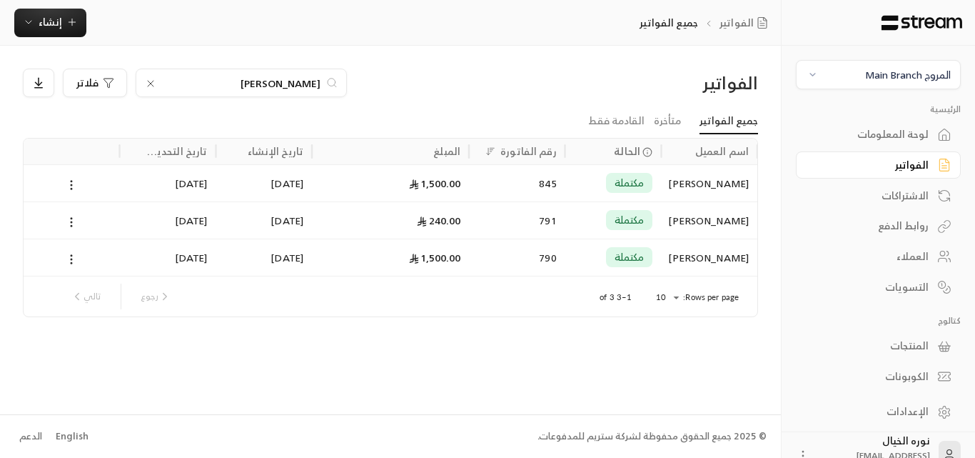
click at [277, 82] on input "[PERSON_NAME]" at bounding box center [241, 83] width 158 height 16
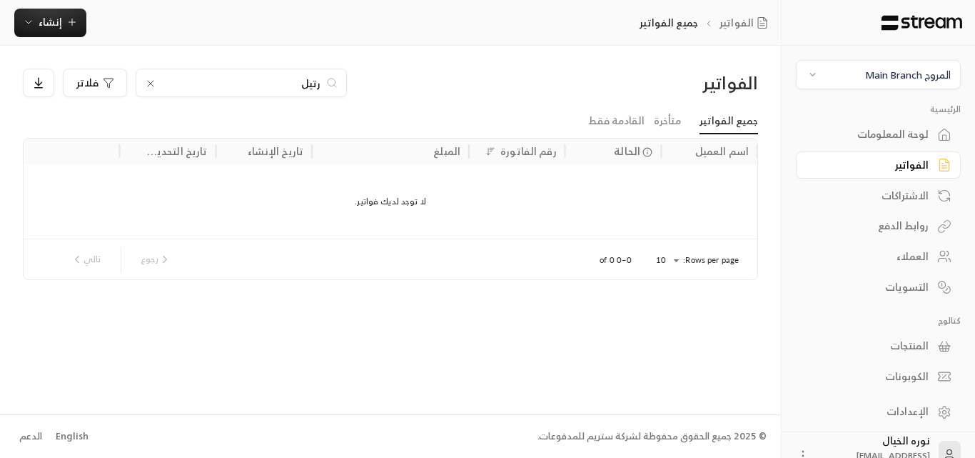
click at [277, 82] on input "رتيل" at bounding box center [241, 83] width 158 height 16
type input "ب"
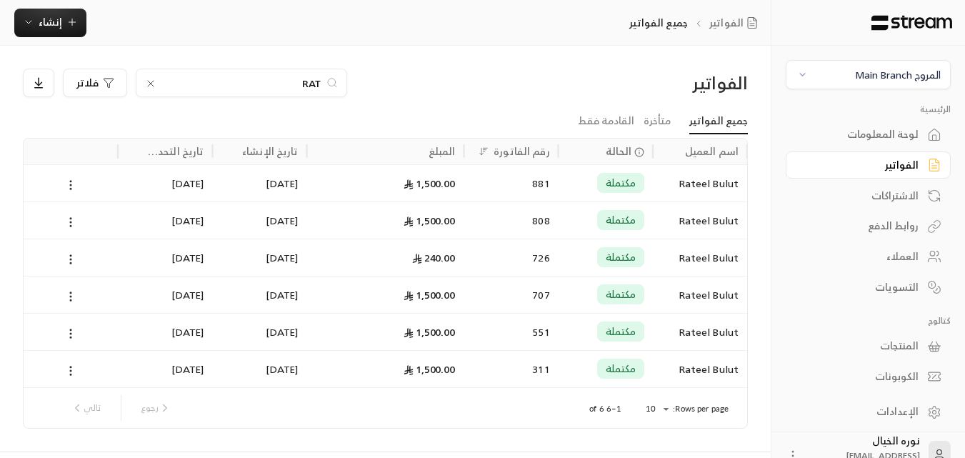
type input "RAT"
click at [643, 183] on div "مكتملة" at bounding box center [620, 183] width 47 height 20
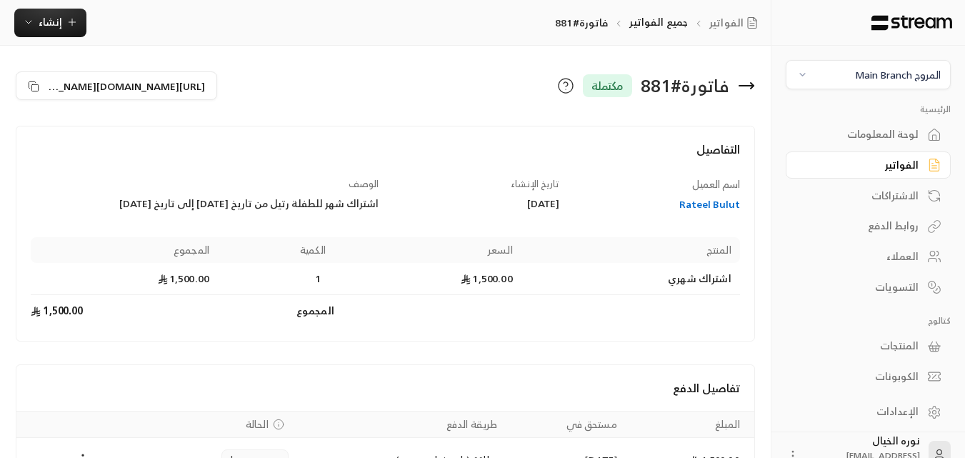
click at [905, 167] on div "الفواتير" at bounding box center [860, 165] width 115 height 14
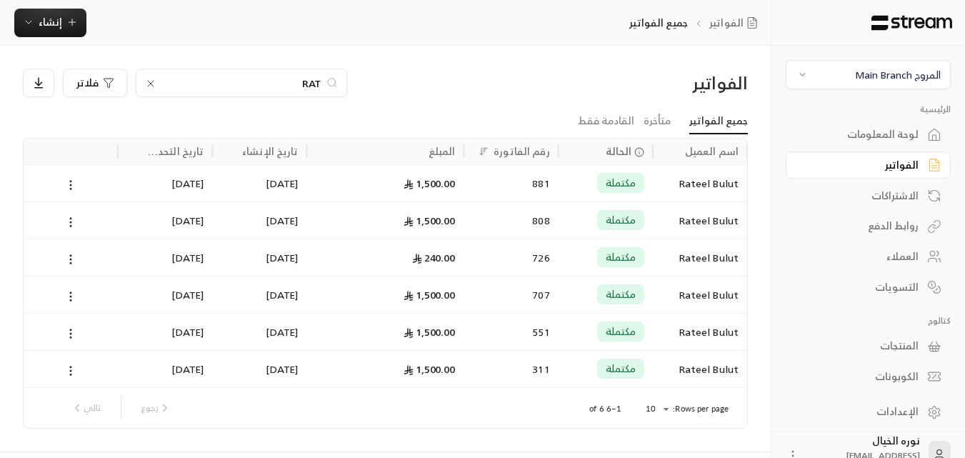
click at [281, 82] on input "RAT" at bounding box center [241, 83] width 158 height 16
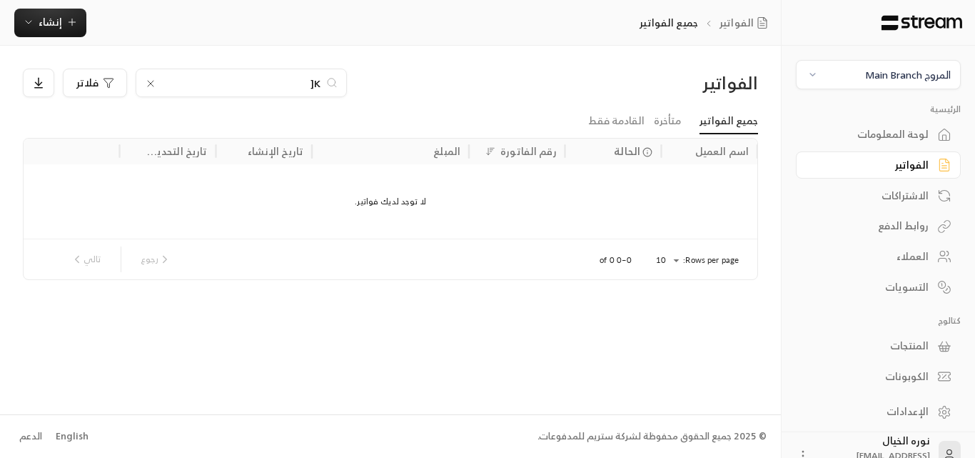
type input "K"
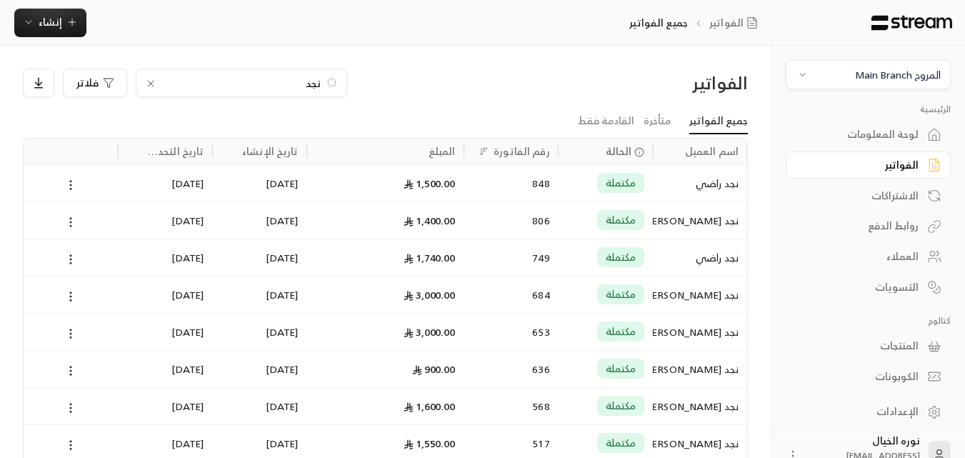
type input "نجد"
click at [456, 176] on div "1,500.00" at bounding box center [385, 182] width 157 height 37
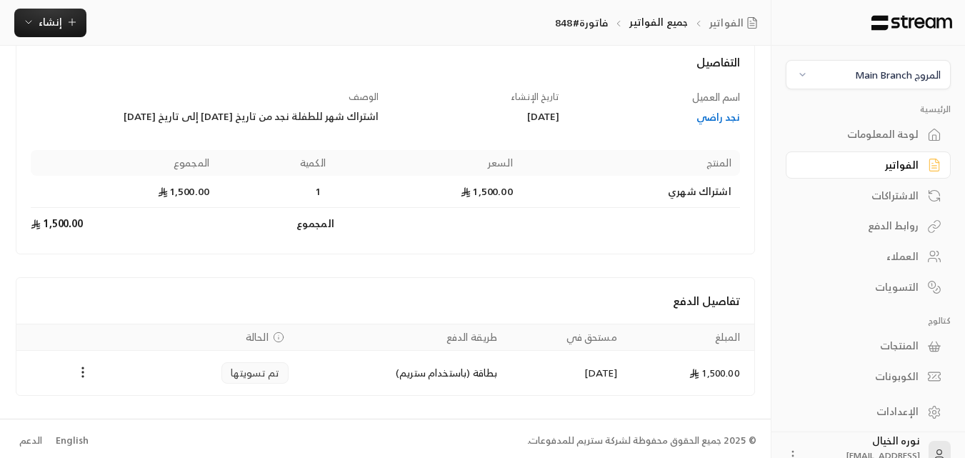
scroll to position [91, 0]
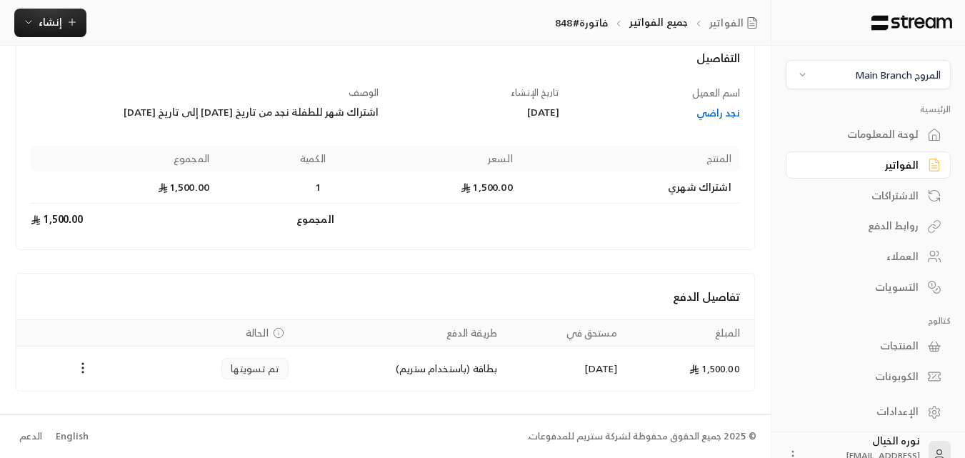
click at [711, 114] on div "نجد راضي" at bounding box center [656, 113] width 167 height 14
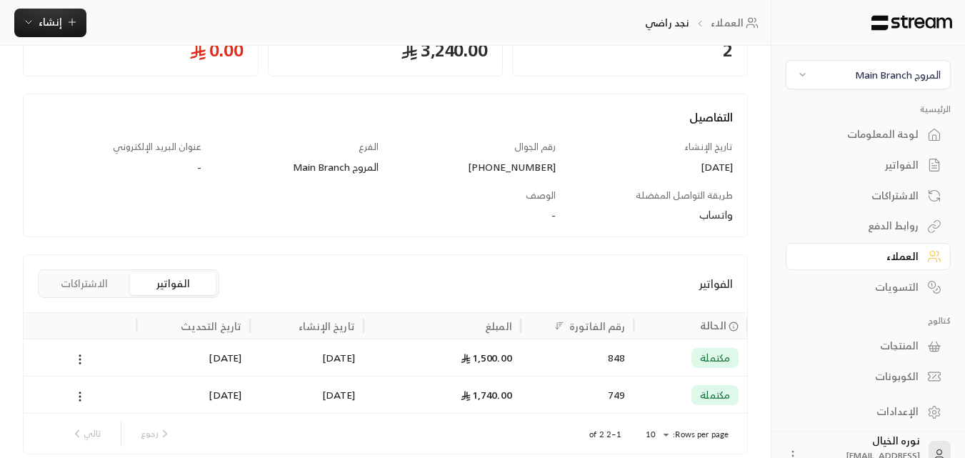
scroll to position [143, 0]
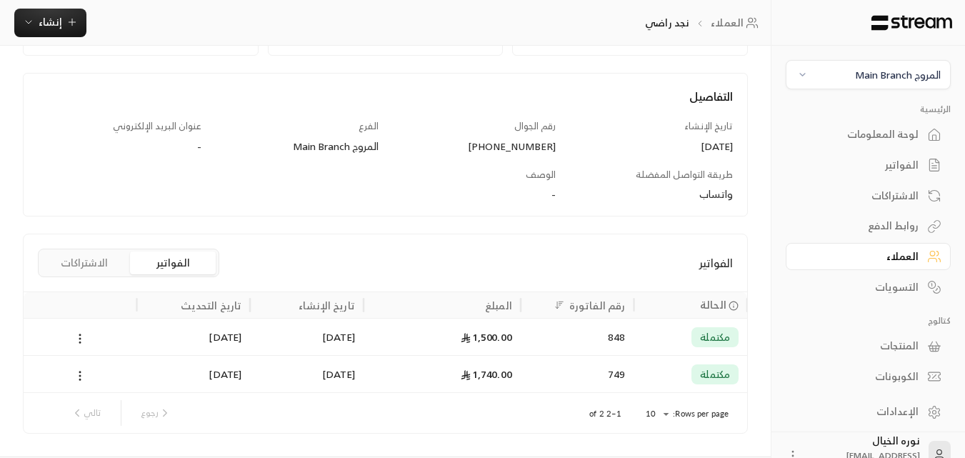
click at [566, 332] on div "848" at bounding box center [577, 336] width 96 height 36
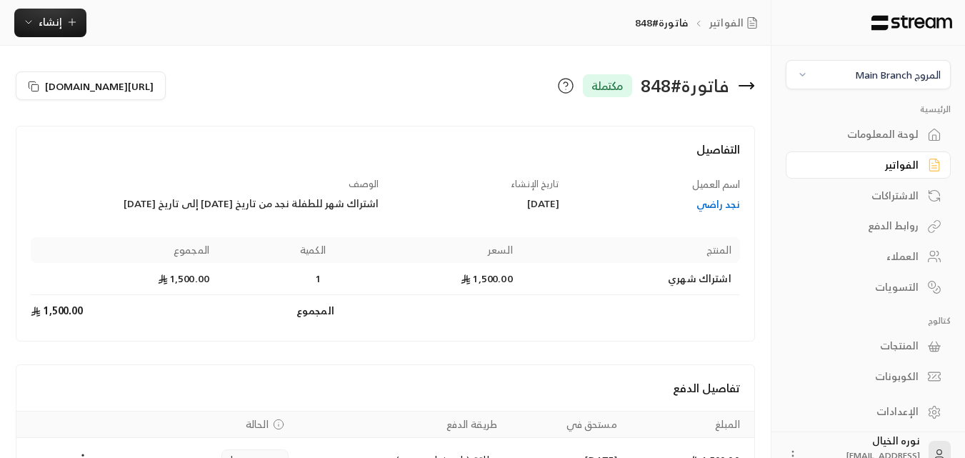
click at [899, 176] on link "الفواتير" at bounding box center [867, 165] width 165 height 28
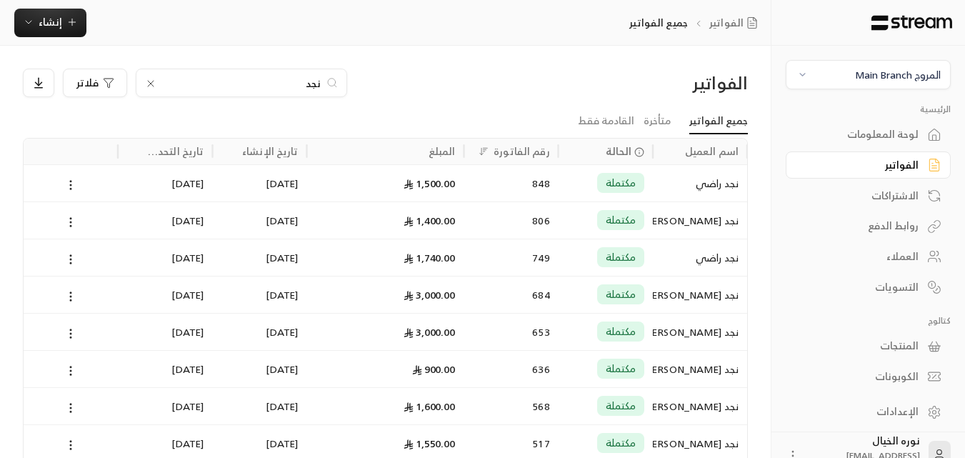
click at [292, 87] on input "نجد" at bounding box center [241, 83] width 158 height 16
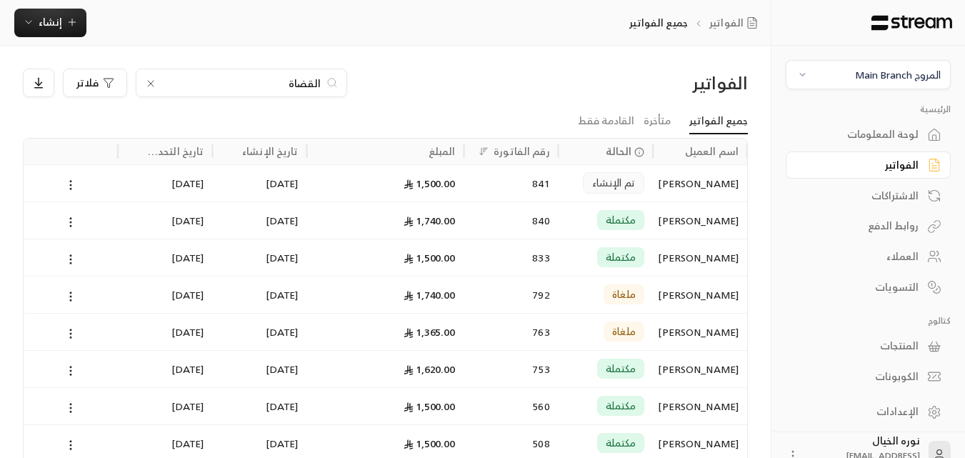
click at [293, 89] on input "القضاة" at bounding box center [241, 83] width 158 height 16
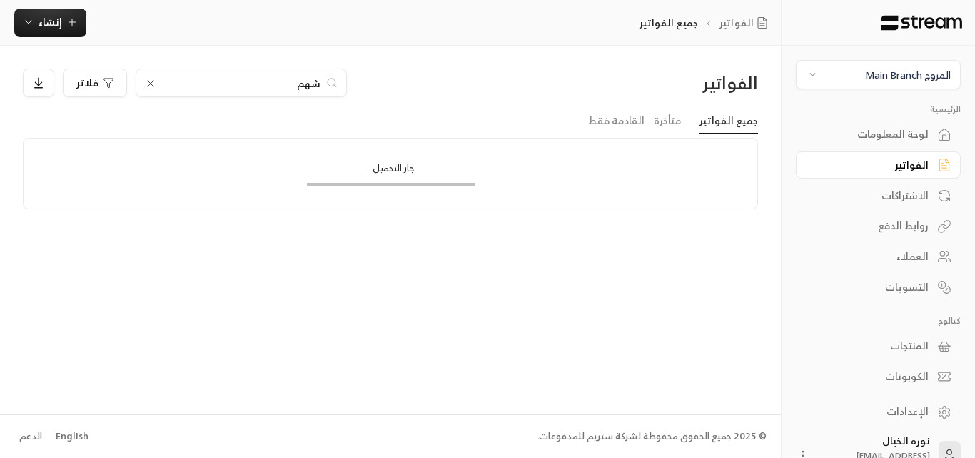
type input "شهم"
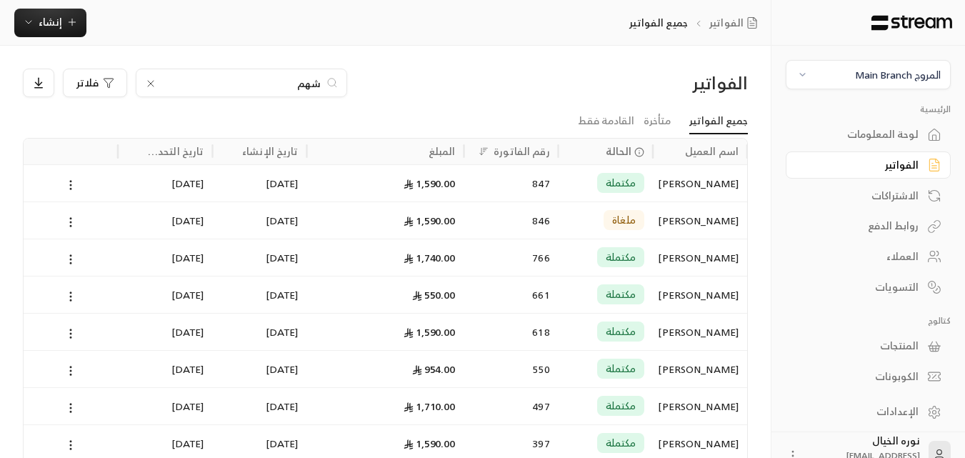
click at [667, 182] on div "[PERSON_NAME]" at bounding box center [699, 183] width 77 height 36
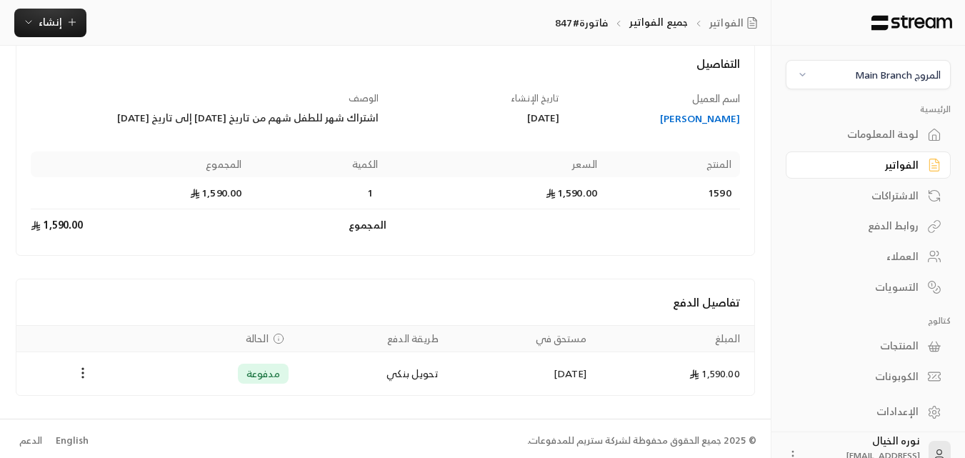
scroll to position [90, 0]
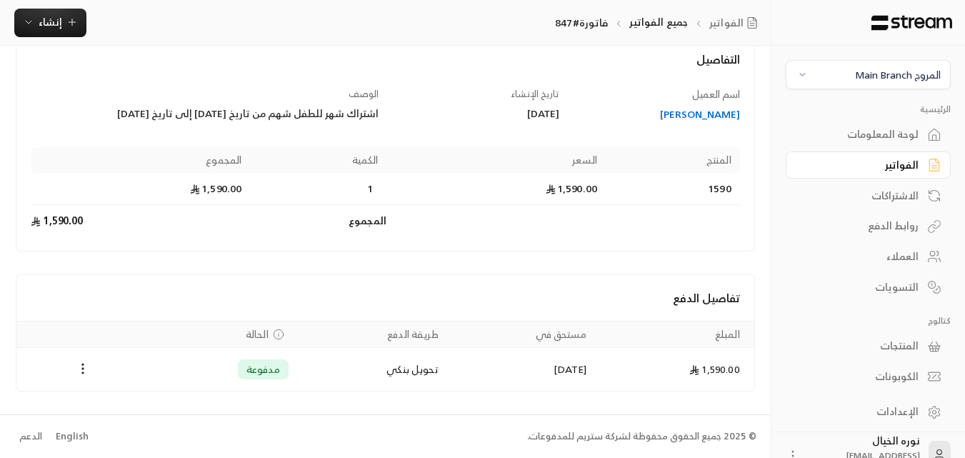
click at [707, 119] on div "[PERSON_NAME]" at bounding box center [656, 114] width 167 height 14
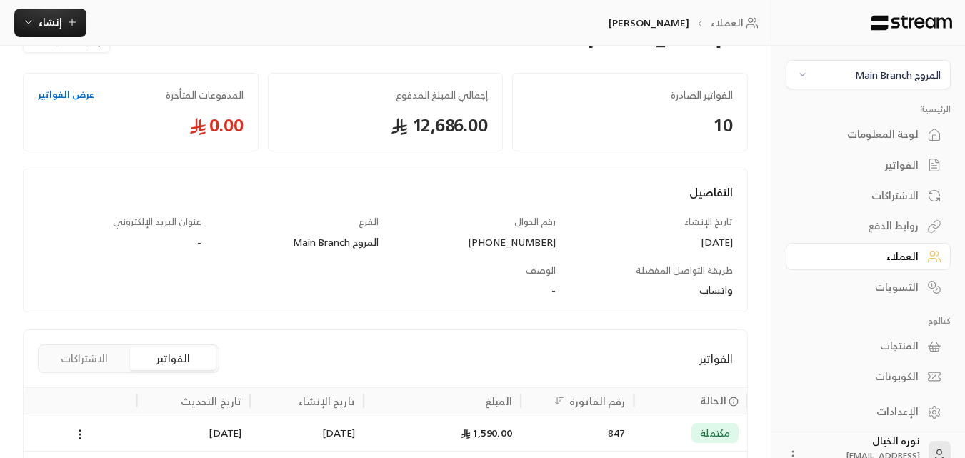
scroll to position [71, 0]
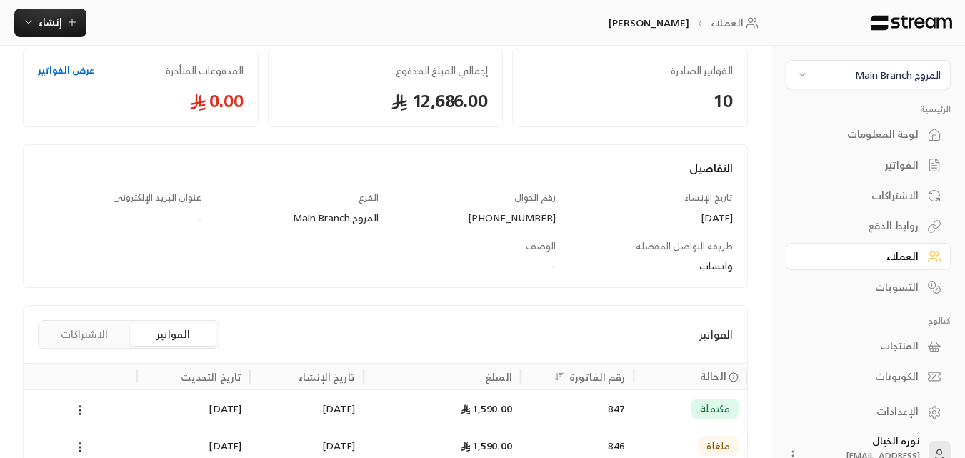
click at [597, 408] on div "847" at bounding box center [577, 408] width 96 height 36
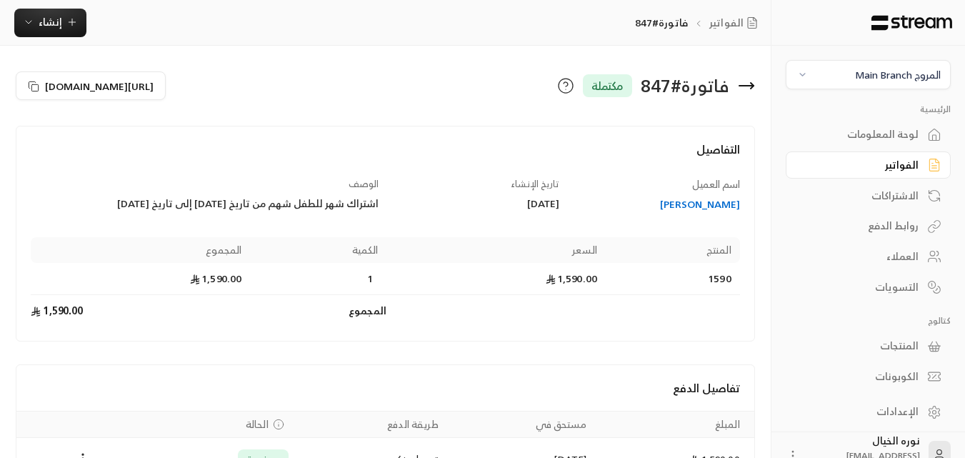
click at [906, 165] on div "الفواتير" at bounding box center [860, 165] width 115 height 14
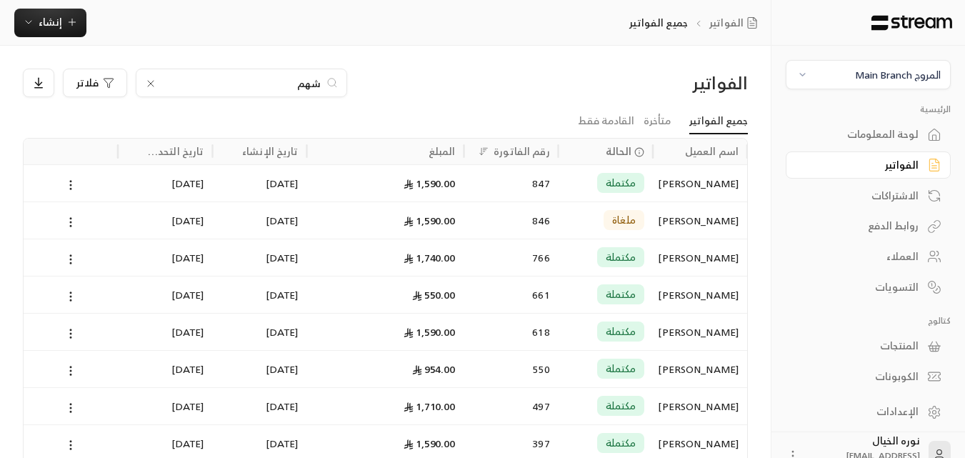
click at [295, 80] on input "شهم" at bounding box center [241, 83] width 158 height 16
click at [280, 81] on input "ال[PERSON_NAME]" at bounding box center [241, 83] width 158 height 16
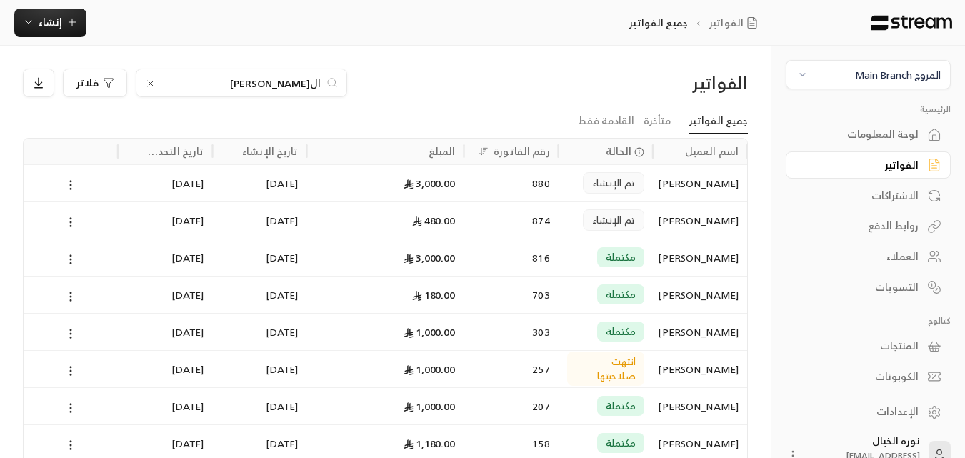
click at [280, 81] on input "ال[PERSON_NAME]" at bounding box center [241, 83] width 158 height 16
type input "[PERSON_NAME]"
click at [631, 176] on span "مكتملة" at bounding box center [620, 183] width 30 height 14
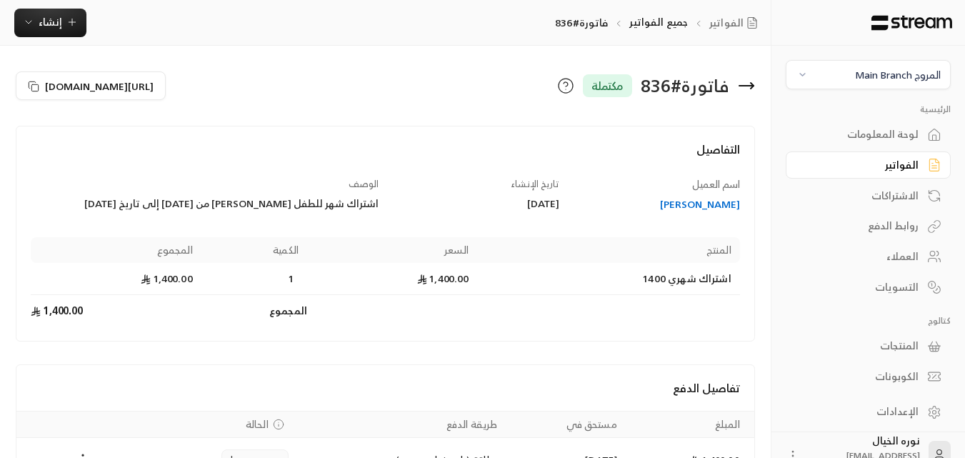
click at [905, 170] on div "الفواتير" at bounding box center [860, 165] width 115 height 14
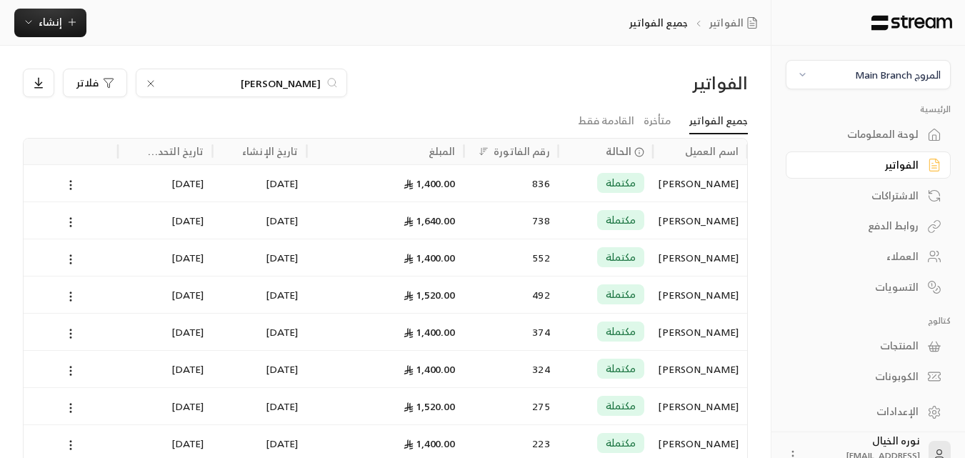
click at [318, 87] on input "[PERSON_NAME]" at bounding box center [241, 83] width 158 height 16
type input "[PERSON_NAME]"
click at [579, 178] on div "مكتملة" at bounding box center [605, 183] width 77 height 36
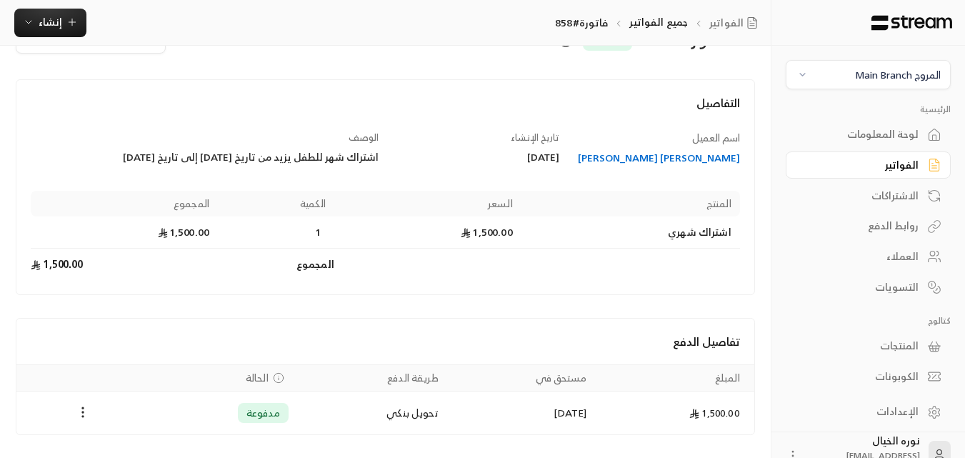
scroll to position [71, 0]
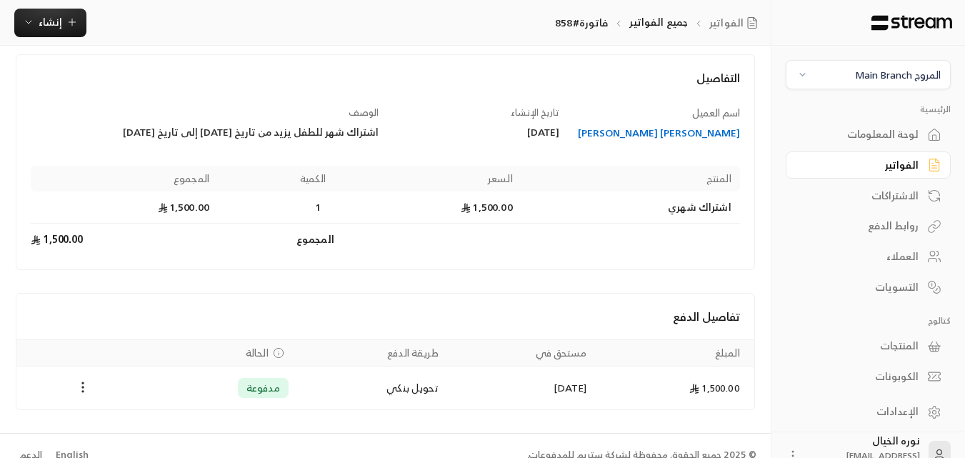
click at [688, 137] on div "[PERSON_NAME] [PERSON_NAME]" at bounding box center [656, 133] width 167 height 14
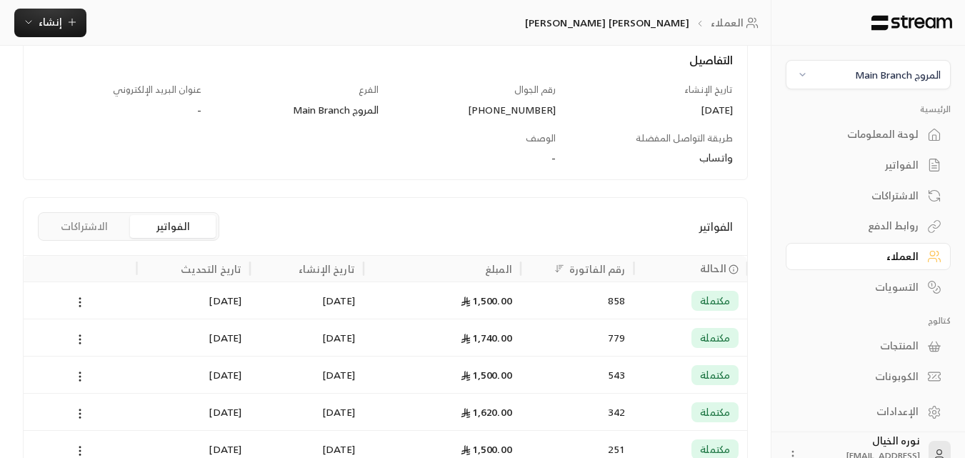
scroll to position [214, 0]
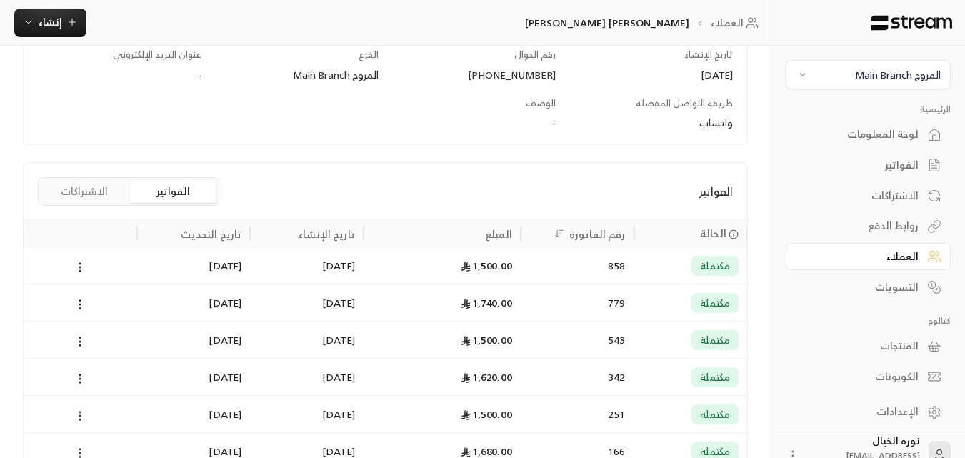
click at [546, 261] on div "858" at bounding box center [577, 265] width 96 height 36
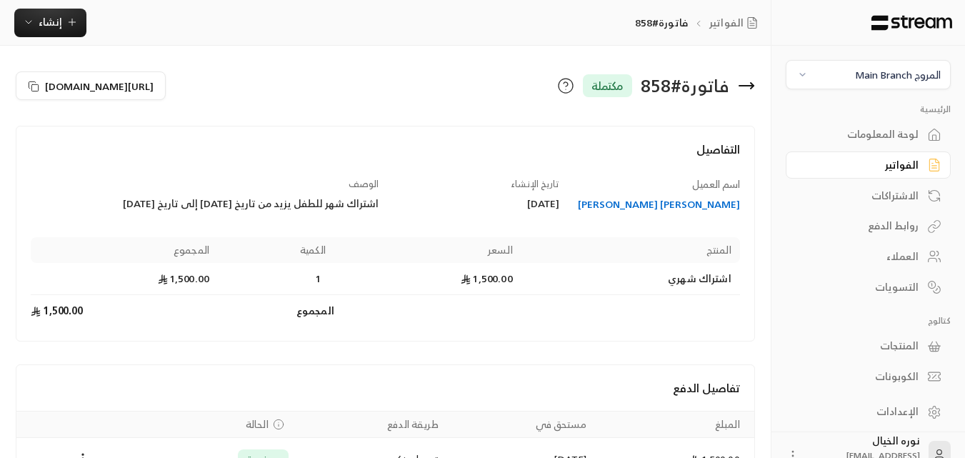
click at [245, 211] on div "اشتراك شهر للطفل يزيد من تاريخ [DATE] إلى تاريخ [DATE]" at bounding box center [205, 203] width 348 height 14
drag, startPoint x: 245, startPoint y: 211, endPoint x: 117, endPoint y: 204, distance: 128.0
click at [117, 204] on div "اشتراك شهر للطفل يزيد من تاريخ [DATE] إلى تاريخ [DATE]" at bounding box center [205, 203] width 348 height 14
click at [106, 201] on div "اشتراك شهر للطفل يزيد من تاريخ [DATE] إلى تاريخ [DATE]" at bounding box center [205, 203] width 348 height 14
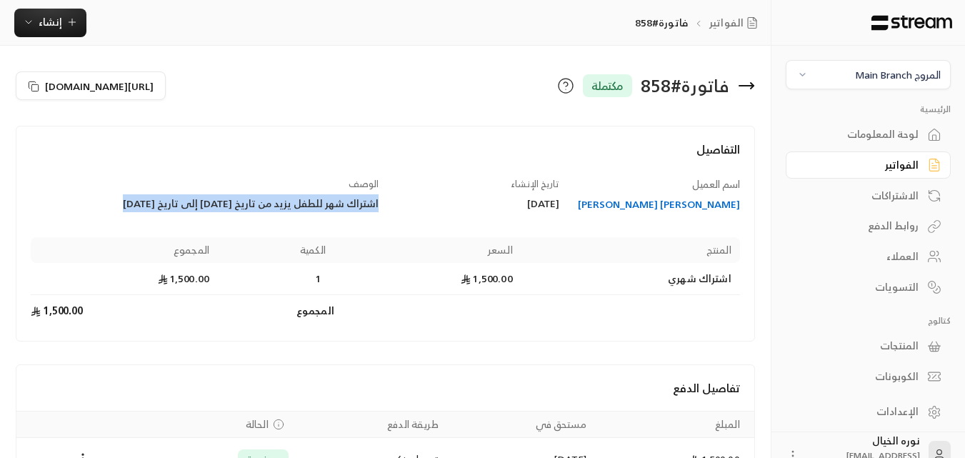
click at [106, 201] on div "اشتراك شهر للطفل يزيد من تاريخ [DATE] إلى تاريخ [DATE]" at bounding box center [205, 203] width 348 height 14
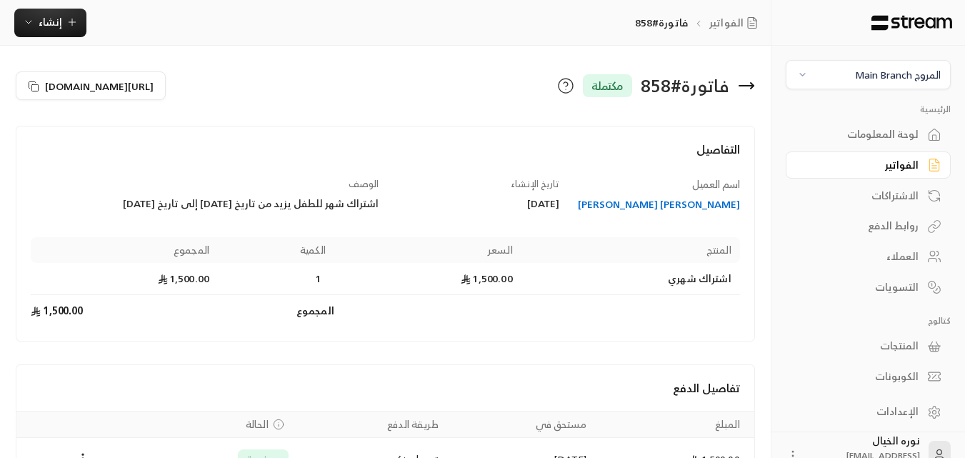
click at [106, 201] on div "اشتراك شهر للطفل يزيد من تاريخ [DATE] إلى تاريخ [DATE]" at bounding box center [205, 203] width 348 height 14
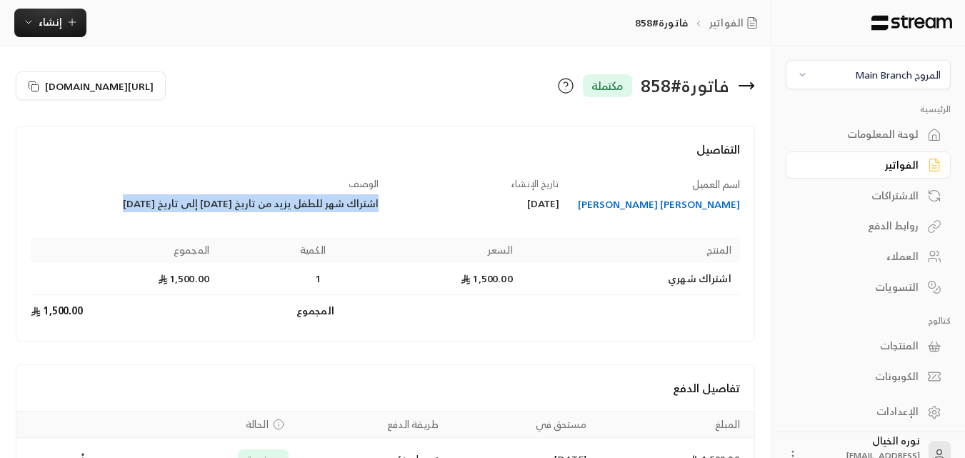
click at [106, 201] on div "اشتراك شهر للطفل يزيد من تاريخ [DATE] إلى تاريخ [DATE]" at bounding box center [205, 203] width 348 height 14
click at [884, 166] on div "الفواتير" at bounding box center [860, 165] width 115 height 14
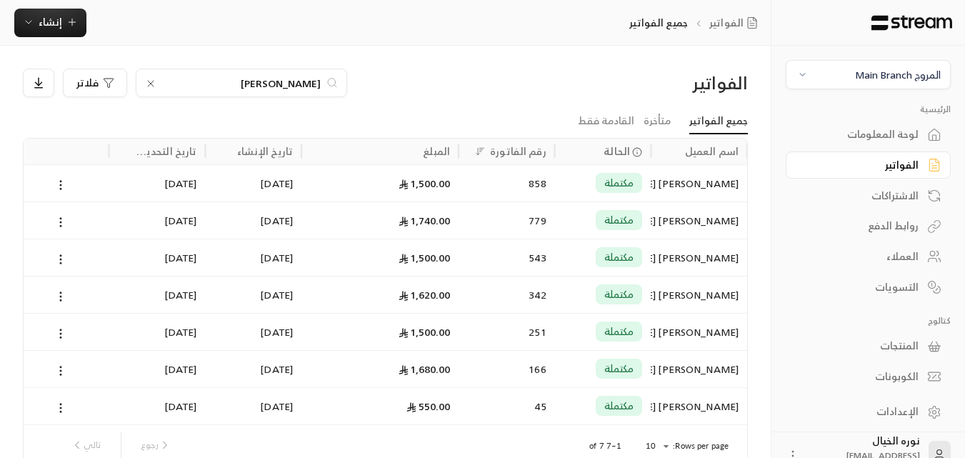
click at [238, 88] on input "[PERSON_NAME]" at bounding box center [241, 83] width 158 height 16
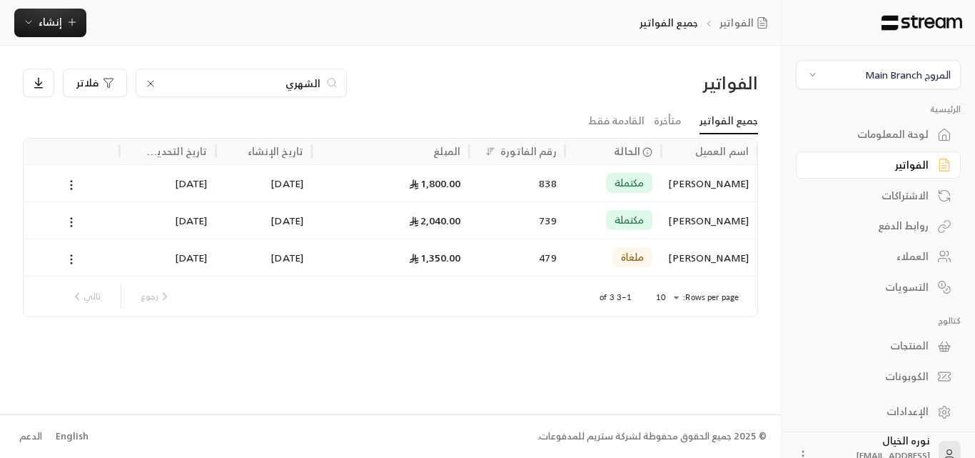
type input "الشهري"
click at [678, 178] on div "[PERSON_NAME]" at bounding box center [709, 183] width 79 height 36
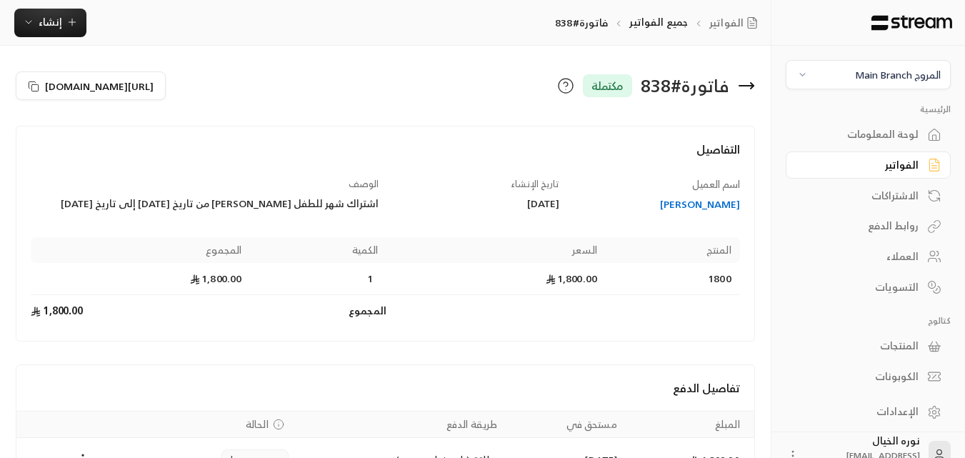
click at [897, 171] on div "الفواتير" at bounding box center [860, 165] width 115 height 14
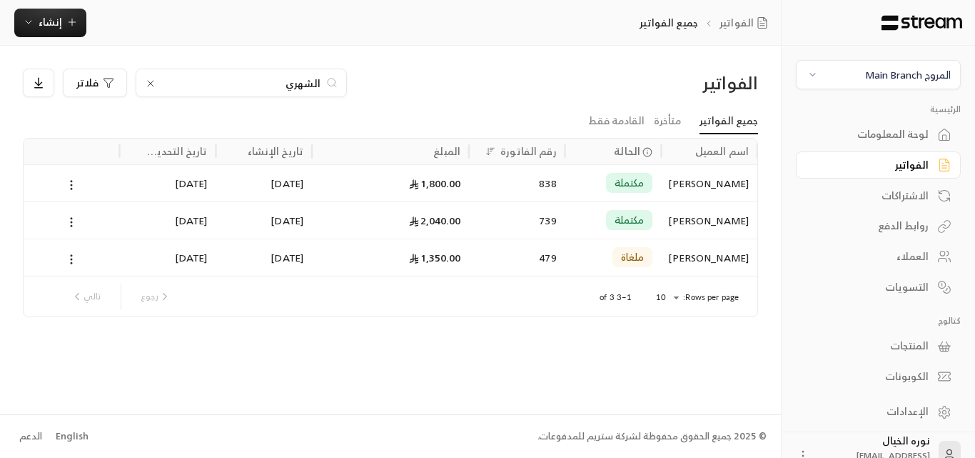
click at [301, 85] on input "الشهري" at bounding box center [241, 83] width 158 height 16
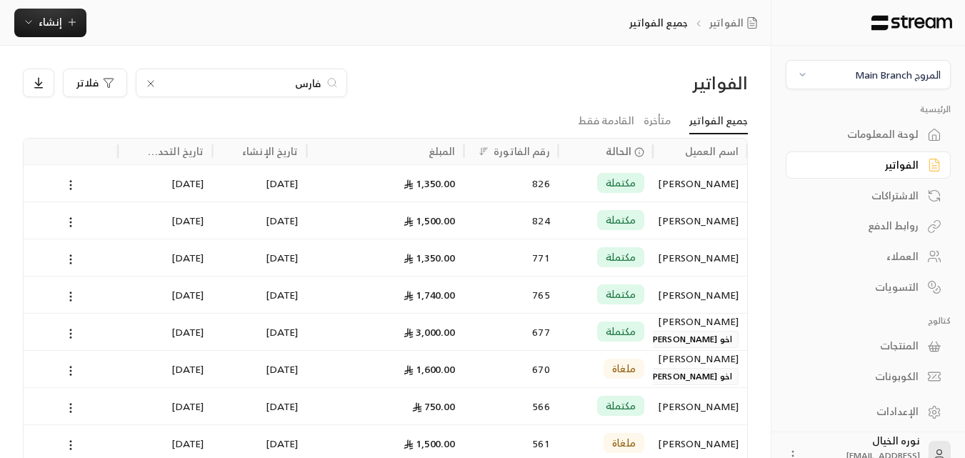
type input "فارس"
click at [671, 173] on div "[PERSON_NAME]" at bounding box center [699, 183] width 77 height 36
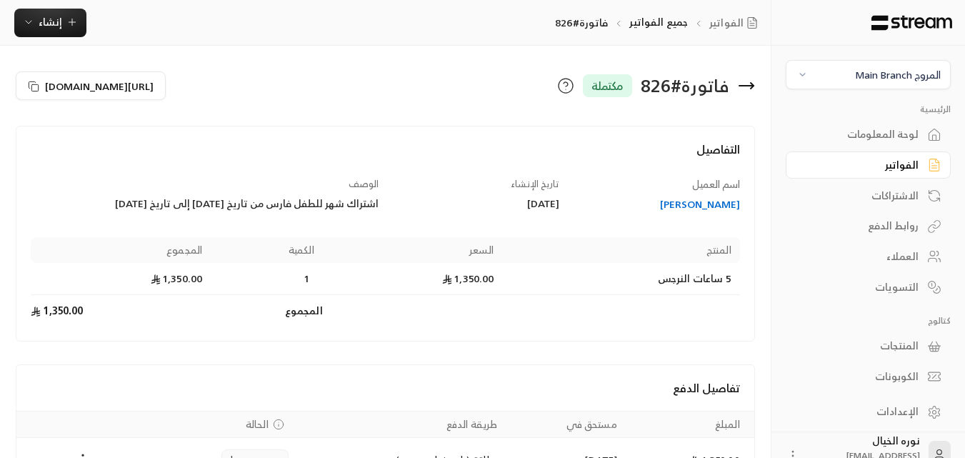
click at [909, 165] on div "الفواتير" at bounding box center [860, 165] width 115 height 14
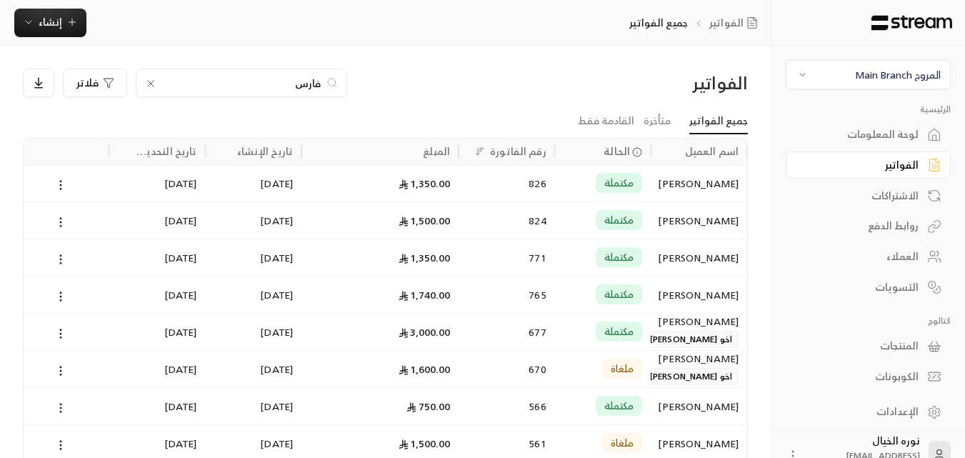
click at [283, 93] on div "فارس" at bounding box center [241, 83] width 211 height 29
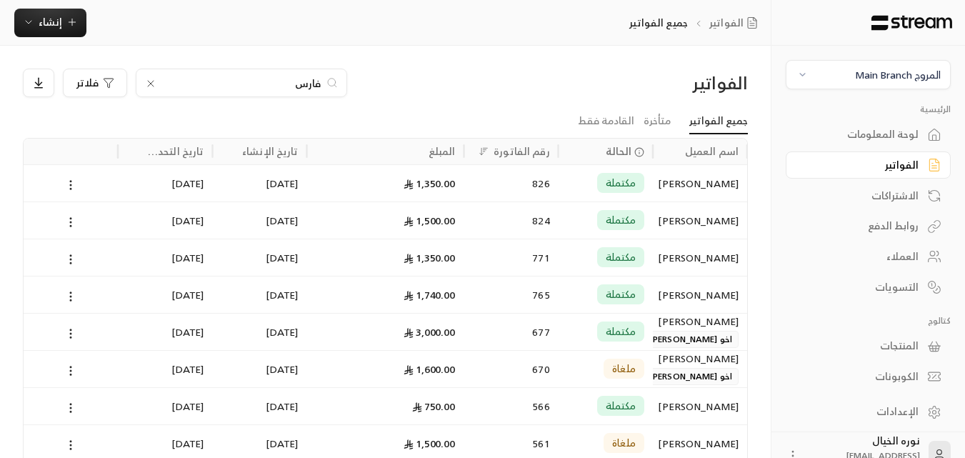
click at [305, 83] on input "فارس" at bounding box center [241, 83] width 158 height 16
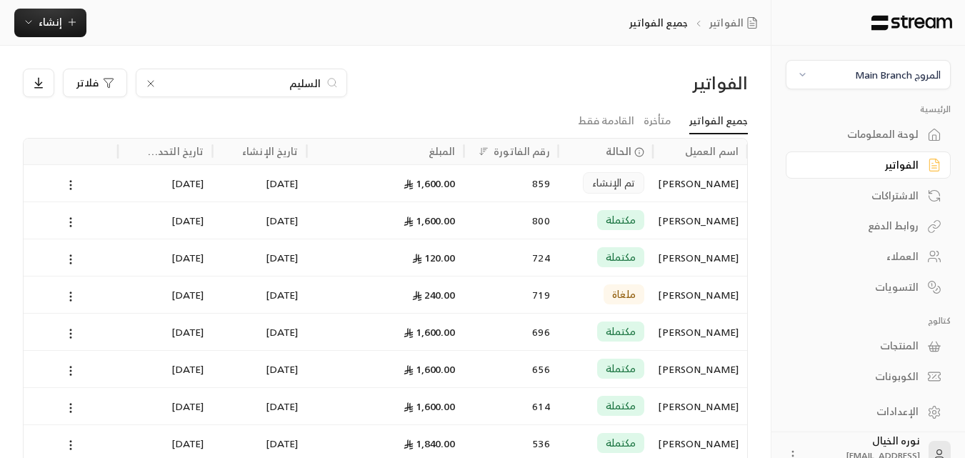
click at [291, 88] on input "السليم" at bounding box center [241, 83] width 158 height 16
type input "[PERSON_NAME]"
click at [613, 187] on span "مكتملة" at bounding box center [620, 183] width 30 height 14
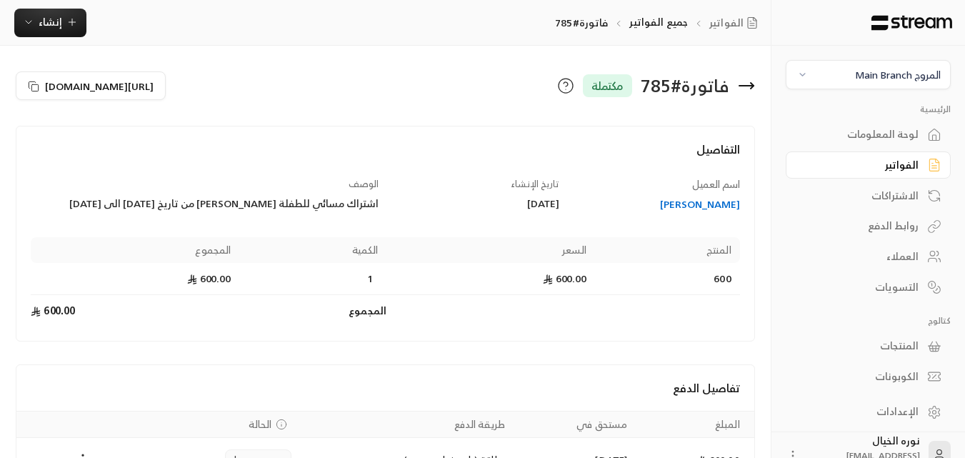
click at [715, 205] on div "[PERSON_NAME]" at bounding box center [656, 204] width 167 height 14
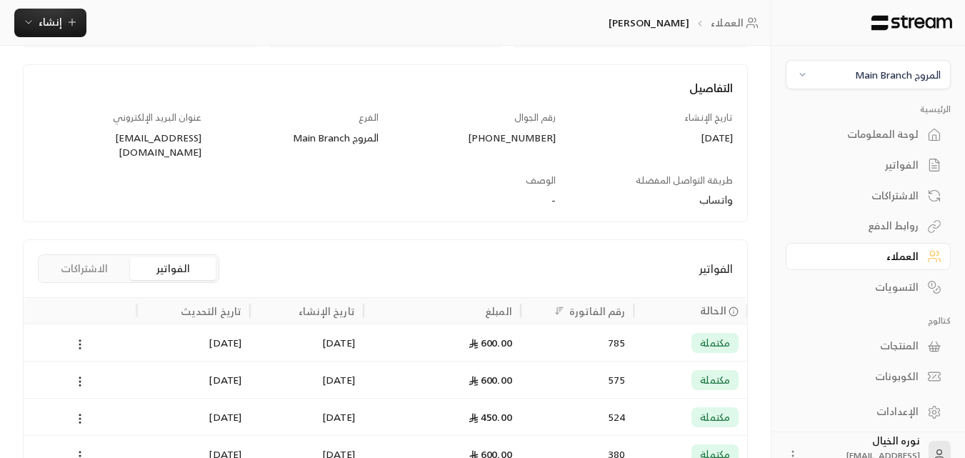
scroll to position [185, 0]
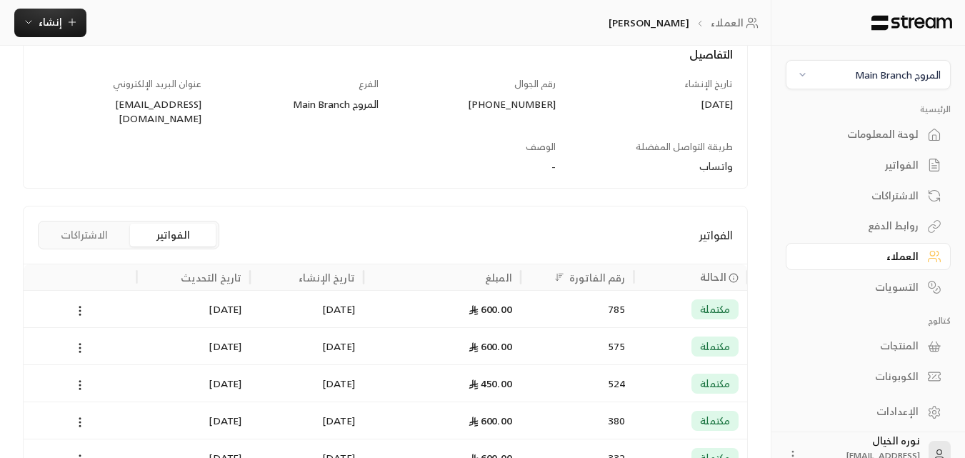
click at [708, 302] on span "مكتملة" at bounding box center [715, 309] width 30 height 14
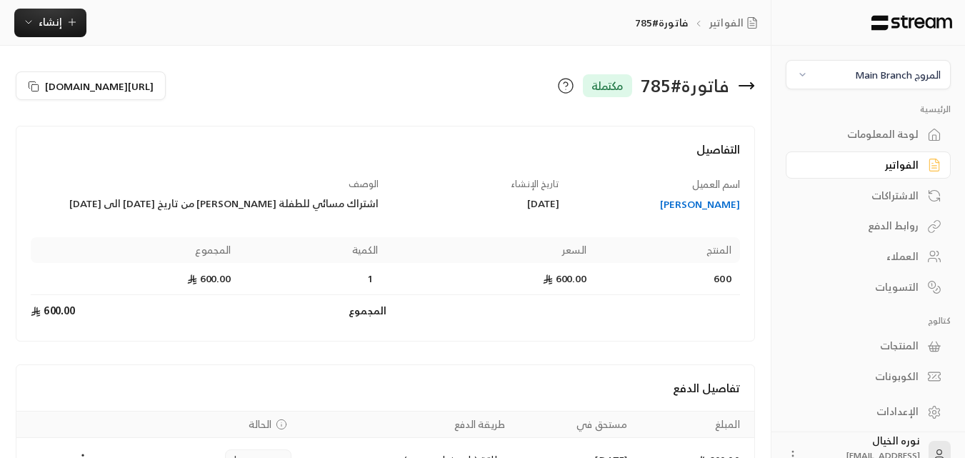
click at [691, 203] on div "[PERSON_NAME]" at bounding box center [656, 204] width 167 height 14
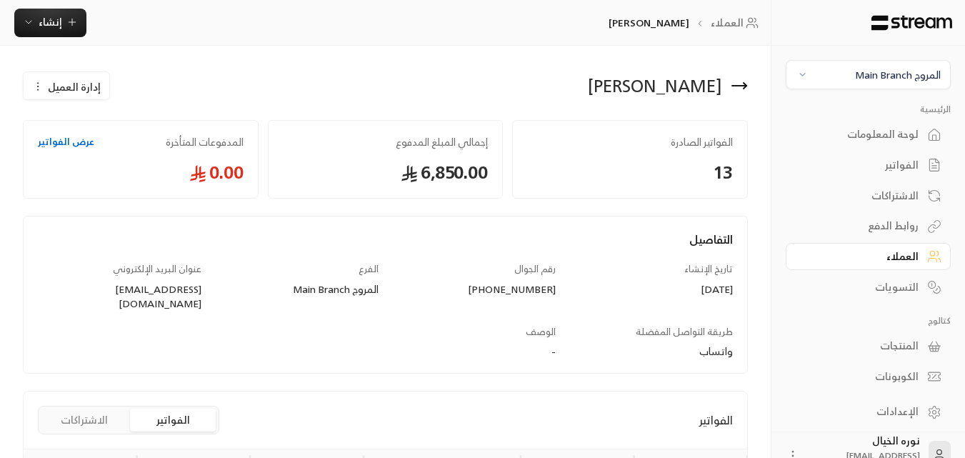
click at [890, 165] on div "الفواتير" at bounding box center [860, 165] width 115 height 14
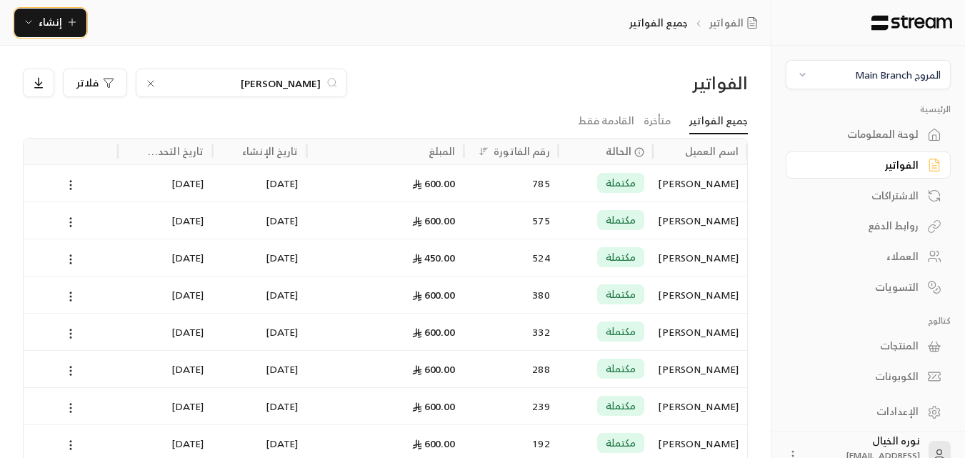
click at [52, 11] on button "إنشاء" at bounding box center [50, 23] width 72 height 29
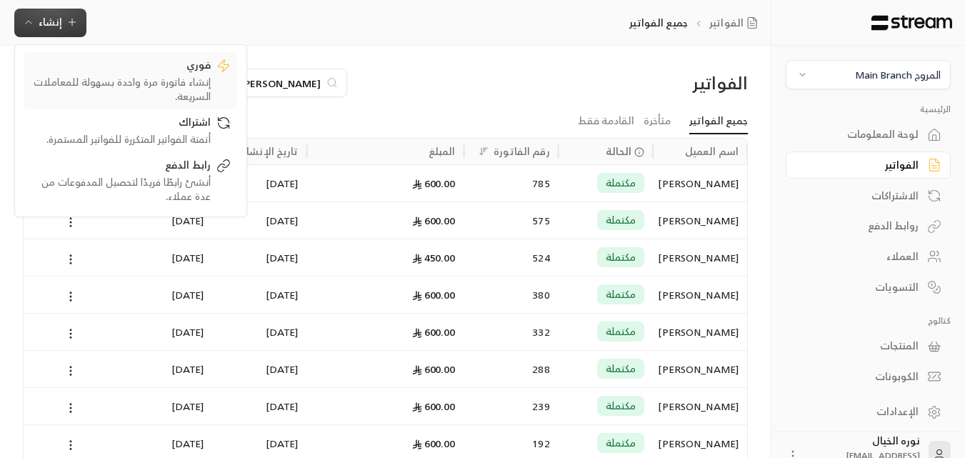
click at [198, 91] on div "إنشاء فاتورة مرة واحدة بسهولة للمعاملات السريعة." at bounding box center [121, 89] width 180 height 29
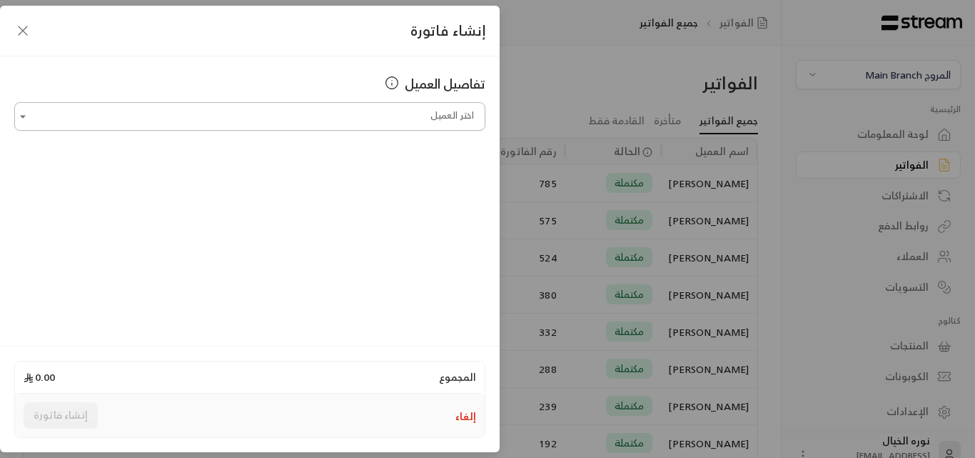
click at [406, 130] on div "اختر العميل" at bounding box center [249, 116] width 471 height 29
click at [375, 186] on span "[PHONE_NUMBER]" at bounding box center [328, 192] width 94 height 16
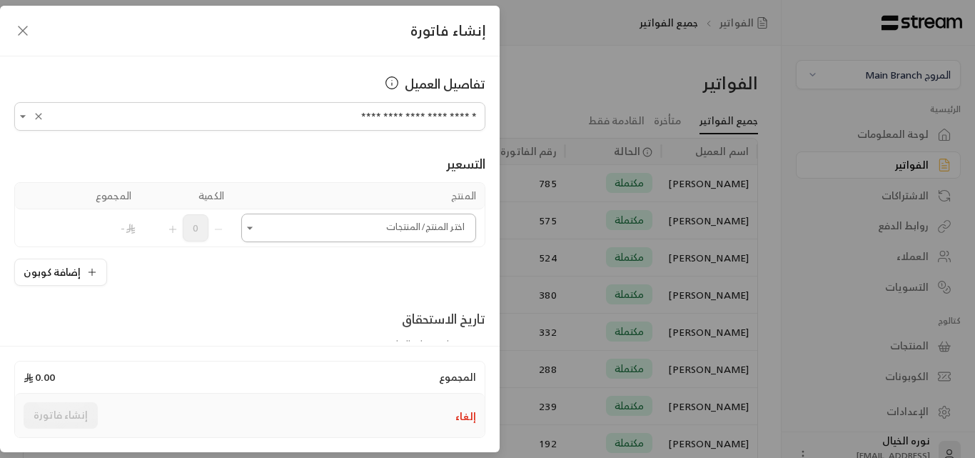
type input "**********"
click at [424, 228] on input "اختر العميل" at bounding box center [358, 228] width 235 height 25
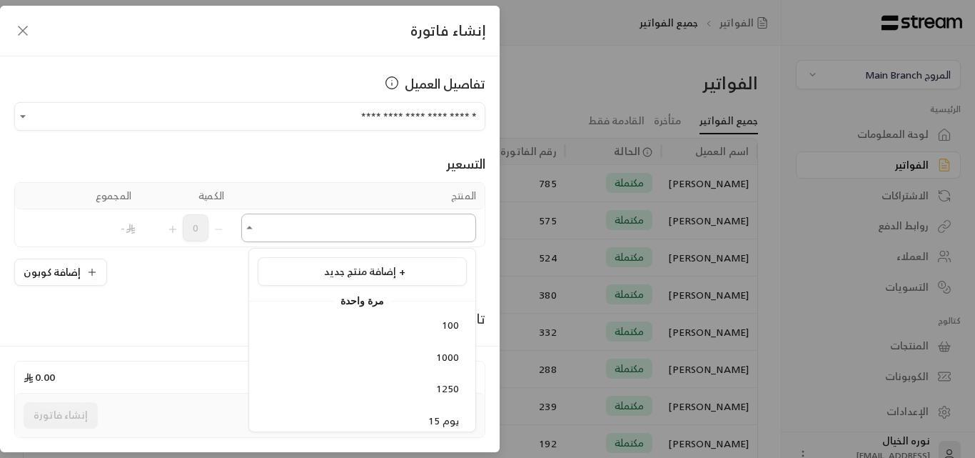
click at [424, 228] on input "اختر العميل" at bounding box center [358, 228] width 235 height 25
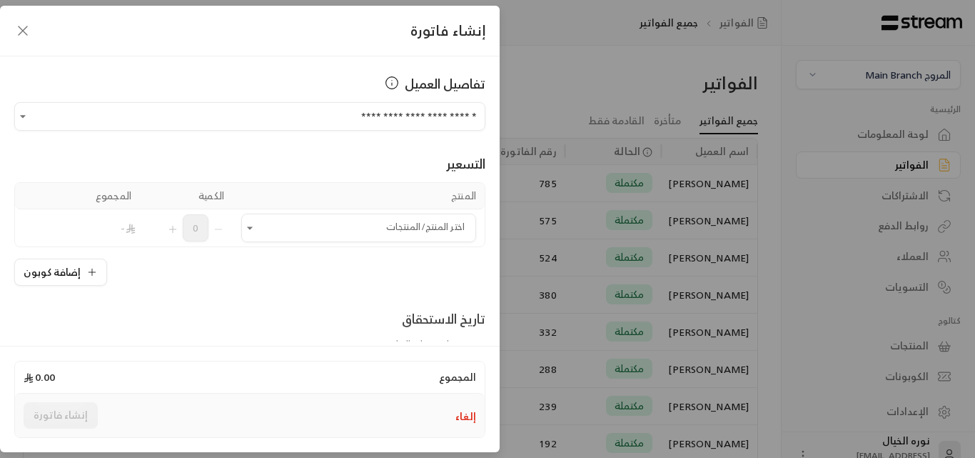
click at [419, 180] on div "التسعير المنتج الكمية المجموع اختر المنتج/المنتجات اختر المنتج/المنتجات 0 - إضا…" at bounding box center [249, 208] width 471 height 155
click at [419, 226] on input "اختر العميل" at bounding box center [358, 228] width 235 height 25
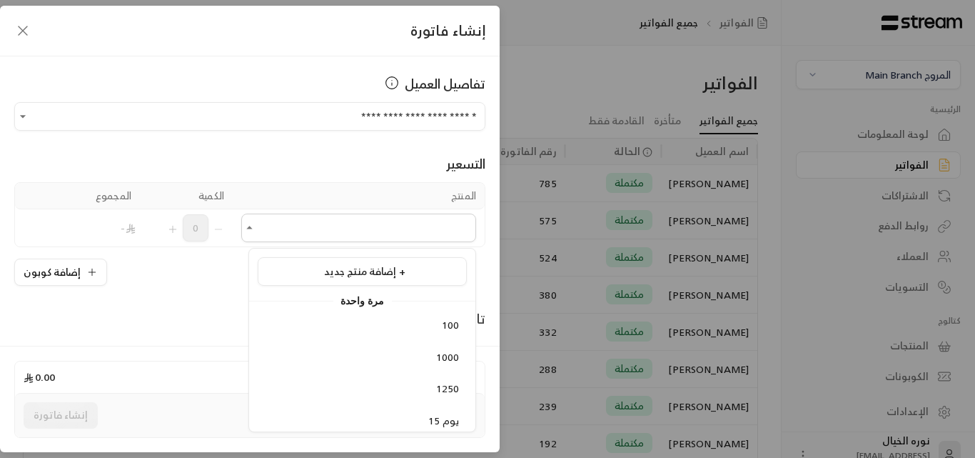
click at [21, 34] on icon "button" at bounding box center [22, 30] width 17 height 17
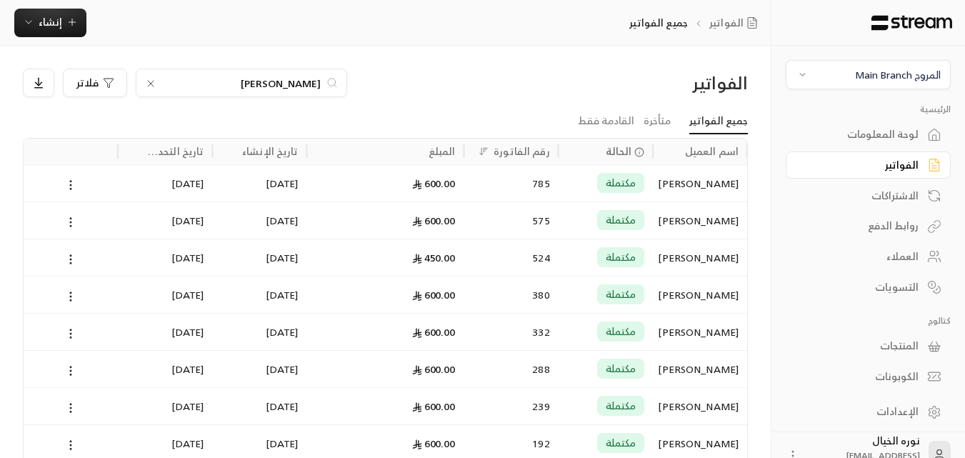
click at [676, 182] on div "[PERSON_NAME]" at bounding box center [699, 183] width 77 height 36
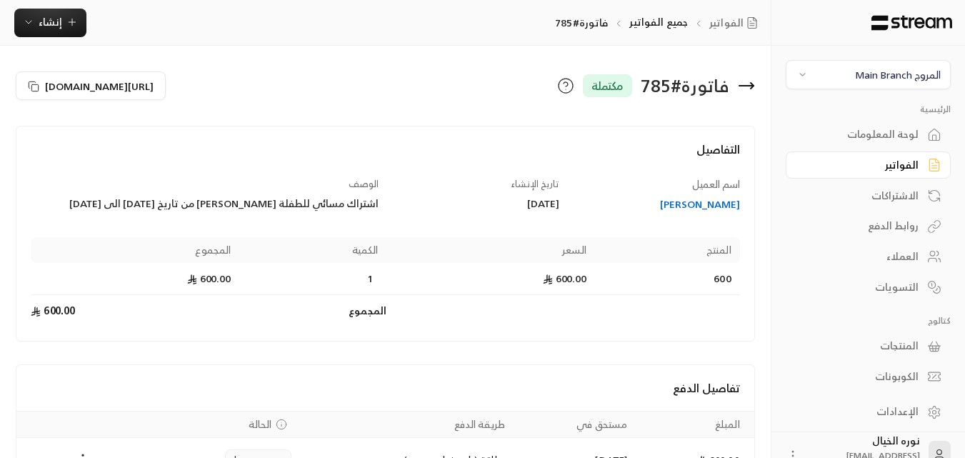
click at [905, 171] on div "الفواتير" at bounding box center [860, 165] width 115 height 14
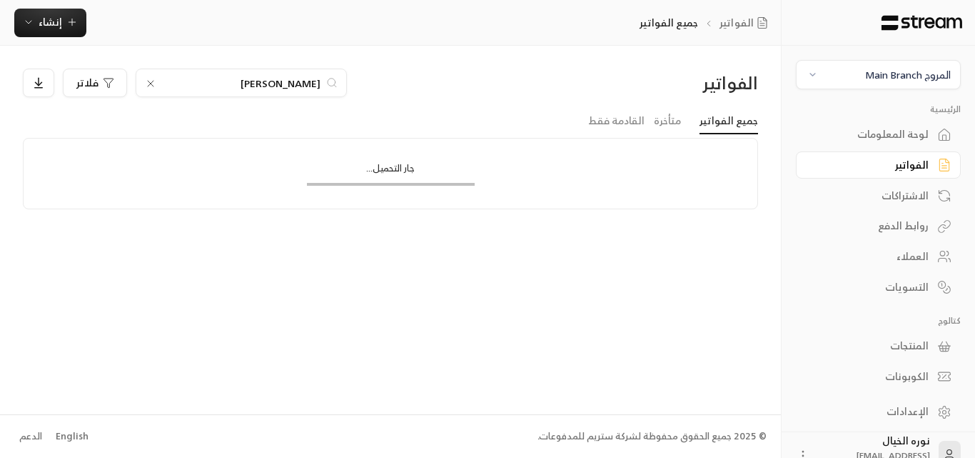
click at [250, 85] on input "[PERSON_NAME]" at bounding box center [241, 83] width 158 height 16
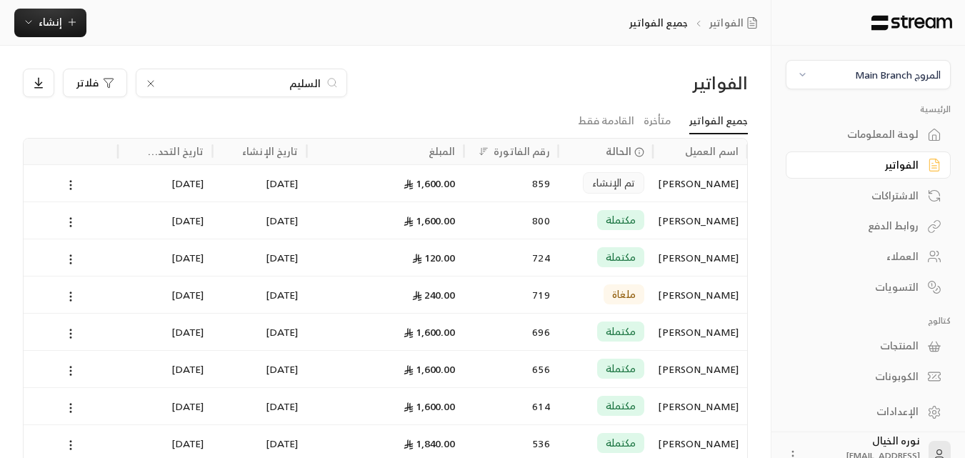
type input "السليم"
click at [668, 186] on div "[PERSON_NAME]" at bounding box center [699, 183] width 77 height 36
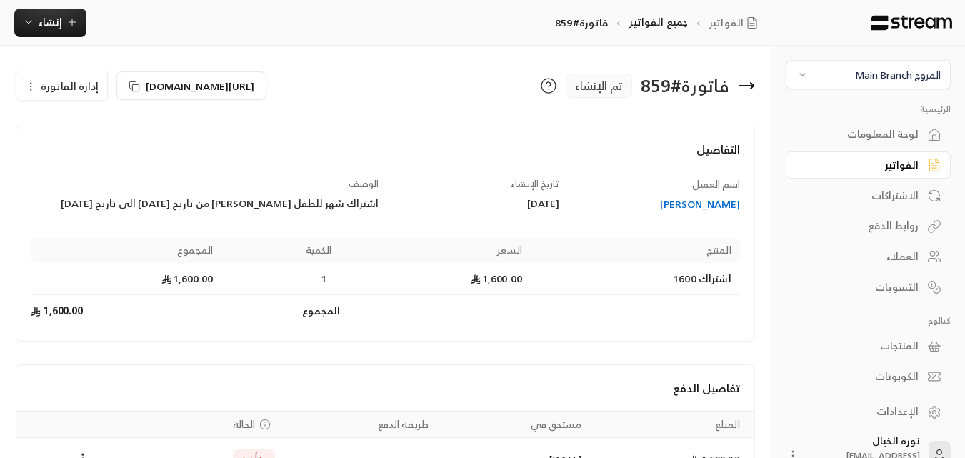
click at [687, 202] on div "[PERSON_NAME]" at bounding box center [656, 204] width 167 height 14
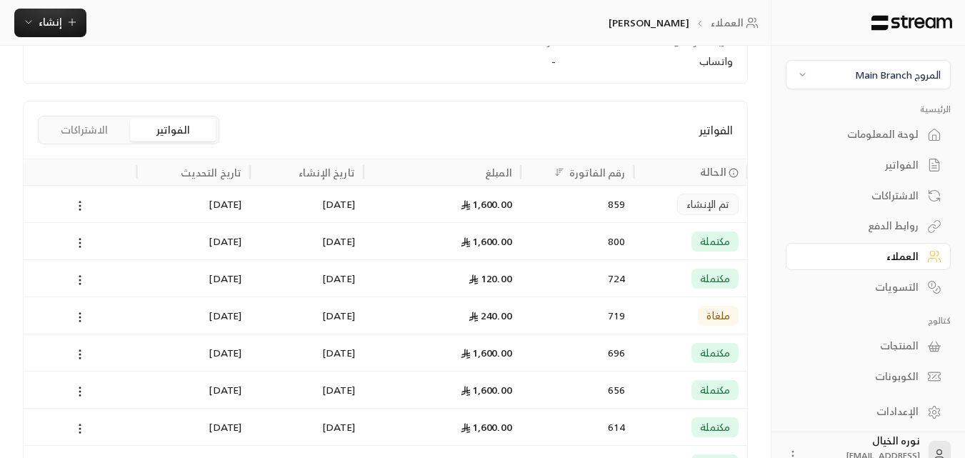
scroll to position [286, 0]
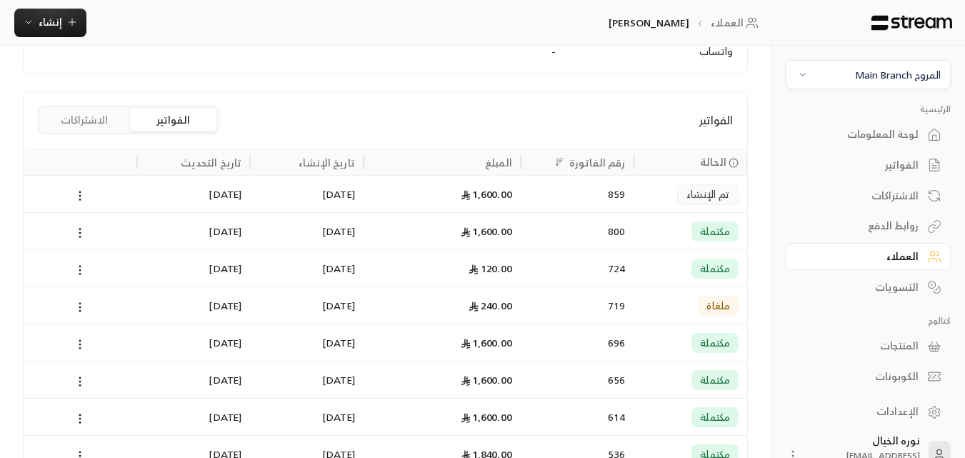
click at [461, 191] on icon at bounding box center [466, 195] width 10 height 10
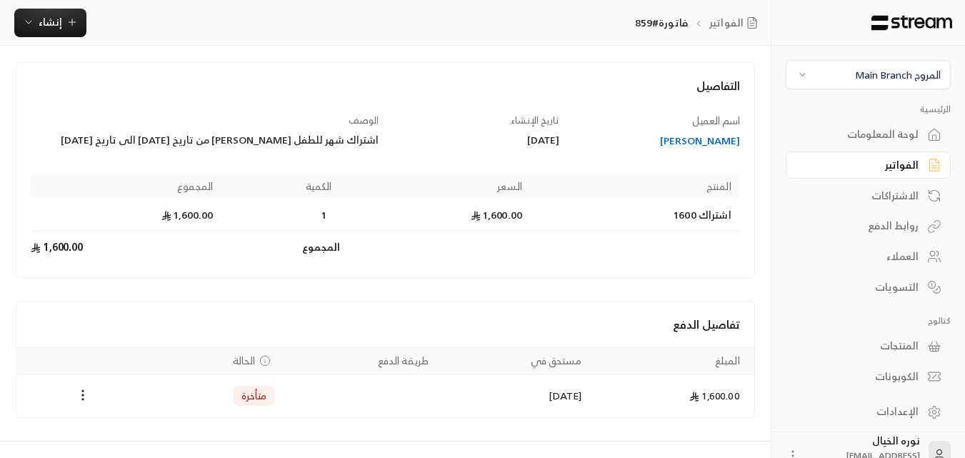
scroll to position [19, 0]
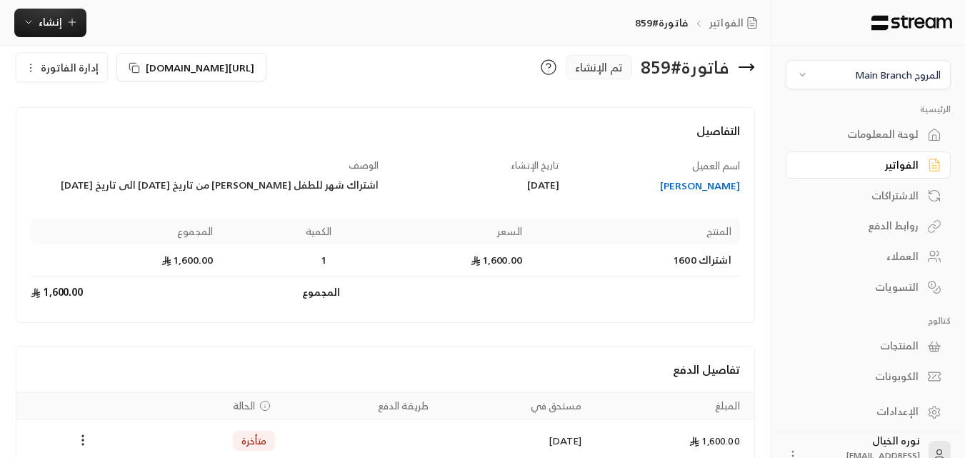
click at [666, 188] on div "[PERSON_NAME]" at bounding box center [656, 185] width 167 height 14
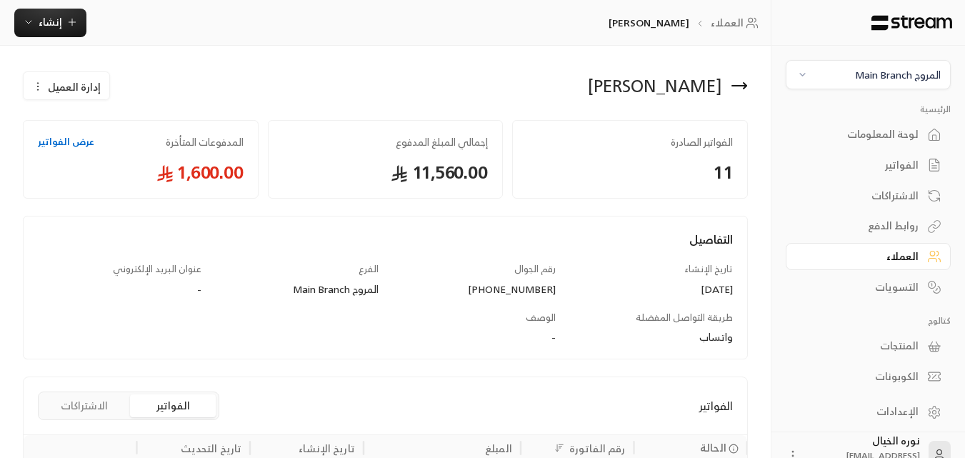
click at [917, 158] on div "الفواتير" at bounding box center [860, 165] width 115 height 14
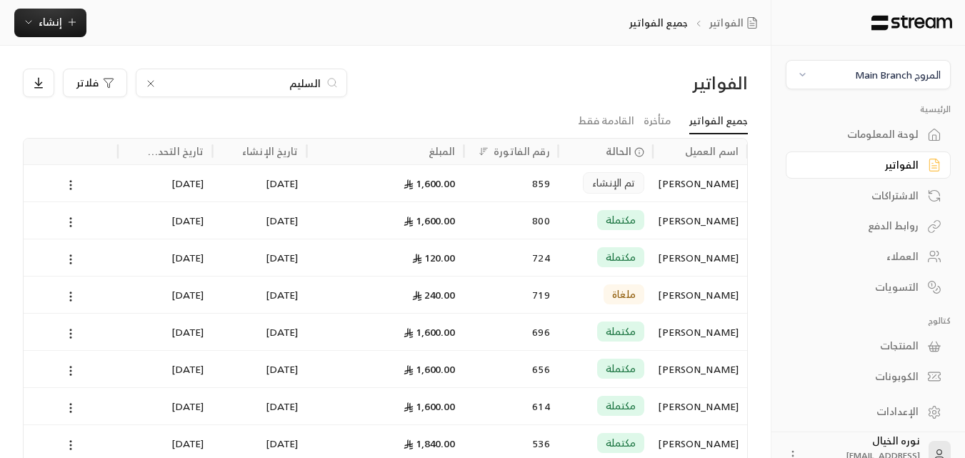
click at [283, 85] on input "السليم" at bounding box center [241, 83] width 158 height 16
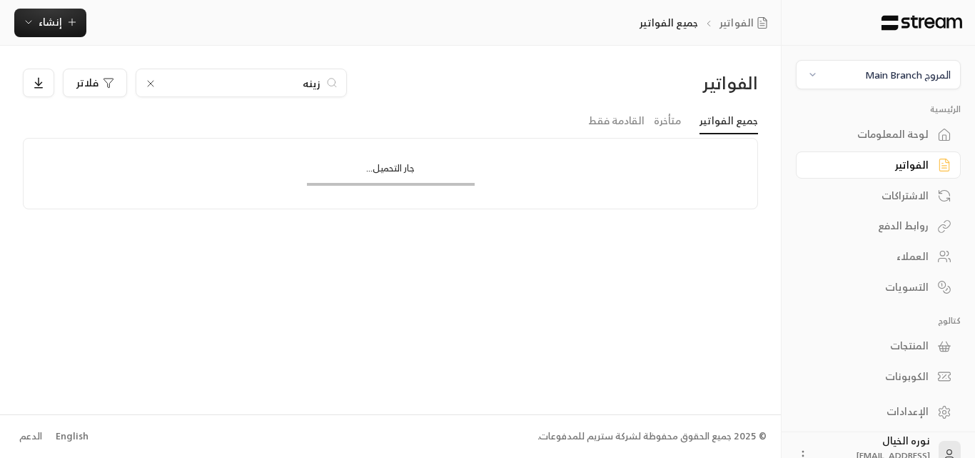
type input "زينه"
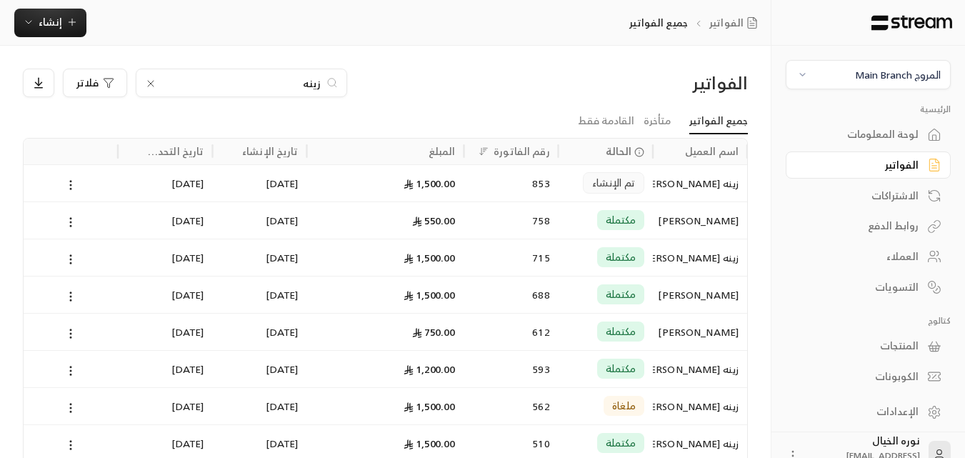
click at [647, 178] on div "تم الإنشاء" at bounding box center [605, 182] width 94 height 37
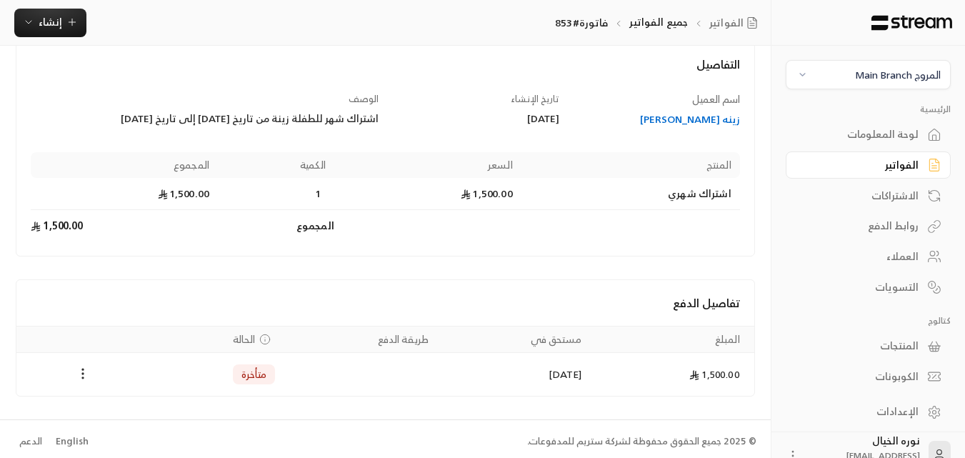
scroll to position [90, 0]
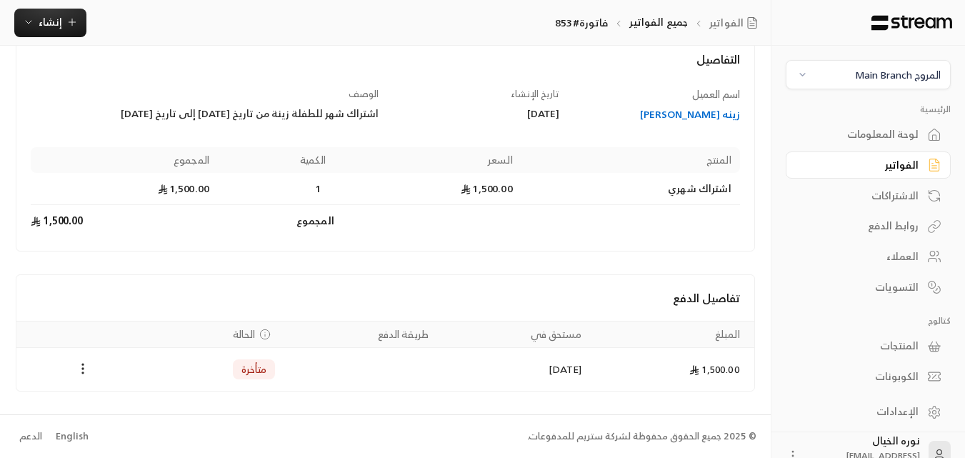
click at [702, 118] on div "زينه [PERSON_NAME]" at bounding box center [656, 114] width 167 height 14
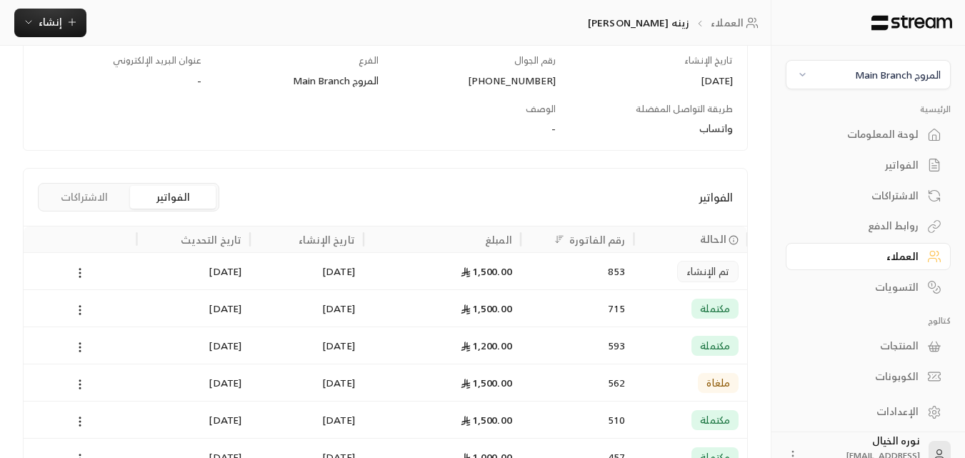
scroll to position [214, 0]
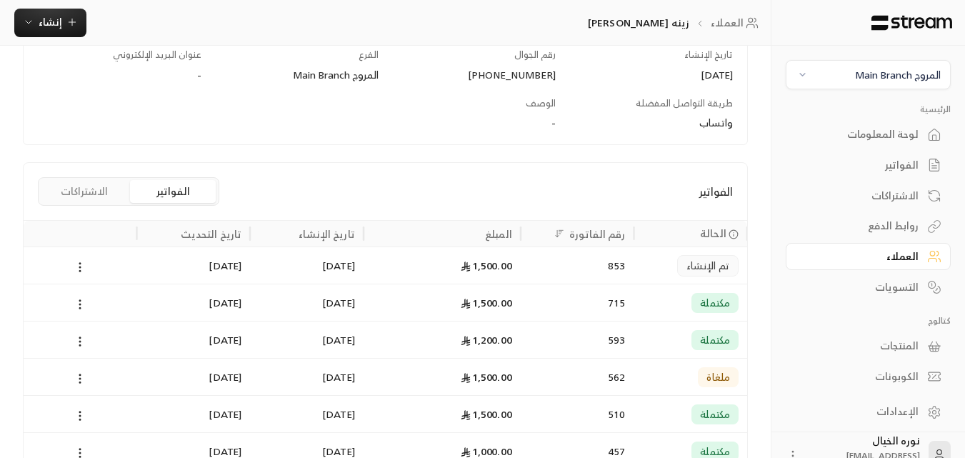
click at [546, 265] on div "853" at bounding box center [577, 265] width 96 height 36
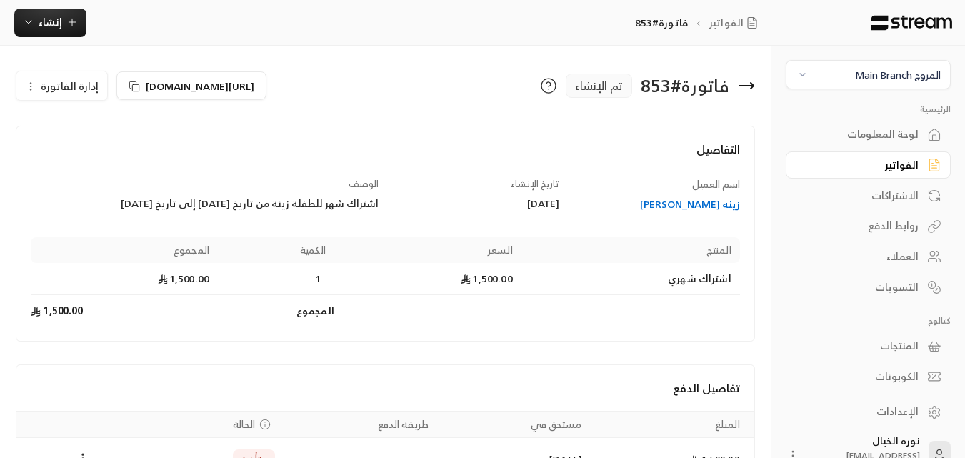
click at [887, 166] on div "الفواتير" at bounding box center [860, 165] width 115 height 14
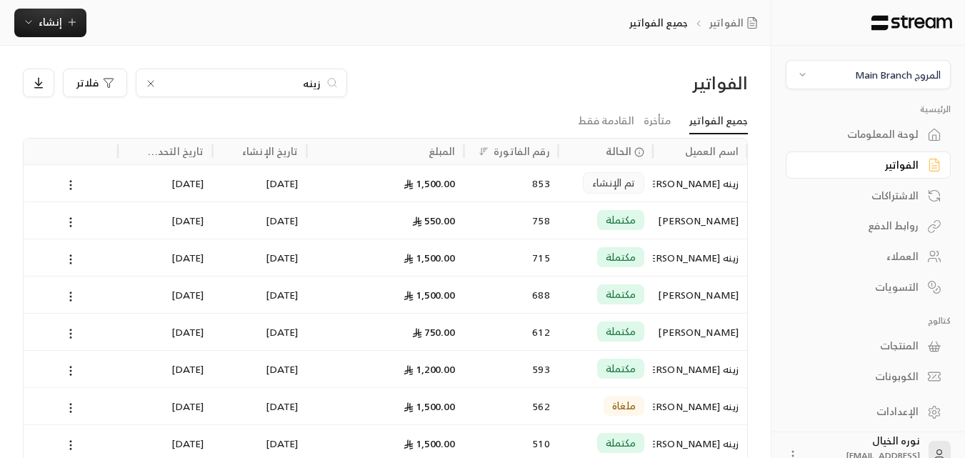
click at [269, 77] on input "زينه" at bounding box center [241, 83] width 158 height 16
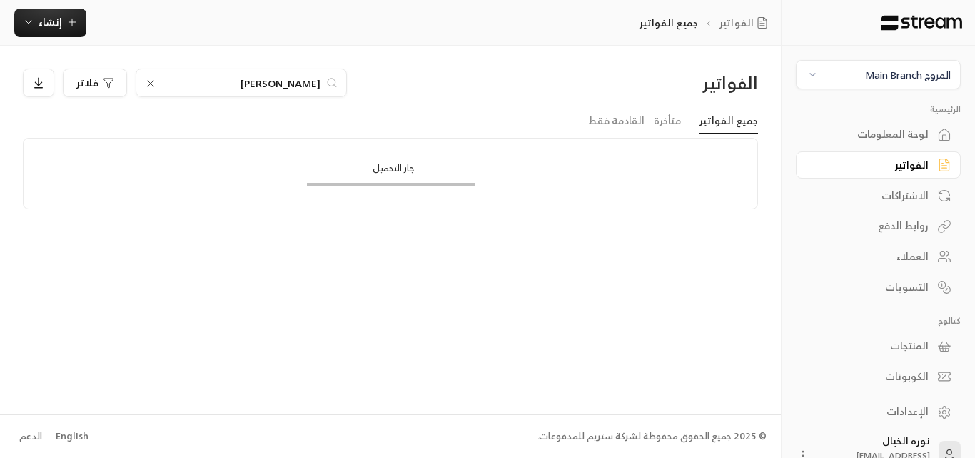
type input "[PERSON_NAME]"
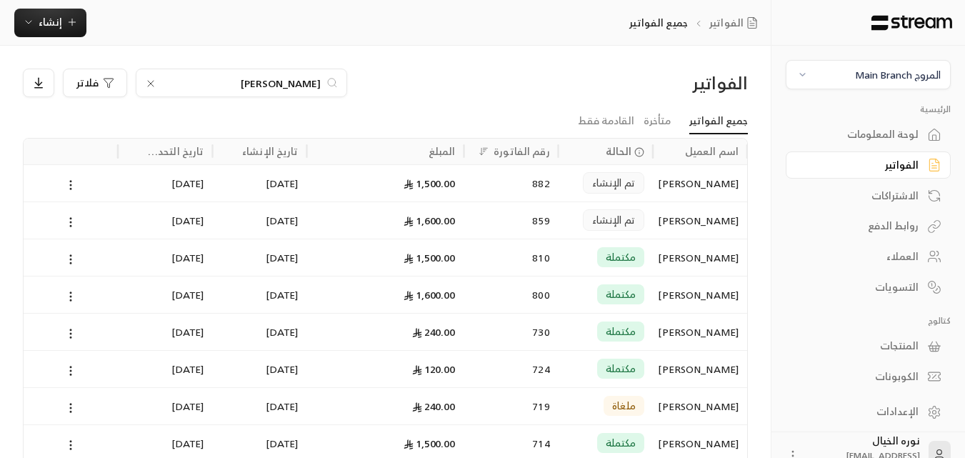
click at [661, 214] on div "[PERSON_NAME]" at bounding box center [699, 220] width 77 height 36
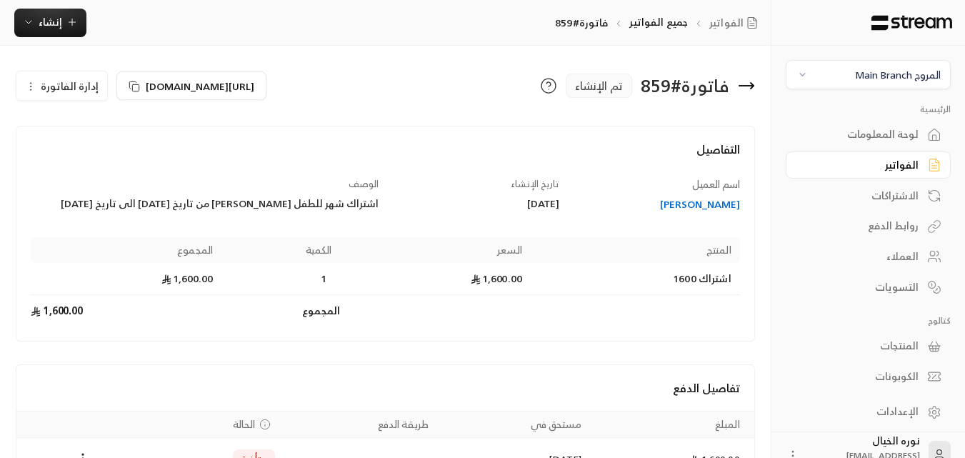
click at [877, 159] on div "الفواتير" at bounding box center [860, 165] width 115 height 14
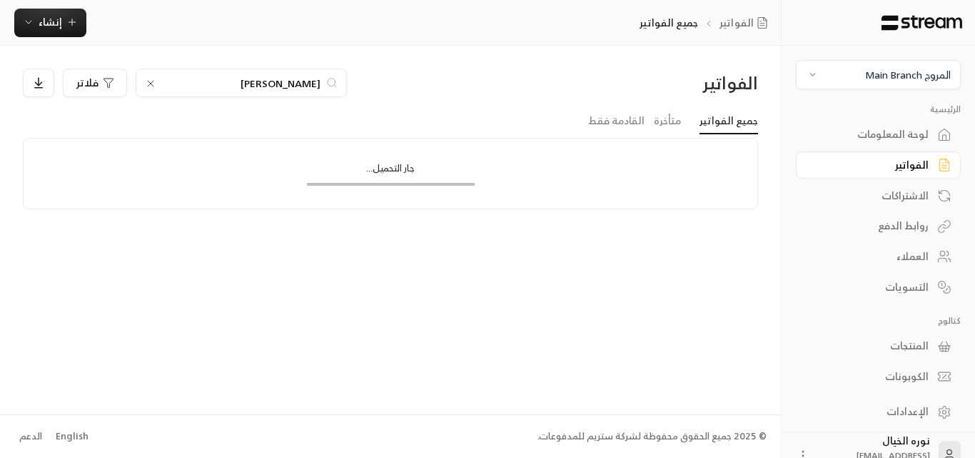
click at [273, 88] on input "[PERSON_NAME]" at bounding box center [241, 83] width 158 height 16
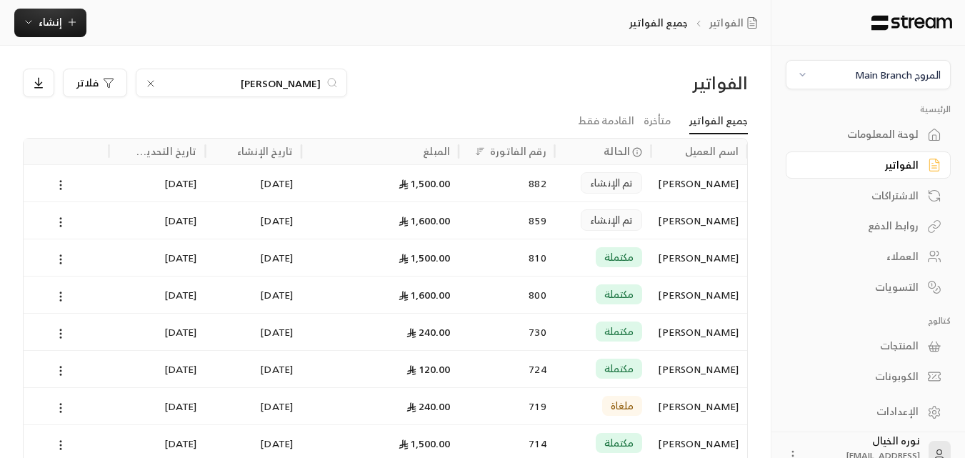
click at [273, 88] on input "[PERSON_NAME]" at bounding box center [241, 83] width 158 height 16
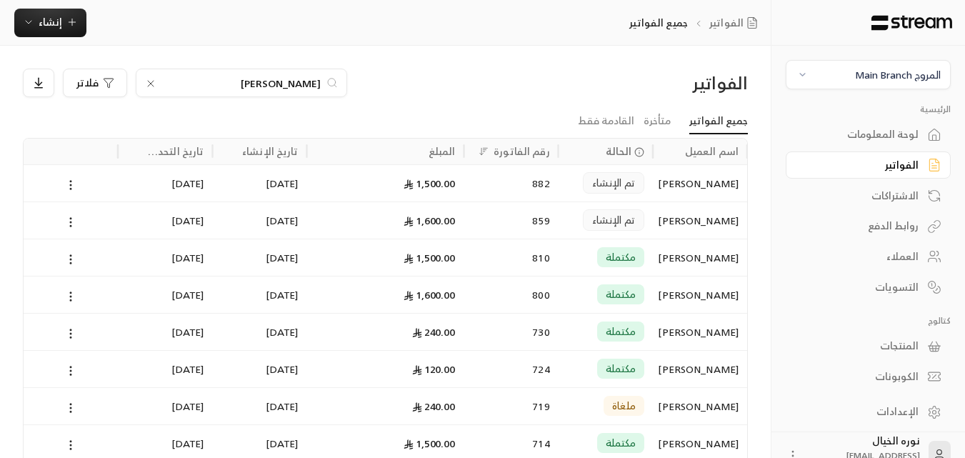
click at [273, 88] on input "[PERSON_NAME]" at bounding box center [241, 83] width 158 height 16
type input "تول"
click at [431, 180] on div "600.00" at bounding box center [386, 183] width 140 height 36
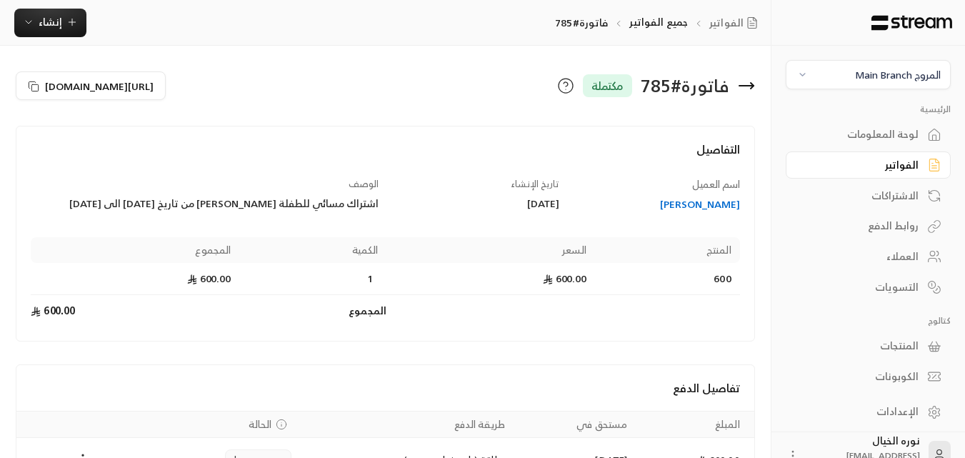
click at [712, 211] on div "[PERSON_NAME]" at bounding box center [656, 204] width 167 height 14
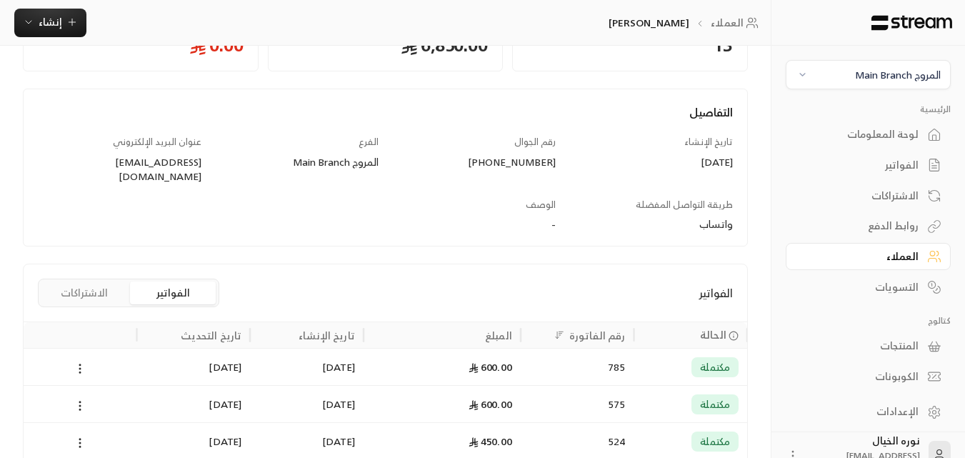
scroll to position [143, 0]
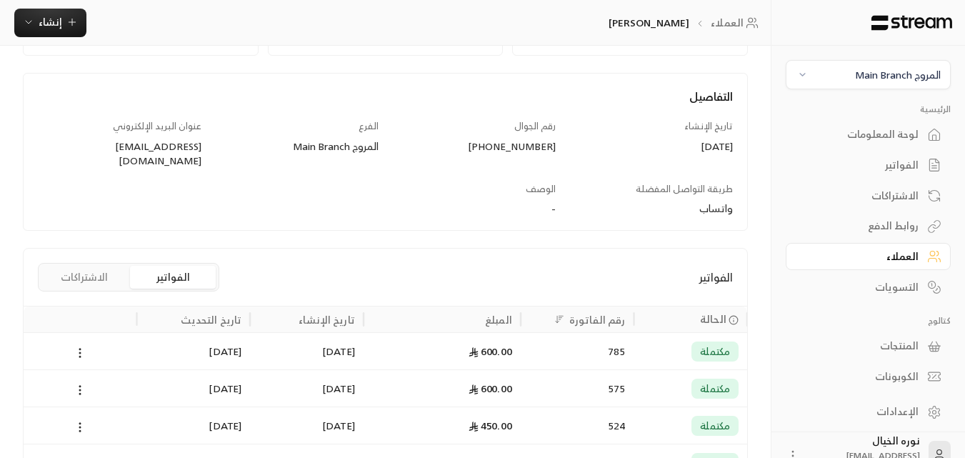
click at [351, 333] on div "[DATE]" at bounding box center [306, 351] width 96 height 36
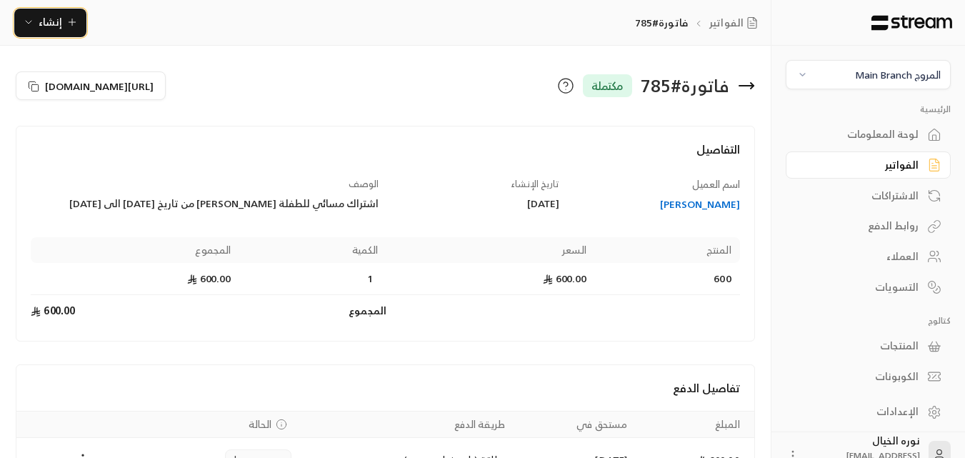
click at [55, 21] on span "إنشاء" at bounding box center [51, 22] width 24 height 18
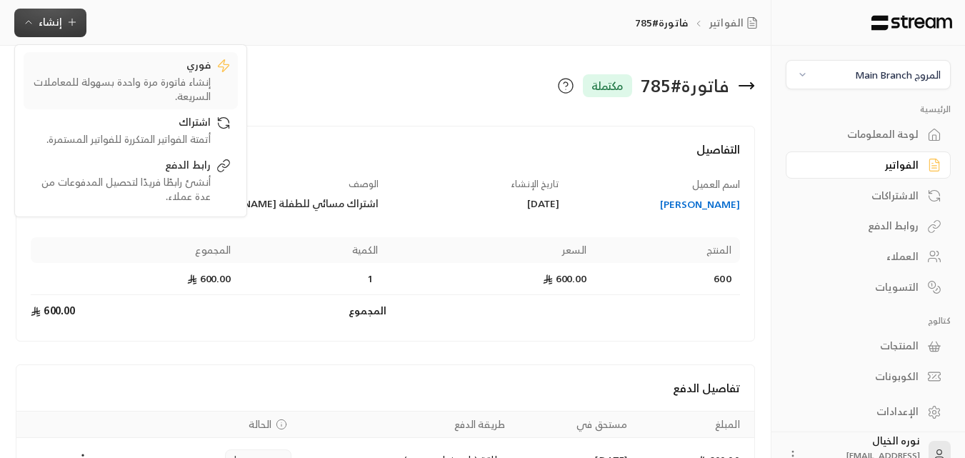
click at [178, 94] on div "إنشاء فاتورة مرة واحدة بسهولة للمعاملات السريعة." at bounding box center [121, 89] width 180 height 29
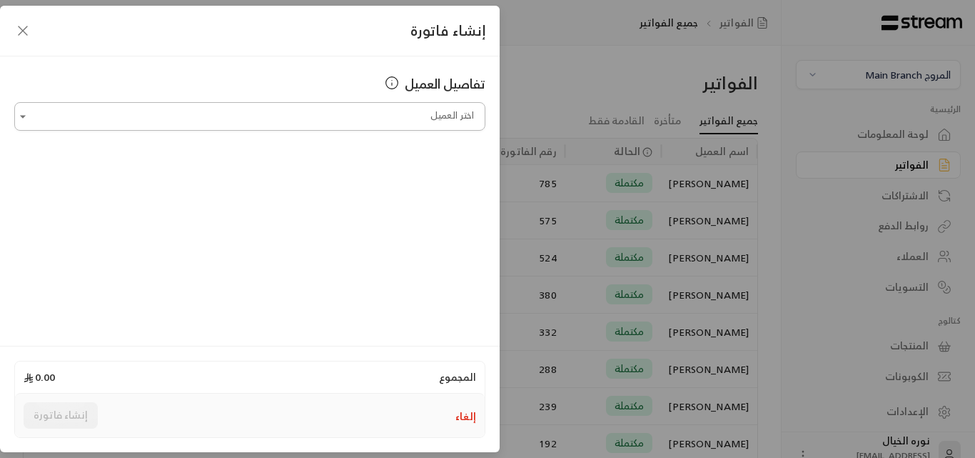
click at [336, 116] on input "اختر العميل" at bounding box center [249, 116] width 471 height 25
click at [375, 196] on span "[PHONE_NUMBER]" at bounding box center [328, 192] width 94 height 16
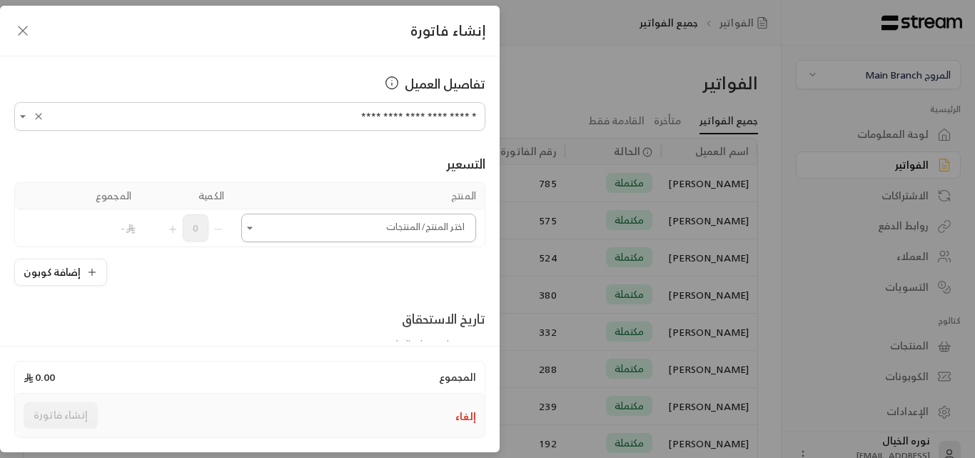
type input "**********"
click at [368, 231] on input "اختر العميل" at bounding box center [358, 228] width 235 height 25
type input "*"
click at [263, 184] on th "المنتج" at bounding box center [359, 196] width 252 height 26
click at [257, 231] on icon "Open" at bounding box center [250, 228] width 14 height 14
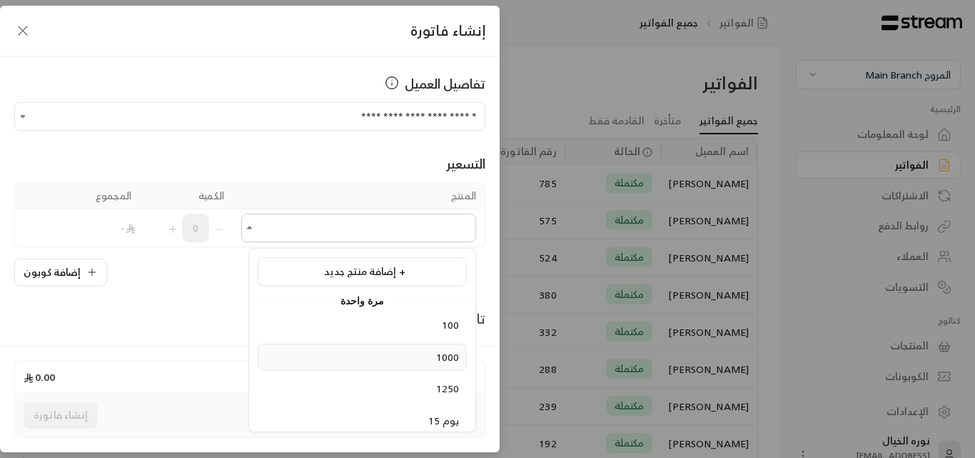
click at [436, 356] on span "1000" at bounding box center [448, 357] width 24 height 18
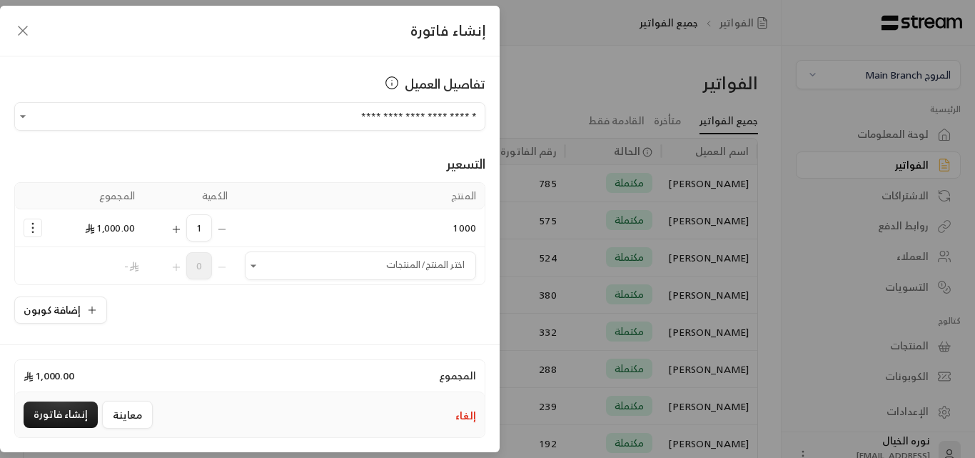
click at [366, 218] on td "1000" at bounding box center [360, 228] width 248 height 38
click at [366, 229] on td "1000" at bounding box center [360, 228] width 248 height 38
click at [41, 230] on button "Selected Products" at bounding box center [32, 227] width 17 height 17
click at [89, 287] on span "إزالة المنتج" at bounding box center [94, 288] width 42 height 16
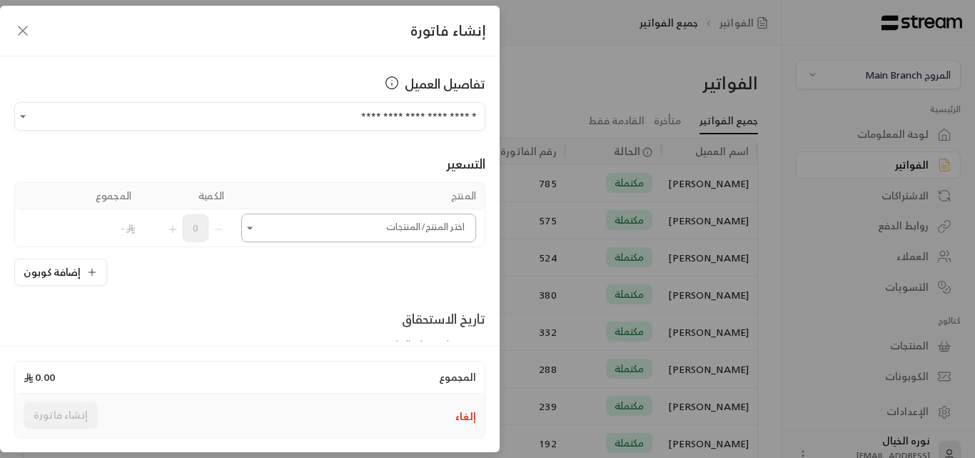
click at [257, 233] on icon "Open" at bounding box center [250, 228] width 14 height 14
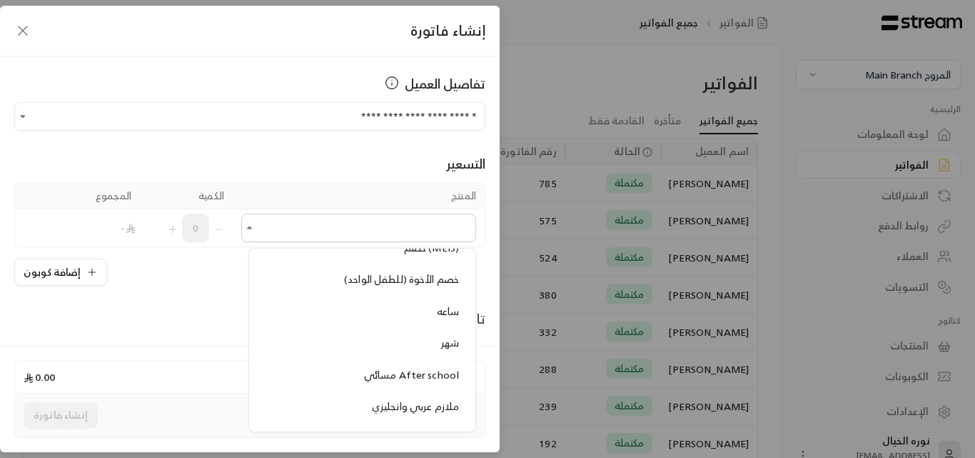
scroll to position [1642, 0]
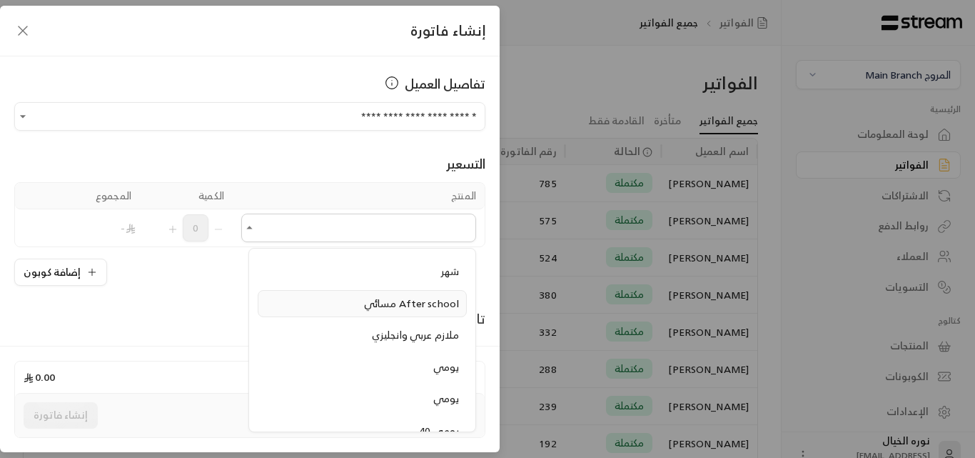
click at [364, 308] on span "مسائي After school" at bounding box center [411, 303] width 95 height 18
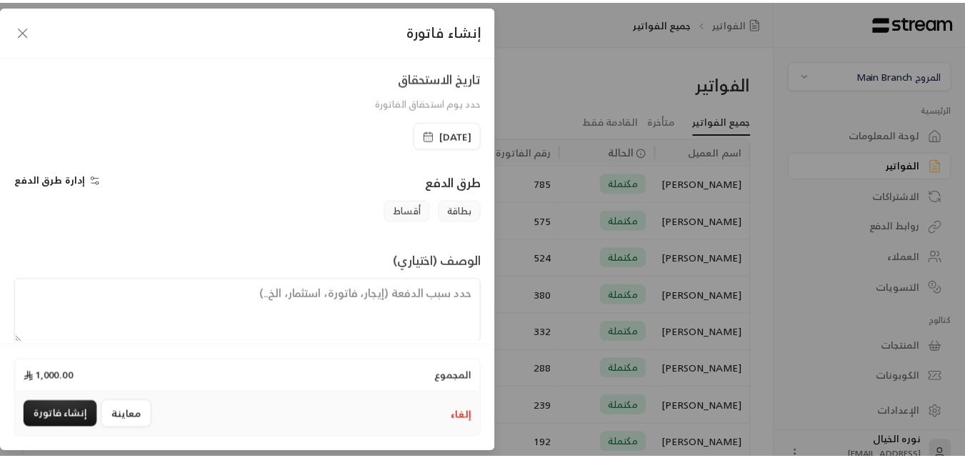
scroll to position [298, 0]
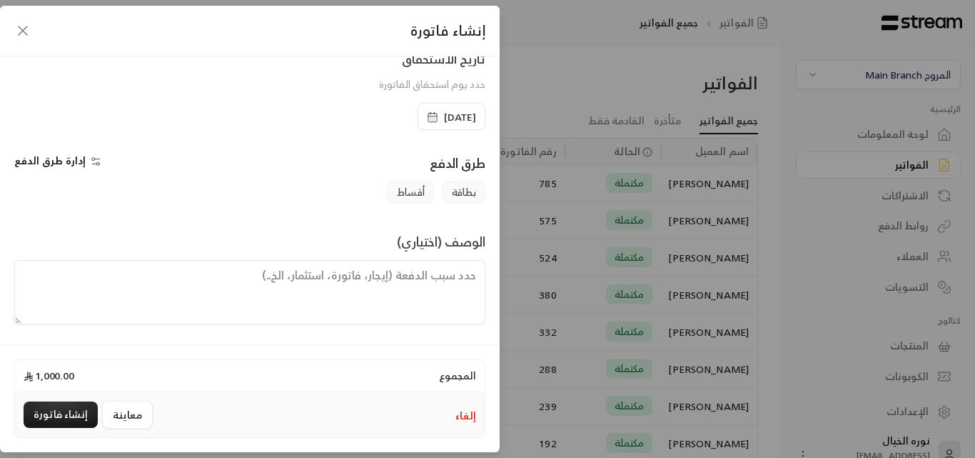
click at [427, 115] on span "[DATE]" at bounding box center [451, 117] width 49 height 14
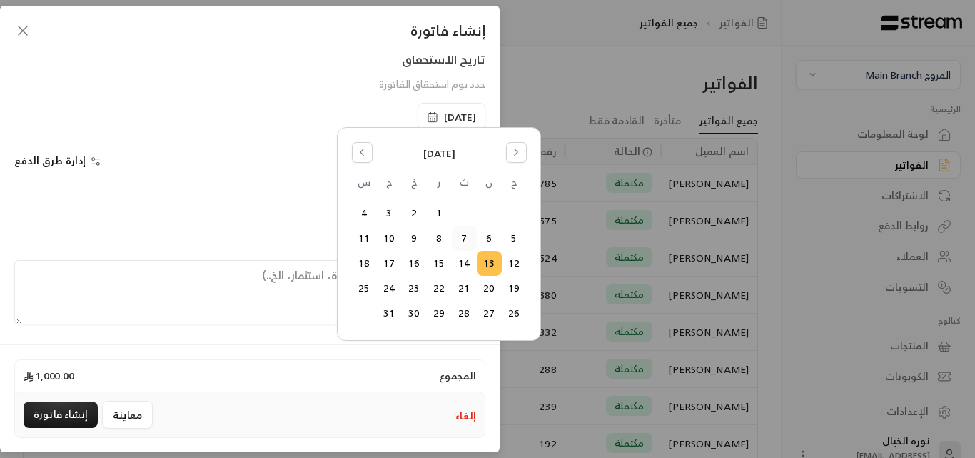
click at [465, 234] on button "7" at bounding box center [465, 238] width 24 height 24
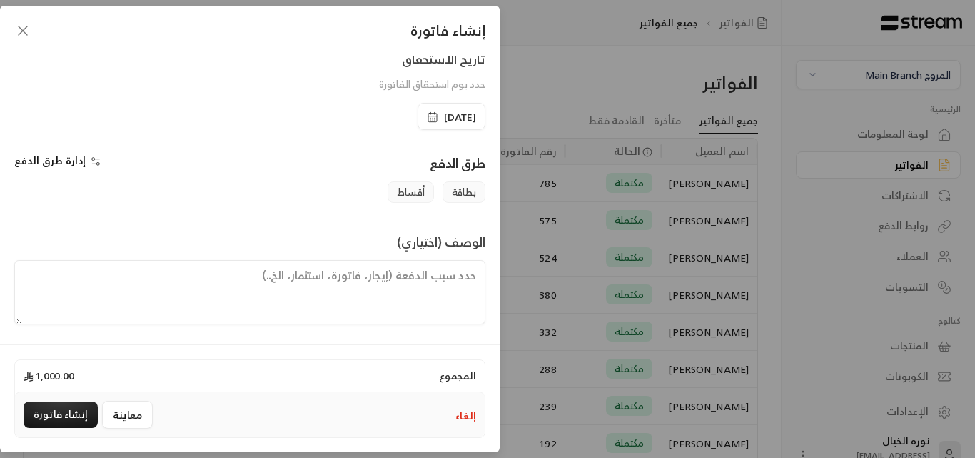
click at [430, 278] on textarea at bounding box center [249, 292] width 471 height 64
type textarea "اشتراك شهر من تاريخ 7\10\2025 الى 6\11\2025"
click at [46, 424] on button "إنشاء فاتورة" at bounding box center [61, 414] width 74 height 26
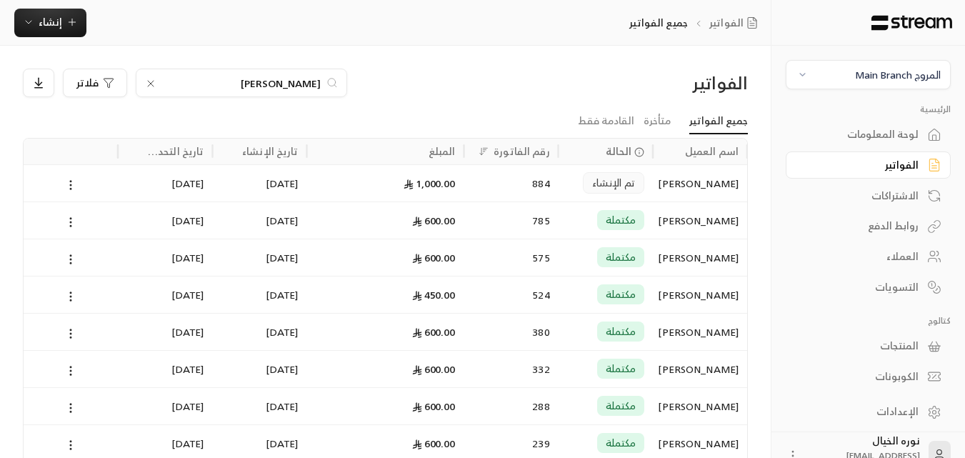
click at [898, 165] on div "الفواتير" at bounding box center [860, 165] width 115 height 14
click at [152, 84] on icon at bounding box center [150, 83] width 11 height 11
click at [236, 82] on input at bounding box center [232, 83] width 174 height 16
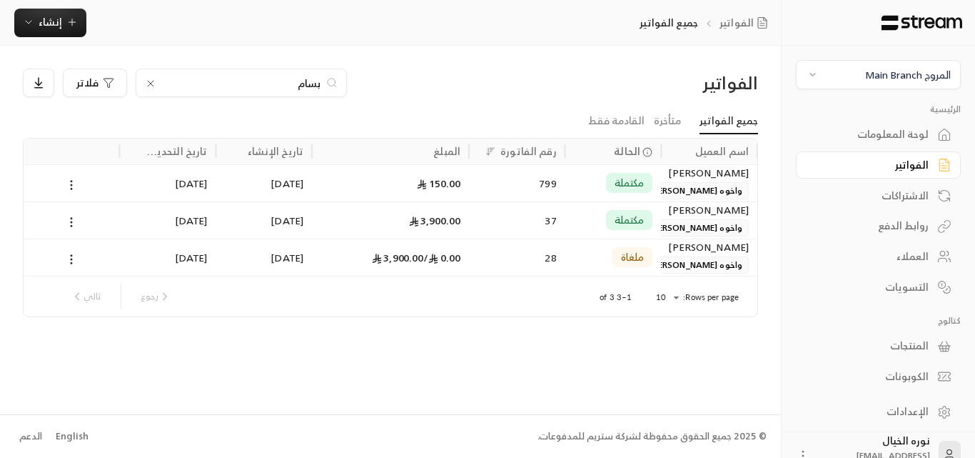
type input "بسام"
click at [710, 180] on div "[PERSON_NAME]" at bounding box center [709, 173] width 79 height 16
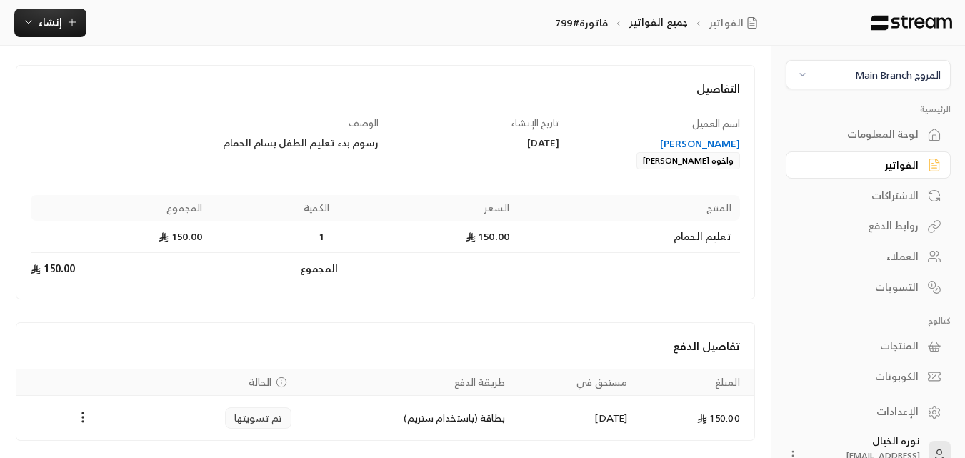
scroll to position [110, 0]
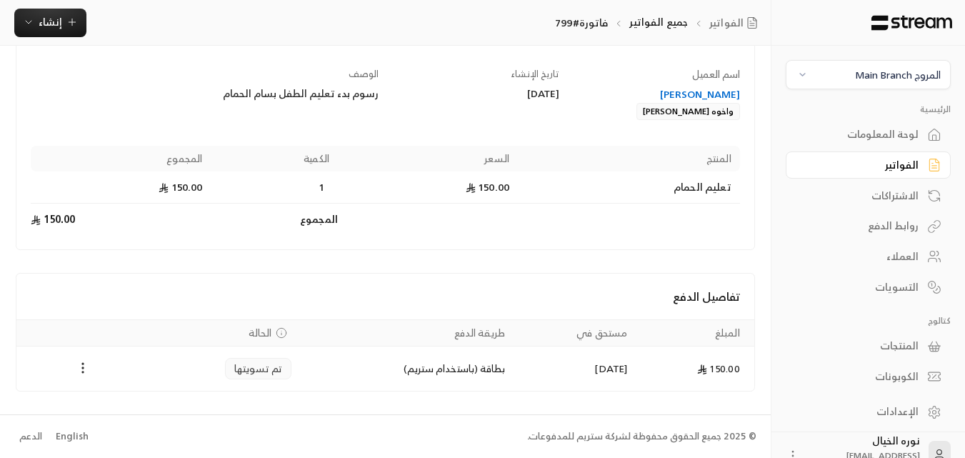
click at [691, 90] on div "[PERSON_NAME]" at bounding box center [656, 94] width 167 height 14
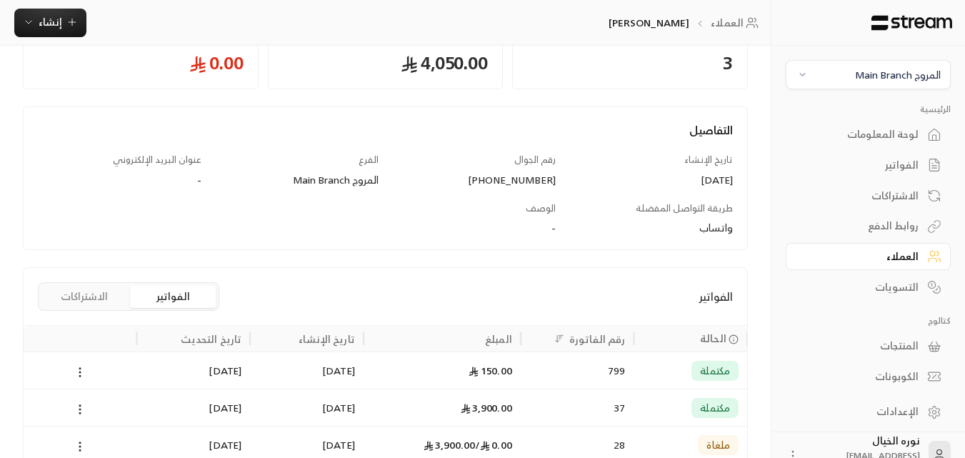
scroll to position [143, 0]
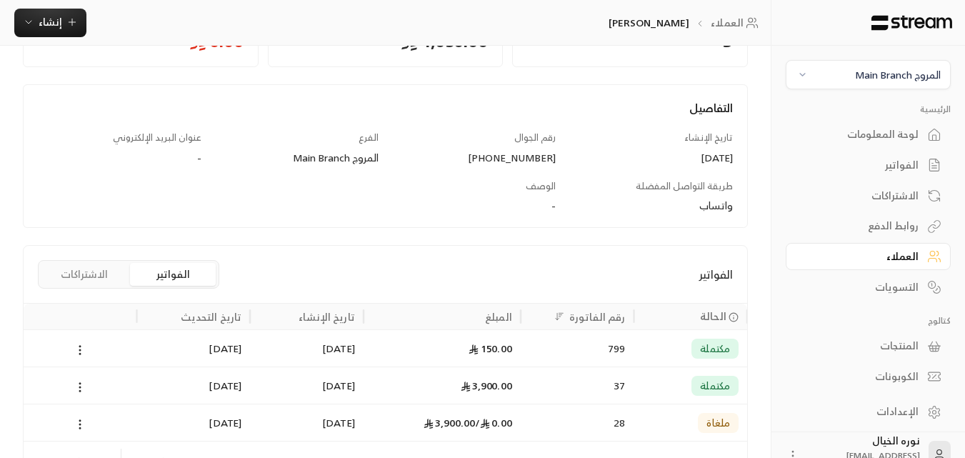
click at [477, 391] on div "3,900.00" at bounding box center [442, 385] width 140 height 36
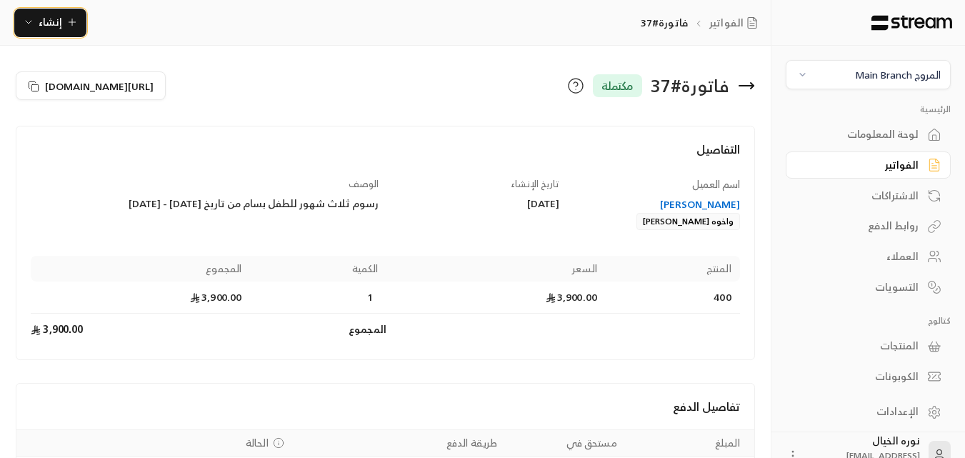
click at [64, 28] on span "إنشاء" at bounding box center [50, 22] width 55 height 18
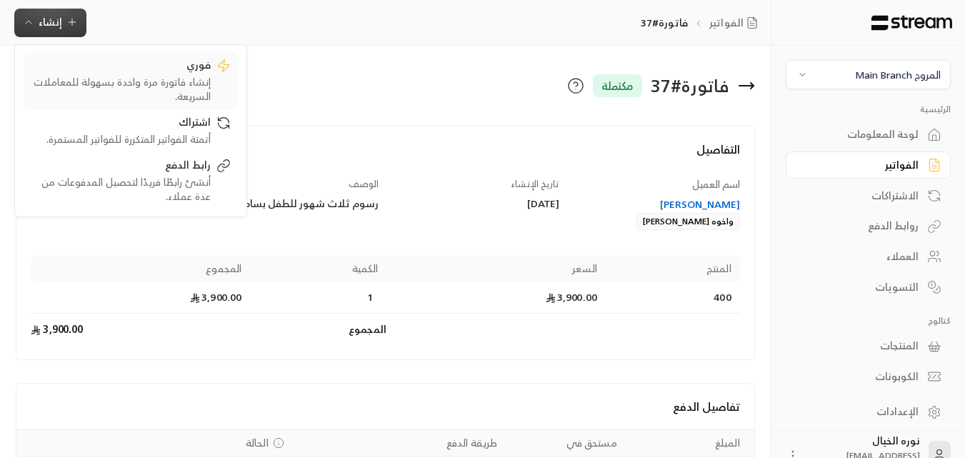
click at [178, 71] on div "فوري" at bounding box center [121, 66] width 180 height 17
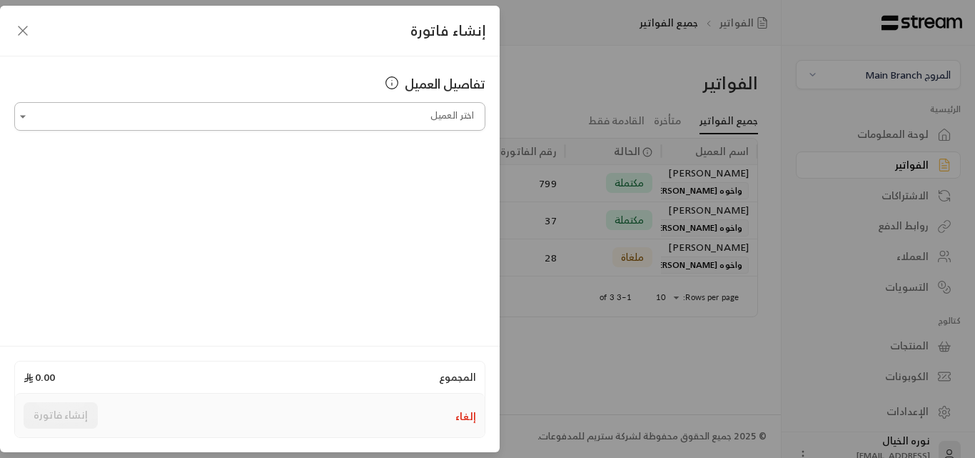
click at [244, 121] on input "اختر العميل" at bounding box center [249, 116] width 471 height 25
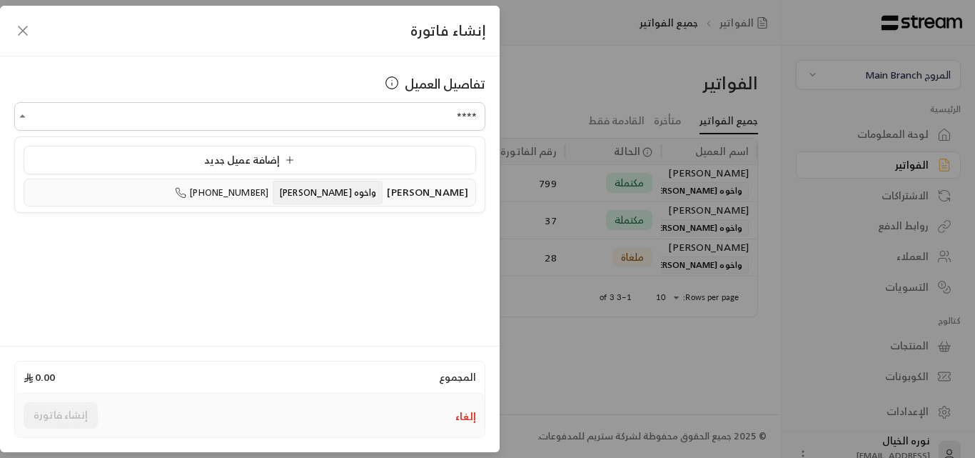
click at [431, 196] on span "[PERSON_NAME]" at bounding box center [427, 192] width 81 height 18
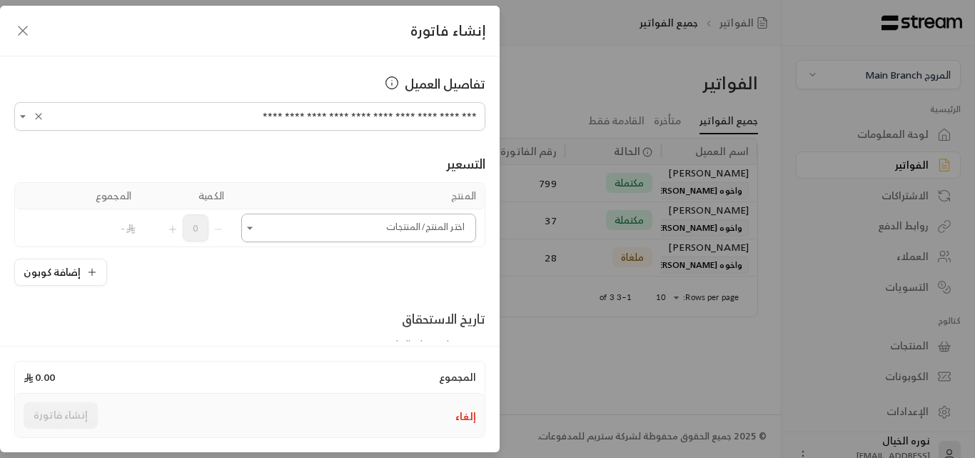
type input "**********"
click at [426, 226] on input "اختر العميل" at bounding box center [358, 228] width 235 height 25
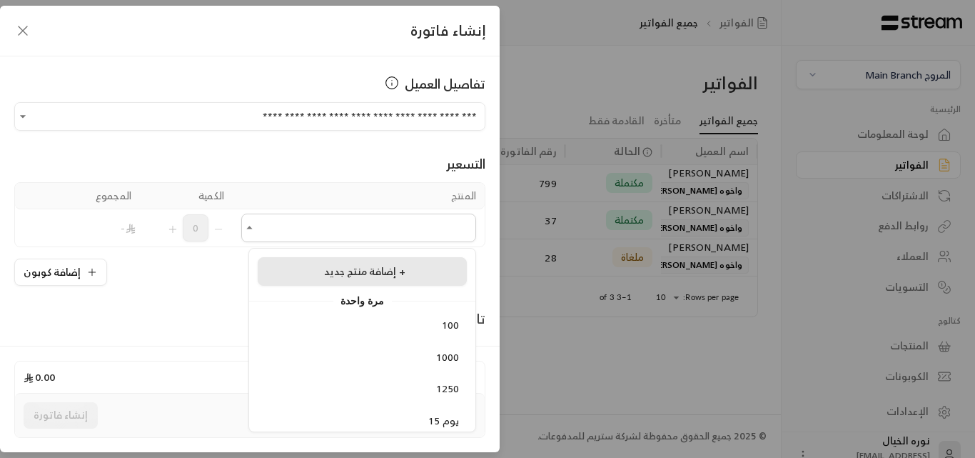
click at [346, 273] on span "إضافة منتج جديد +" at bounding box center [364, 271] width 81 height 18
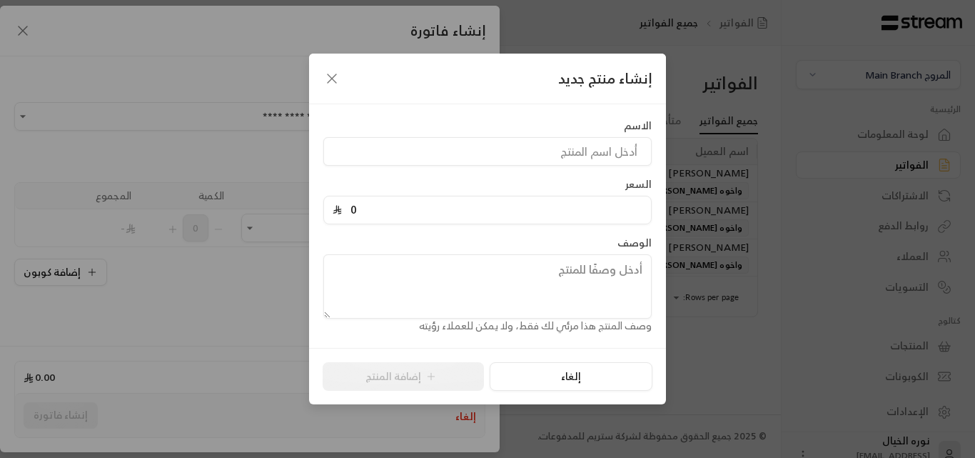
click at [495, 210] on input "0" at bounding box center [492, 209] width 301 height 27
type input "3900"
click at [331, 77] on icon "button" at bounding box center [332, 78] width 9 height 9
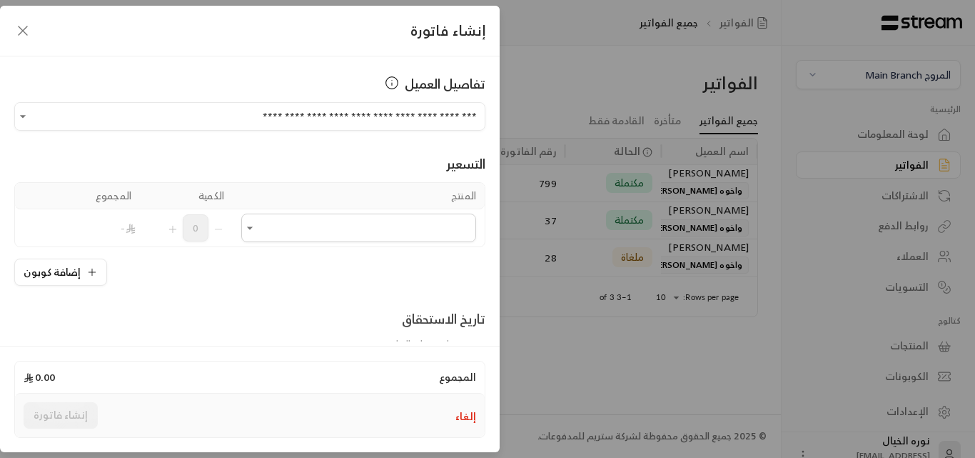
click at [21, 25] on icon "button" at bounding box center [22, 30] width 17 height 17
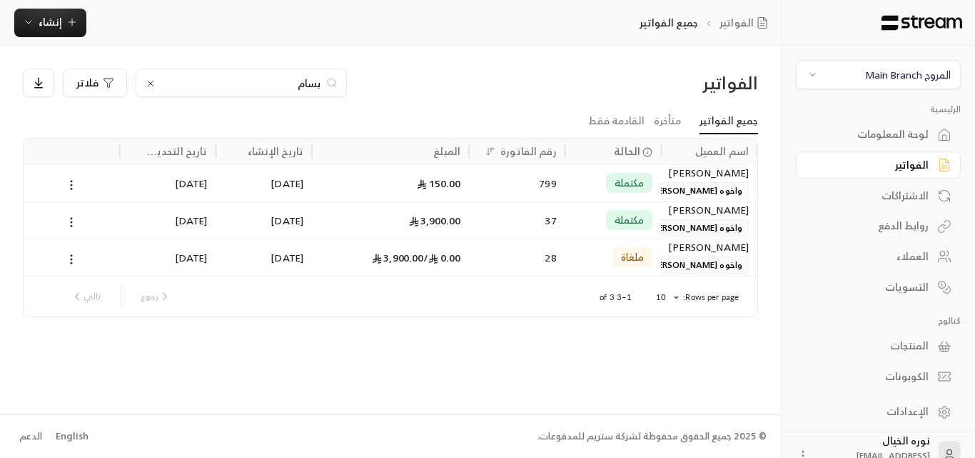
click at [660, 226] on div "مكتملة" at bounding box center [613, 219] width 96 height 37
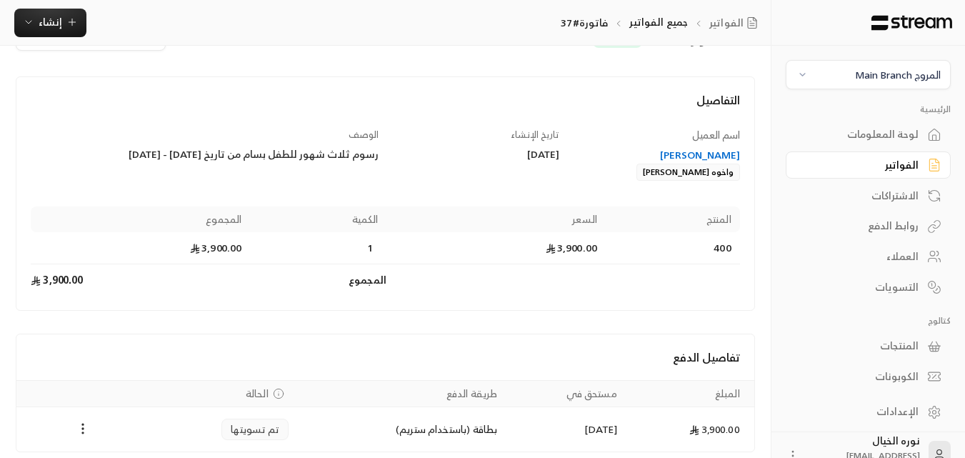
scroll to position [110, 0]
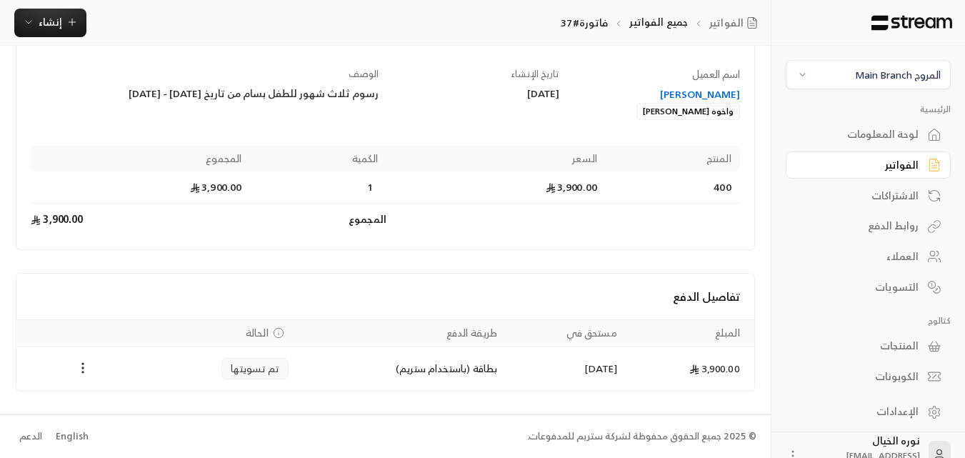
click at [722, 90] on div "[PERSON_NAME]" at bounding box center [656, 94] width 167 height 14
